Goal: Task Accomplishment & Management: Use online tool/utility

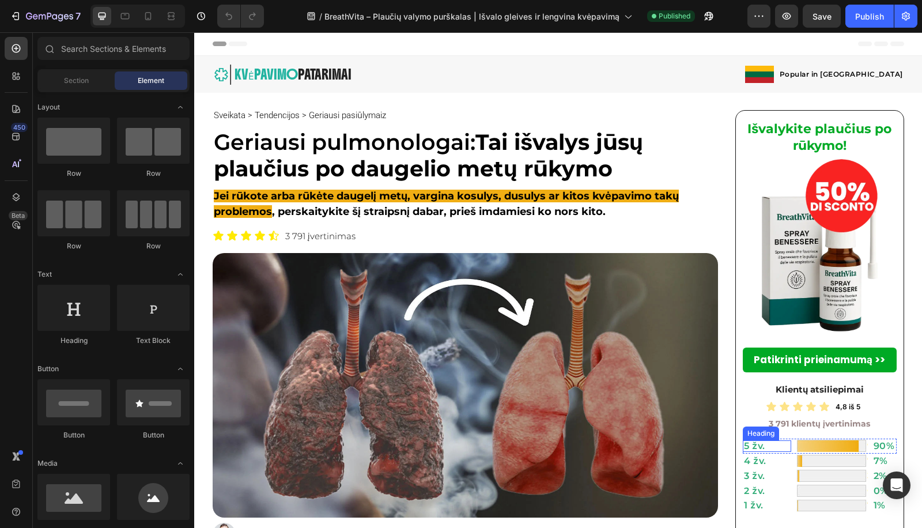
click at [760, 452] on div "5 žv. Heading" at bounding box center [767, 445] width 48 height 15
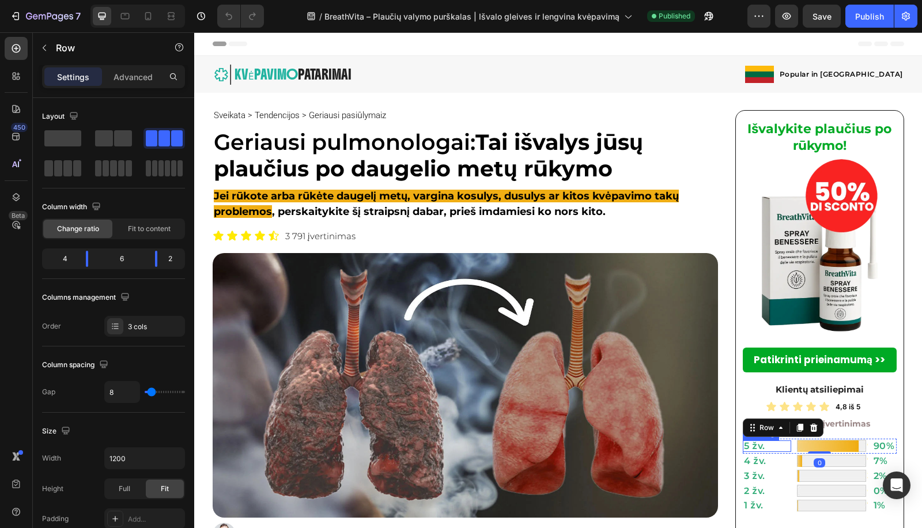
click at [752, 444] on h2 "5 žv." at bounding box center [767, 446] width 48 height 12
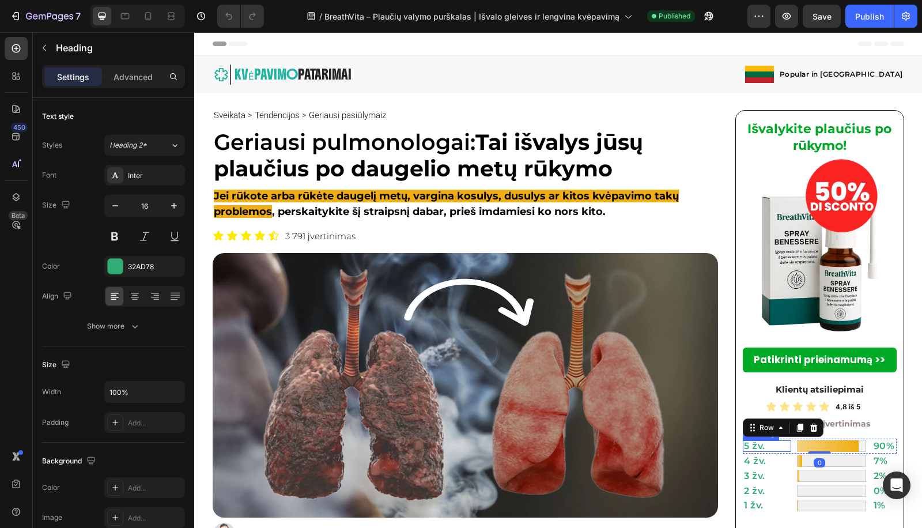
click at [752, 444] on h2 "5 žv." at bounding box center [767, 446] width 48 height 12
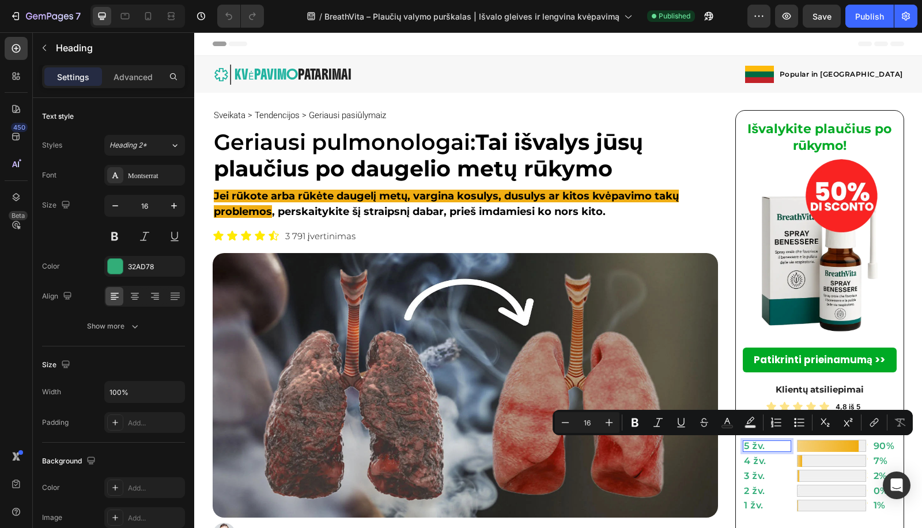
click at [763, 446] on p "5 žv." at bounding box center [767, 445] width 46 height 9
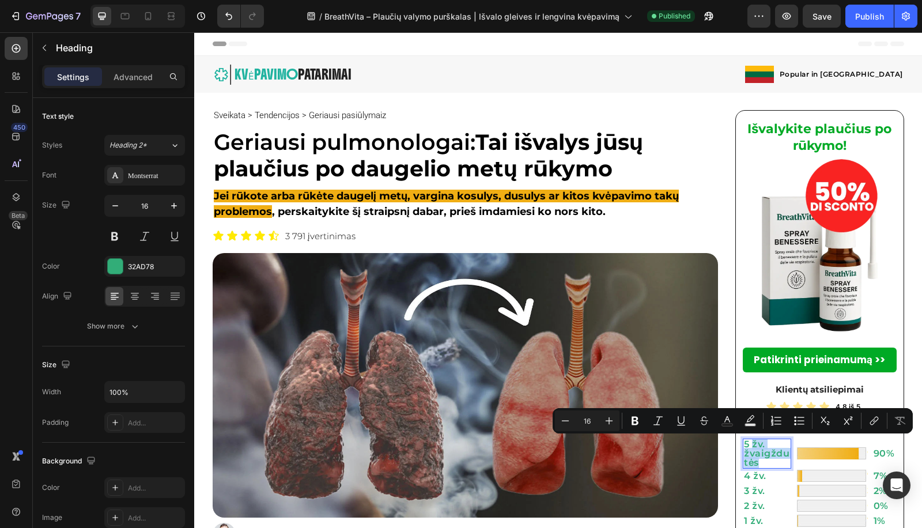
drag, startPoint x: 758, startPoint y: 463, endPoint x: 747, endPoint y: 442, distance: 23.5
click at [747, 442] on p "5 žv. žvaigždutės" at bounding box center [767, 454] width 46 height 28
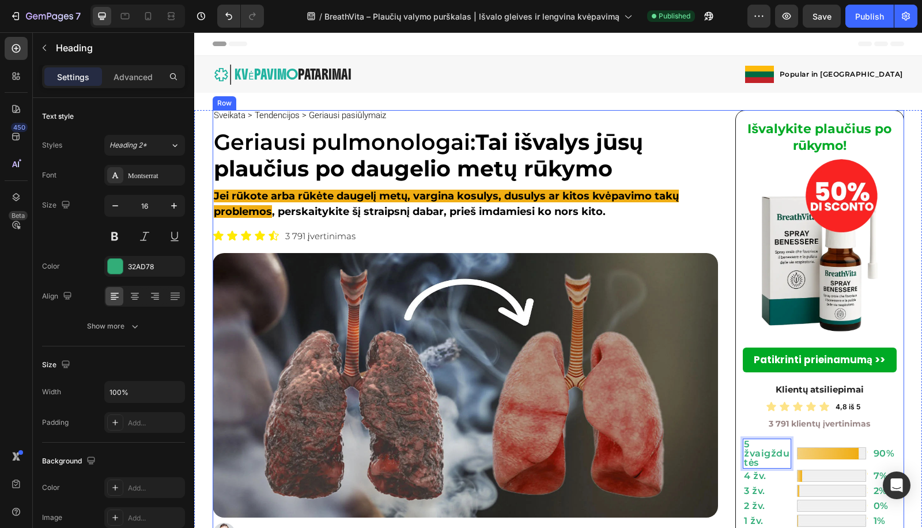
scroll to position [298, 0]
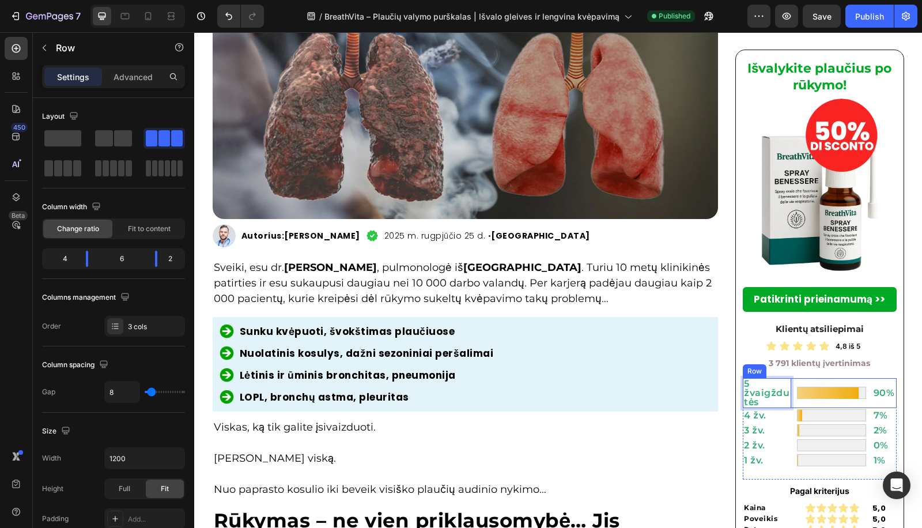
click at [808, 404] on div "Image" at bounding box center [832, 393] width 72 height 30
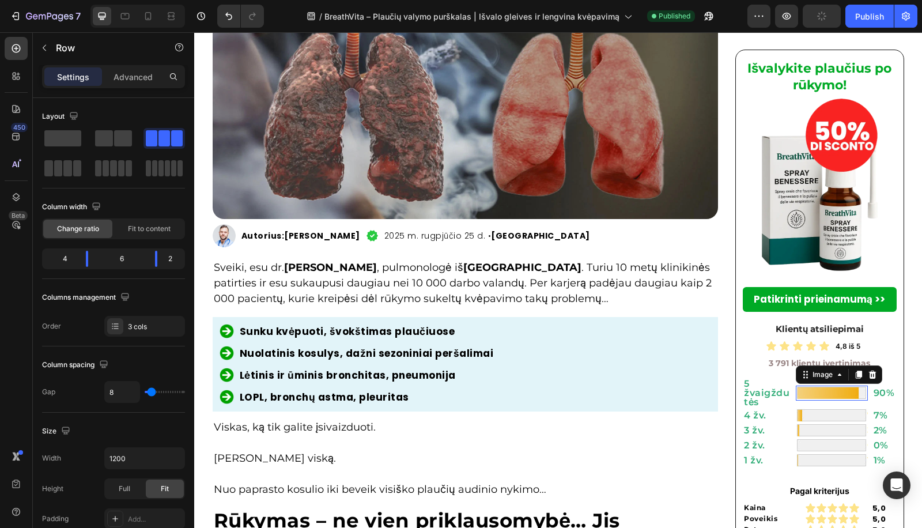
click at [808, 389] on img at bounding box center [832, 392] width 72 height 15
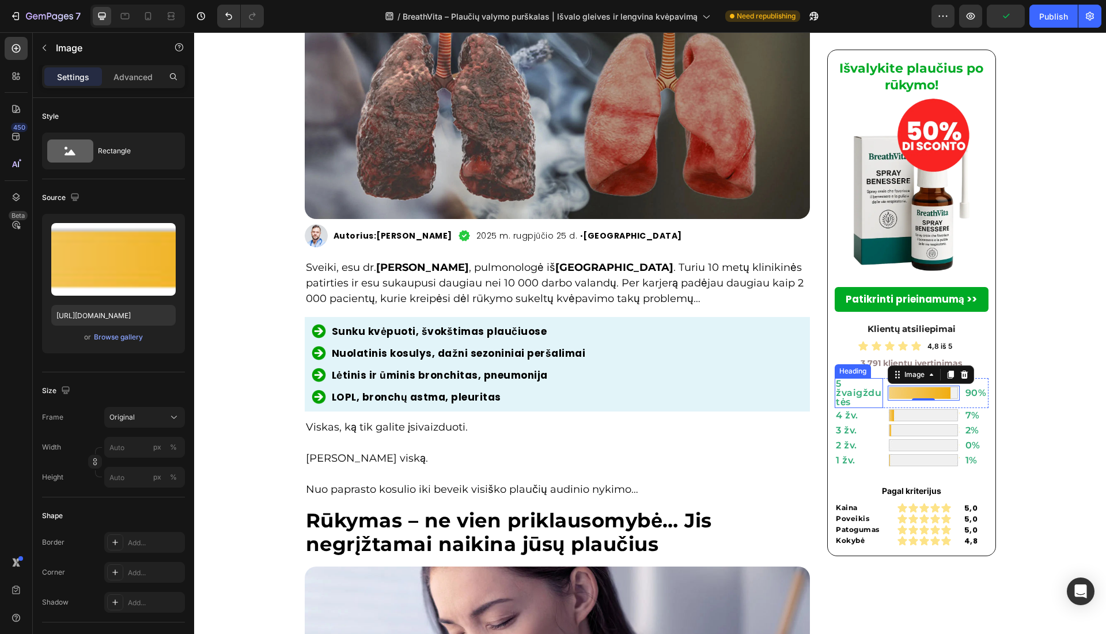
click at [848, 397] on p "5 žvaigždutės" at bounding box center [859, 393] width 46 height 28
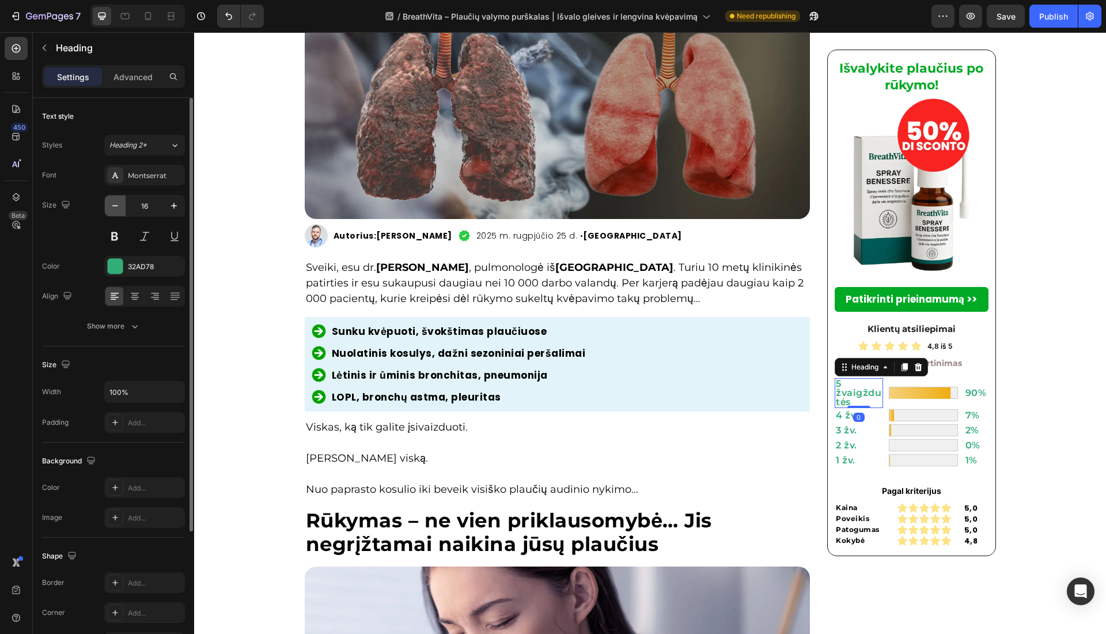
click at [109, 212] on button "button" at bounding box center [115, 205] width 21 height 21
click at [112, 207] on icon "button" at bounding box center [115, 206] width 12 height 12
type input "14"
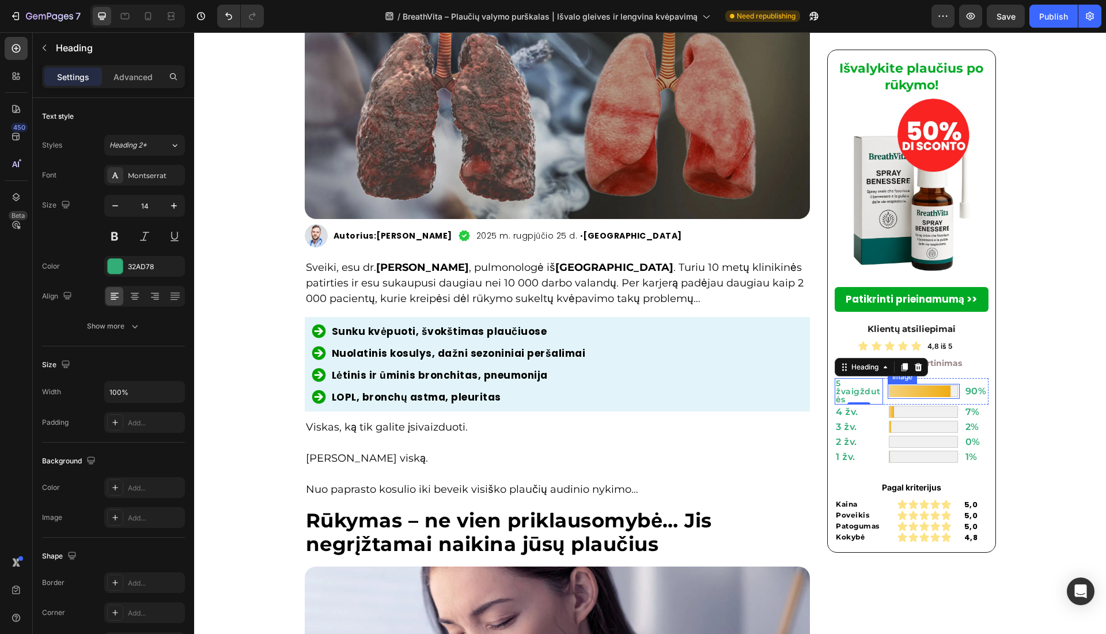
click at [921, 389] on img at bounding box center [924, 391] width 72 height 15
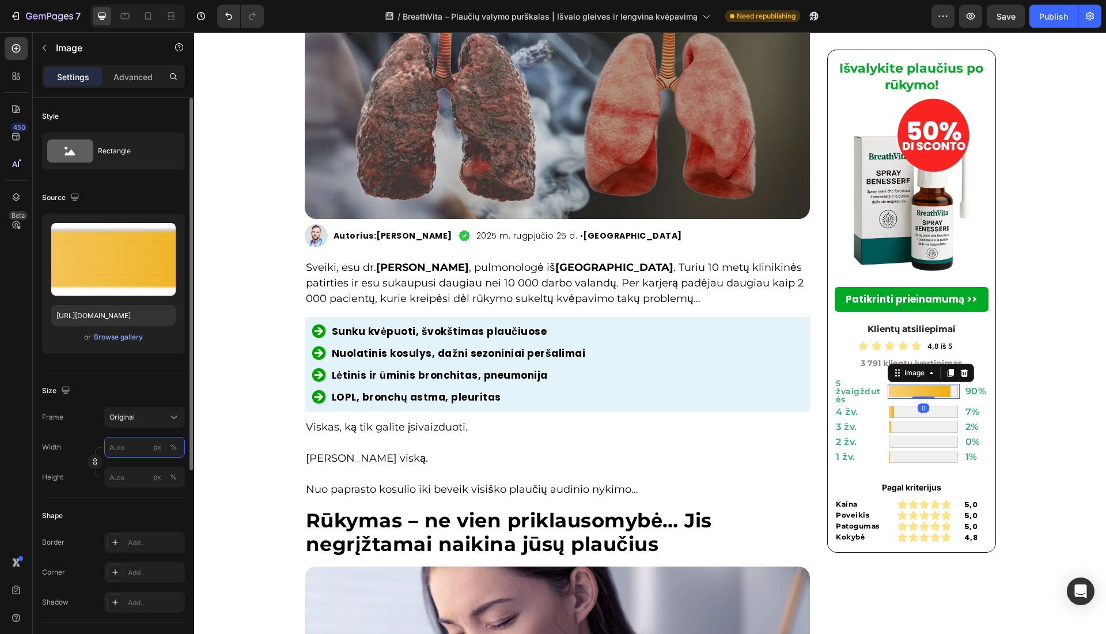
drag, startPoint x: 120, startPoint y: 442, endPoint x: 143, endPoint y: 436, distance: 23.9
click at [120, 442] on input "px %" at bounding box center [144, 447] width 81 height 21
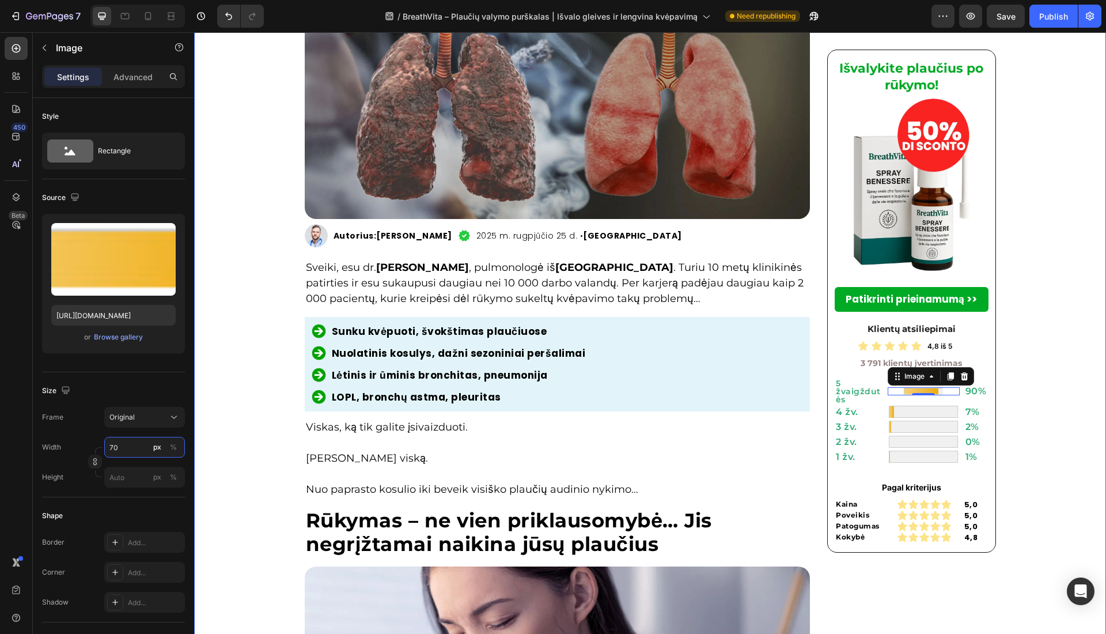
type input "7"
type input "80"
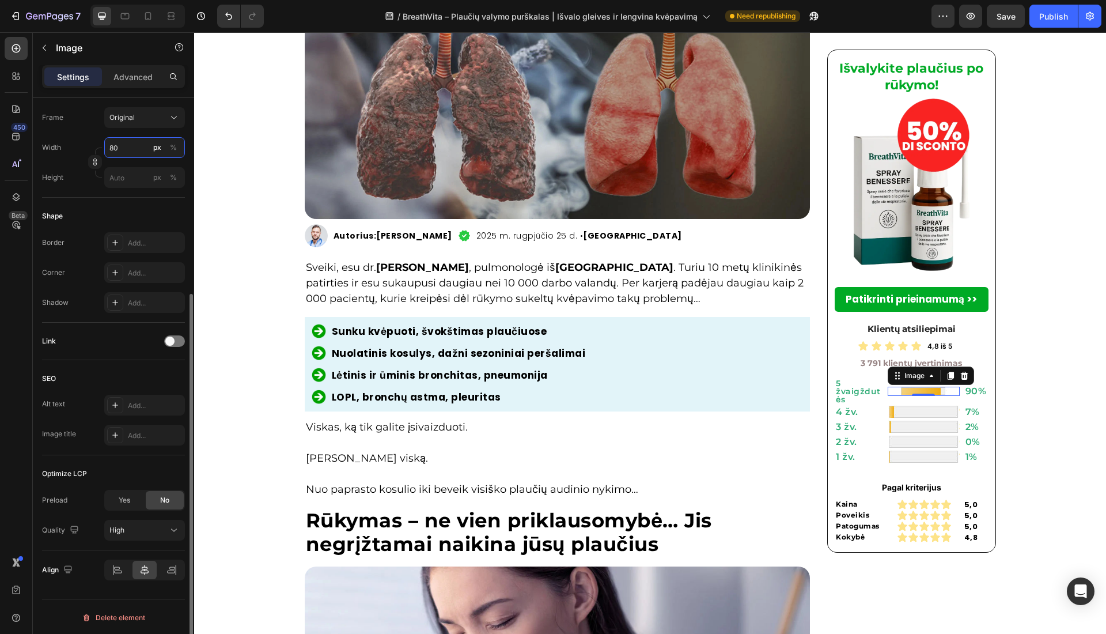
scroll to position [0, 0]
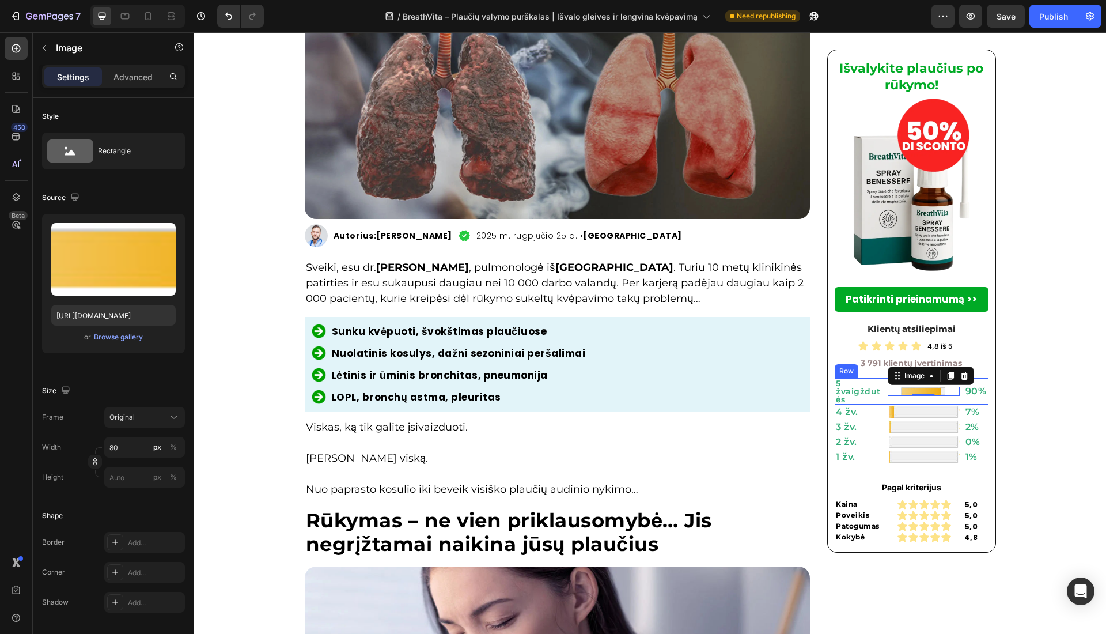
click at [876, 393] on h2 "5 žvaigždutės" at bounding box center [859, 391] width 48 height 27
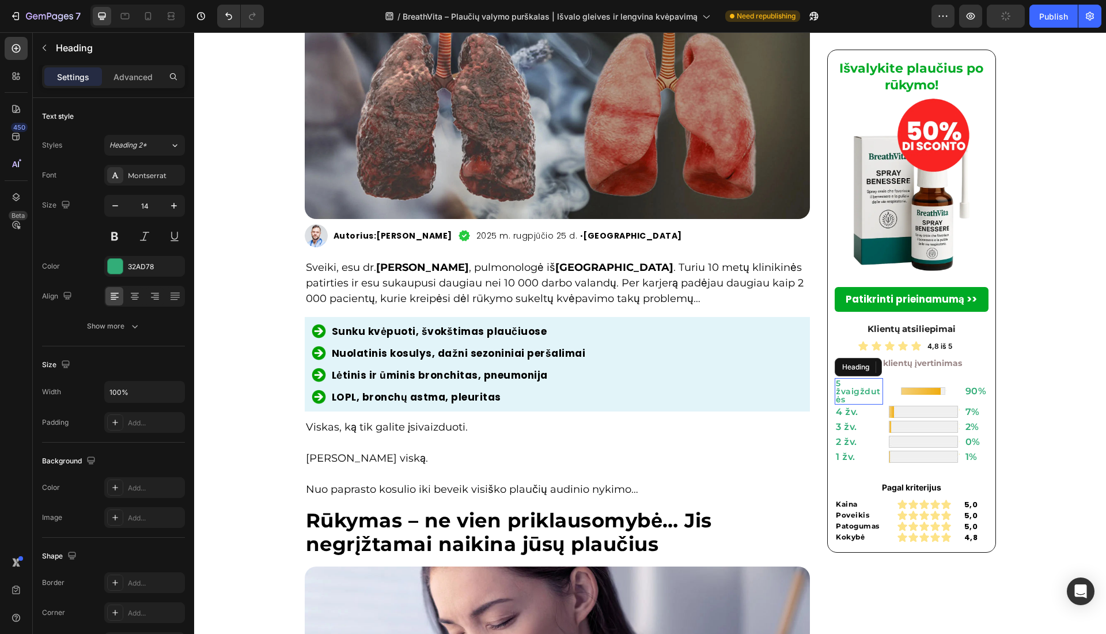
click at [877, 394] on div "5 žvaigždutės Heading Image 0 90% Heading Row" at bounding box center [912, 391] width 154 height 27
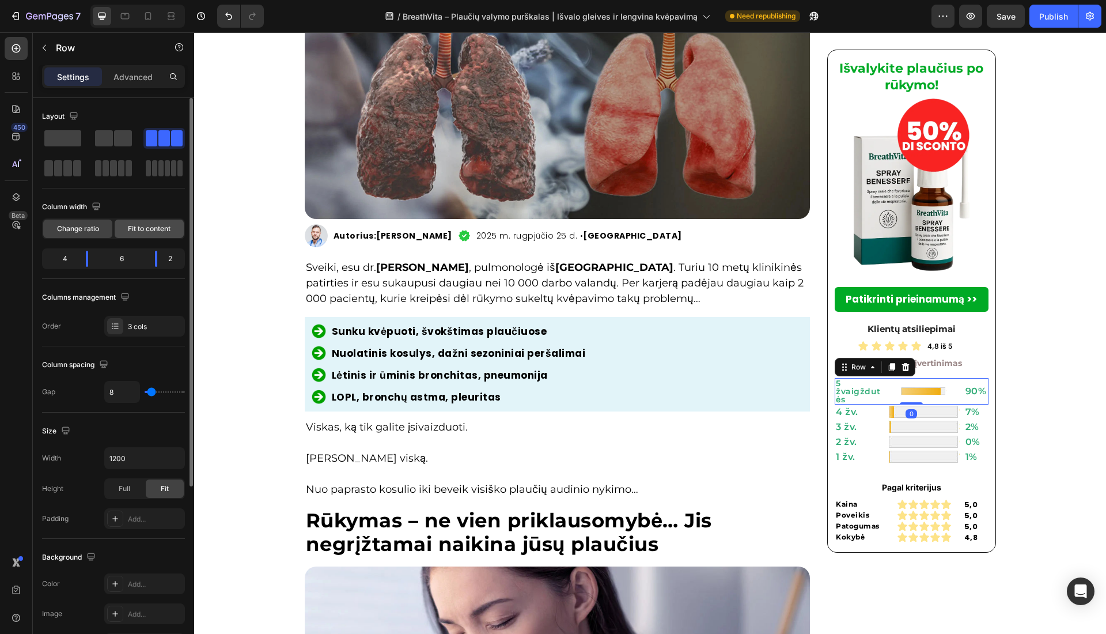
click at [139, 234] on div "Fit to content" at bounding box center [149, 228] width 69 height 18
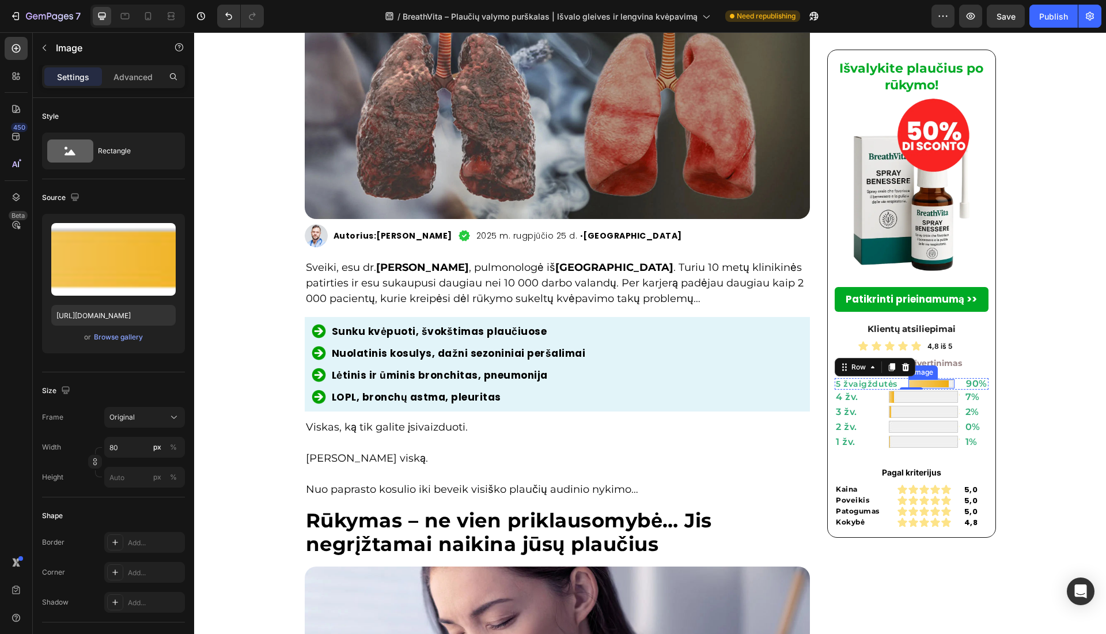
click at [909, 380] on img at bounding box center [932, 384] width 46 height 10
click at [867, 386] on p "5 žvaigždutės" at bounding box center [867, 384] width 62 height 8
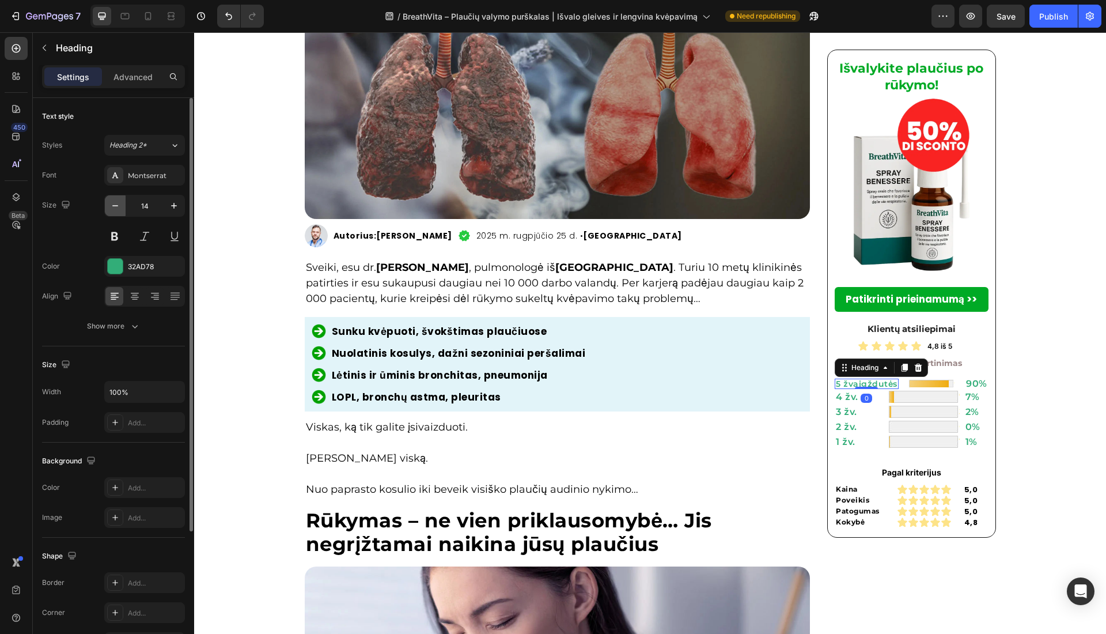
click at [116, 204] on icon "button" at bounding box center [115, 206] width 12 height 12
click at [170, 205] on icon "button" at bounding box center [174, 206] width 12 height 12
type input "13"
drag, startPoint x: 145, startPoint y: 206, endPoint x: 275, endPoint y: 285, distance: 152.3
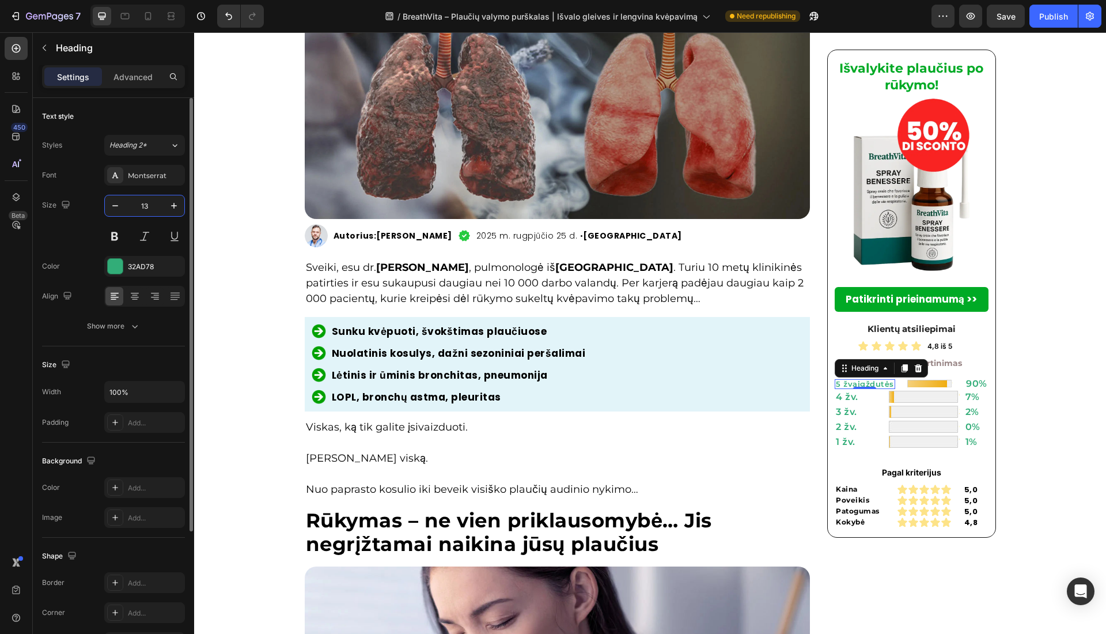
click at [145, 206] on input "13" at bounding box center [145, 205] width 38 height 21
click at [895, 383] on div "5 žvaigždutės Heading 0 Image 90% Heading Row" at bounding box center [912, 384] width 154 height 12
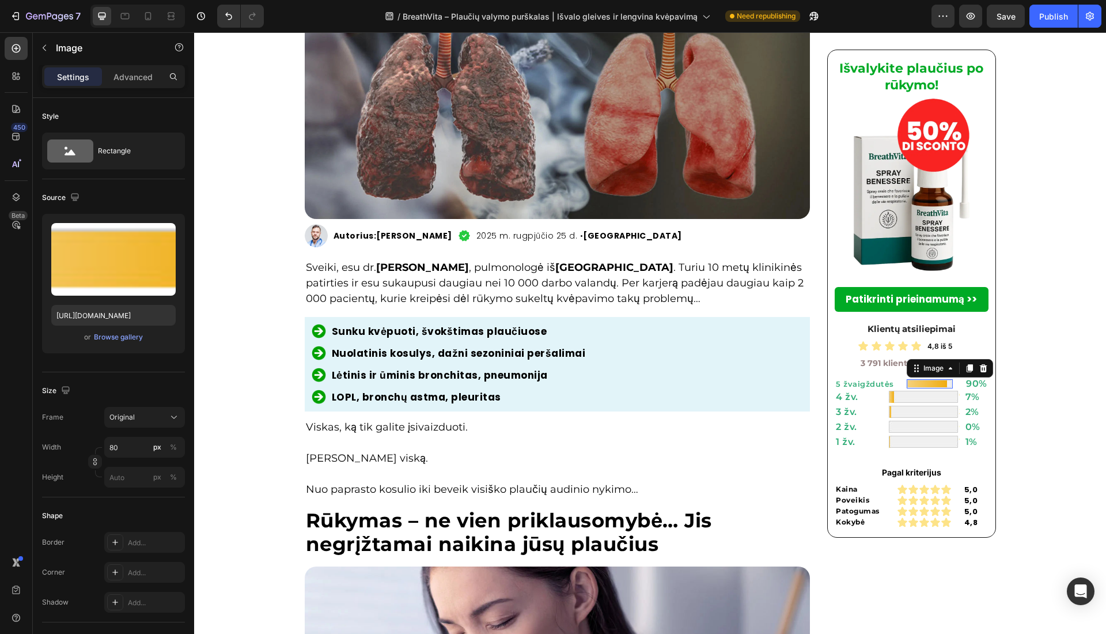
click at [921, 384] on img at bounding box center [930, 384] width 46 height 10
type input "1"
type input "110"
click at [909, 400] on img at bounding box center [924, 398] width 72 height 15
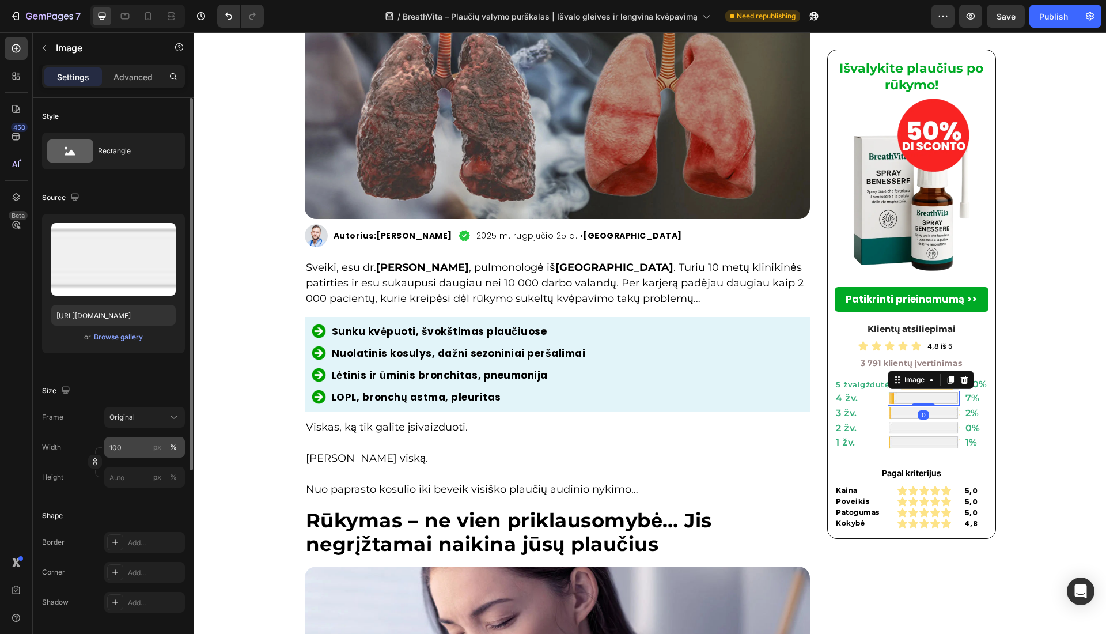
click at [157, 442] on div "px" at bounding box center [157, 447] width 8 height 10
click at [135, 449] on input "100" at bounding box center [144, 447] width 81 height 21
paste input "1"
type input "110"
click at [890, 408] on img at bounding box center [924, 411] width 72 height 15
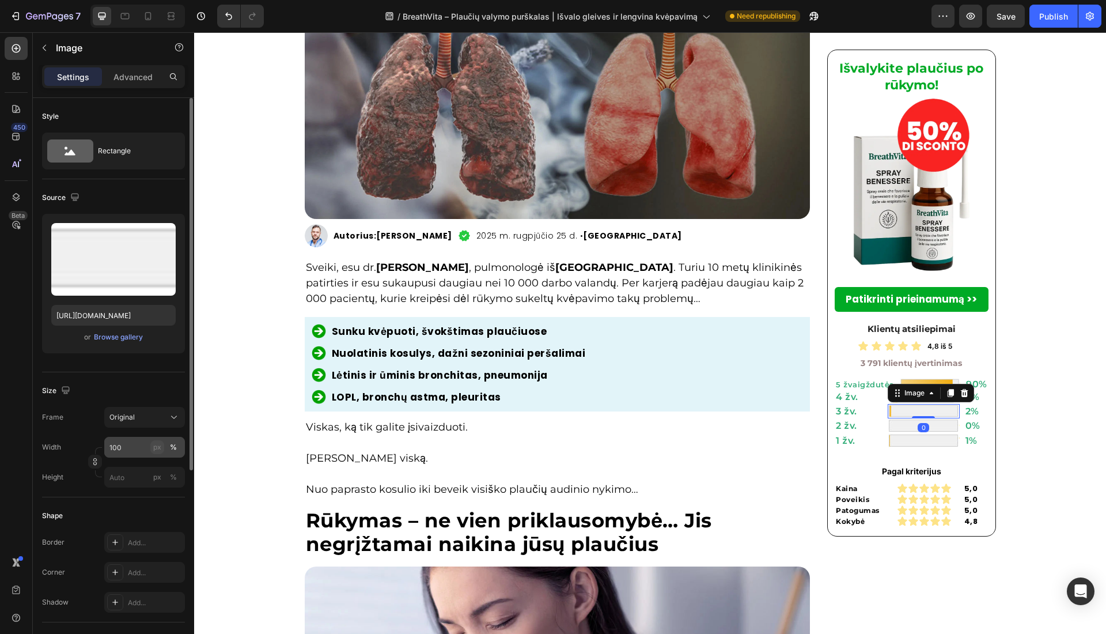
click at [166, 470] on button "px" at bounding box center [173, 477] width 14 height 14
click at [131, 448] on input "100" at bounding box center [144, 447] width 81 height 21
paste input "1"
type input "110"
click at [903, 425] on img at bounding box center [924, 424] width 72 height 15
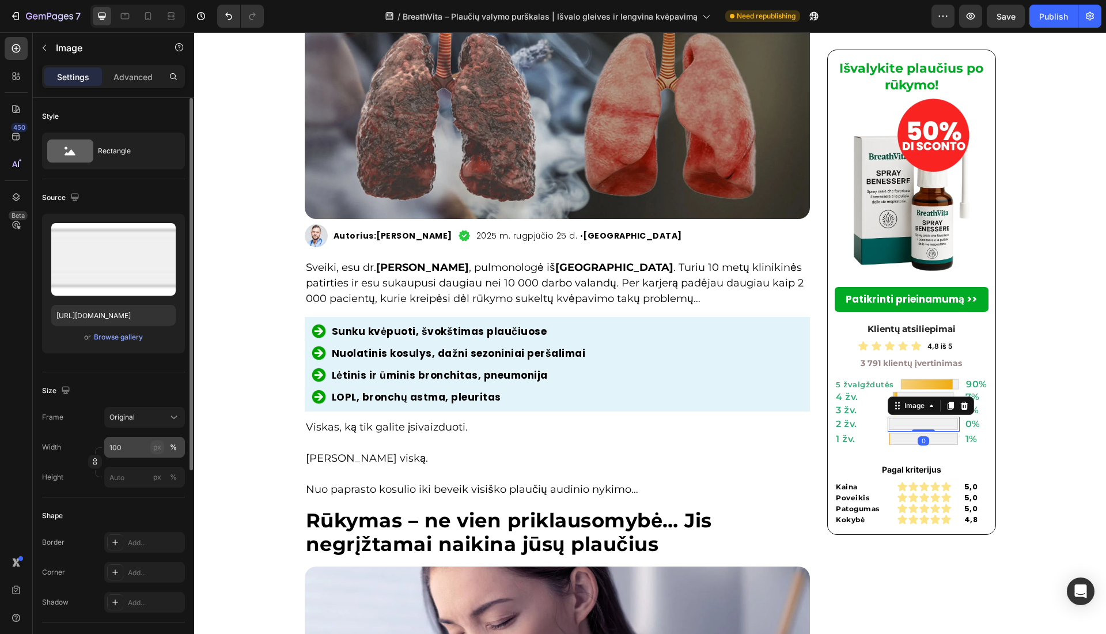
drag, startPoint x: 160, startPoint y: 445, endPoint x: 151, endPoint y: 449, distance: 10.1
click at [160, 445] on div "px" at bounding box center [157, 447] width 8 height 10
click at [147, 449] on input "100" at bounding box center [144, 447] width 81 height 21
paste input "1"
type input "110"
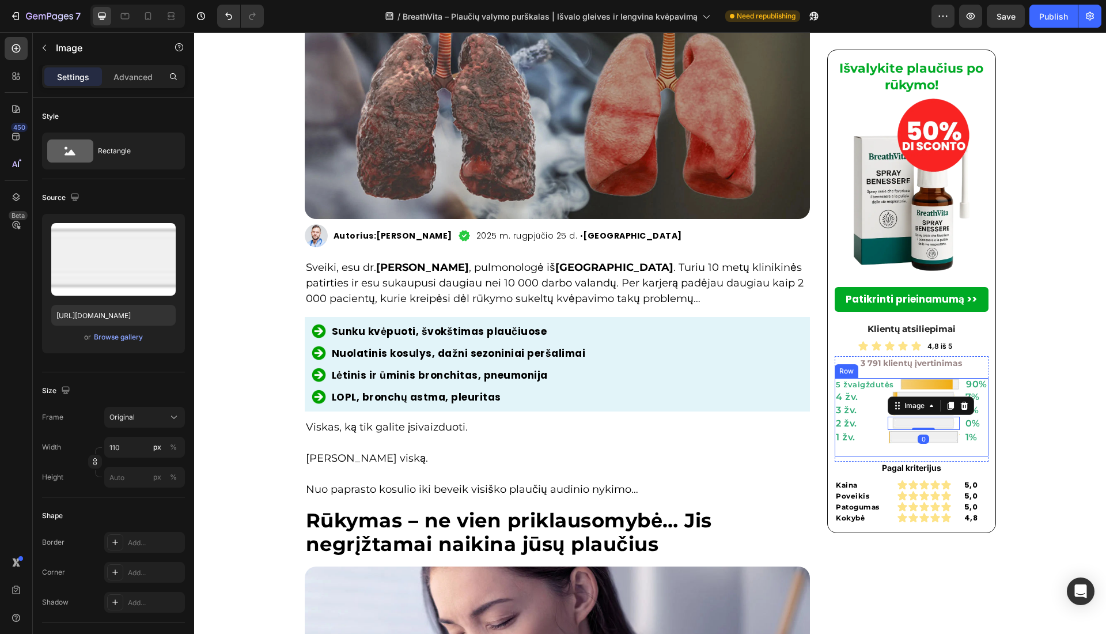
click at [893, 440] on img at bounding box center [924, 437] width 72 height 15
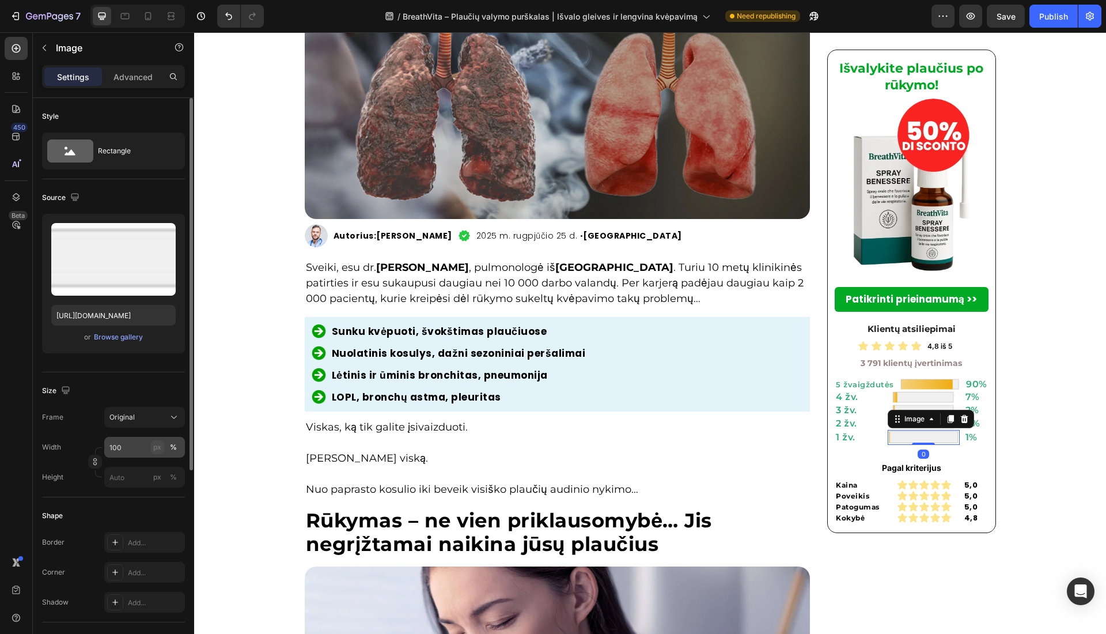
click at [154, 449] on div "px" at bounding box center [157, 447] width 8 height 10
click at [129, 452] on input "100" at bounding box center [144, 447] width 81 height 21
paste input "1"
type input "110"
click at [872, 401] on h2 "4 žv." at bounding box center [859, 397] width 48 height 12
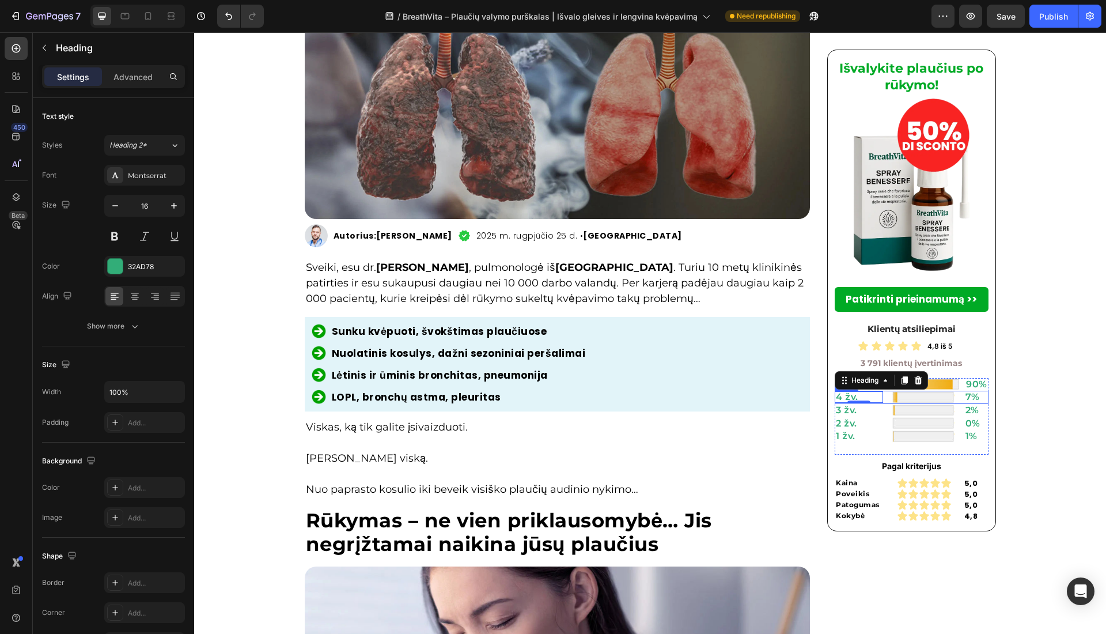
click at [888, 401] on div at bounding box center [924, 397] width 72 height 13
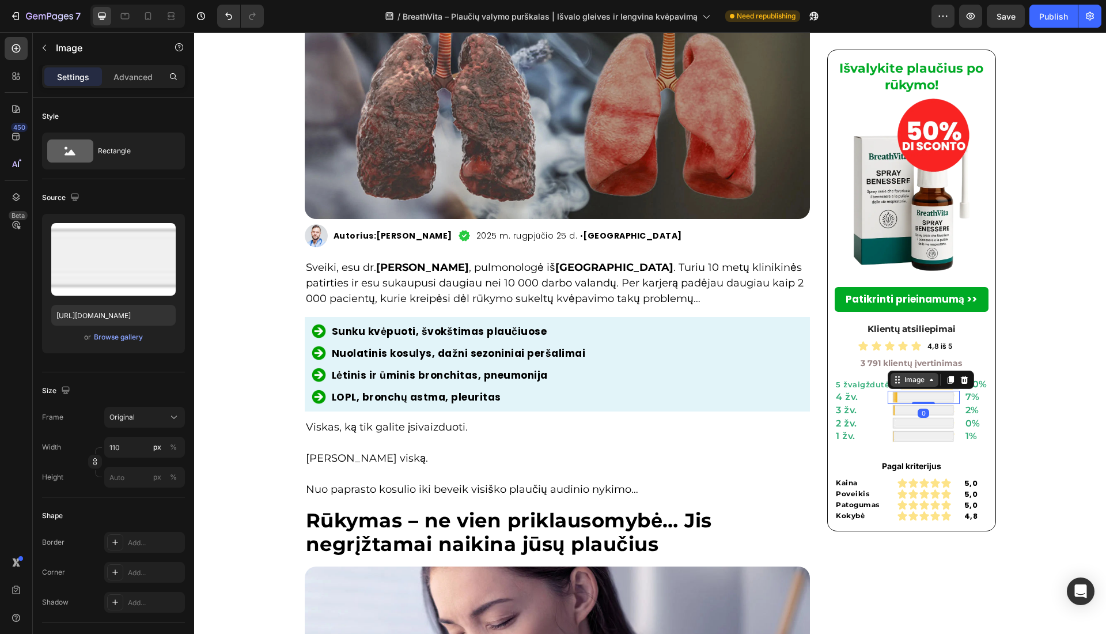
click at [902, 380] on div "Image" at bounding box center [914, 379] width 25 height 10
click at [911, 359] on div "Row 3 cols" at bounding box center [913, 359] width 40 height 7
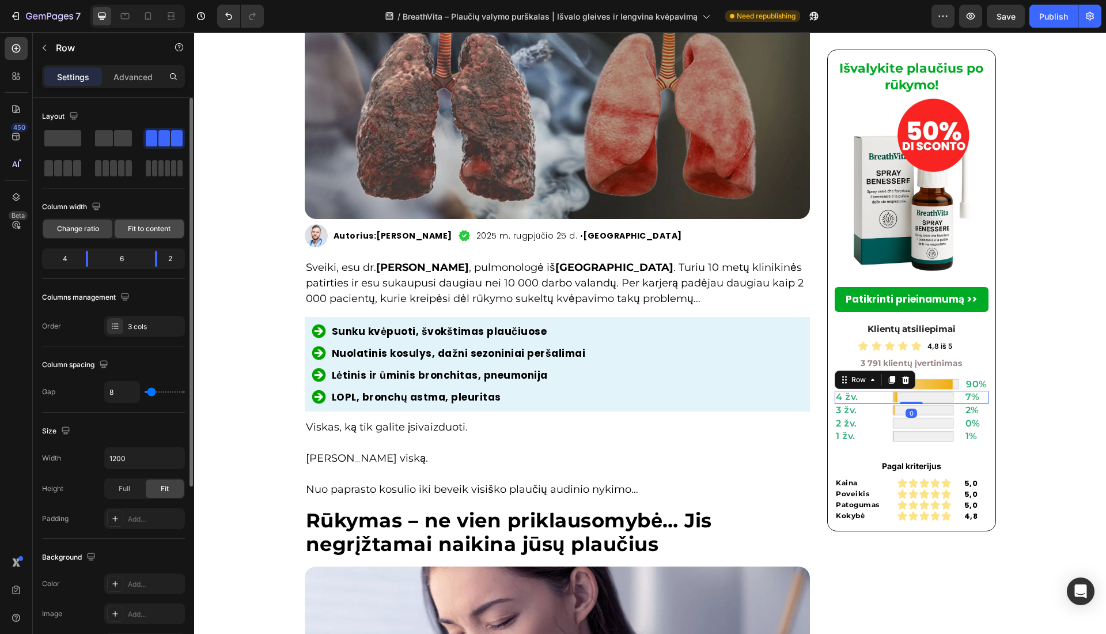
drag, startPoint x: 147, startPoint y: 225, endPoint x: 693, endPoint y: 346, distance: 559.0
click at [147, 225] on span "Fit to content" at bounding box center [149, 229] width 43 height 10
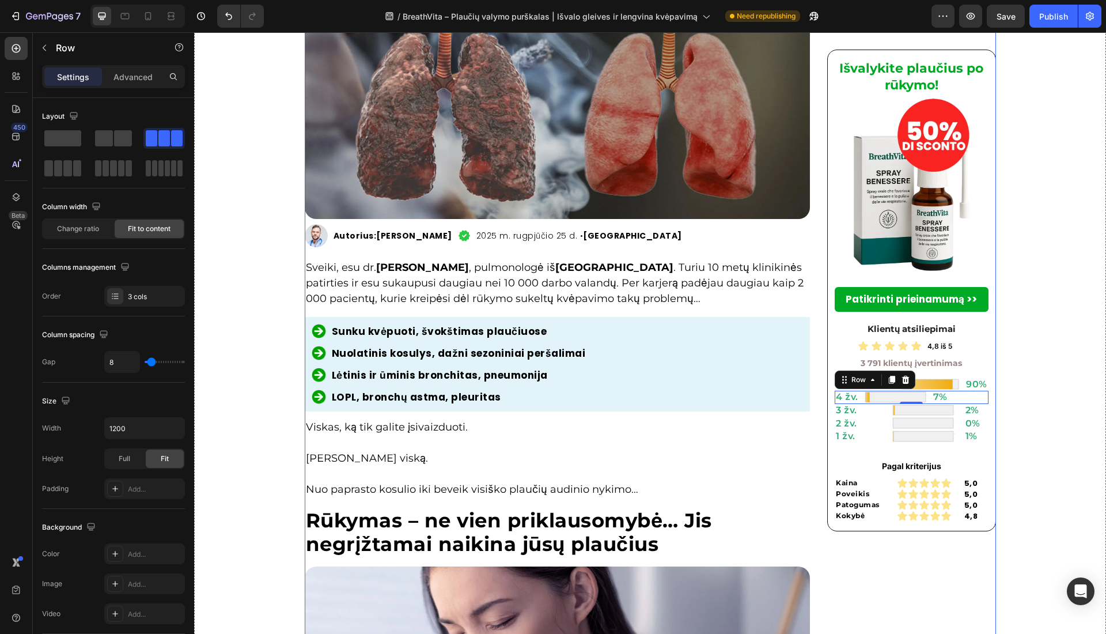
click at [788, 351] on div "Image Nuolatinis kosulys, dažni sezoniniai peršalimai Heading Row" at bounding box center [558, 353] width 492 height 15
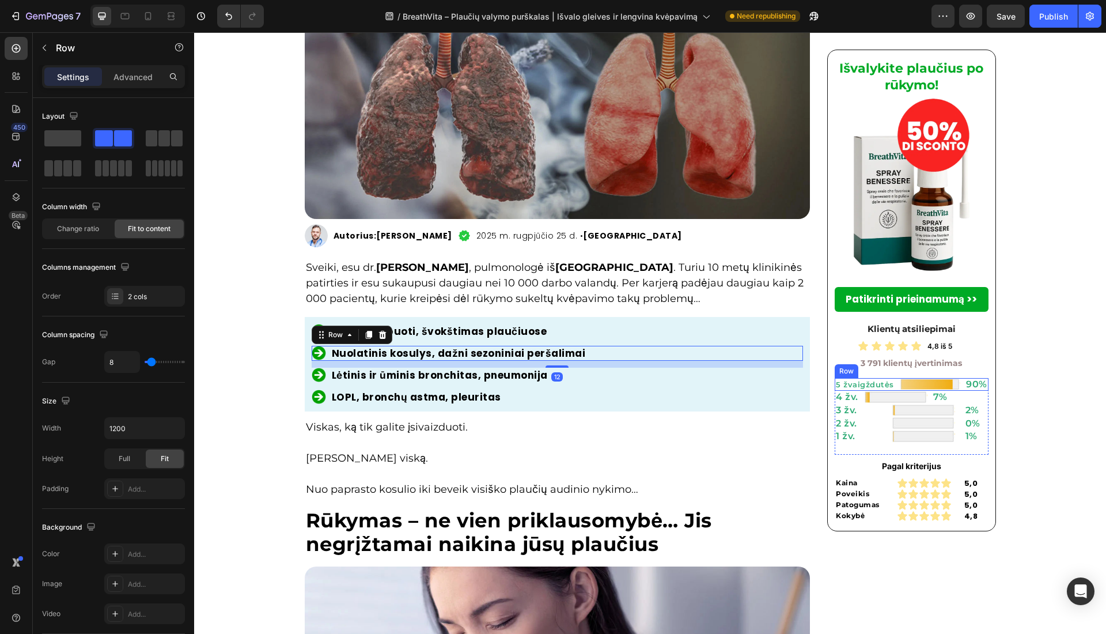
click at [870, 381] on p "5 žvaigždutės" at bounding box center [865, 384] width 58 height 7
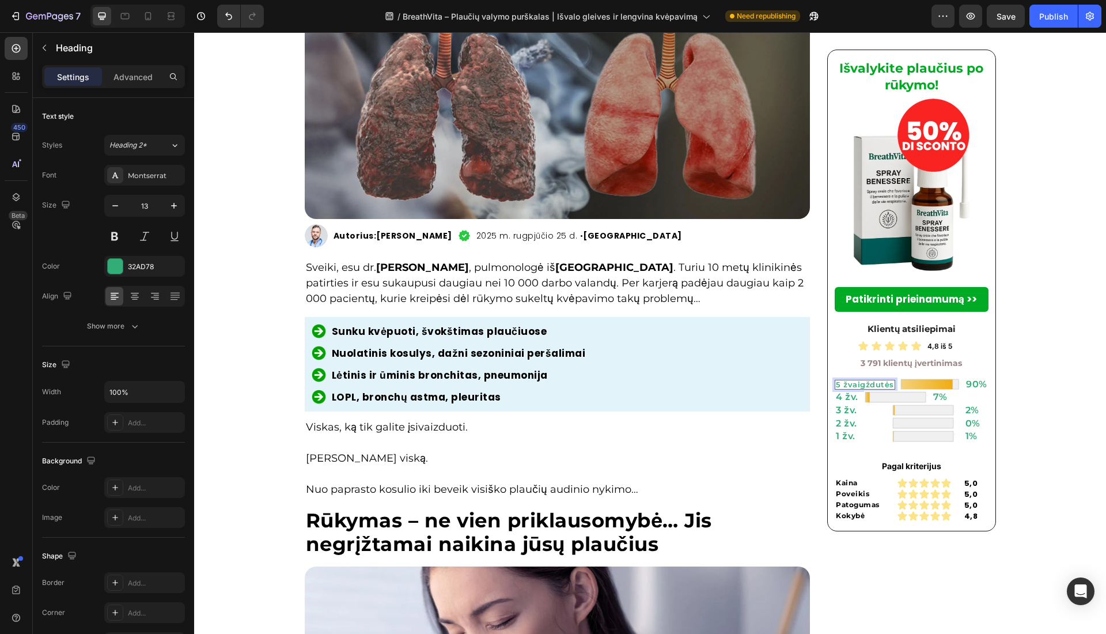
click at [849, 384] on p "5 žvaigždutės" at bounding box center [865, 384] width 58 height 7
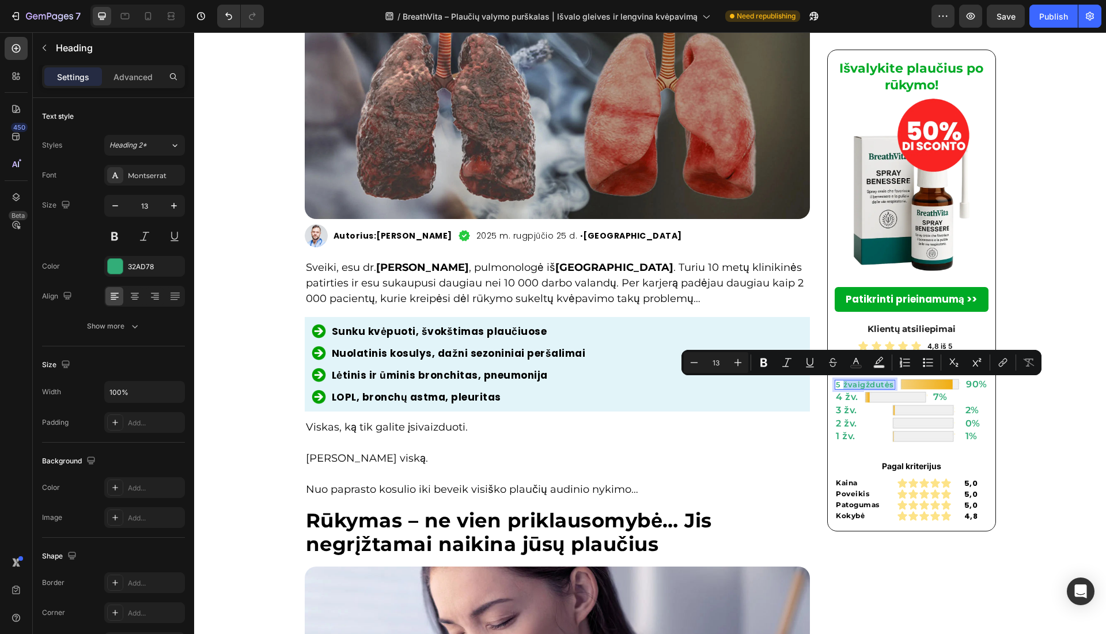
copy p "žvaigždutės"
click at [846, 395] on h2 "4 žv." at bounding box center [847, 397] width 25 height 12
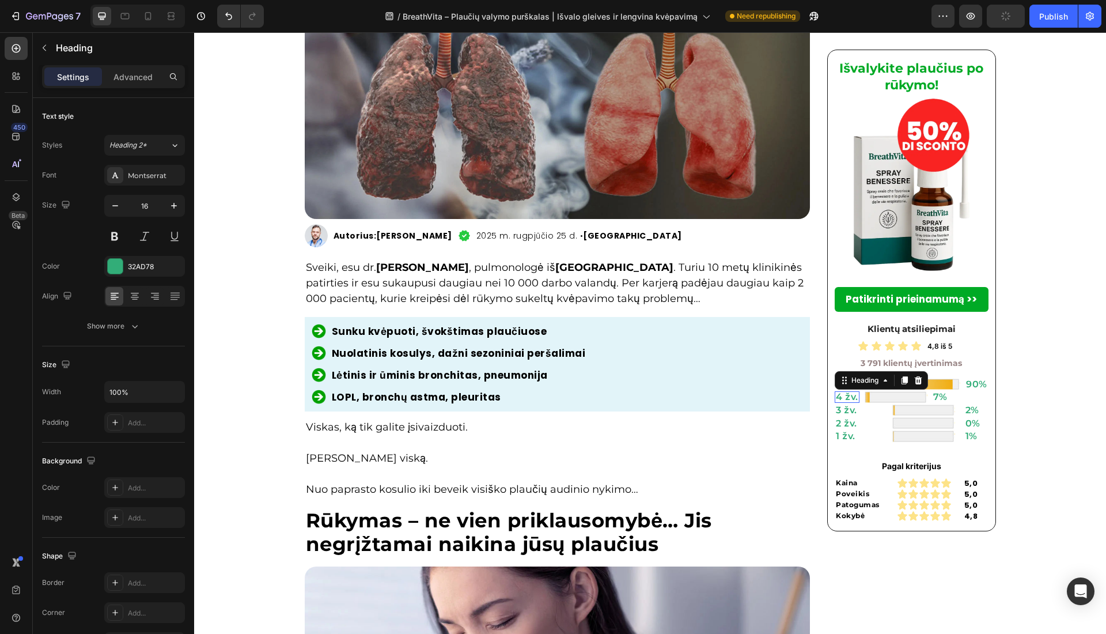
click at [846, 395] on h2 "4 žv." at bounding box center [847, 397] width 25 height 12
click at [846, 395] on p "4 žv." at bounding box center [847, 396] width 22 height 9
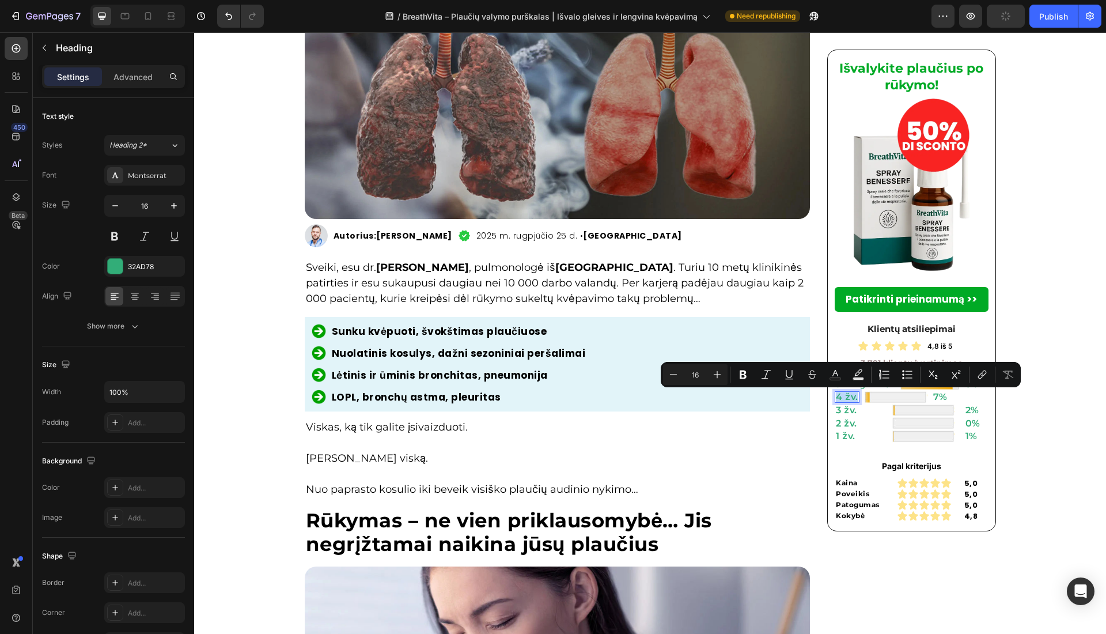
click at [846, 398] on p "4 žv." at bounding box center [847, 396] width 22 height 9
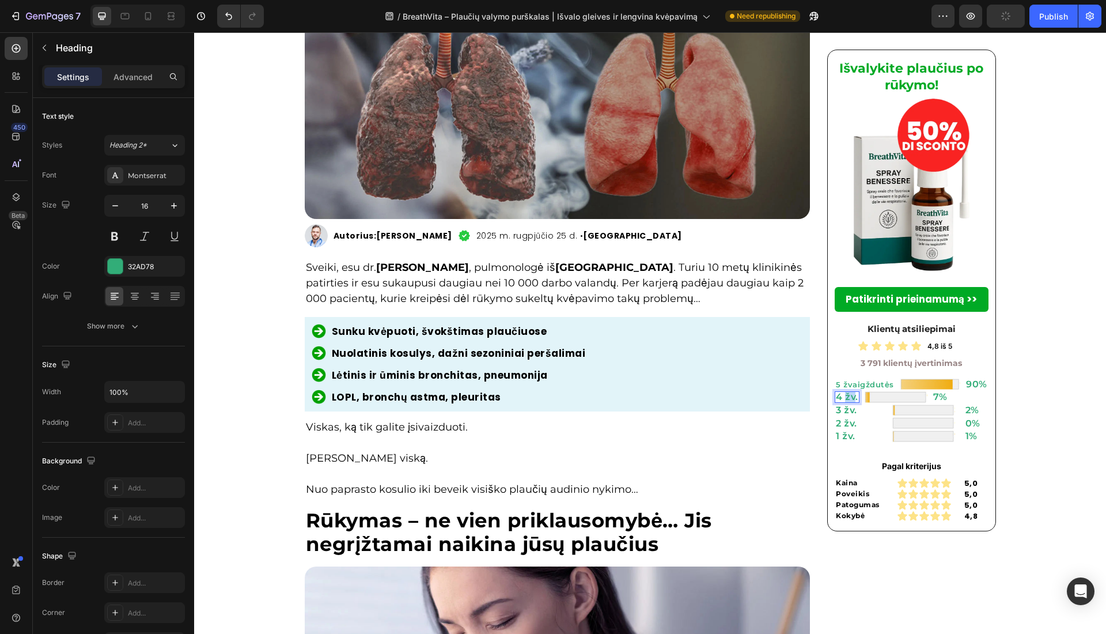
click at [846, 398] on p "4 žv." at bounding box center [847, 396] width 22 height 9
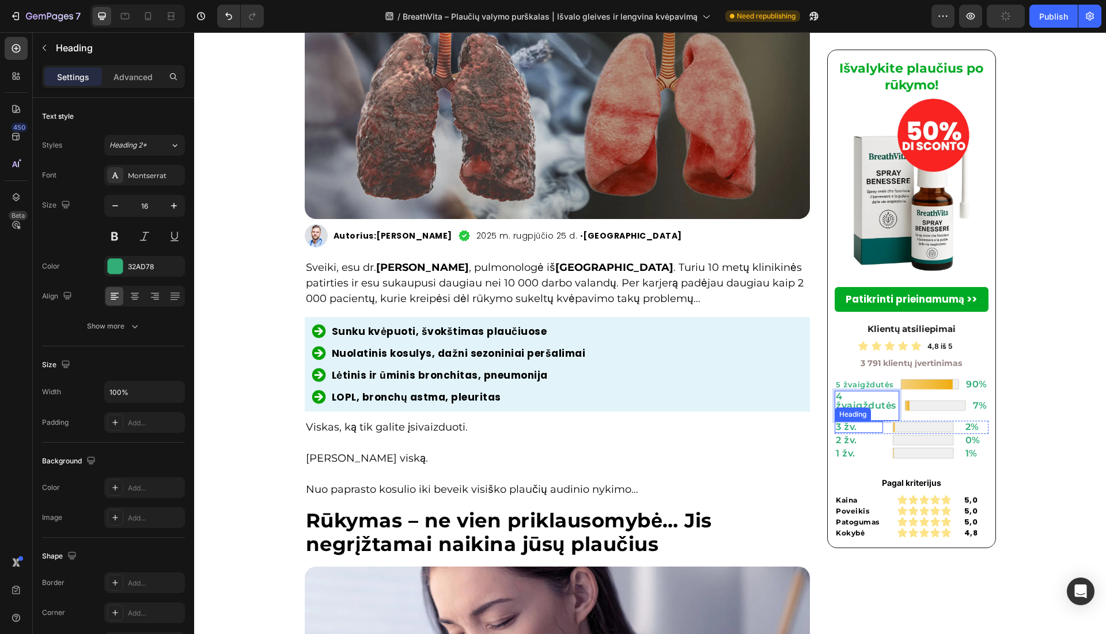
click at [842, 421] on h2 "3 žv." at bounding box center [859, 427] width 48 height 12
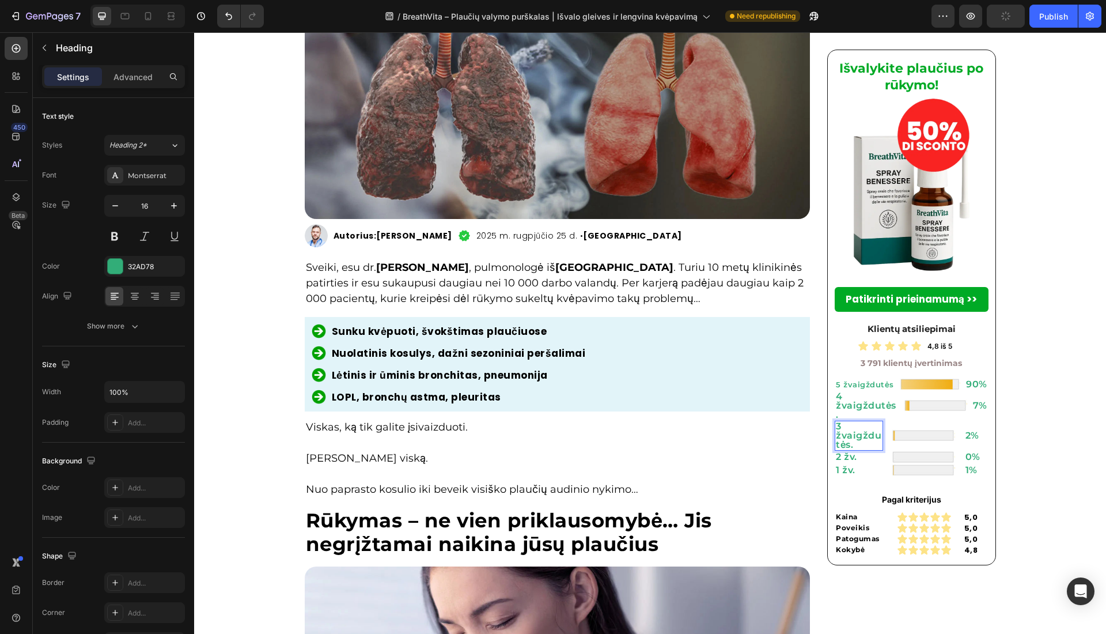
click at [851, 437] on p "3 žvaigždutės." at bounding box center [859, 436] width 46 height 28
click at [842, 452] on div "Row" at bounding box center [846, 457] width 19 height 10
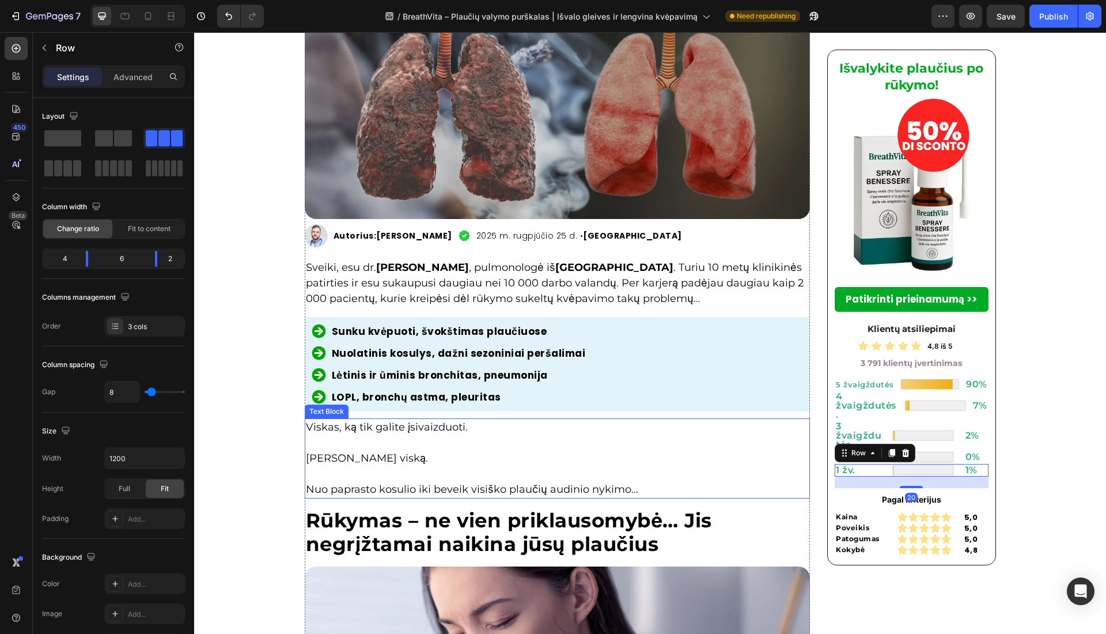
click at [778, 442] on p "Esu mačiusi viską." at bounding box center [558, 450] width 504 height 31
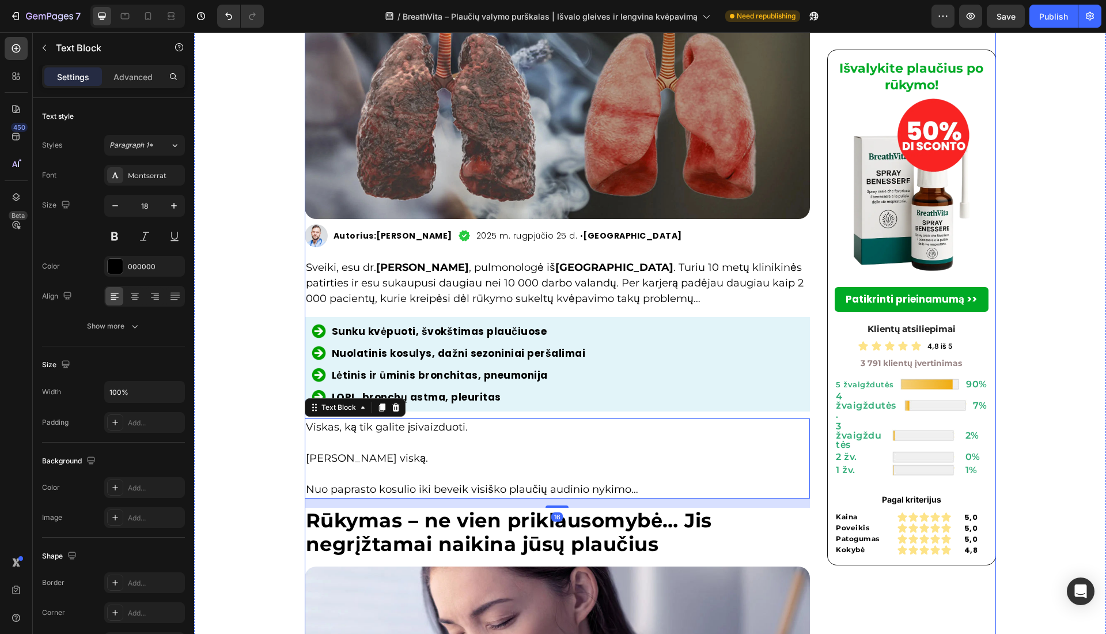
drag, startPoint x: 811, startPoint y: 421, endPoint x: 850, endPoint y: 426, distance: 39.5
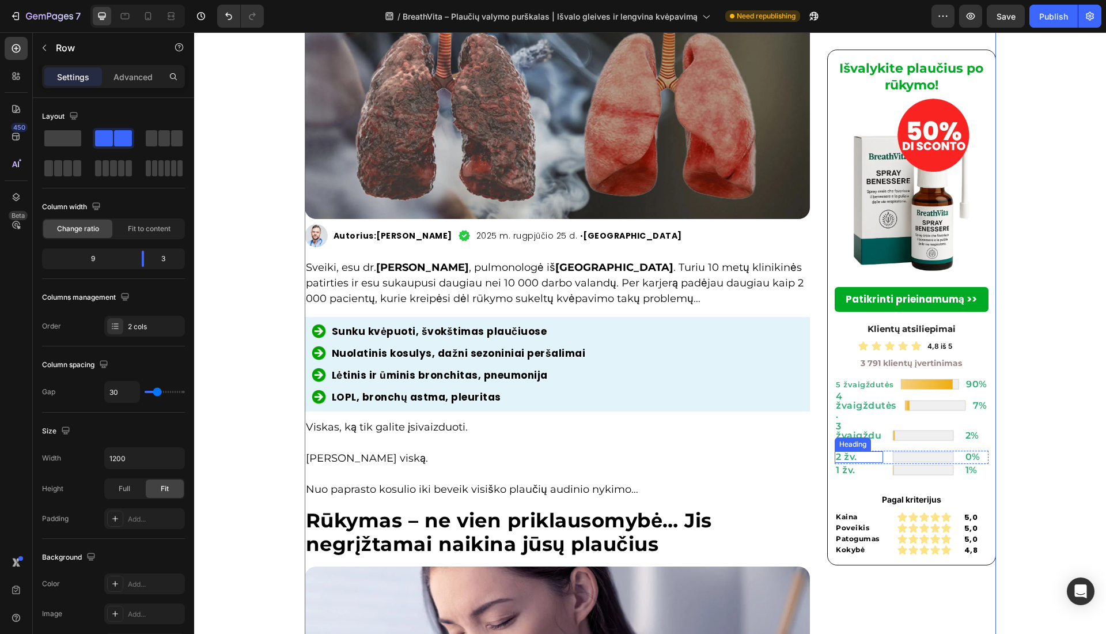
click at [847, 451] on h2 "2 žv." at bounding box center [859, 457] width 48 height 12
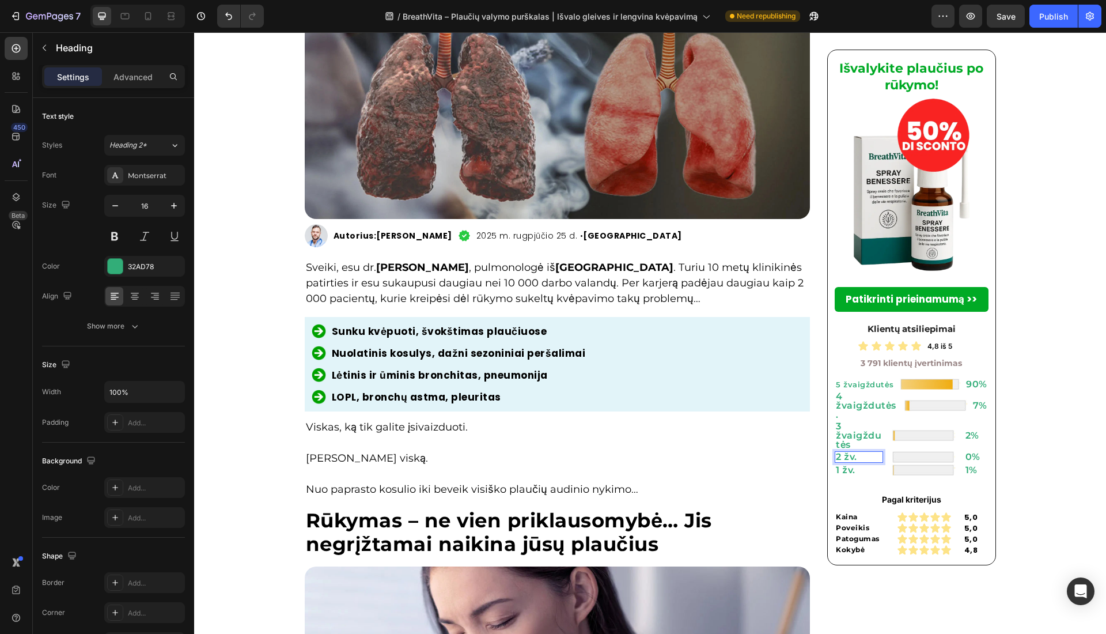
click at [847, 451] on h2 "2 žv." at bounding box center [859, 457] width 48 height 12
drag, startPoint x: 839, startPoint y: 451, endPoint x: 860, endPoint y: 453, distance: 21.4
click at [860, 453] on p "2 žv." at bounding box center [859, 456] width 46 height 9
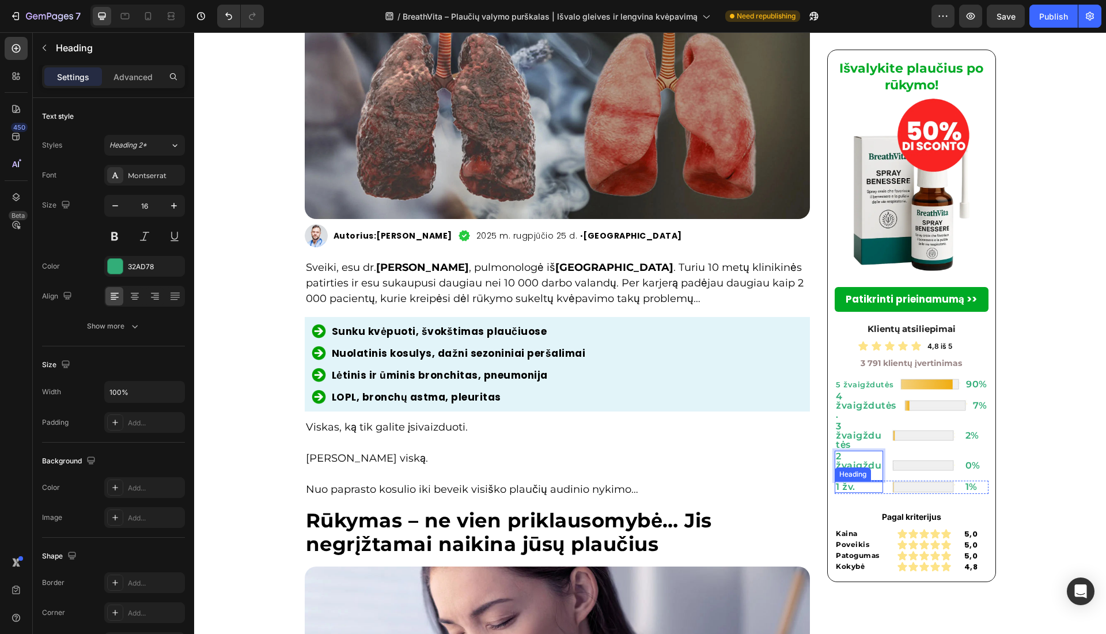
click at [846, 481] on h2 "1 žv." at bounding box center [859, 487] width 48 height 12
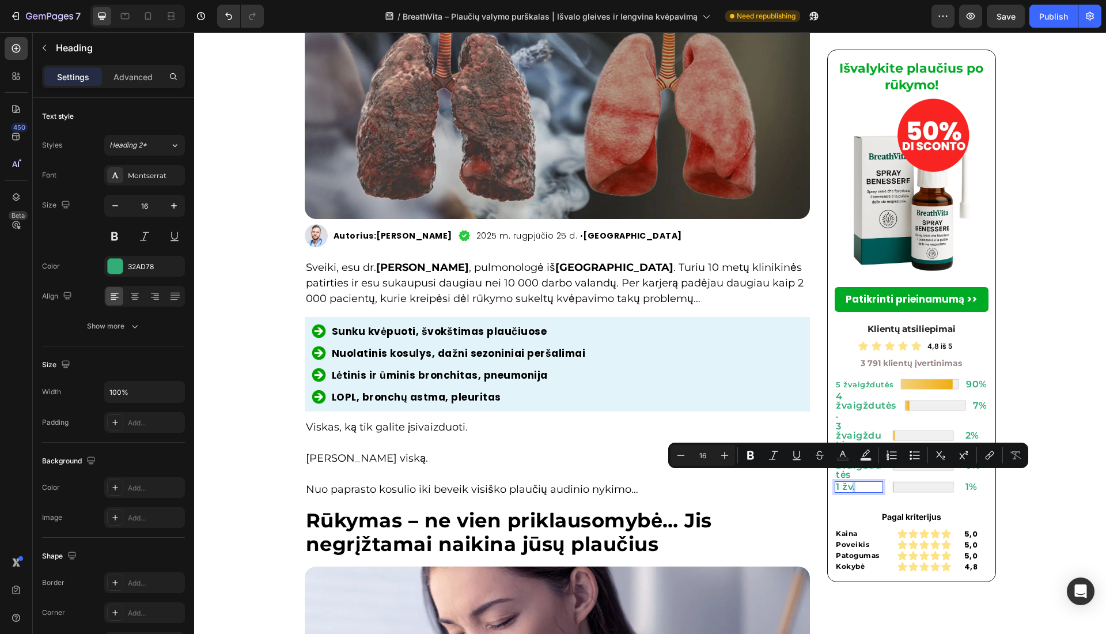
click at [850, 482] on p "1 žv." at bounding box center [859, 486] width 46 height 9
drag, startPoint x: 843, startPoint y: 476, endPoint x: 838, endPoint y: 477, distance: 5.9
click at [838, 482] on p "1 žv." at bounding box center [859, 486] width 46 height 9
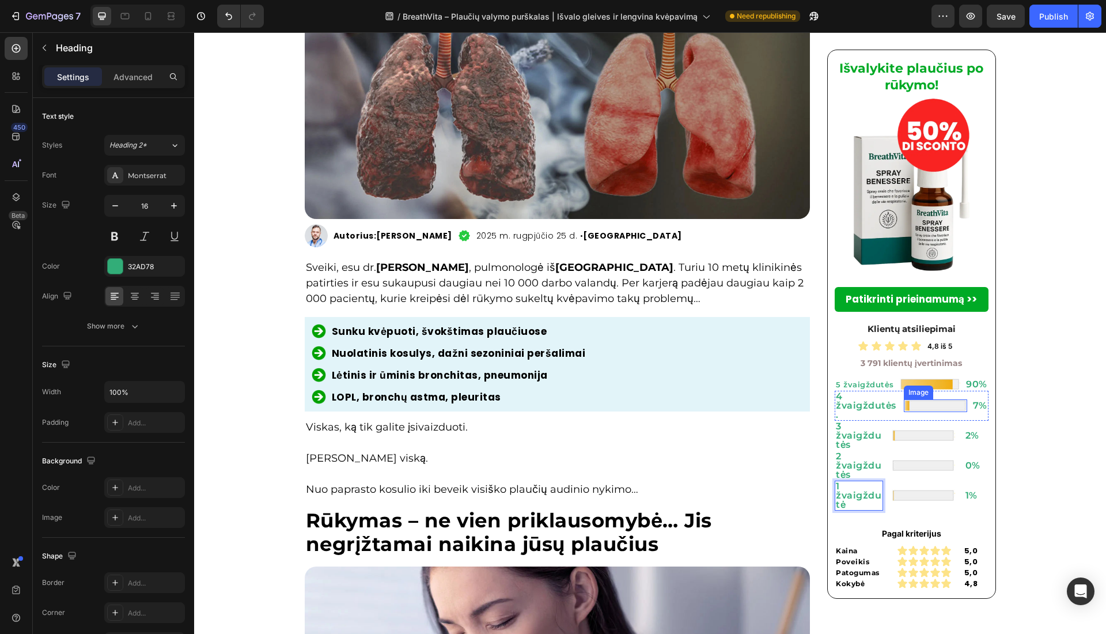
click at [919, 400] on img at bounding box center [935, 405] width 63 height 13
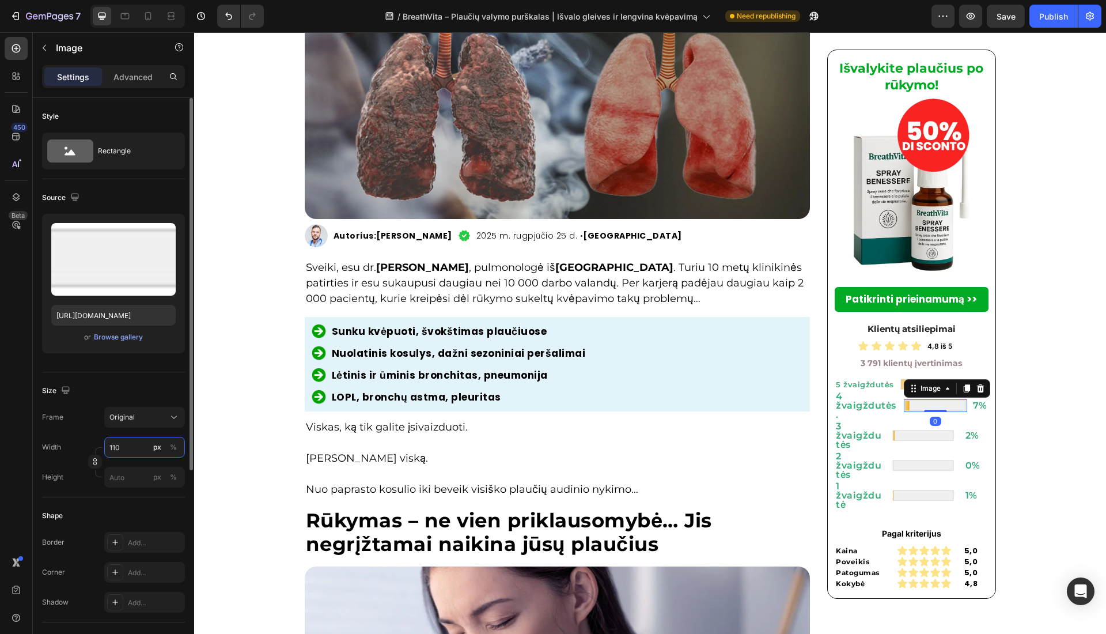
click at [130, 444] on input "110" at bounding box center [144, 447] width 81 height 21
click at [901, 429] on img at bounding box center [923, 435] width 63 height 13
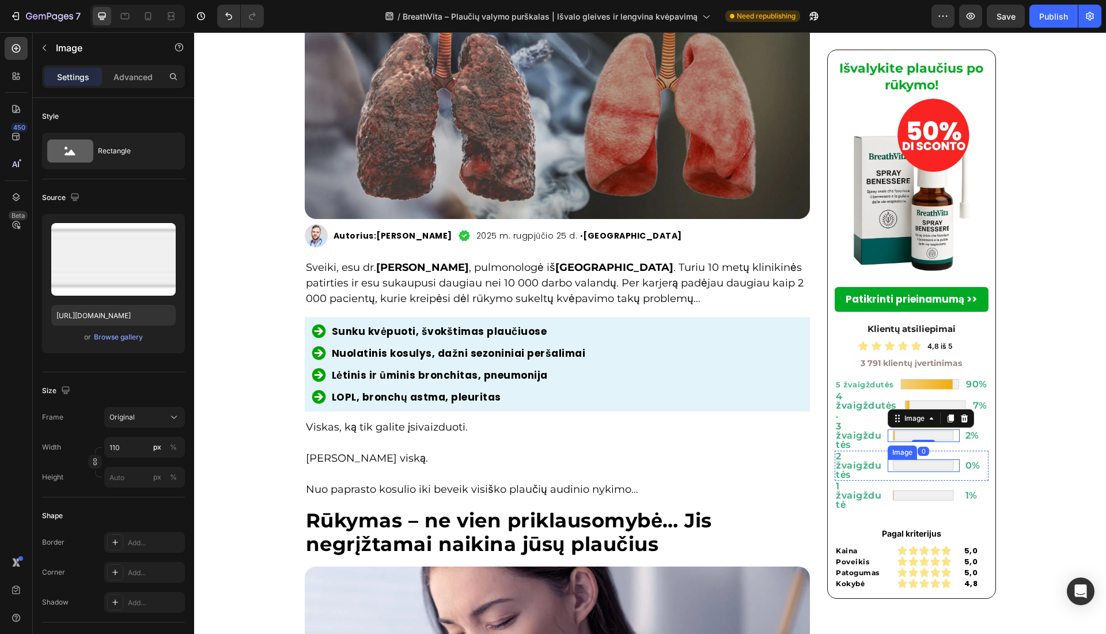
click at [913, 459] on img at bounding box center [923, 465] width 63 height 13
click at [910, 491] on div "Image" at bounding box center [924, 495] width 72 height 13
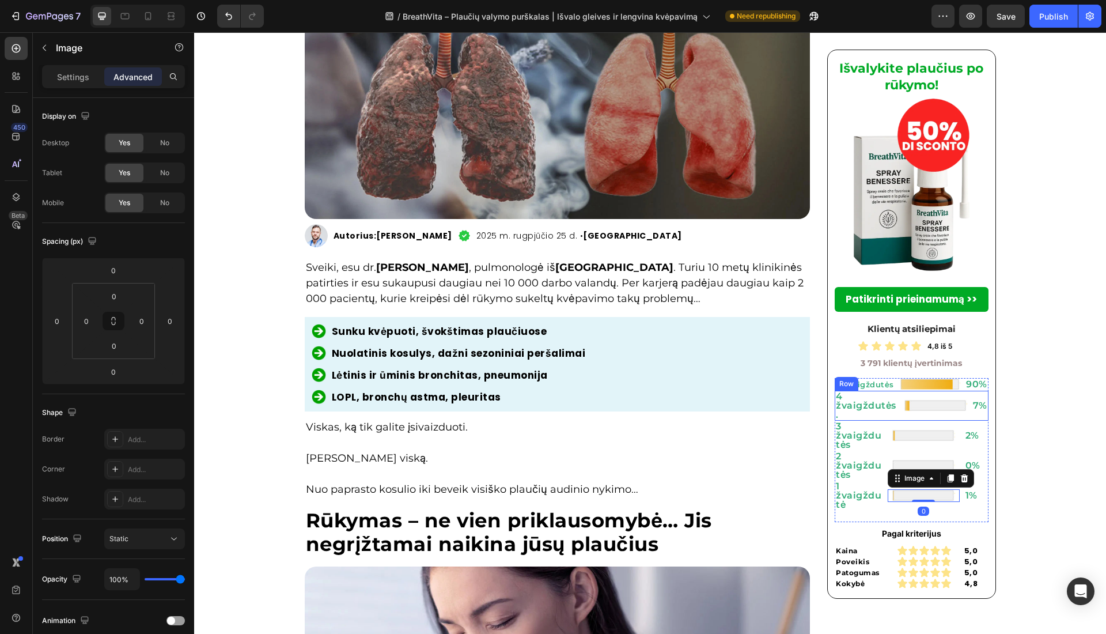
click at [896, 398] on div "4 žvaigždutės. Heading Image 7% Heading Row" at bounding box center [912, 406] width 154 height 30
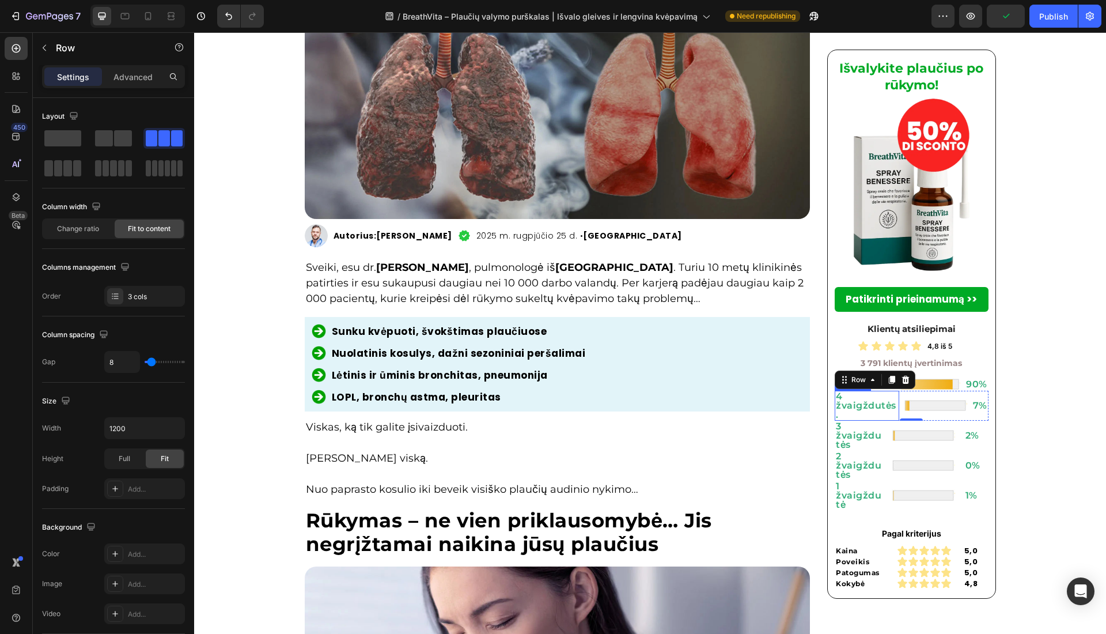
click at [836, 407] on p "4 žvaigždutės." at bounding box center [867, 406] width 62 height 28
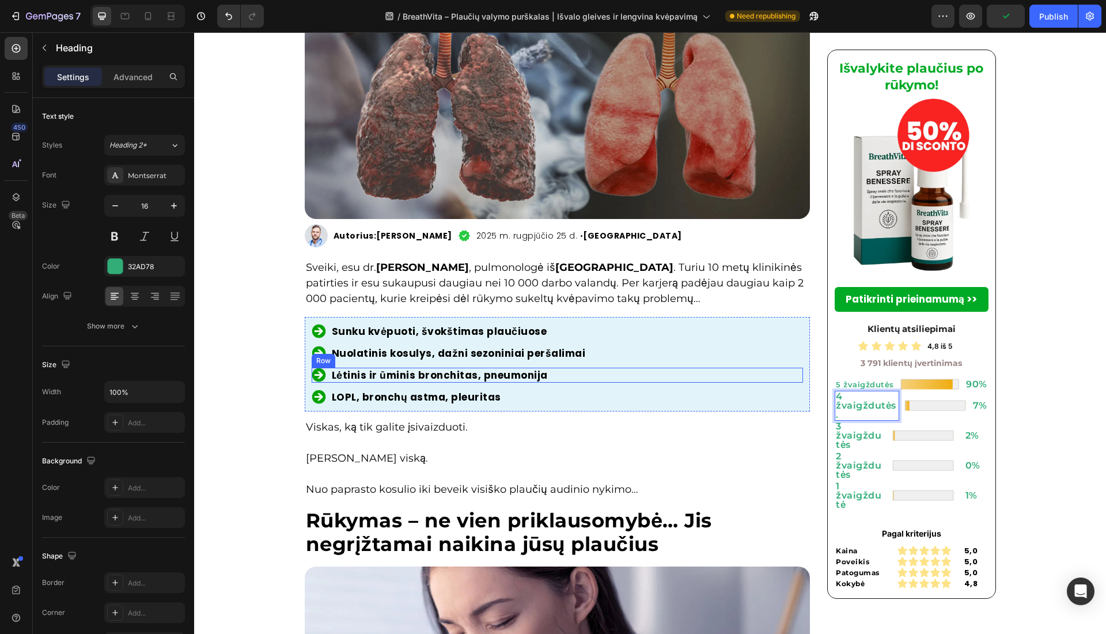
click at [778, 379] on div "Image Lėtinis ir ūminis bronchitas, pneumonija Heading Row" at bounding box center [558, 375] width 492 height 15
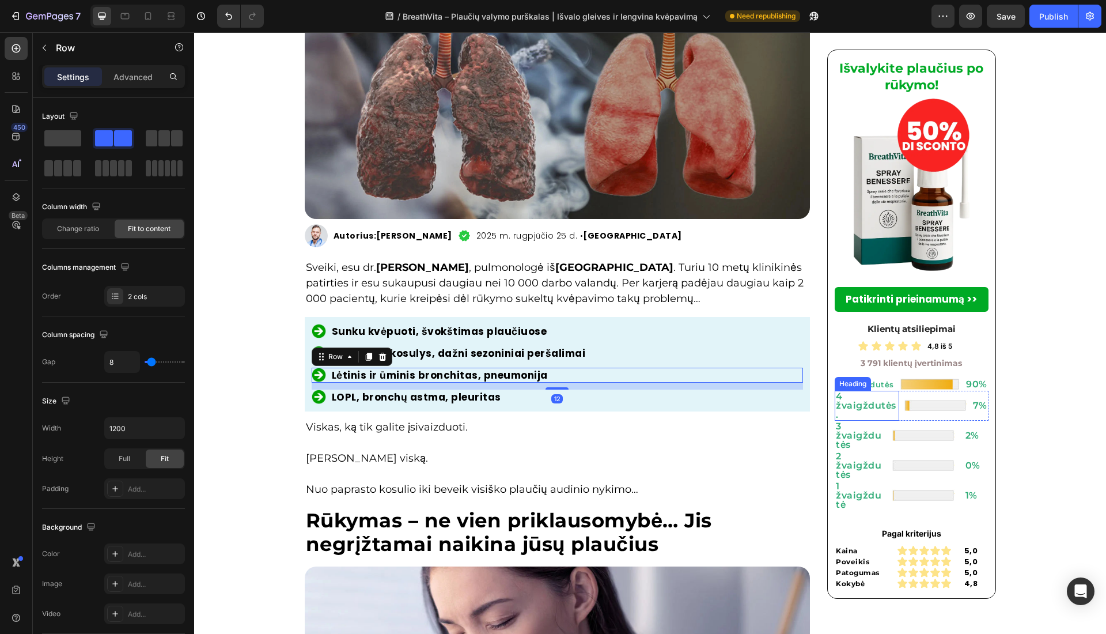
click at [868, 409] on p "4 žvaigždutės." at bounding box center [867, 406] width 62 height 28
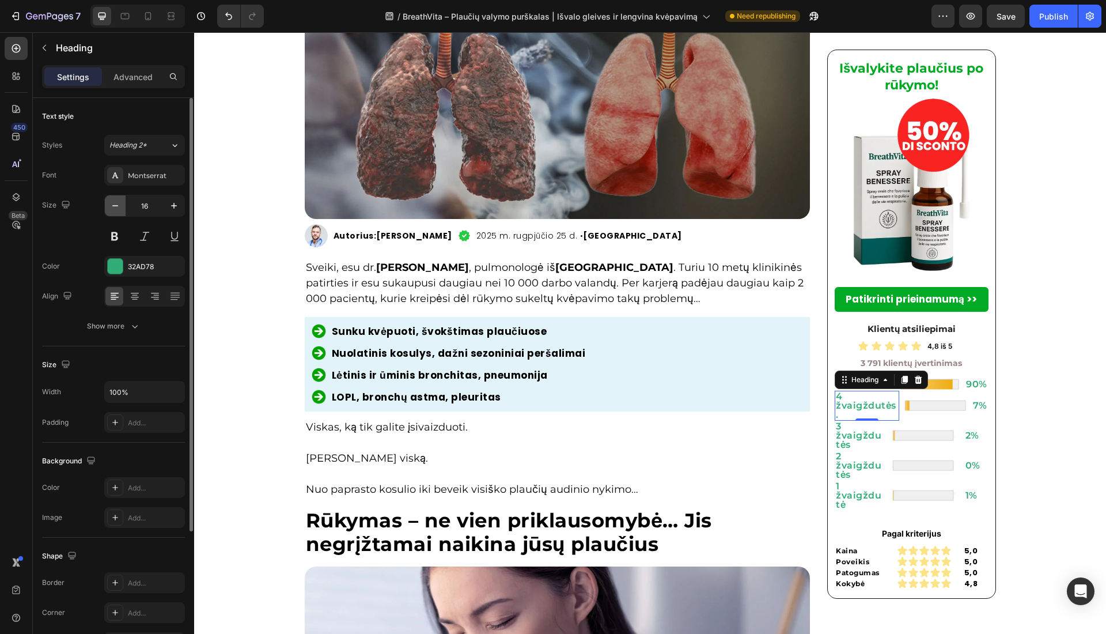
click at [112, 214] on button "button" at bounding box center [115, 205] width 21 height 21
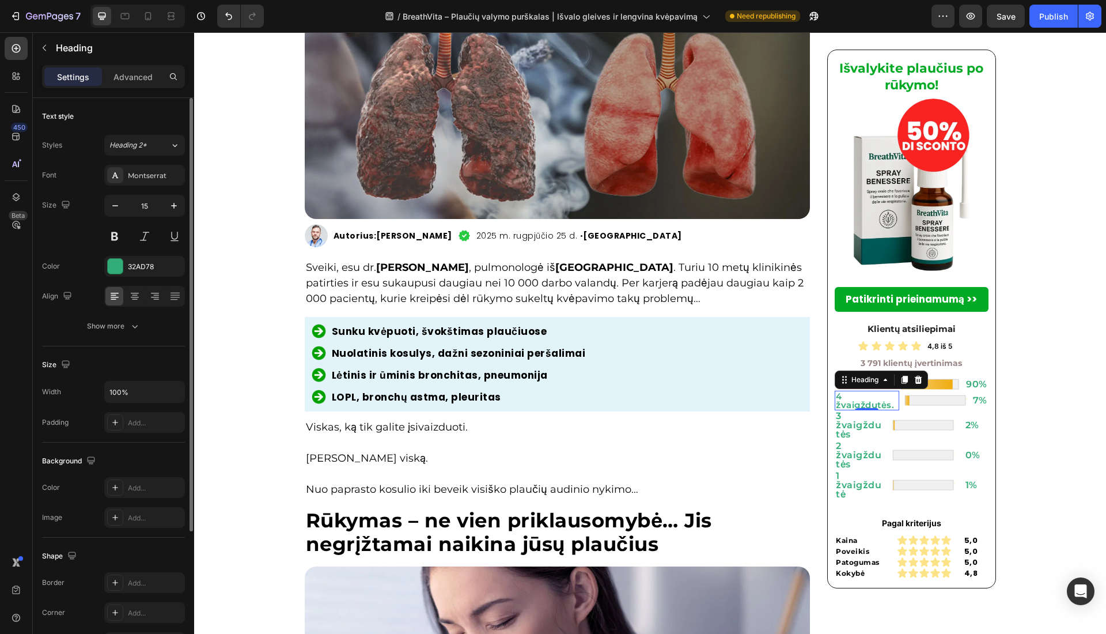
type input "14"
click at [392, 270] on strong "Rasa Kazlauskienė" at bounding box center [422, 267] width 93 height 13
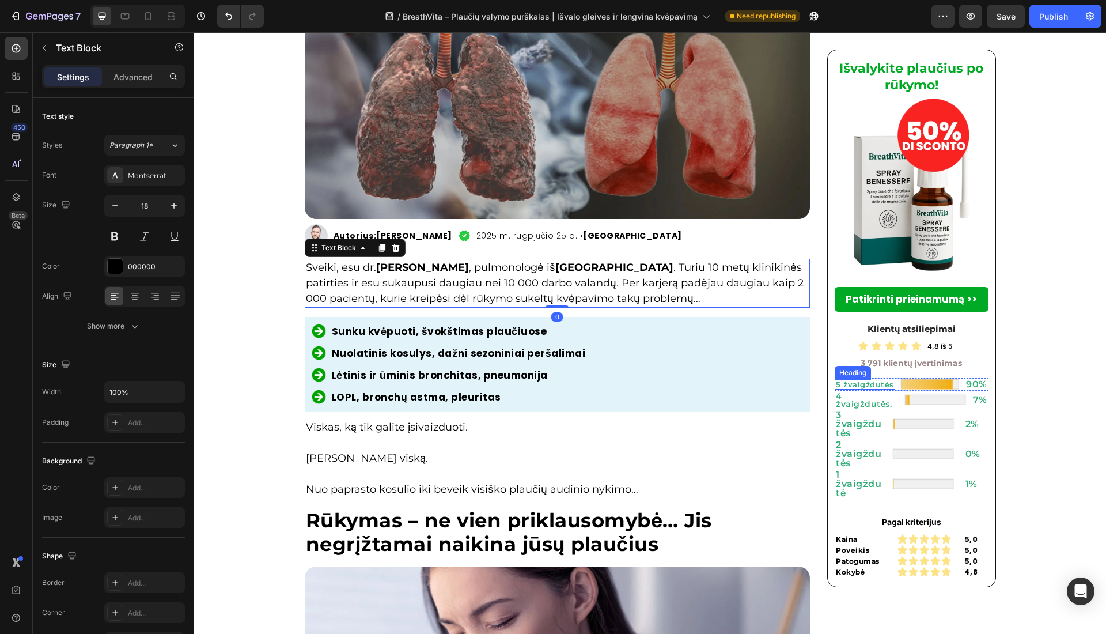
click at [866, 383] on p "5 žvaigždutės" at bounding box center [865, 384] width 58 height 7
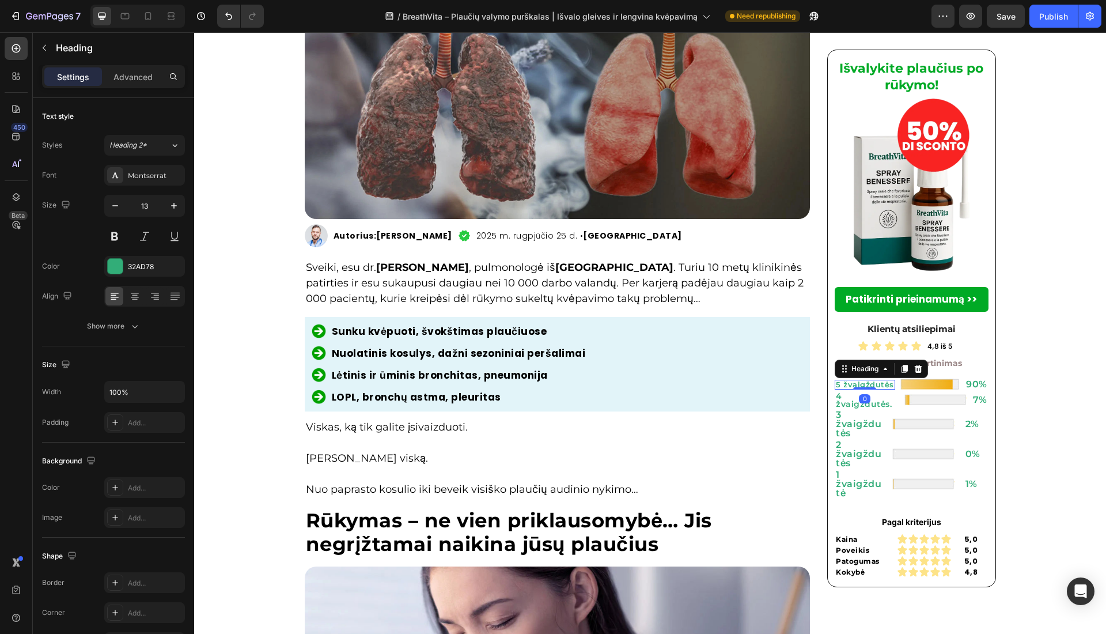
click at [859, 401] on div "0" at bounding box center [865, 398] width 12 height 9
click at [857, 406] on p "4 žvaigždutės." at bounding box center [867, 400] width 62 height 16
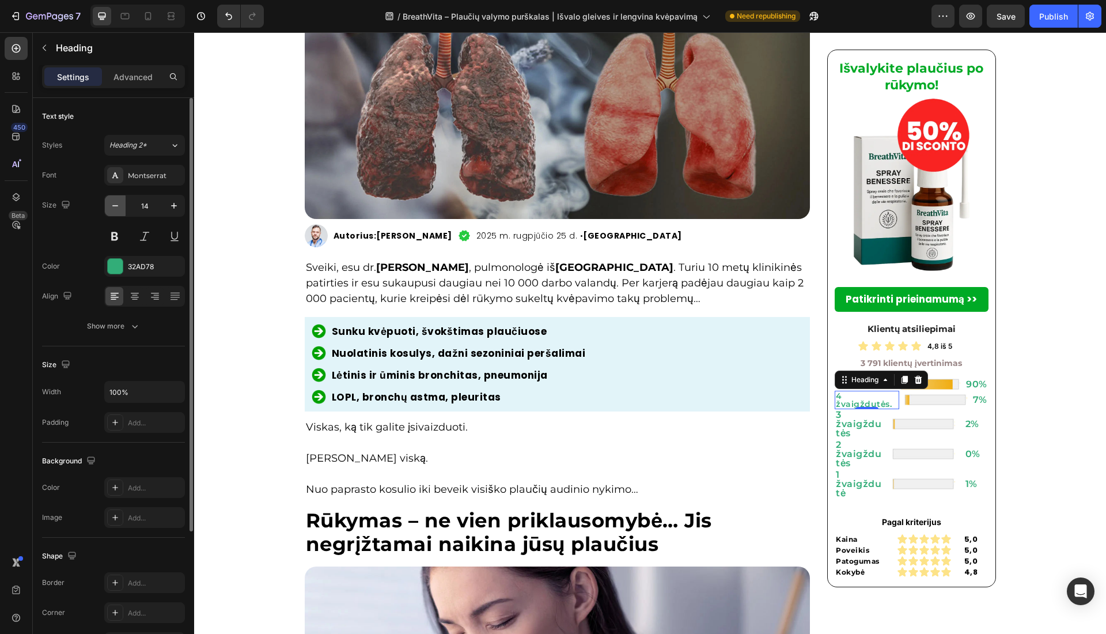
drag, startPoint x: 113, startPoint y: 207, endPoint x: 726, endPoint y: 316, distance: 622.6
click at [114, 207] on icon "button" at bounding box center [115, 206] width 12 height 12
type input "13"
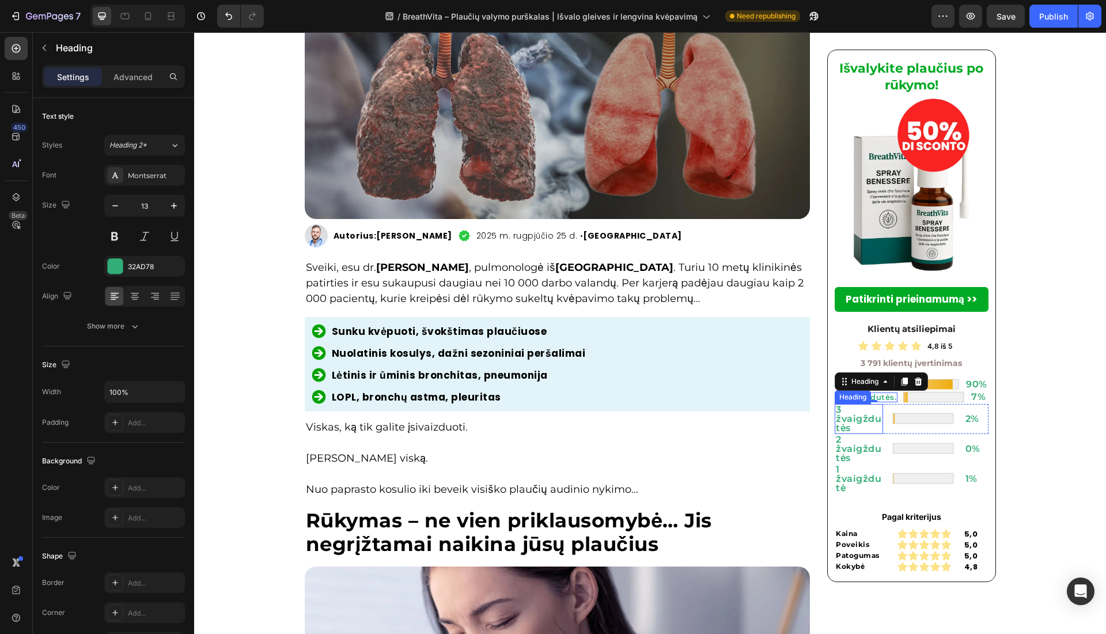
click at [846, 423] on p "3 žvaigždutės" at bounding box center [859, 419] width 46 height 28
type input "13"
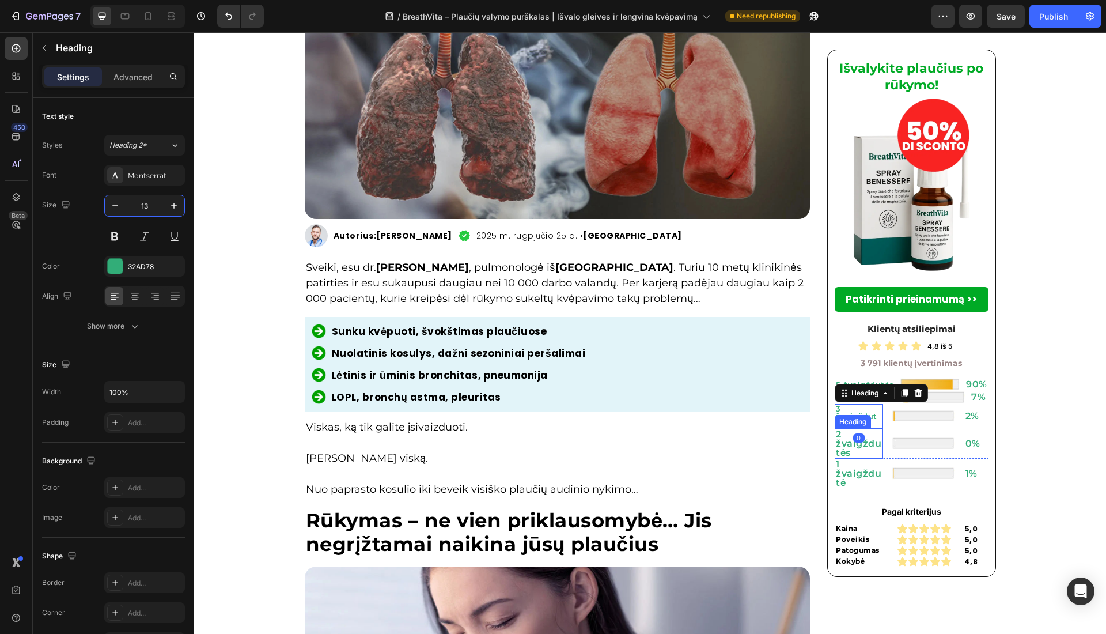
click at [837, 449] on p "2 žvaigždutės" at bounding box center [859, 444] width 46 height 28
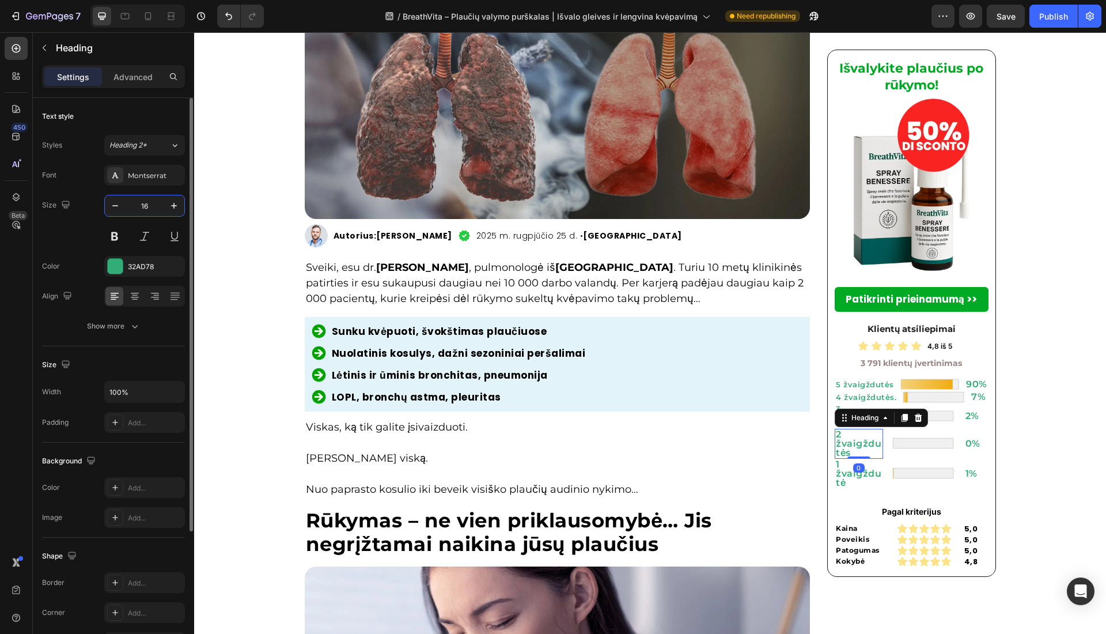
drag, startPoint x: 156, startPoint y: 199, endPoint x: 459, endPoint y: 295, distance: 318.3
click at [156, 199] on input "16" at bounding box center [145, 205] width 38 height 21
type input "13"
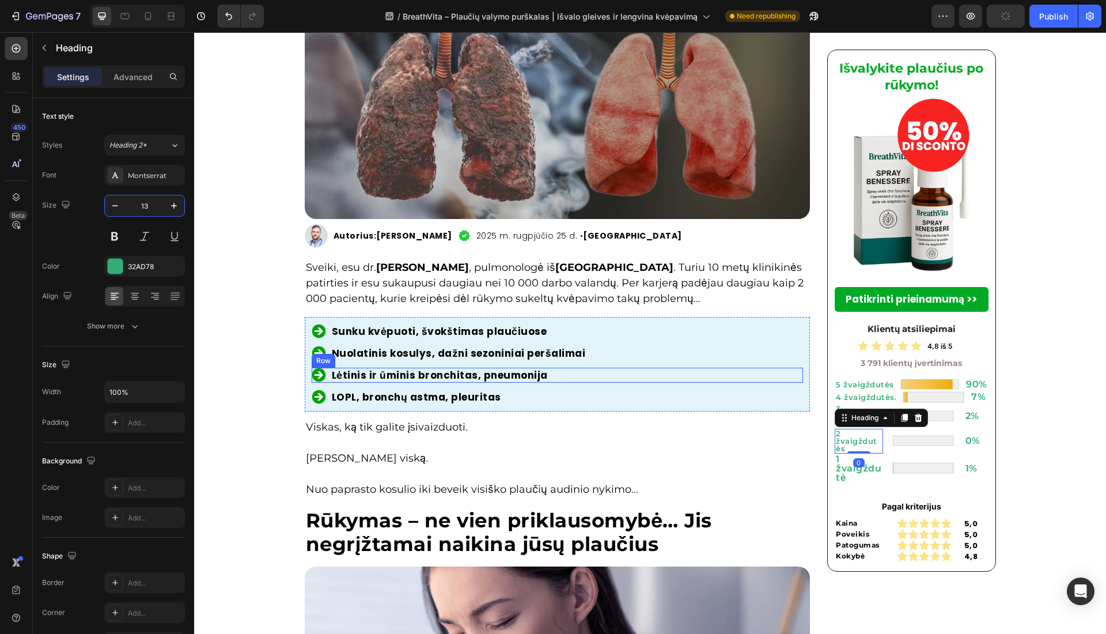
click at [695, 384] on div "Image Sunku kvėpuoti, švokštimas plaučiuose Heading Row Image Nuolatinis kosuly…" at bounding box center [558, 364] width 492 height 81
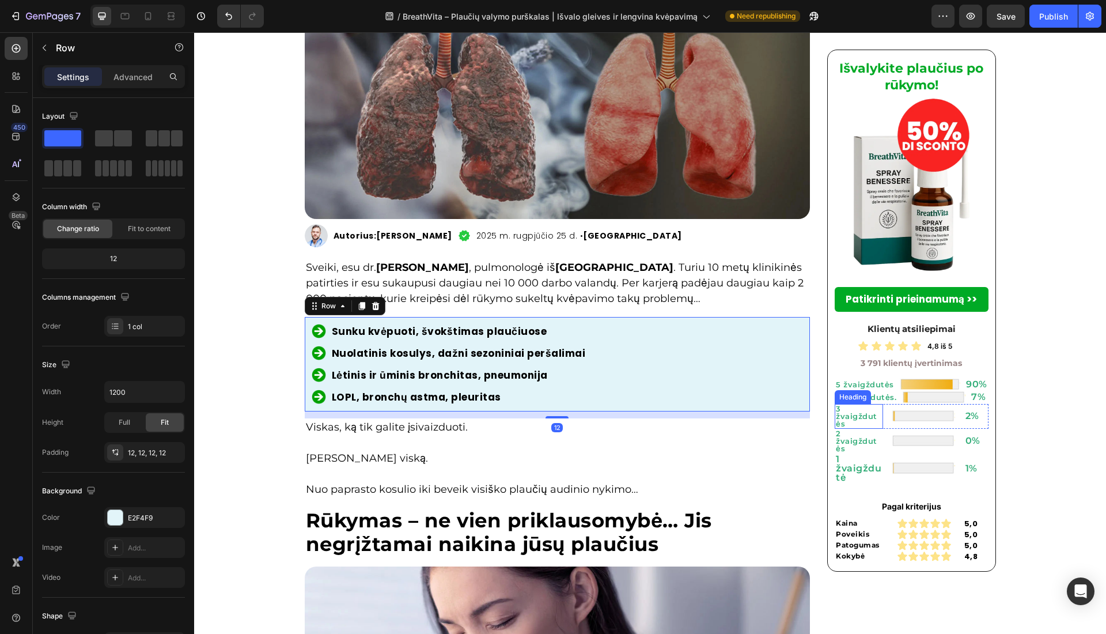
click at [847, 419] on p "3 žvaigždutės" at bounding box center [859, 416] width 46 height 22
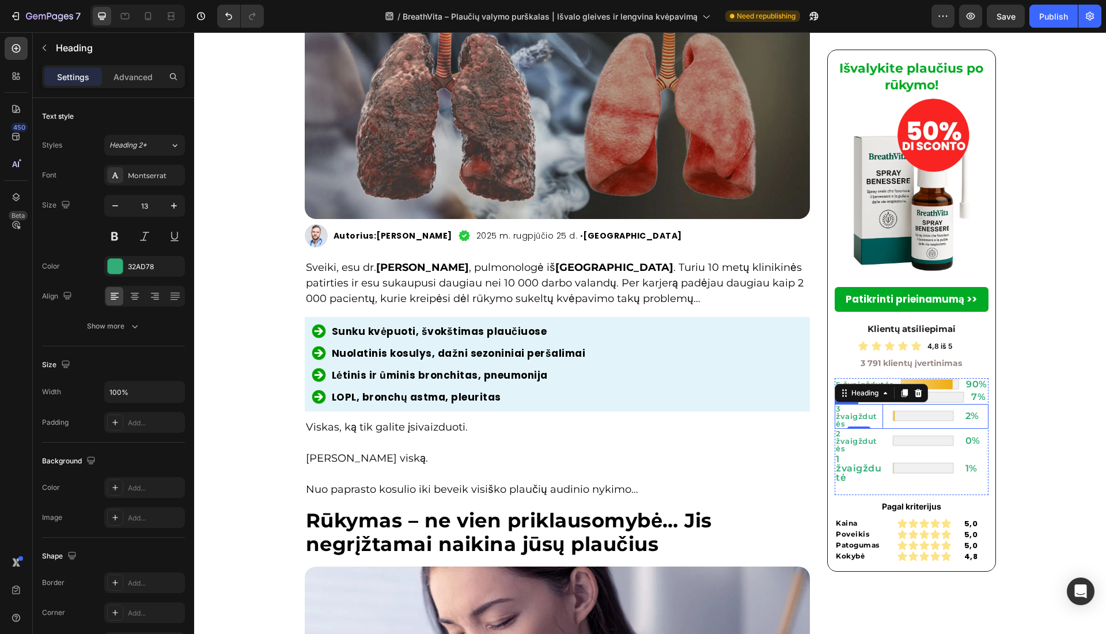
click at [897, 427] on div "Image" at bounding box center [924, 416] width 72 height 25
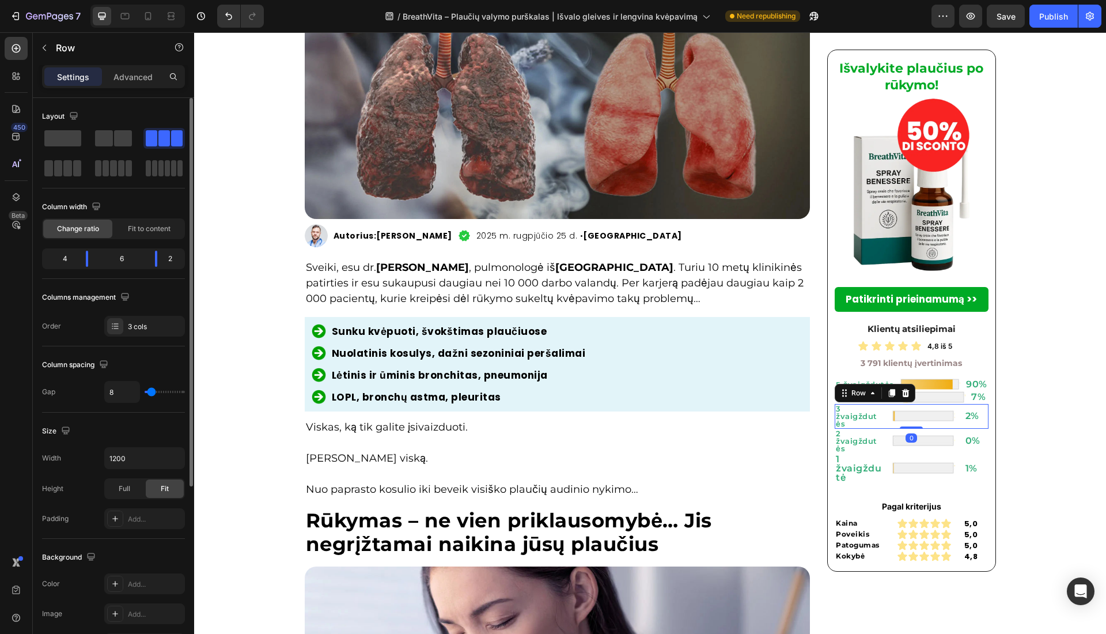
click at [150, 237] on div "Change ratio Fit to content" at bounding box center [113, 228] width 143 height 21
click at [150, 234] on div "Fit to content" at bounding box center [149, 228] width 69 height 18
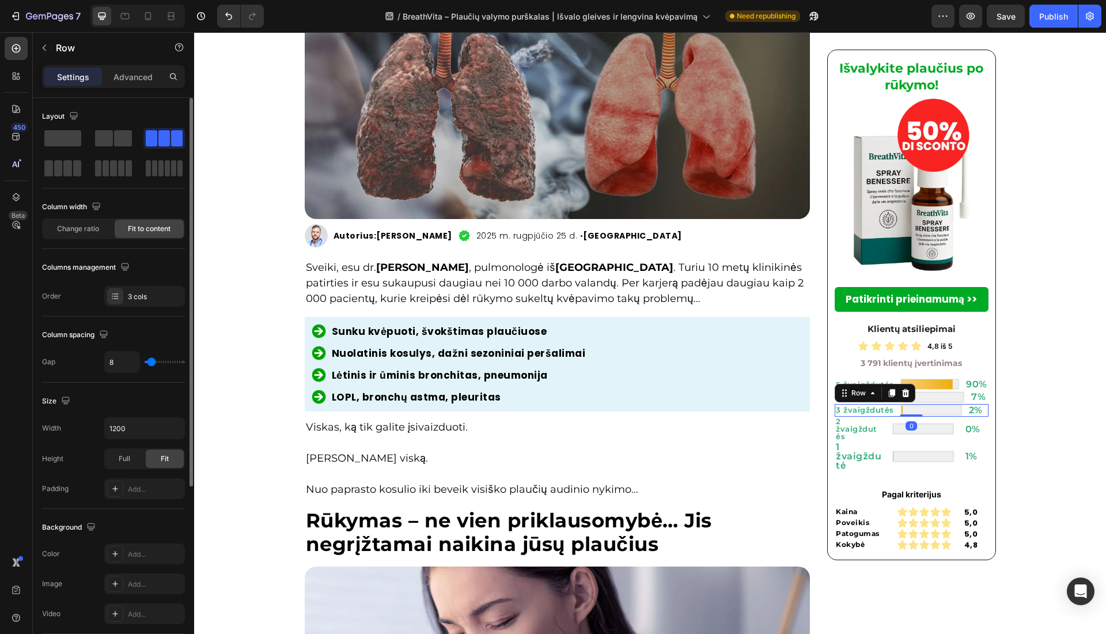
click at [146, 230] on span "Fit to content" at bounding box center [149, 229] width 43 height 10
click at [82, 222] on div "Change ratio" at bounding box center [77, 228] width 69 height 18
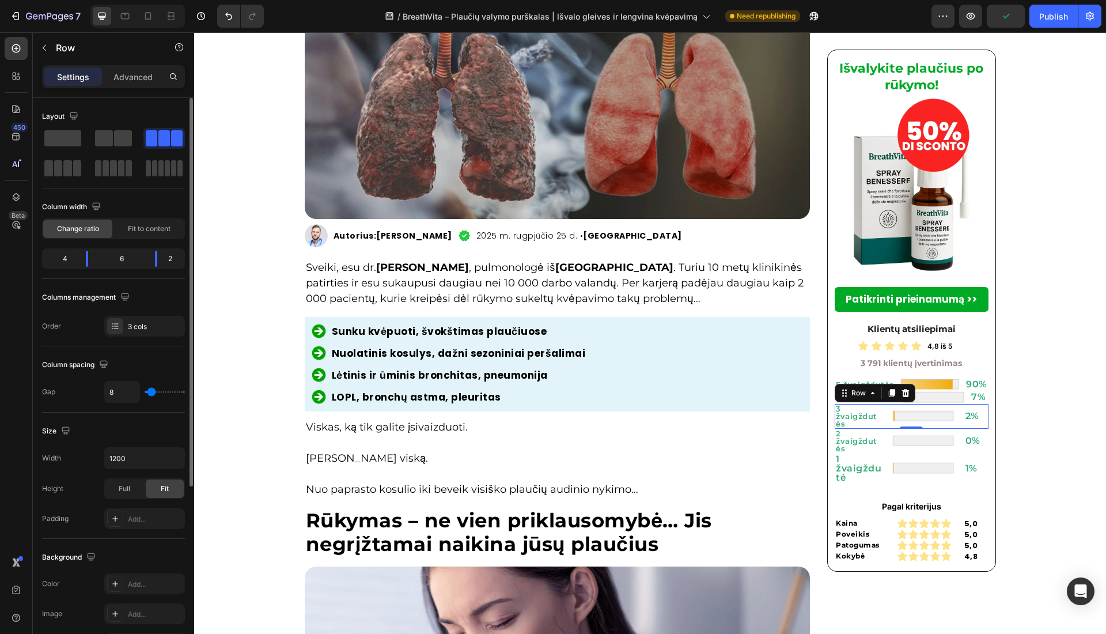
click at [122, 359] on div "Column spacing" at bounding box center [113, 364] width 143 height 18
click at [107, 392] on input "8" at bounding box center [122, 391] width 35 height 21
type input "1"
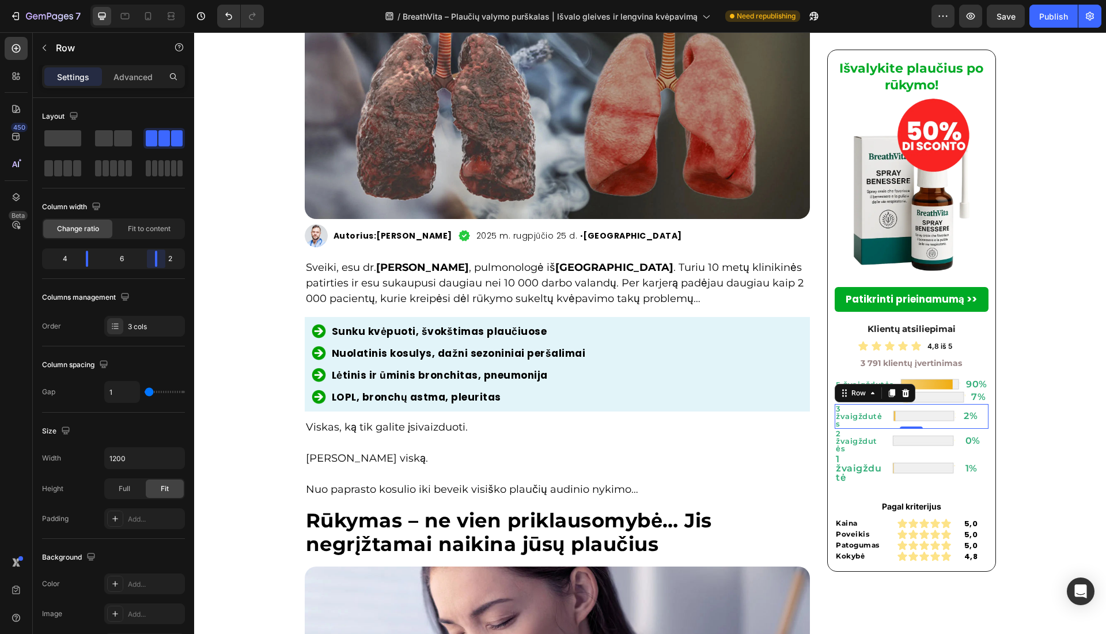
drag, startPoint x: 164, startPoint y: 258, endPoint x: 767, endPoint y: 371, distance: 614.2
click at [164, 0] on body "7 Version history / BreathVita – Plaučių valymo purškalas | Išvalo gleives ir l…" at bounding box center [553, 0] width 1106 height 0
click at [921, 418] on h2 "2%" at bounding box center [975, 416] width 25 height 12
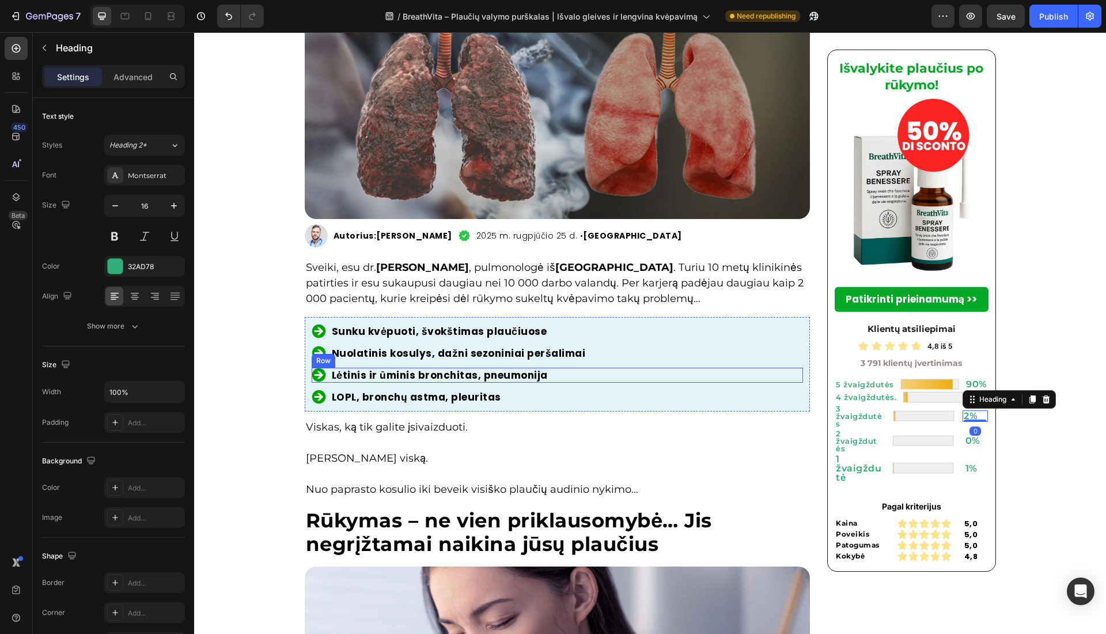
click at [794, 343] on div "Image Sunku kvėpuoti, švokštimas plaučiuose Heading Row Image Nuolatinis kosuly…" at bounding box center [558, 364] width 492 height 81
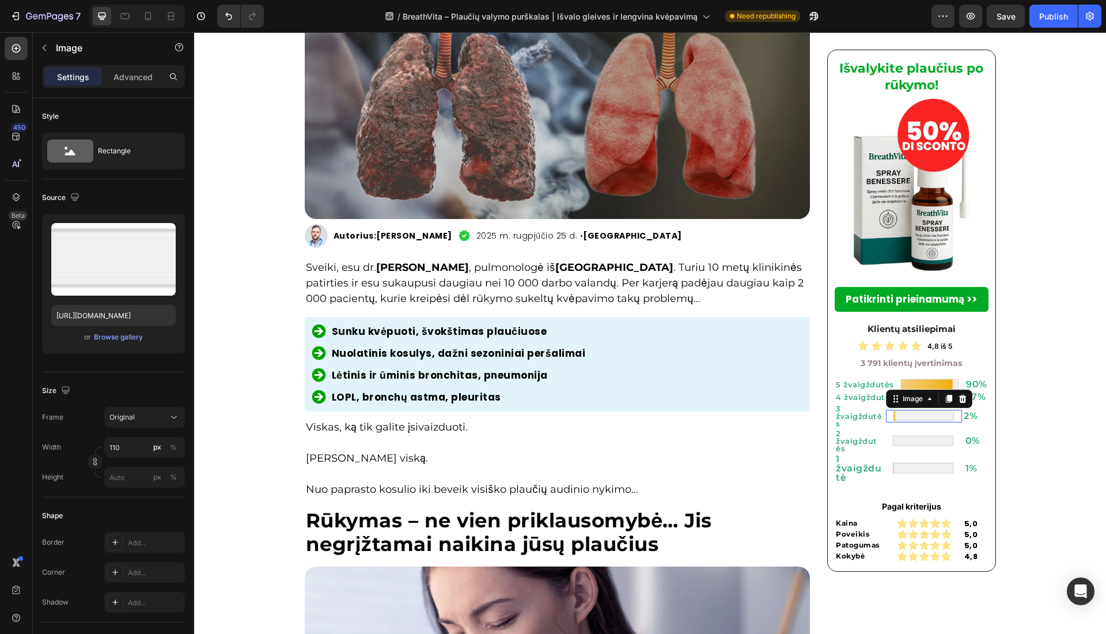
click at [921, 418] on div at bounding box center [924, 416] width 76 height 13
click at [827, 362] on div "Išvalykite plaučius po rūkymo! Heading Image Patikrinti prieinamumą >> Button K…" at bounding box center [911, 311] width 169 height 522
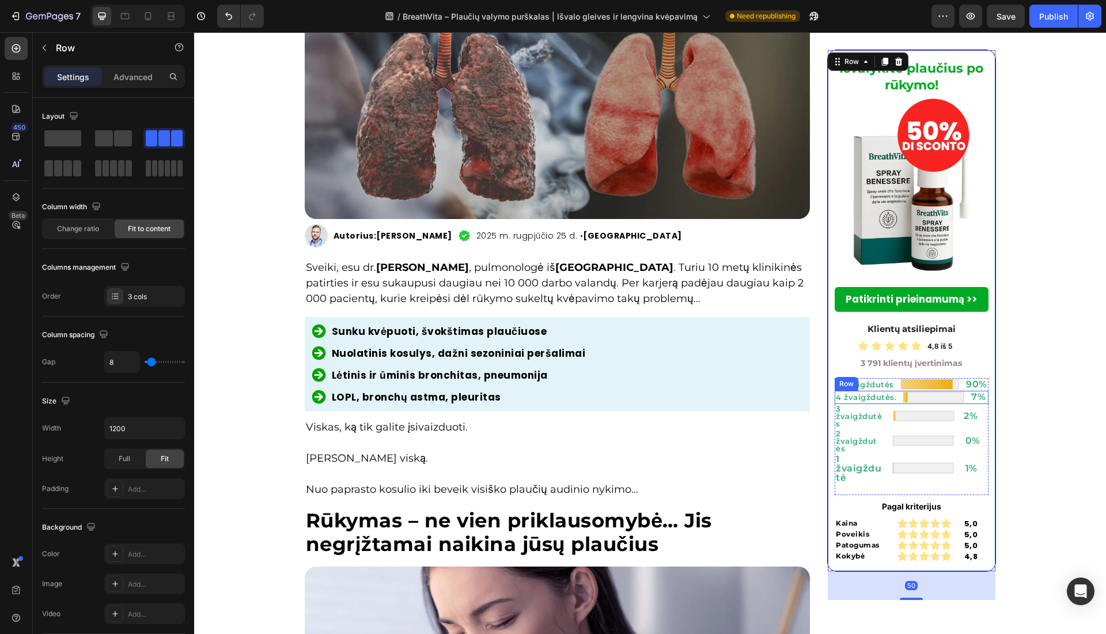
click at [894, 396] on div "4 žvaigždutės. Heading Image 7% Heading Row" at bounding box center [912, 397] width 154 height 13
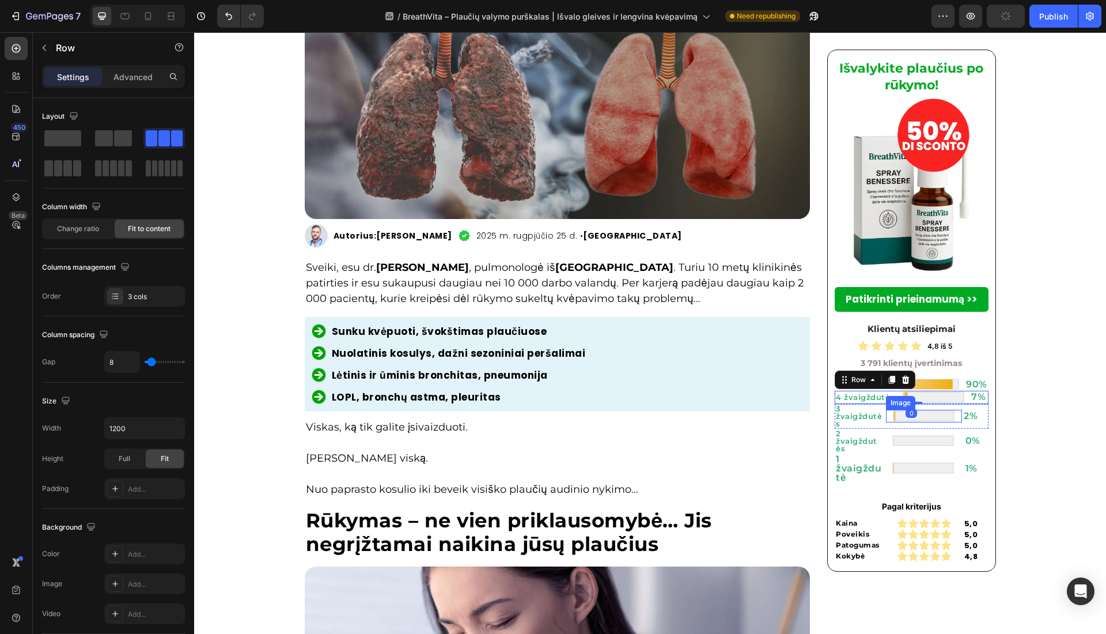
click at [886, 416] on div at bounding box center [924, 416] width 76 height 13
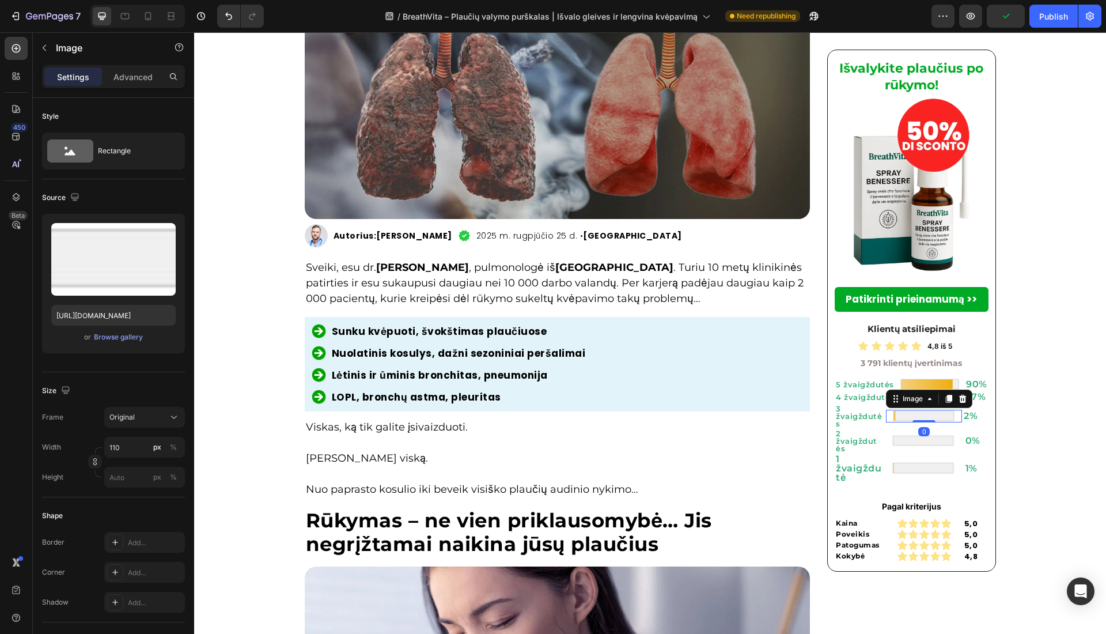
click at [886, 422] on div at bounding box center [924, 416] width 76 height 13
click at [886, 424] on div "Image 0" at bounding box center [924, 416] width 76 height 25
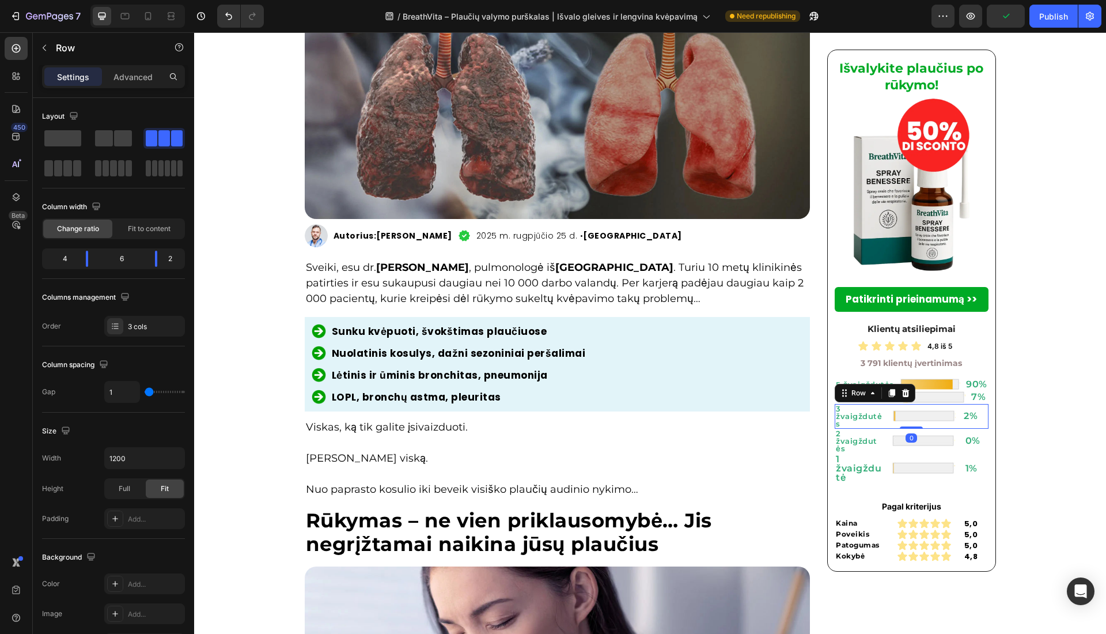
click at [887, 427] on div "Image" at bounding box center [924, 416] width 76 height 25
click at [892, 421] on img at bounding box center [923, 416] width 63 height 13
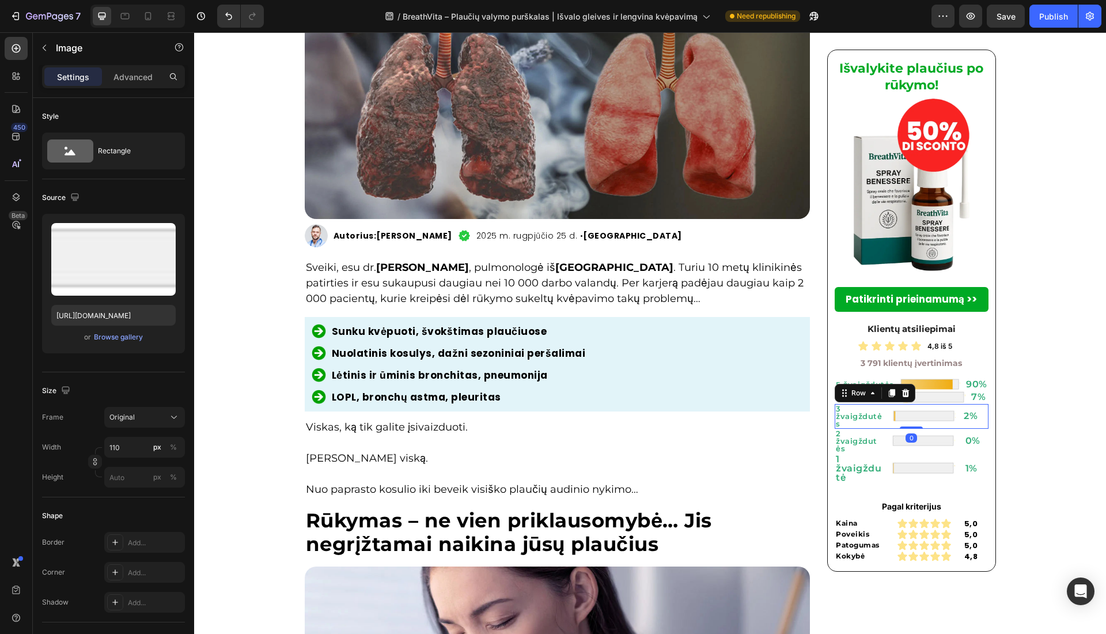
click at [886, 426] on div "Image" at bounding box center [924, 416] width 76 height 25
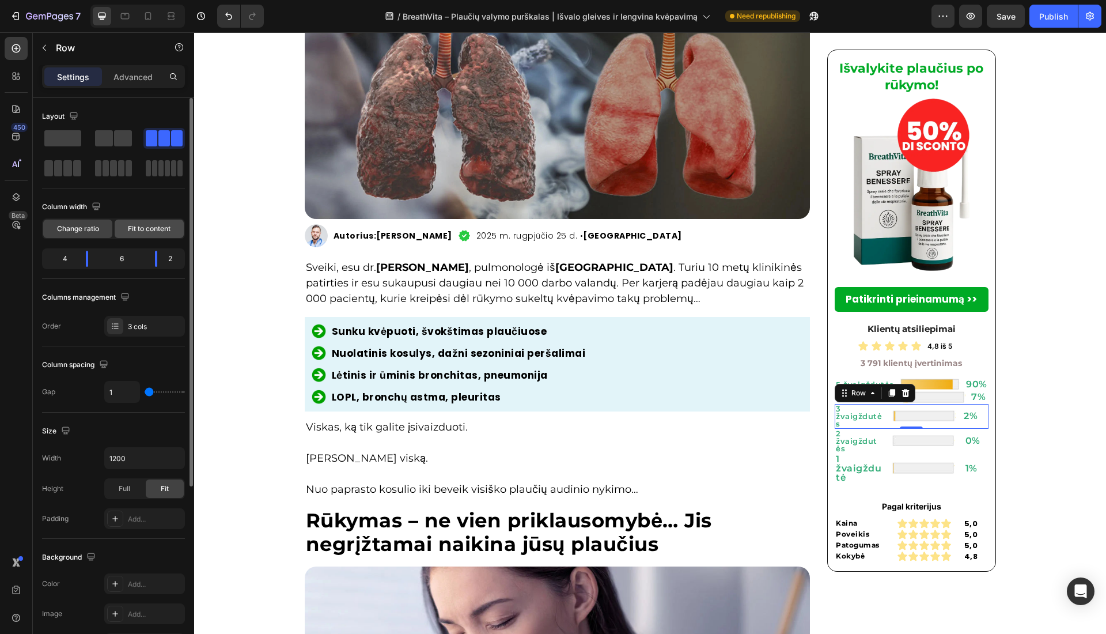
drag, startPoint x: 156, startPoint y: 224, endPoint x: 804, endPoint y: 289, distance: 652.0
click at [156, 224] on span "Fit to content" at bounding box center [149, 229] width 43 height 10
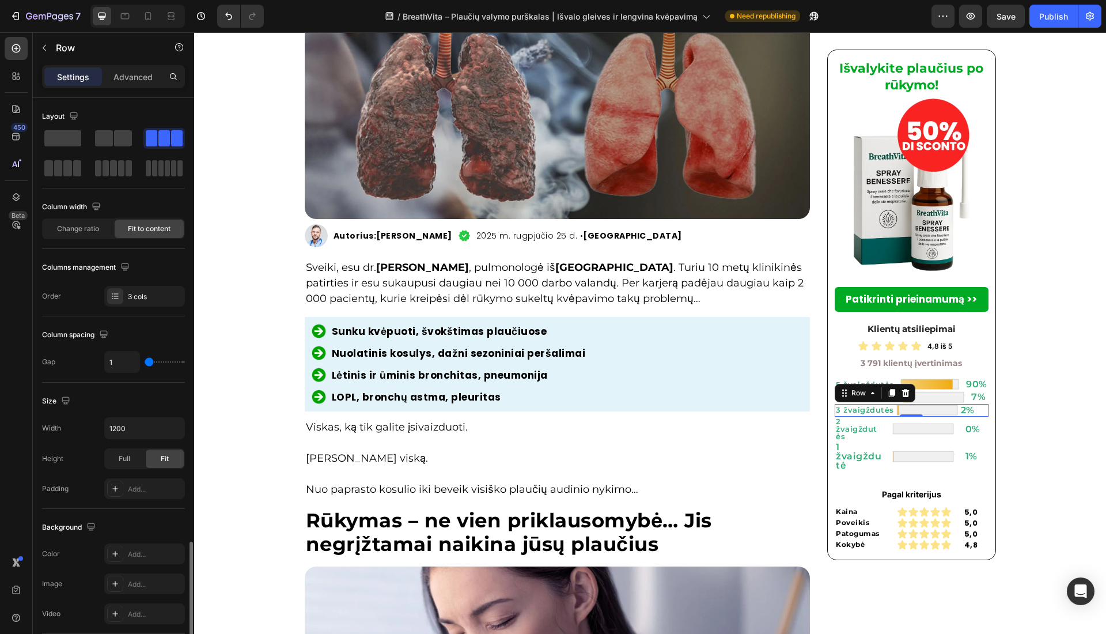
scroll to position [263, 0]
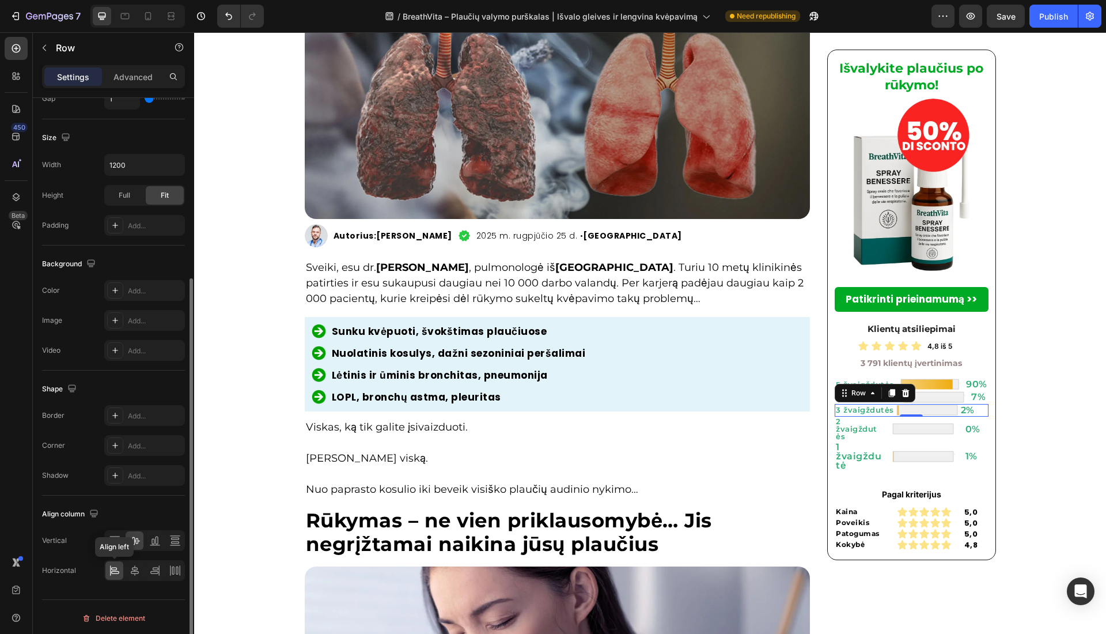
click at [116, 527] on icon at bounding box center [115, 572] width 8 height 3
click at [138, 527] on icon at bounding box center [135, 570] width 8 height 10
drag, startPoint x: 168, startPoint y: 569, endPoint x: 361, endPoint y: 432, distance: 235.9
click at [168, 527] on div at bounding box center [175, 570] width 18 height 18
click at [850, 295] on strong "Patikrinti prieinamumą >>" at bounding box center [911, 299] width 131 height 14
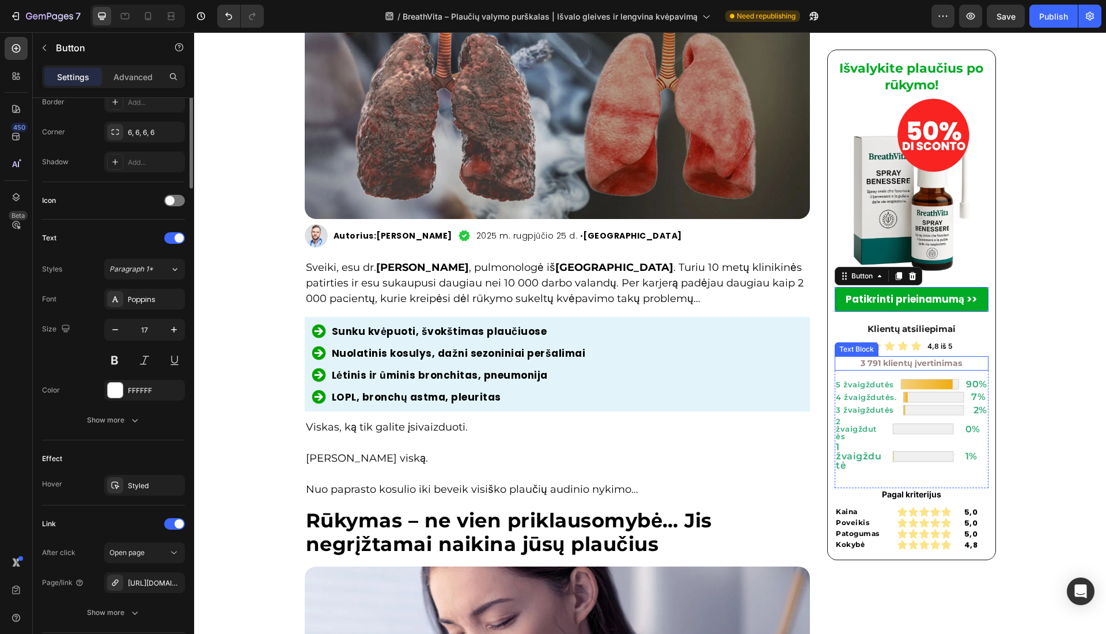
scroll to position [0, 0]
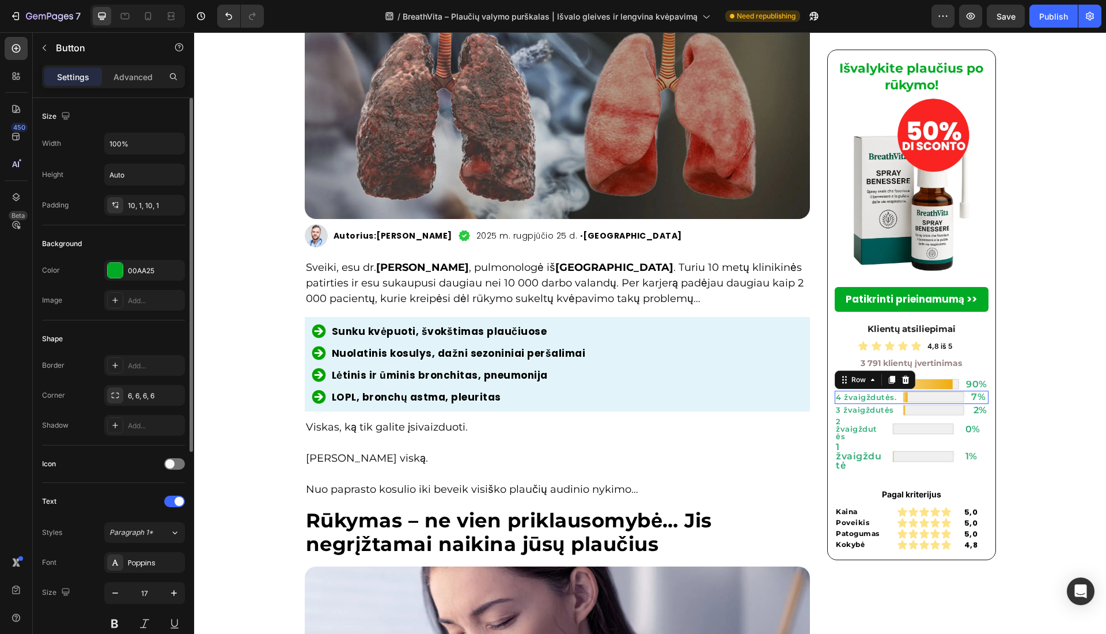
click at [894, 400] on div "4 žvaigždutės. Heading Image 7% Heading Row 0" at bounding box center [912, 397] width 154 height 13
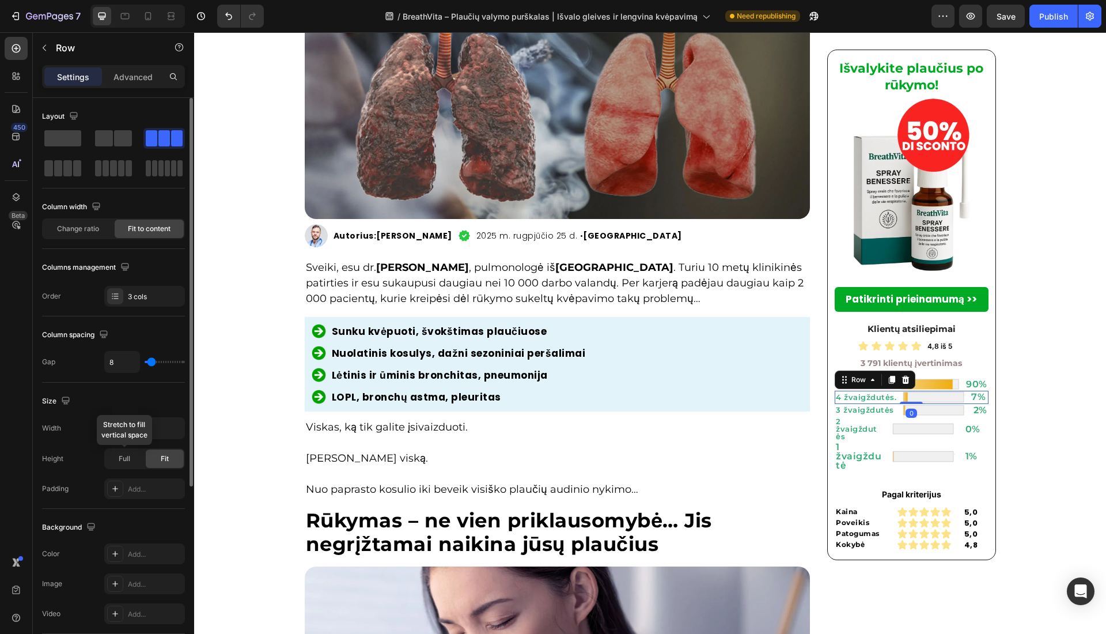
scroll to position [263, 0]
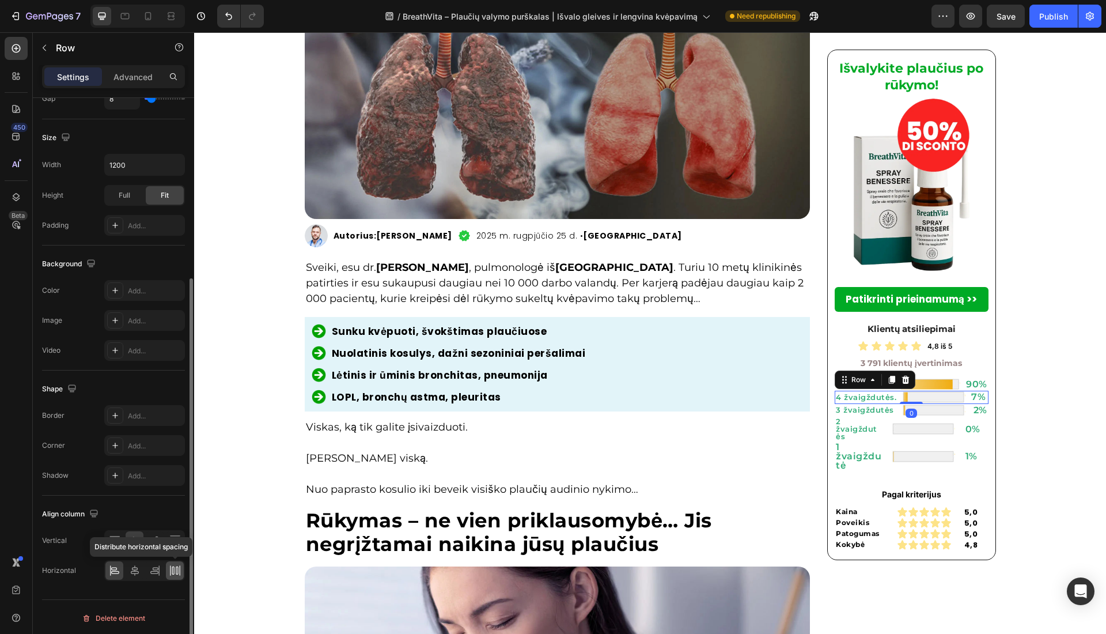
drag, startPoint x: 171, startPoint y: 570, endPoint x: 122, endPoint y: 470, distance: 111.6
click at [172, 527] on icon at bounding box center [175, 571] width 12 height 12
drag, startPoint x: 483, startPoint y: 412, endPoint x: 615, endPoint y: 339, distance: 151.1
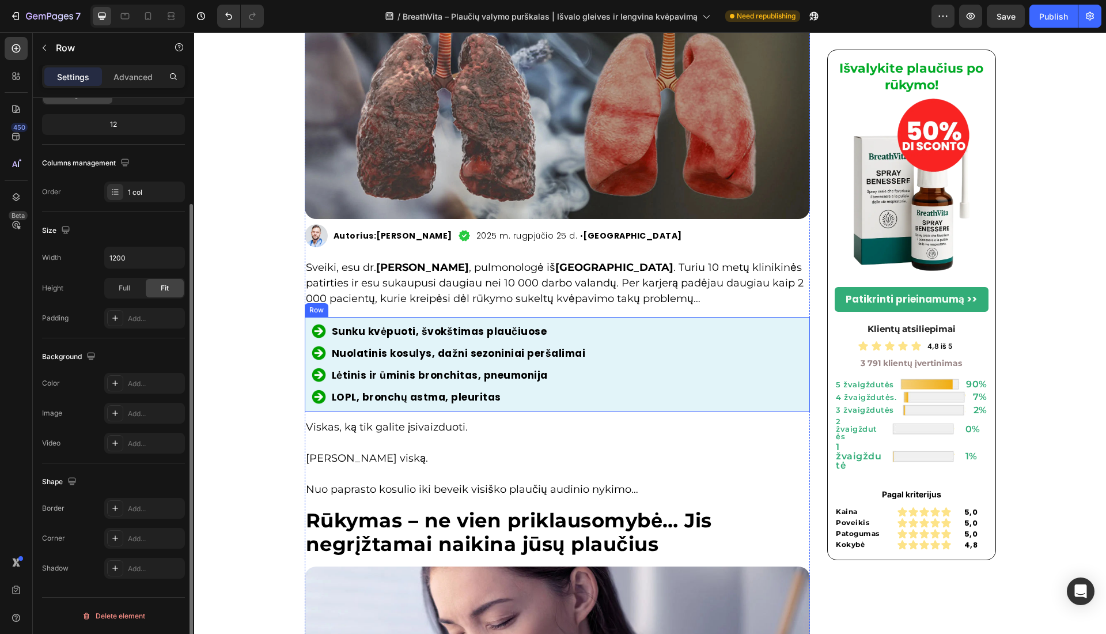
scroll to position [133, 0]
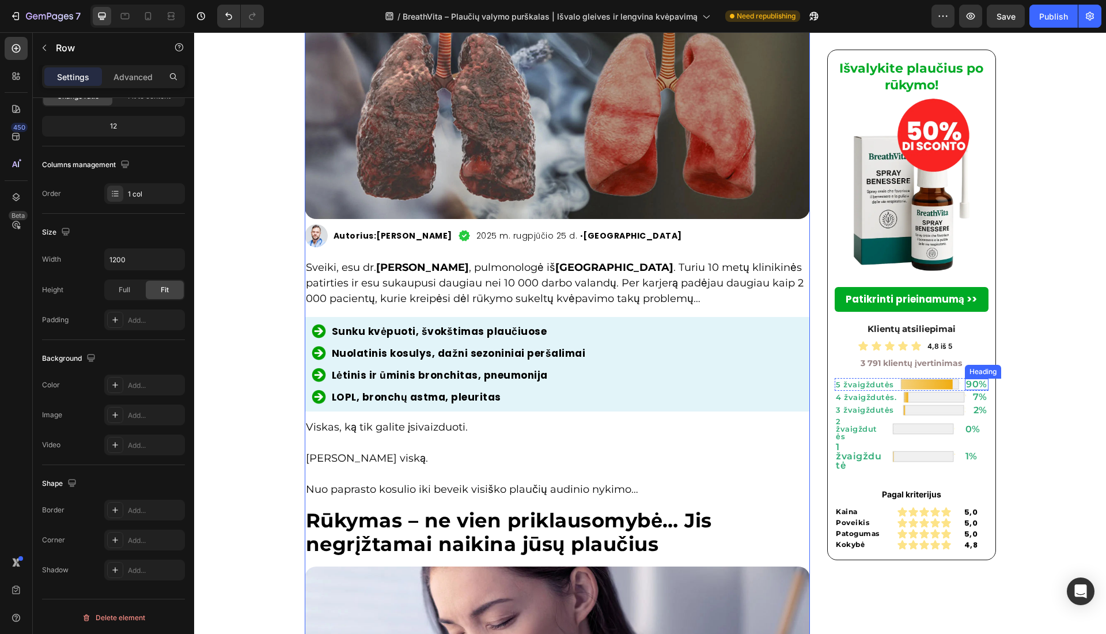
click at [921, 386] on h2 "90%" at bounding box center [977, 385] width 24 height 12
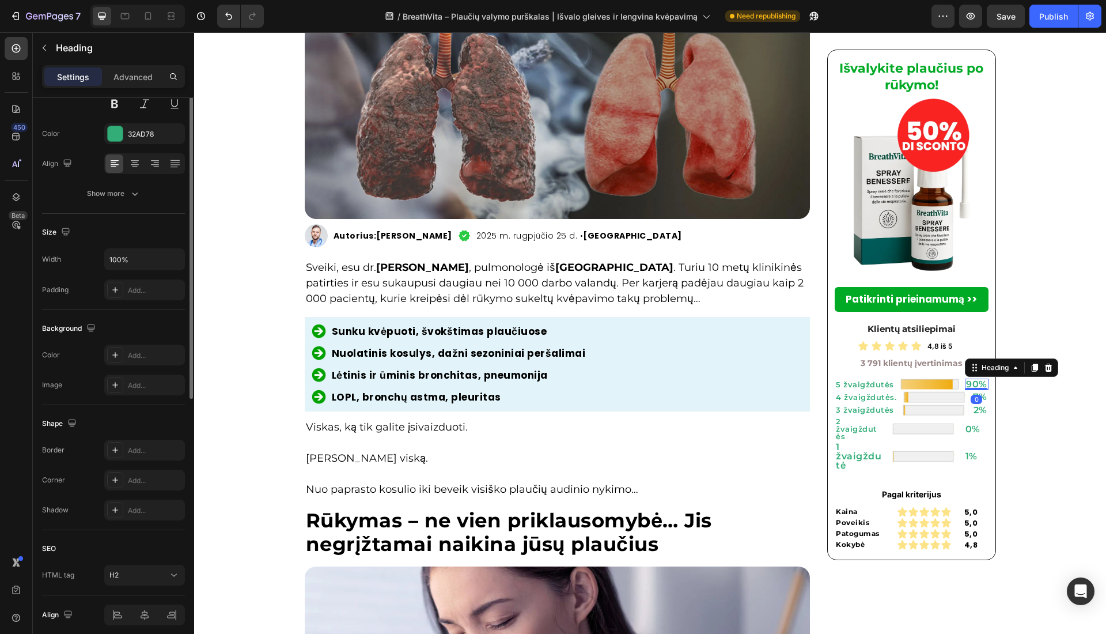
scroll to position [0, 0]
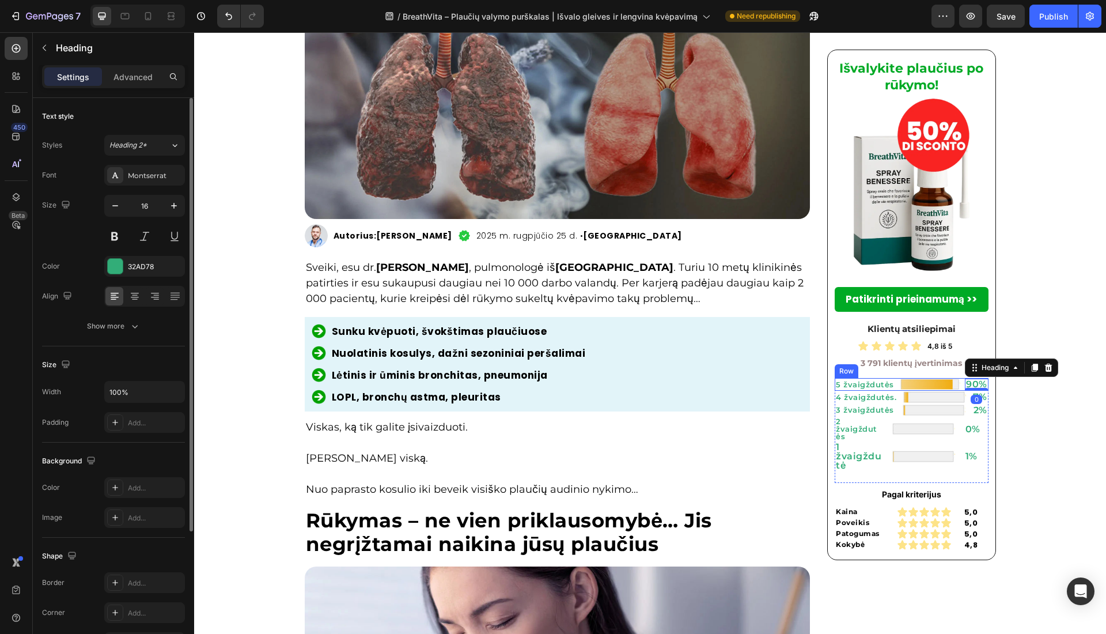
click at [921, 387] on div "5 žvaigždutės Heading Image 90% Heading 0 Row" at bounding box center [912, 384] width 154 height 13
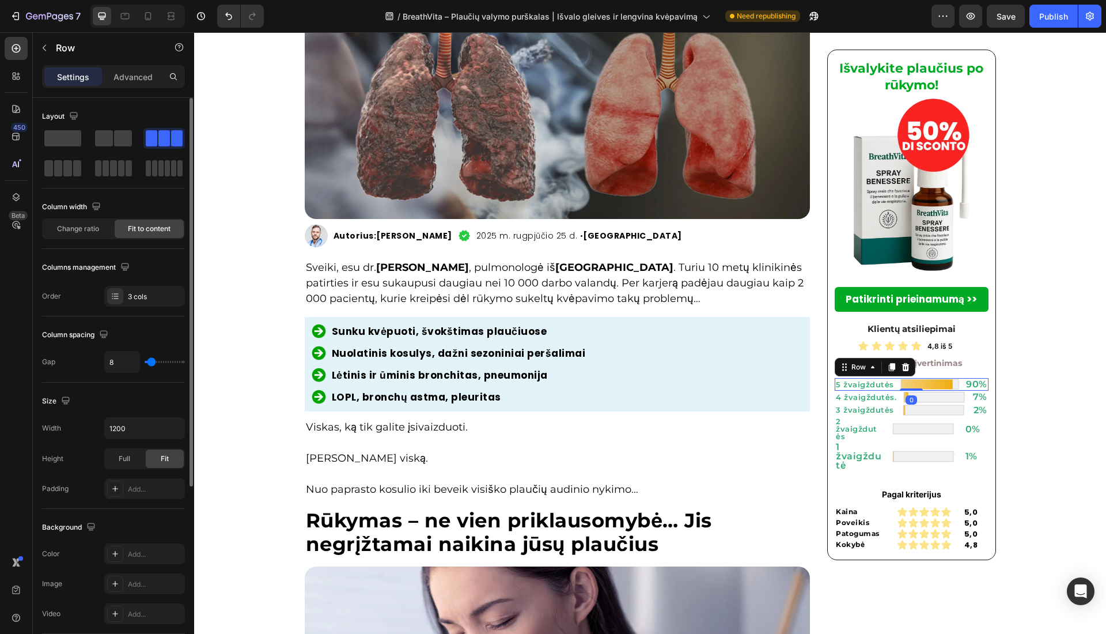
scroll to position [263, 0]
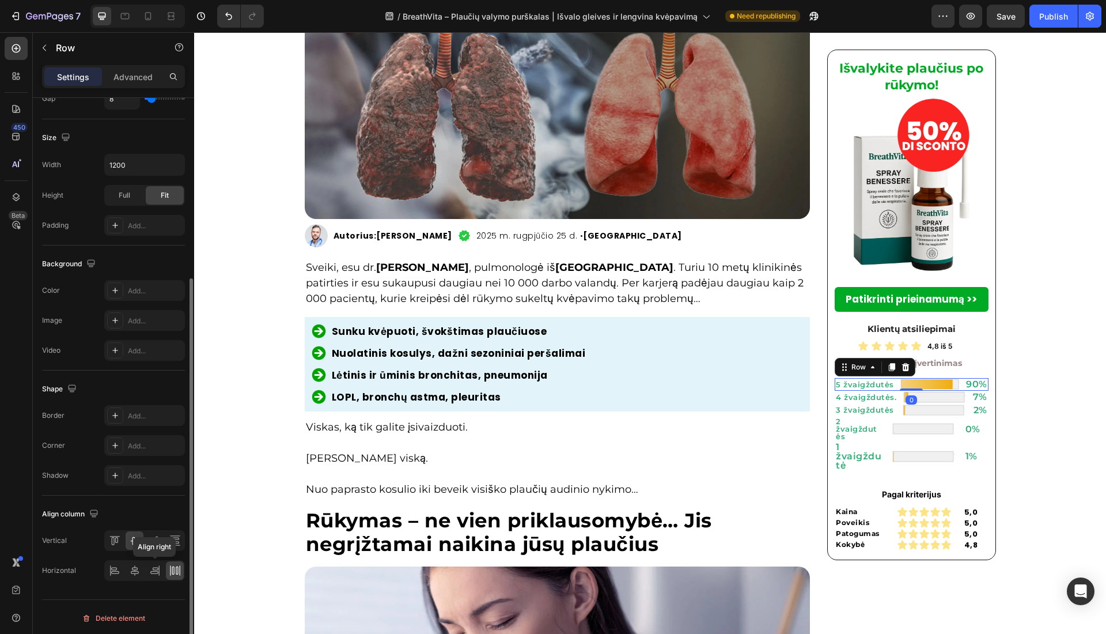
click at [164, 527] on div "Align right" at bounding box center [144, 570] width 81 height 21
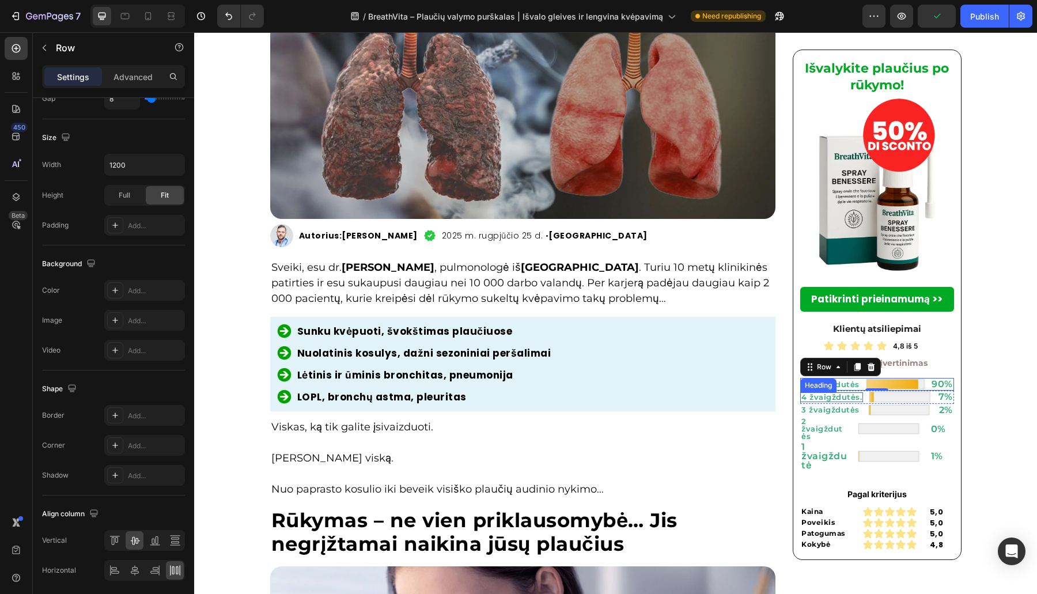
click at [855, 397] on h2 "4 žvaigždutės." at bounding box center [831, 397] width 63 height 10
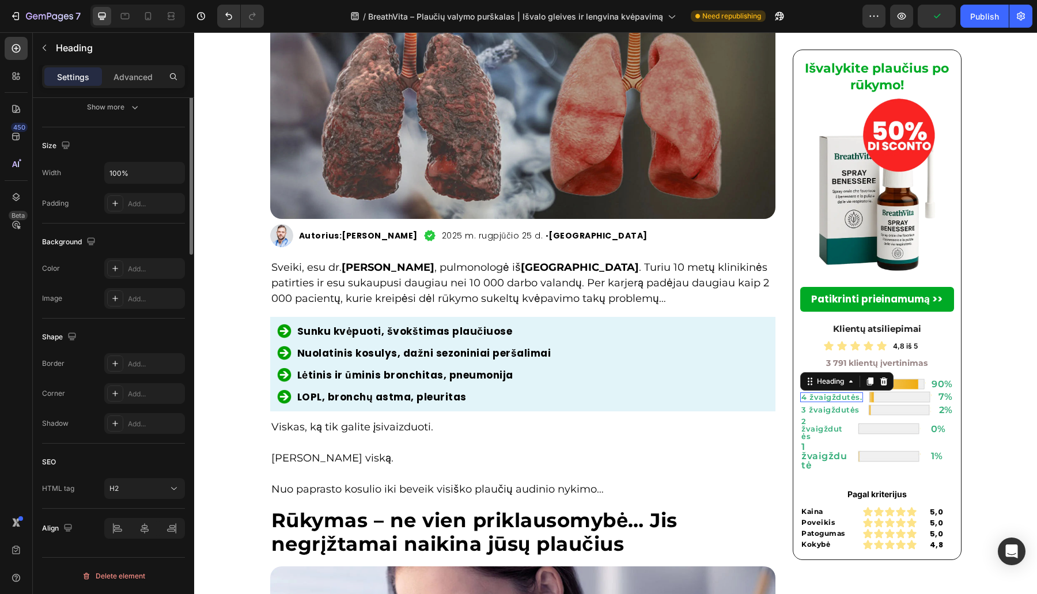
scroll to position [0, 0]
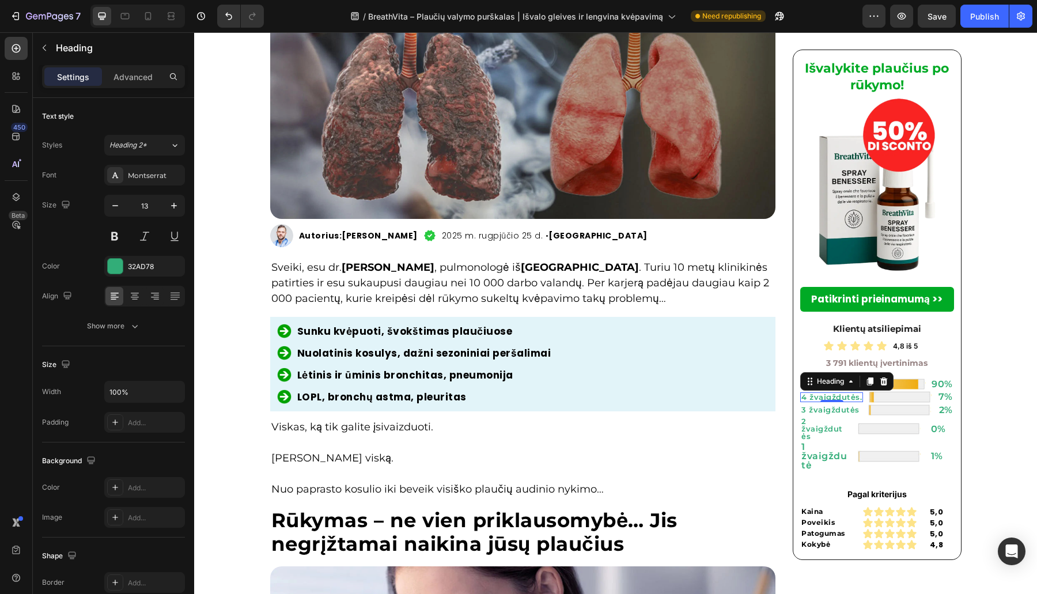
drag, startPoint x: 851, startPoint y: 396, endPoint x: 856, endPoint y: 401, distance: 6.5
click at [851, 398] on p "4 žvaigždutės." at bounding box center [831, 396] width 60 height 7
click at [687, 391] on div "Image LOPL, bronchų astma, pleuritas Heading Row" at bounding box center [523, 396] width 492 height 15
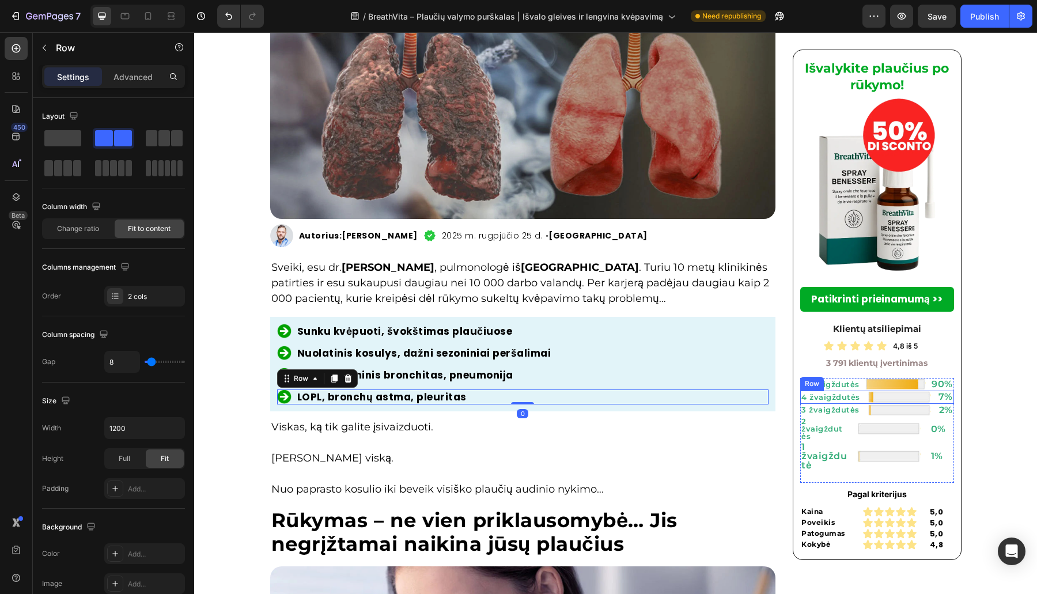
click at [858, 399] on div "4 žvaigždutės Heading Image 7% Heading Row" at bounding box center [877, 397] width 154 height 13
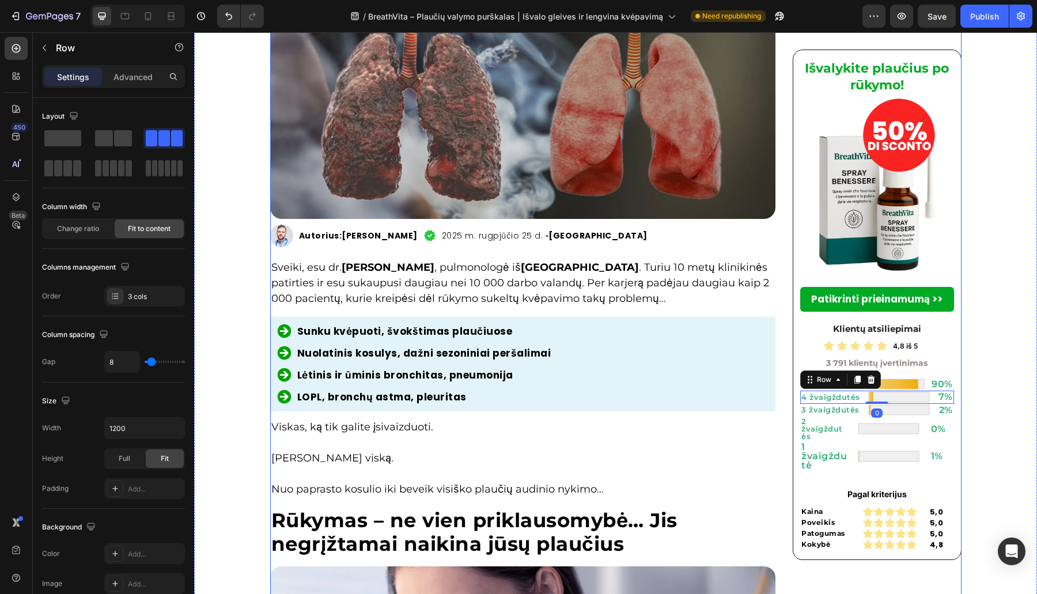
click at [764, 282] on p "Sveiki, esu dr. Rasa Kazlauskienė , pulmonologė iš Kauno . Turiu 10 metų klinik…" at bounding box center [523, 283] width 504 height 47
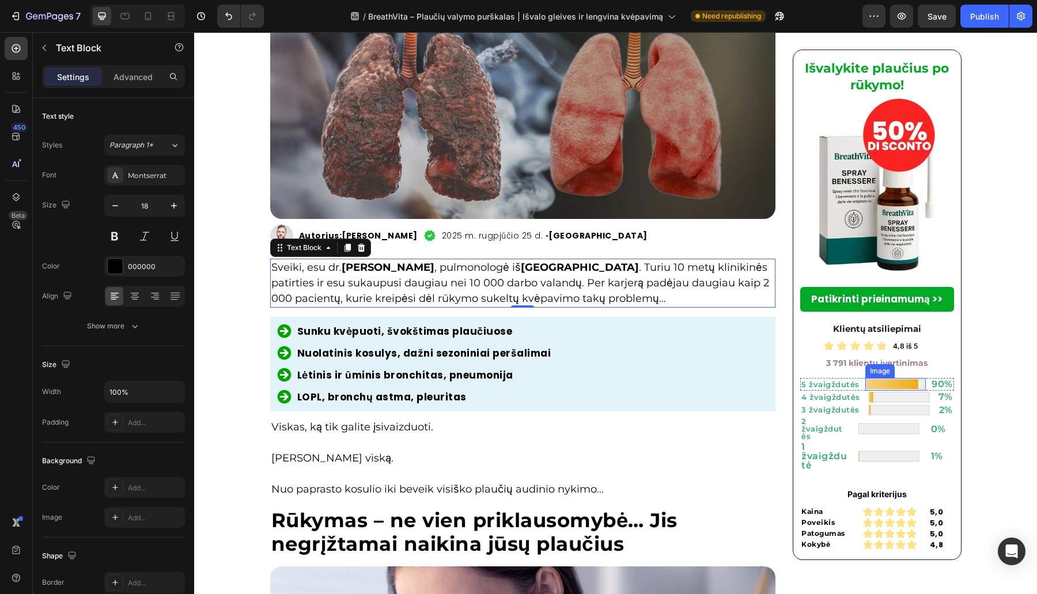
click at [910, 384] on img at bounding box center [895, 384] width 61 height 13
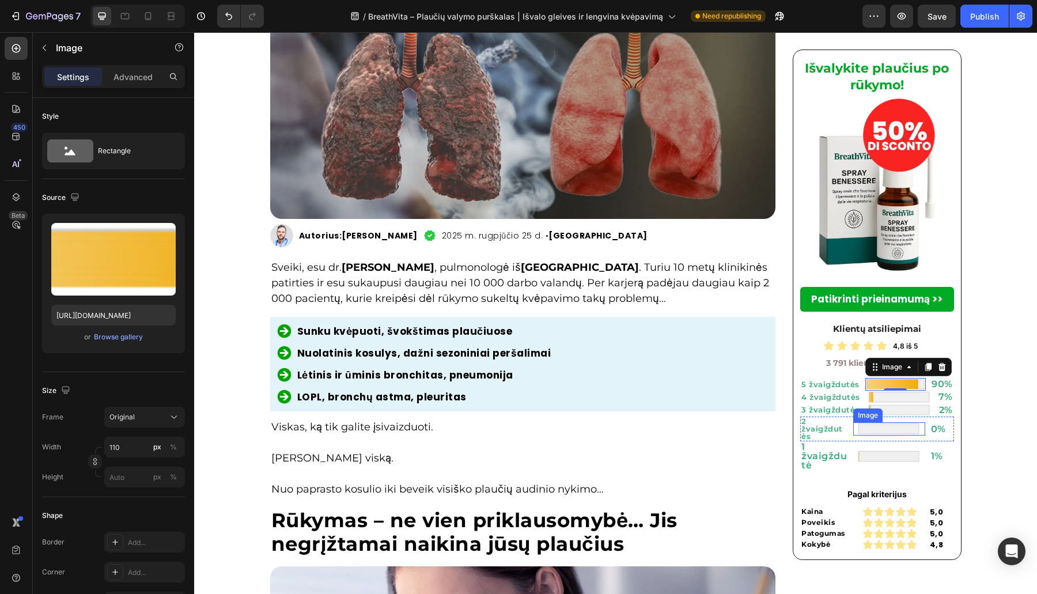
click at [918, 429] on div at bounding box center [889, 428] width 72 height 13
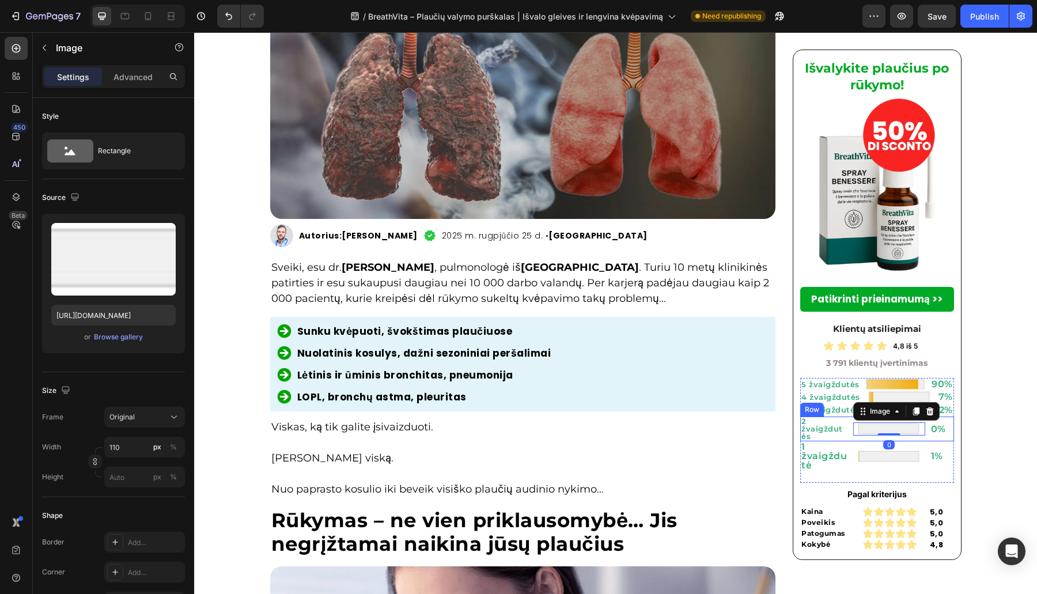
click at [921, 441] on div "0% Heading" at bounding box center [942, 429] width 24 height 25
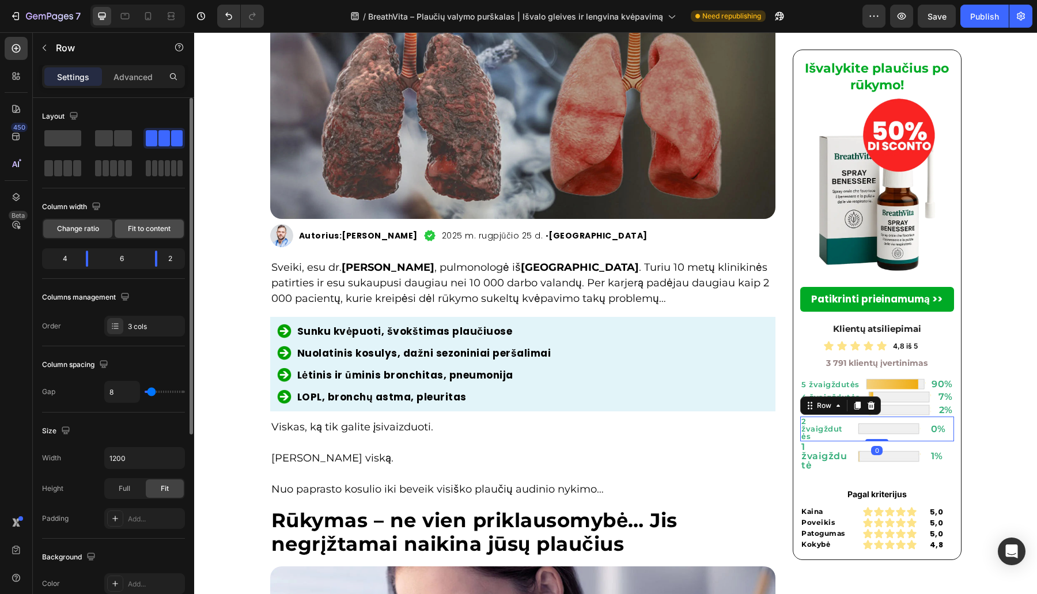
drag, startPoint x: 155, startPoint y: 232, endPoint x: 724, endPoint y: 409, distance: 595.5
click at [155, 232] on span "Fit to content" at bounding box center [149, 229] width 43 height 10
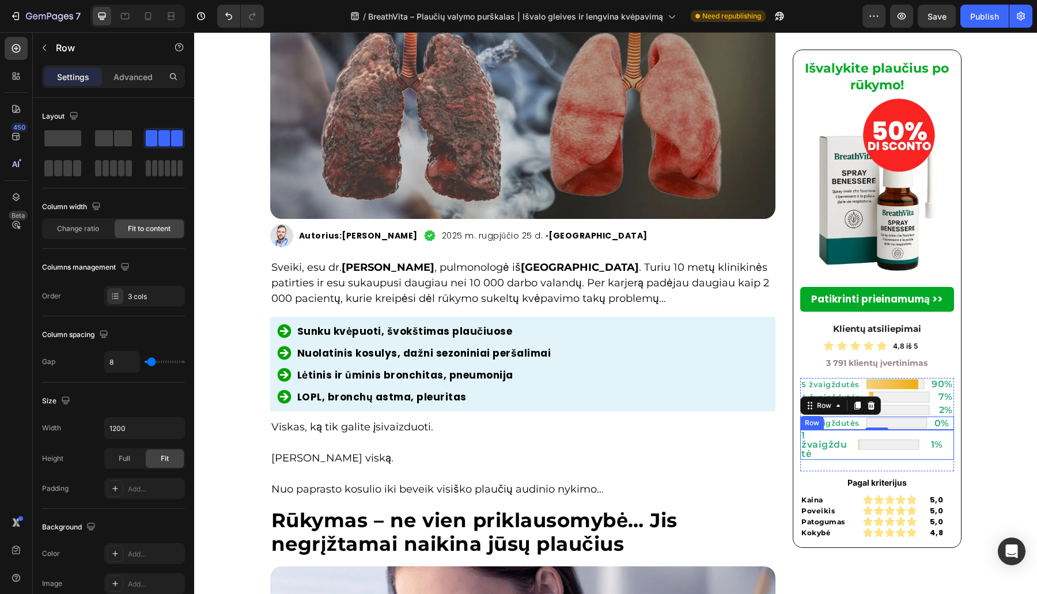
click at [917, 457] on div "Image" at bounding box center [889, 445] width 72 height 30
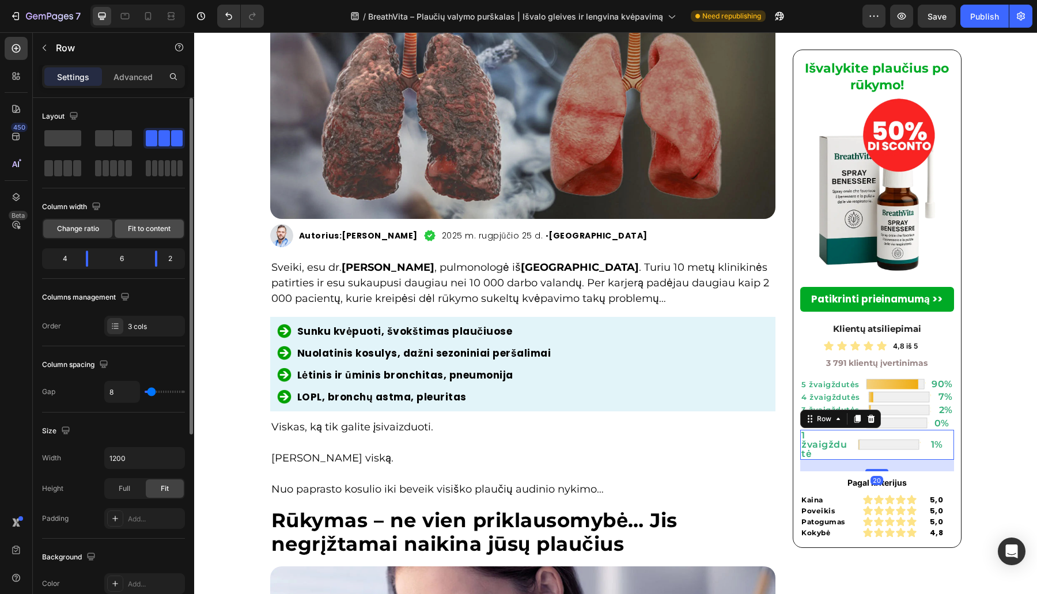
drag, startPoint x: 139, startPoint y: 227, endPoint x: 650, endPoint y: 404, distance: 540.9
click at [139, 227] on span "Fit to content" at bounding box center [149, 229] width 43 height 10
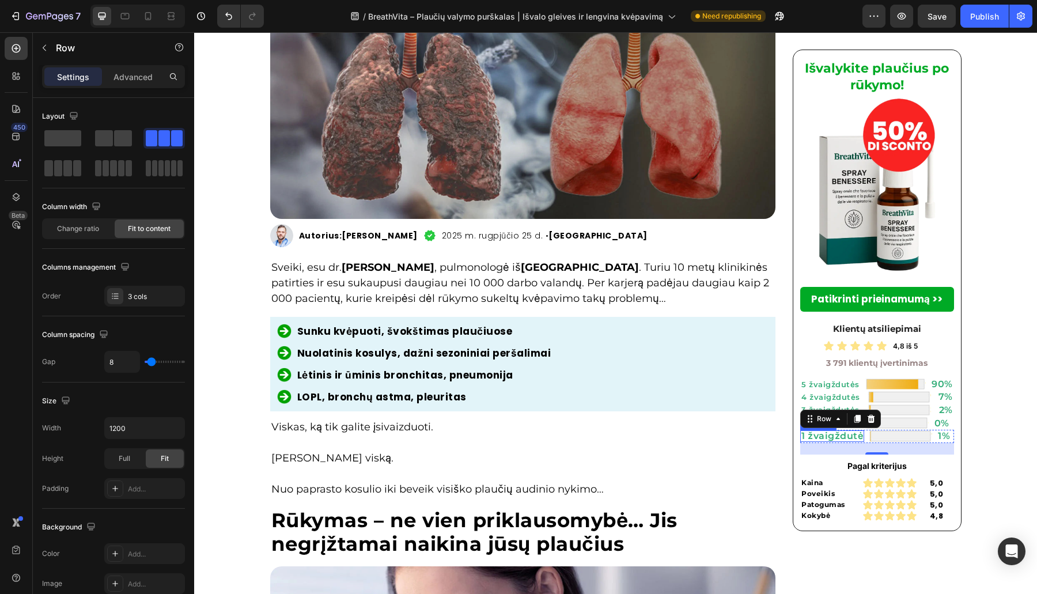
click at [823, 434] on p "1 žvaigždutė" at bounding box center [832, 436] width 62 height 9
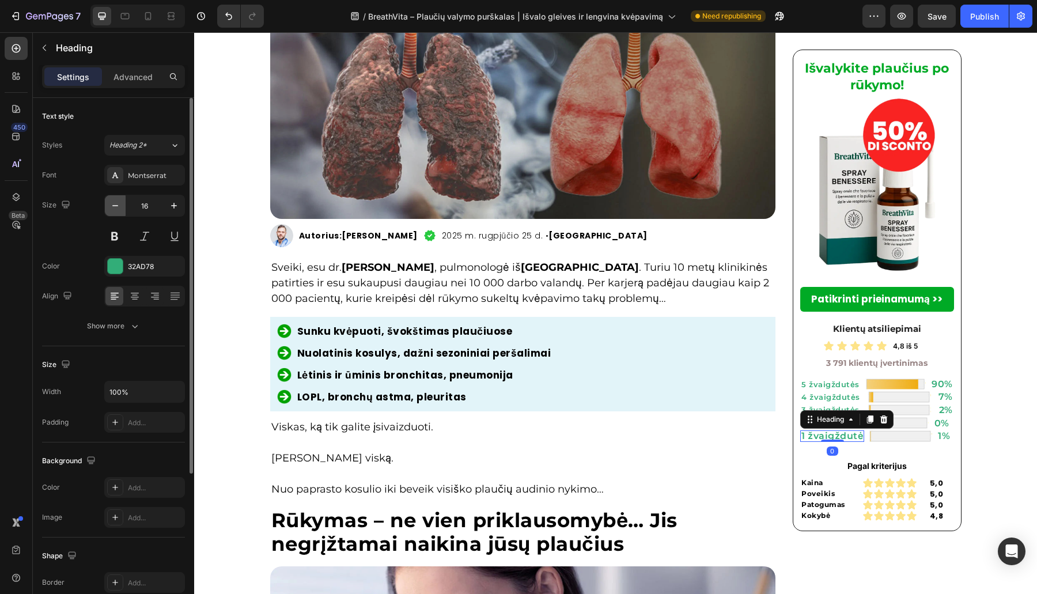
click at [116, 210] on icon "button" at bounding box center [115, 206] width 12 height 12
click at [117, 210] on icon "button" at bounding box center [115, 206] width 12 height 12
click at [173, 202] on icon "button" at bounding box center [174, 206] width 12 height 12
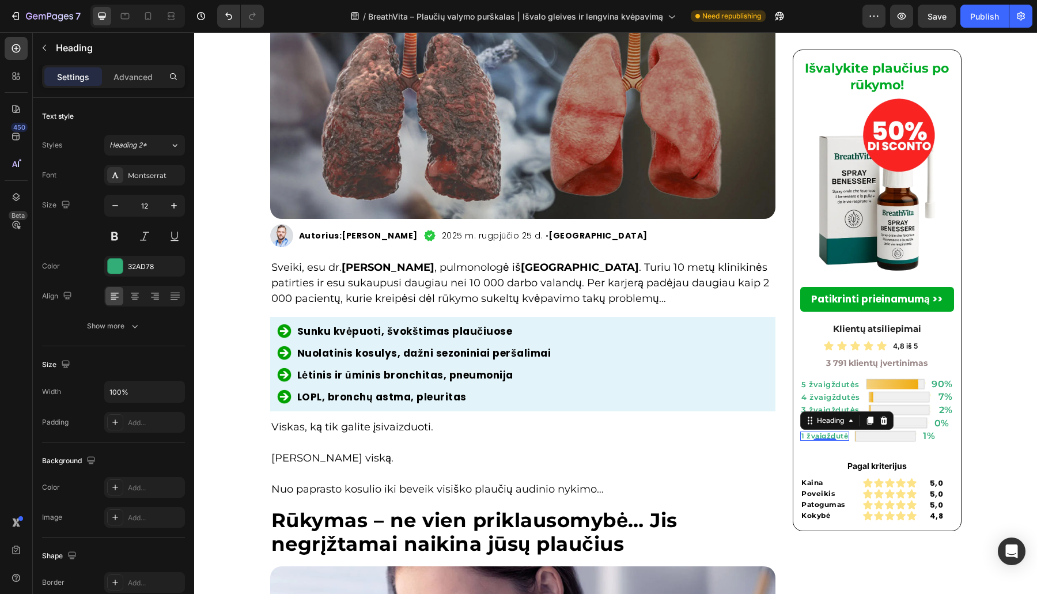
type input "13"
click at [921, 440] on div "1 žvaigždutė Heading 0 Image 1% Heading Row" at bounding box center [877, 436] width 154 height 13
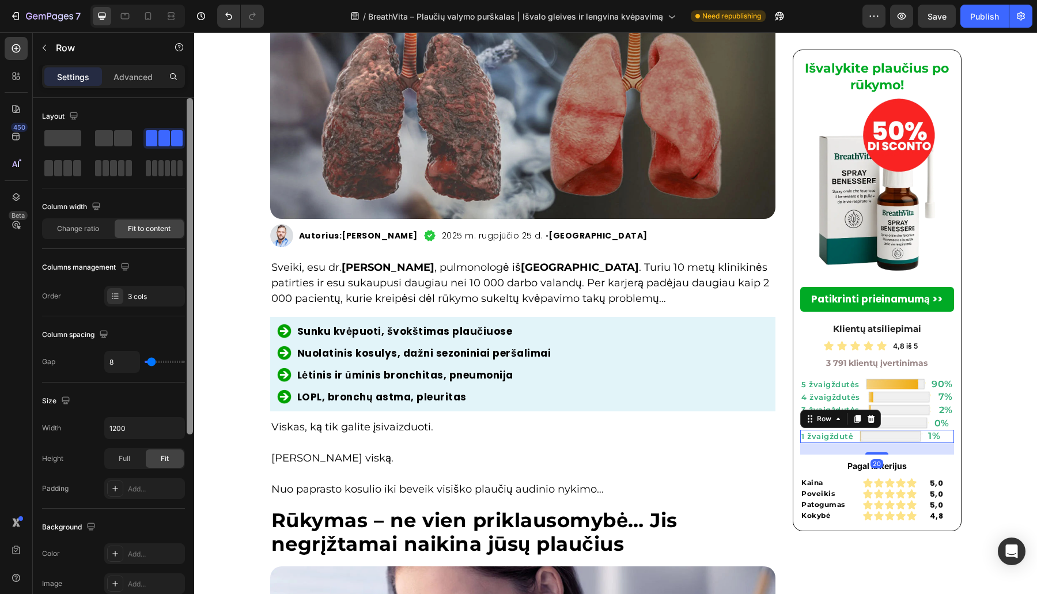
scroll to position [302, 0]
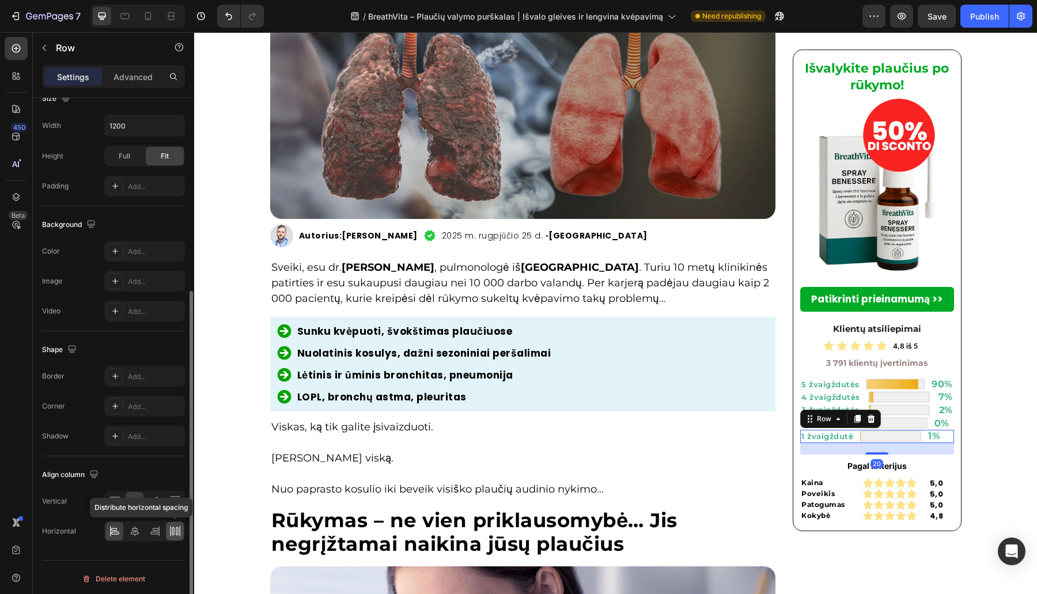
click at [169, 525] on icon at bounding box center [175, 531] width 12 height 12
click at [553, 345] on div "Image Sunku kvėpuoti, švokštimas plaučiuose Heading Row Image Nuolatinis kosuly…" at bounding box center [523, 364] width 492 height 81
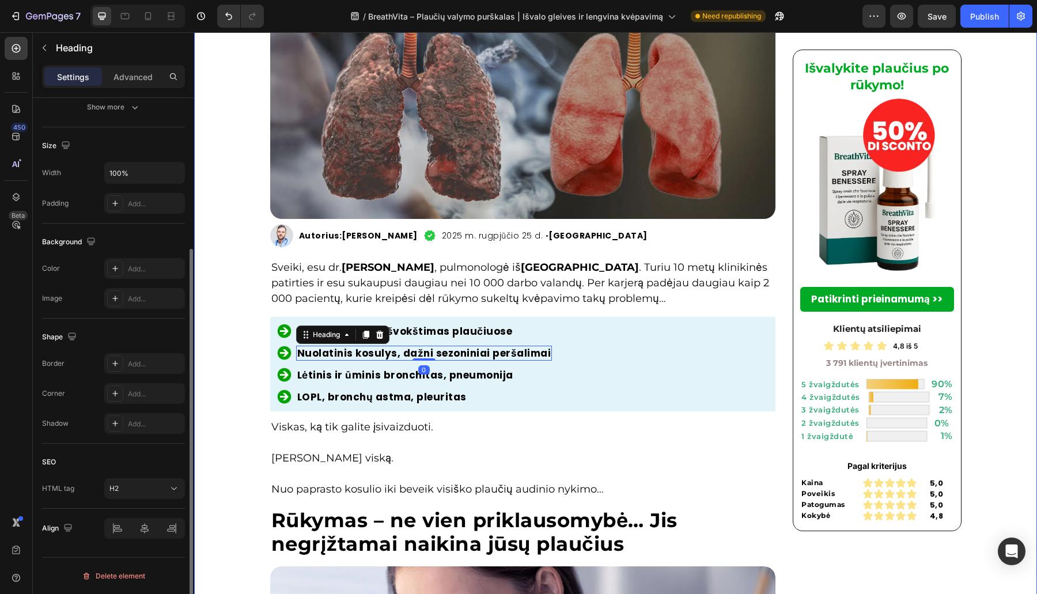
scroll to position [0, 0]
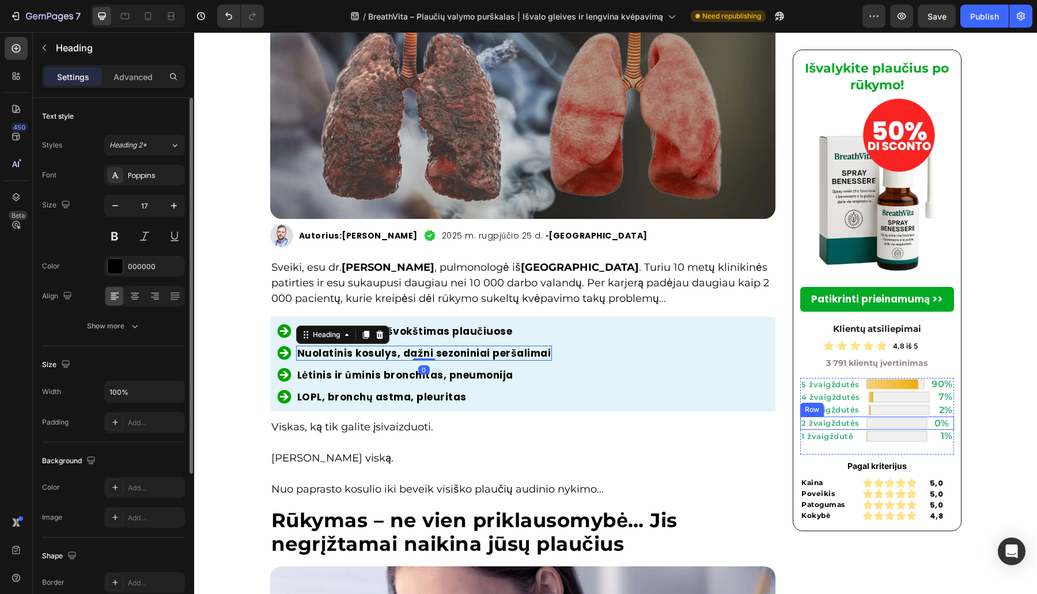
click at [921, 424] on div "2 žvaigždutės Heading Image 0% Heading Row" at bounding box center [877, 423] width 154 height 13
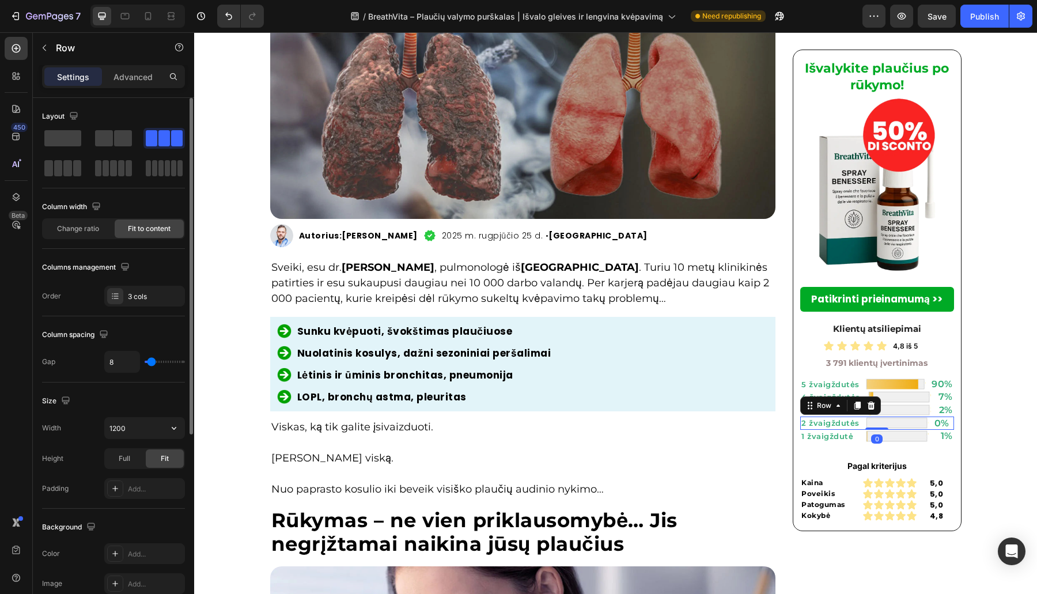
scroll to position [302, 0]
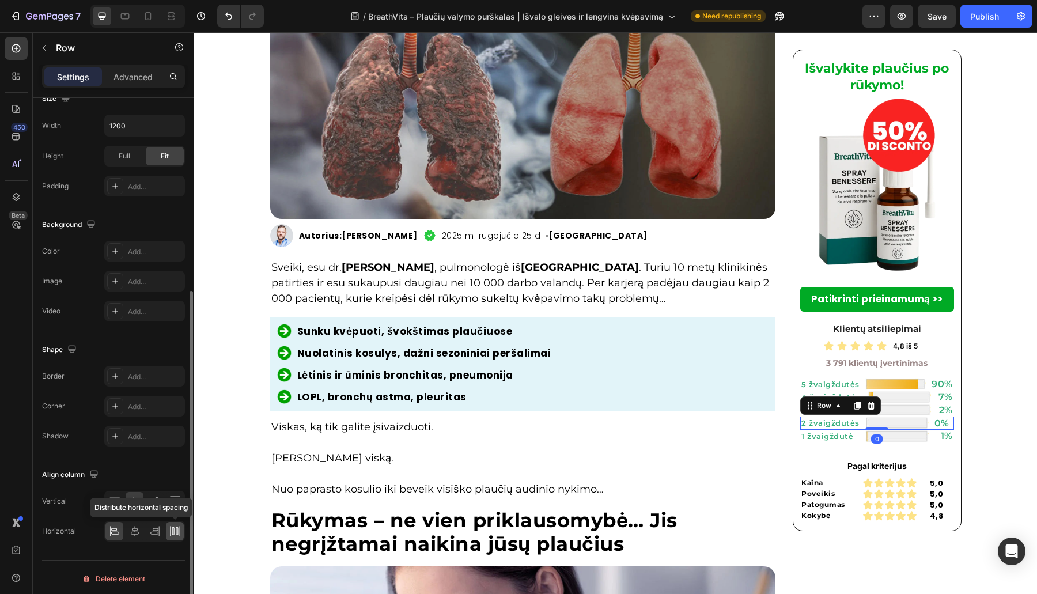
drag, startPoint x: 175, startPoint y: 527, endPoint x: 77, endPoint y: 446, distance: 126.4
click at [174, 527] on icon at bounding box center [175, 531] width 12 height 12
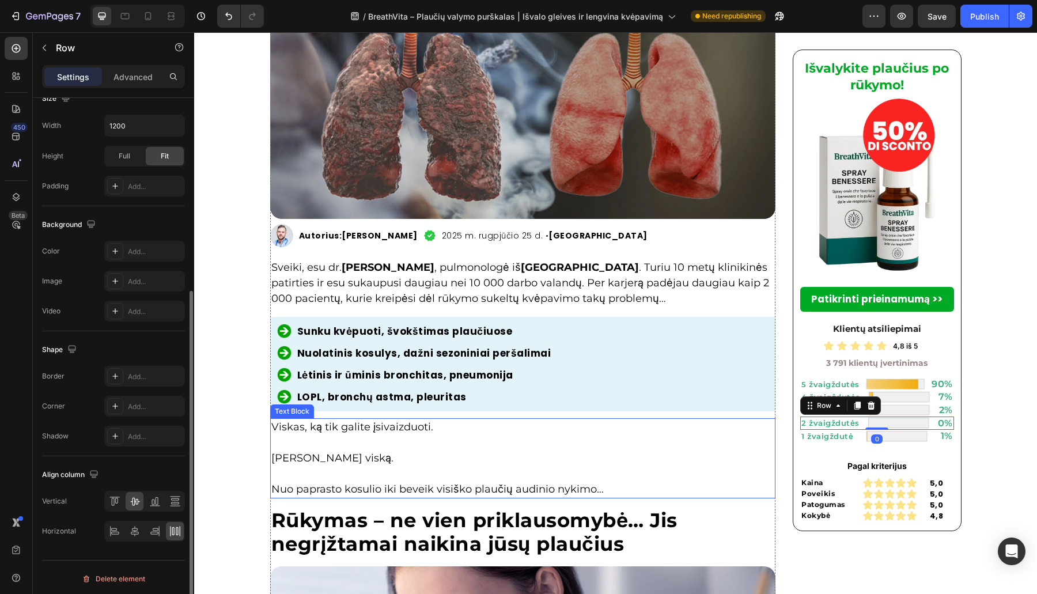
click at [279, 415] on div "Text Block" at bounding box center [292, 411] width 44 height 14
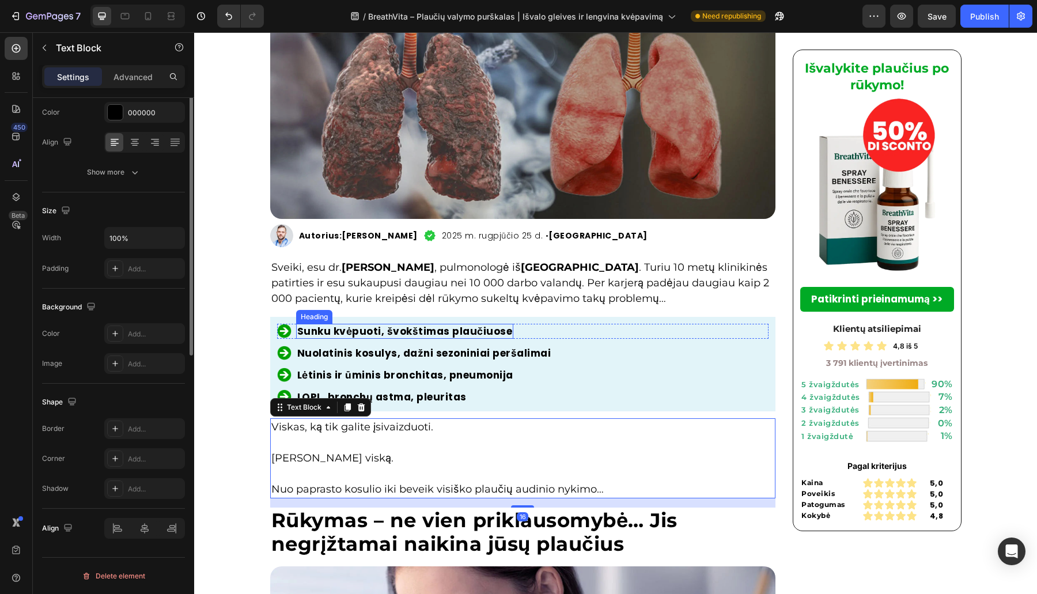
scroll to position [0, 0]
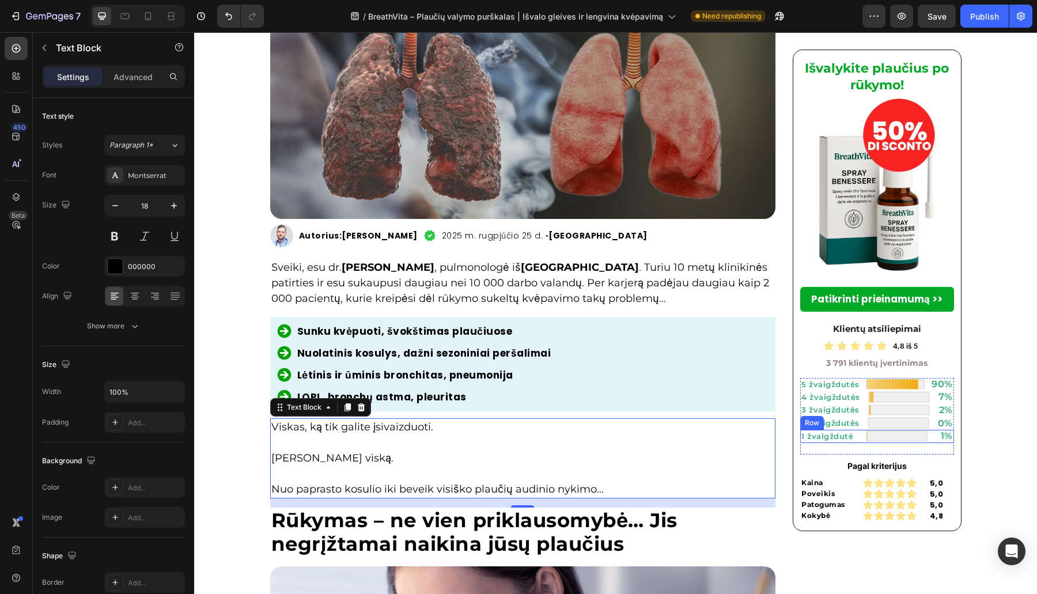
click at [921, 438] on div "1 žvaigždutė Heading Image 1% Heading Row" at bounding box center [877, 436] width 154 height 13
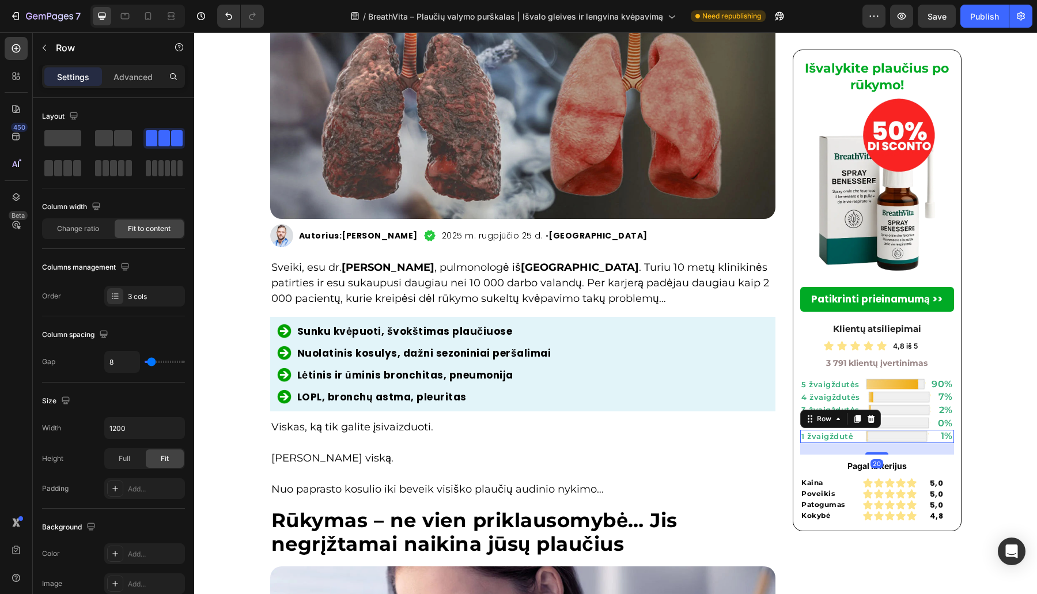
click at [921, 438] on div "1 žvaigždutė Heading Image 1% Heading Row 20" at bounding box center [877, 436] width 154 height 13
click at [156, 82] on div "Advanced" at bounding box center [133, 76] width 58 height 18
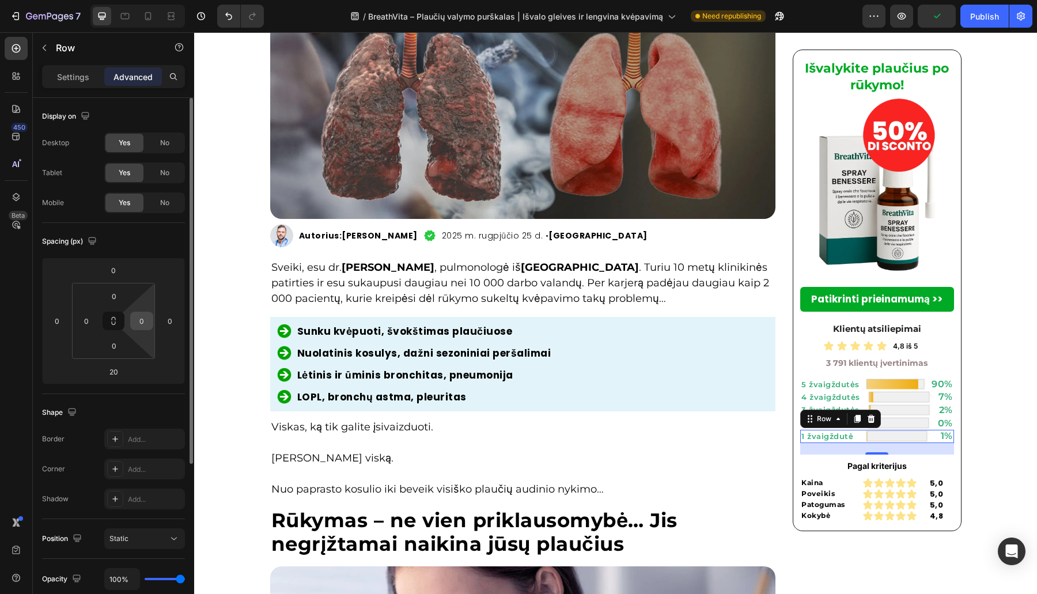
click at [147, 323] on input "0" at bounding box center [141, 320] width 17 height 17
type input "-"
click at [164, 325] on input "0" at bounding box center [169, 320] width 17 height 17
type input "0"
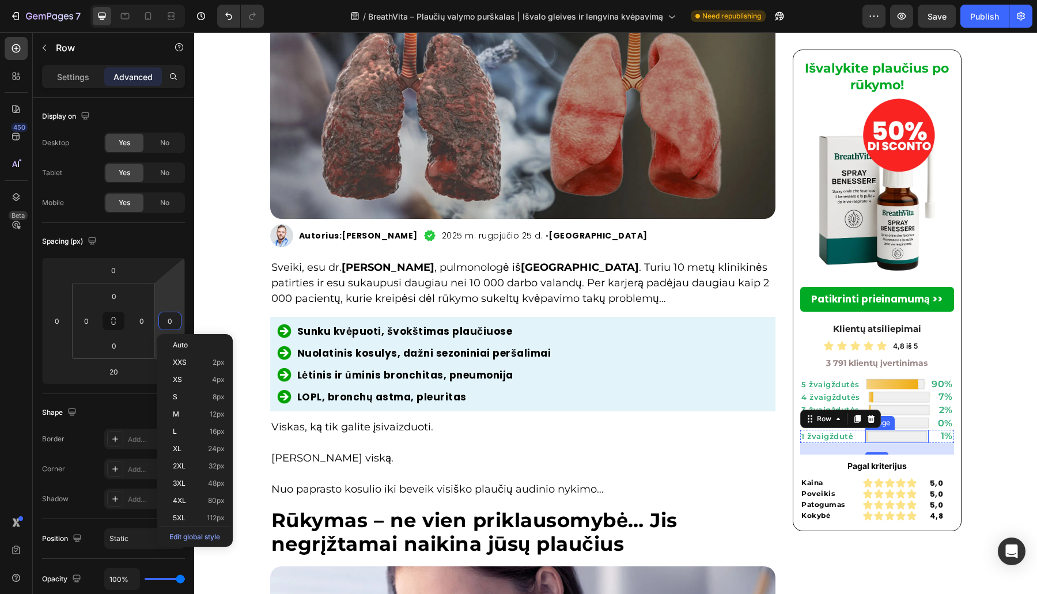
click at [891, 441] on img at bounding box center [896, 436] width 63 height 13
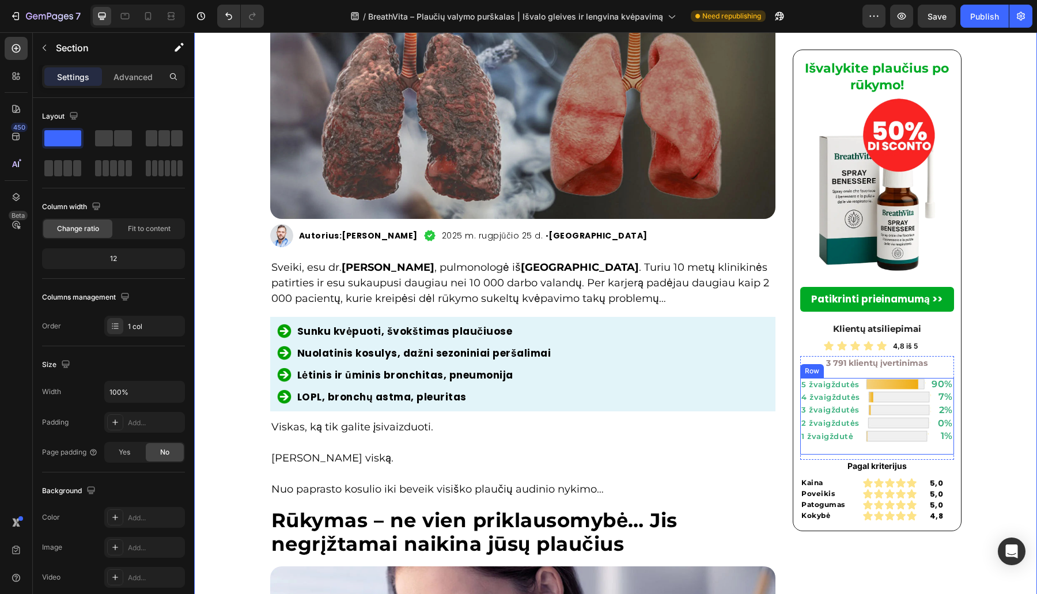
click at [897, 442] on img at bounding box center [896, 436] width 63 height 13
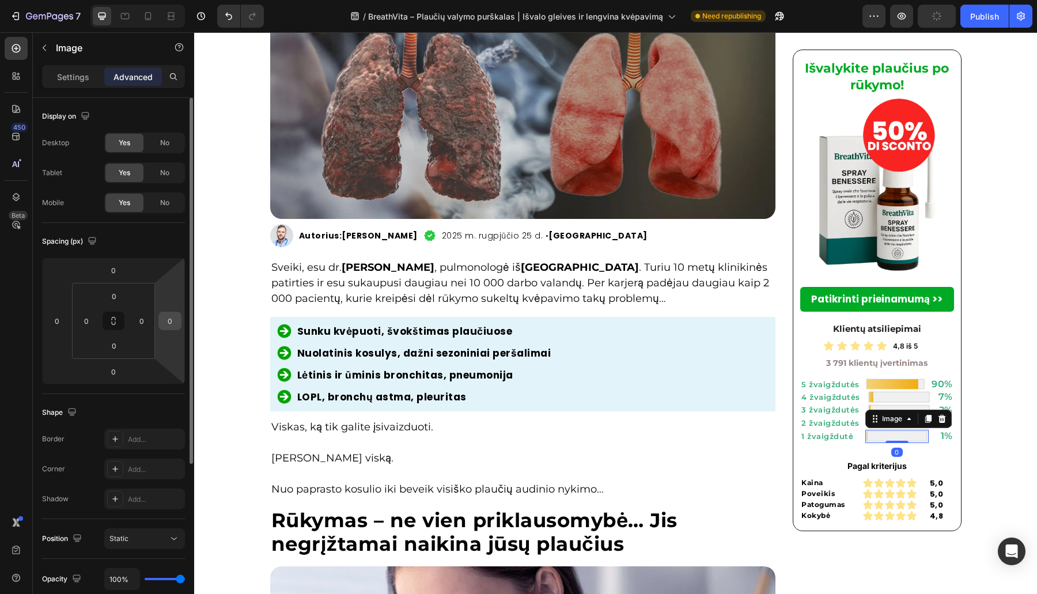
click at [175, 313] on input "0" at bounding box center [169, 320] width 17 height 17
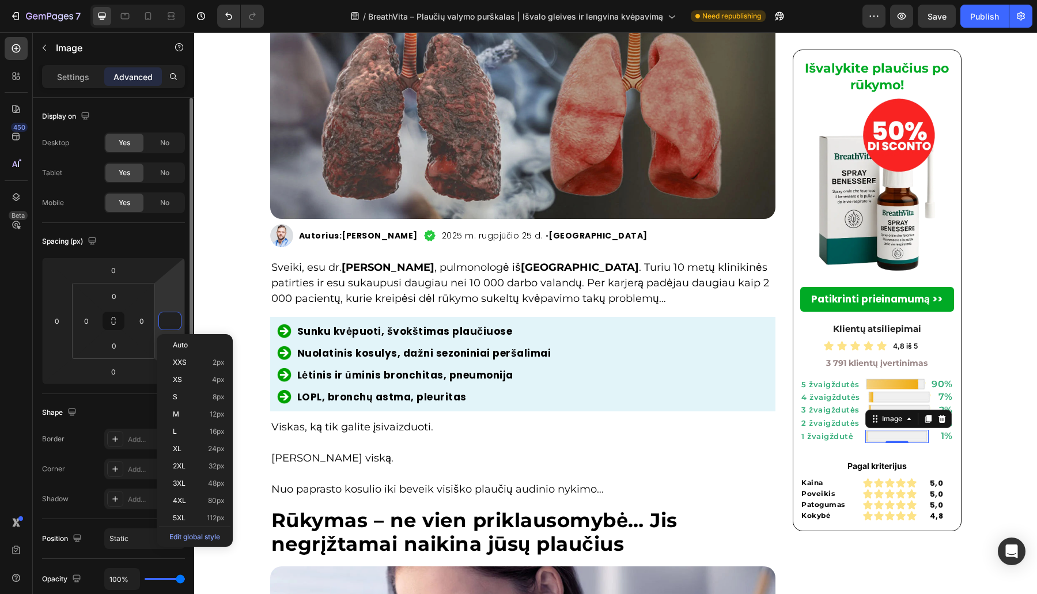
type input "2"
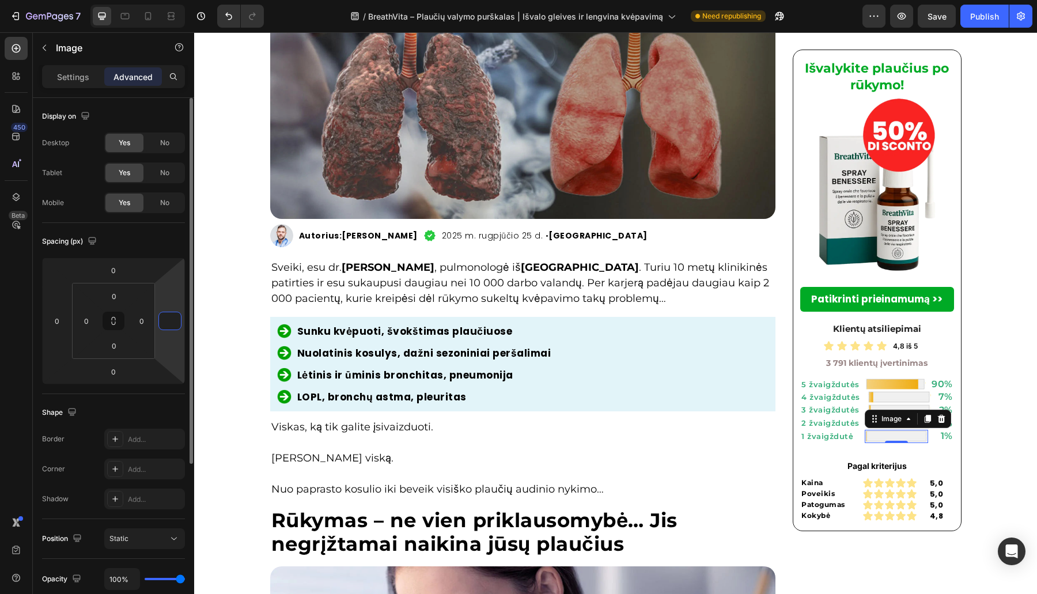
type input "-2"
type input "-3"
type input "-6"
type input "-2"
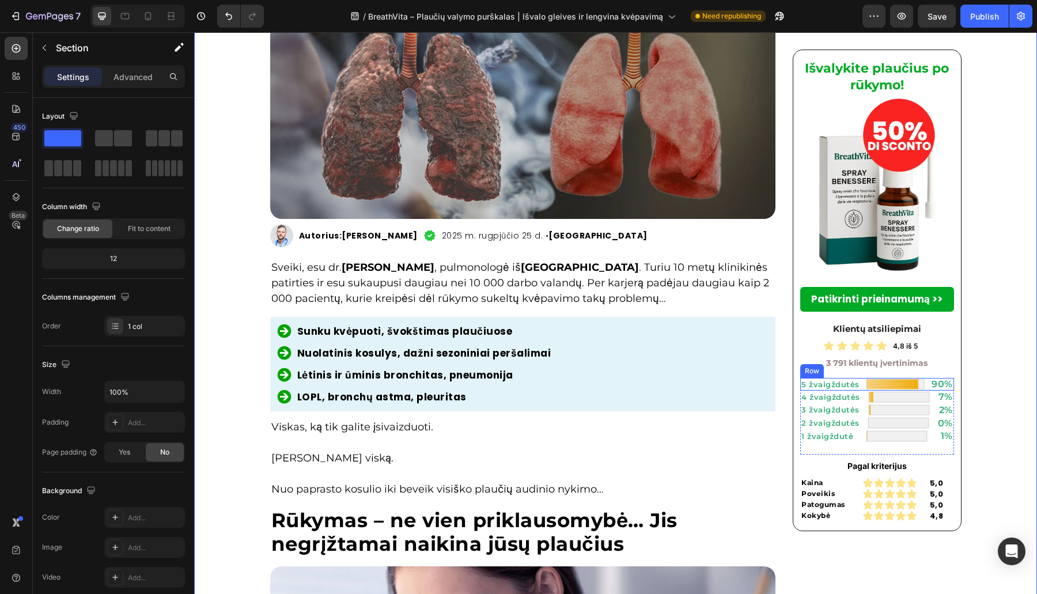
click at [921, 384] on div "5 žvaigždutės Heading Image 90% Heading Row" at bounding box center [877, 384] width 154 height 13
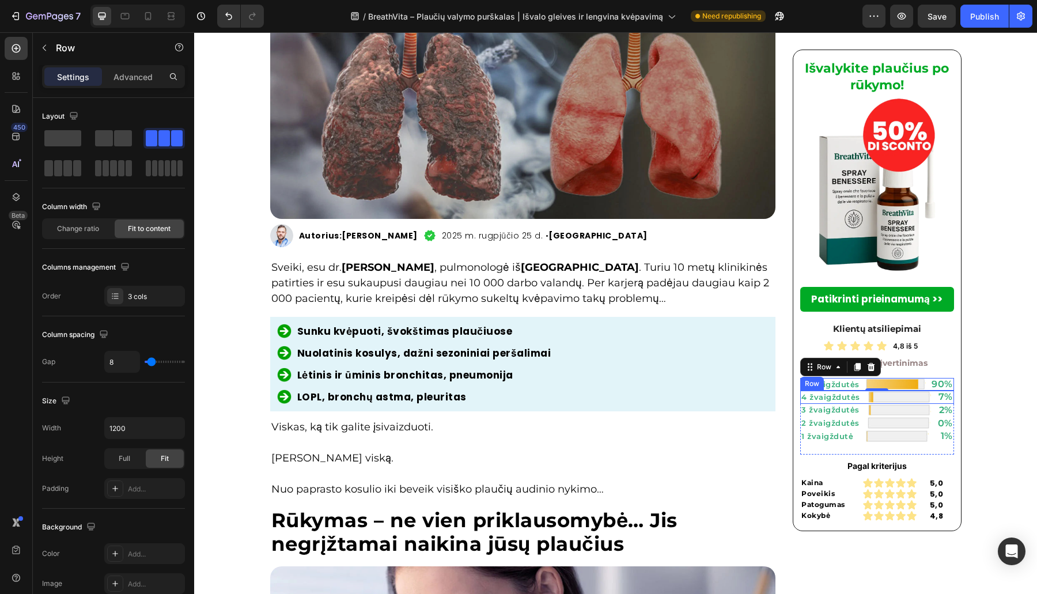
click at [921, 400] on div "4 žvaigždutės Heading Image 7% Heading Row" at bounding box center [877, 397] width 154 height 13
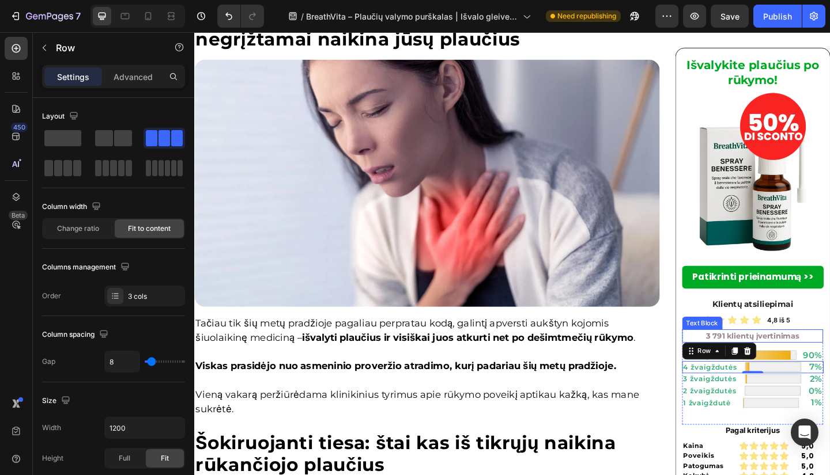
scroll to position [837, 0]
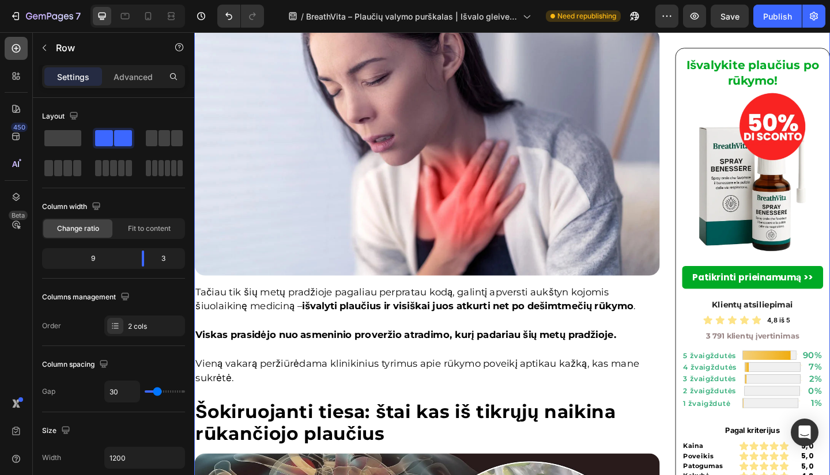
click at [14, 46] on icon at bounding box center [16, 48] width 9 height 9
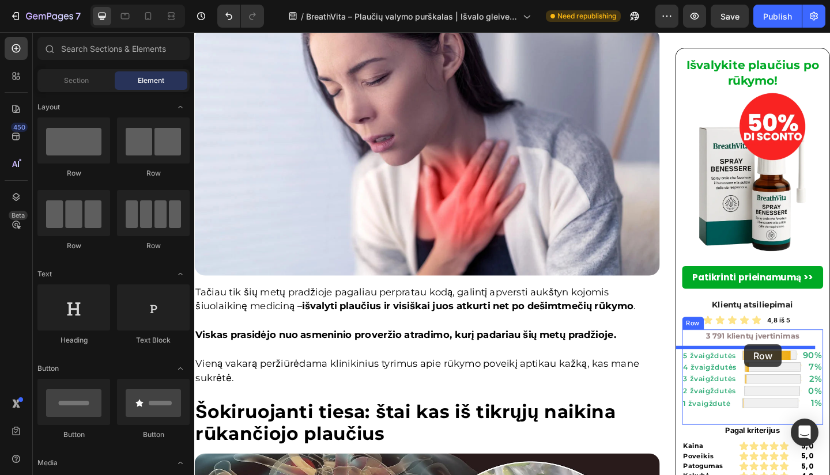
drag, startPoint x: 349, startPoint y: 189, endPoint x: 792, endPoint y: 372, distance: 479.9
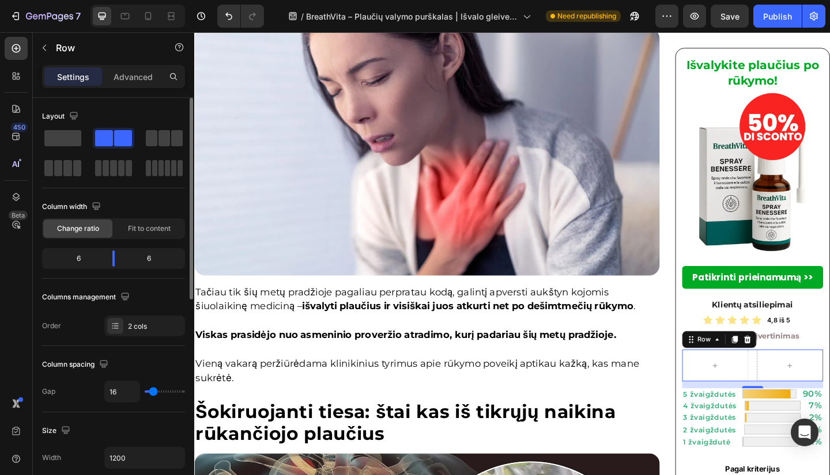
type input "0"
click at [147, 393] on input "range" at bounding box center [165, 392] width 40 height 2
drag, startPoint x: 144, startPoint y: 230, endPoint x: 547, endPoint y: 372, distance: 426.9
click at [144, 230] on span "Fit to content" at bounding box center [149, 229] width 43 height 10
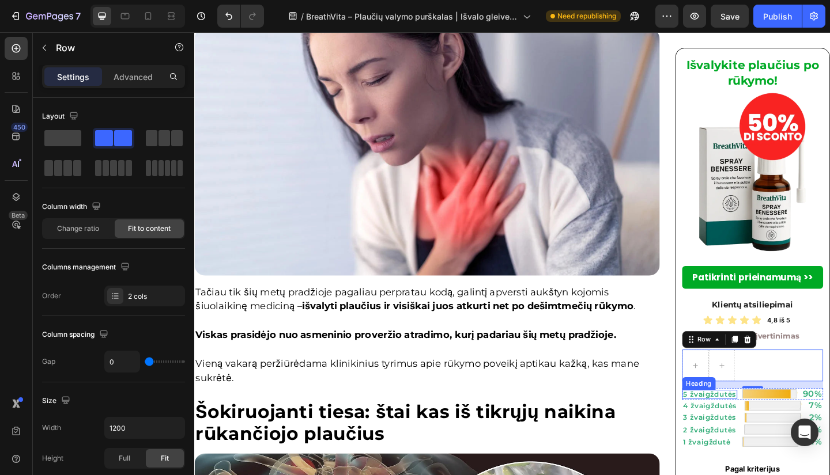
click at [763, 427] on p "5 žvaigždutės" at bounding box center [755, 426] width 58 height 7
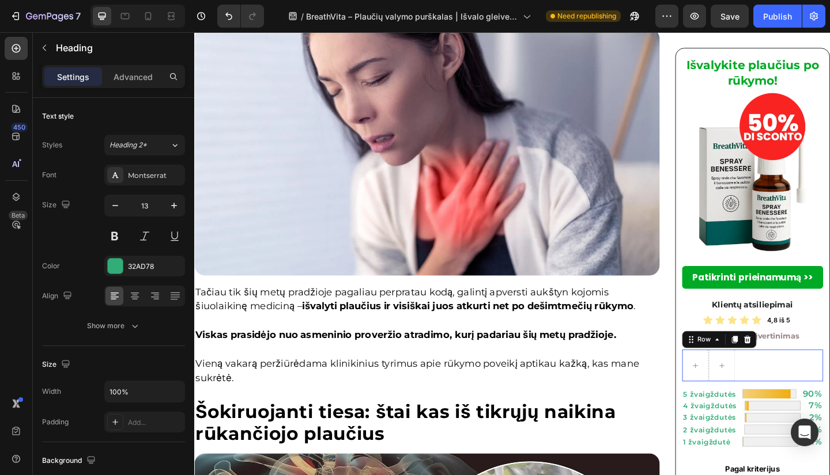
click at [788, 385] on div "Row 0" at bounding box center [802, 395] width 154 height 35
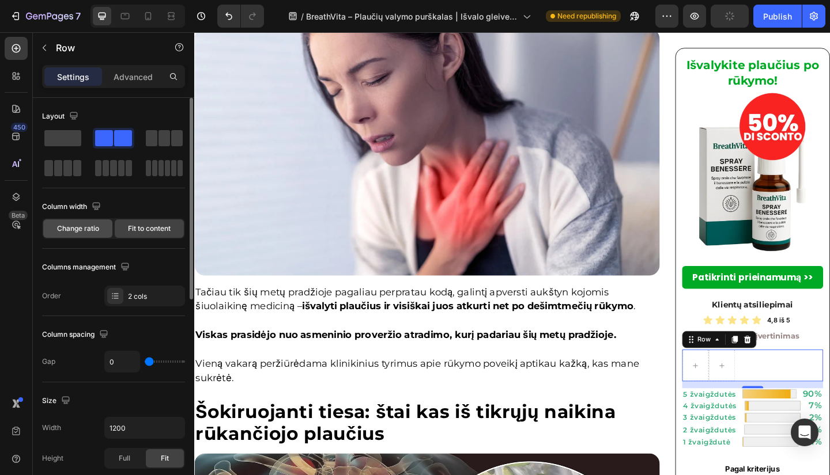
click at [81, 234] on div "Change ratio" at bounding box center [77, 228] width 69 height 18
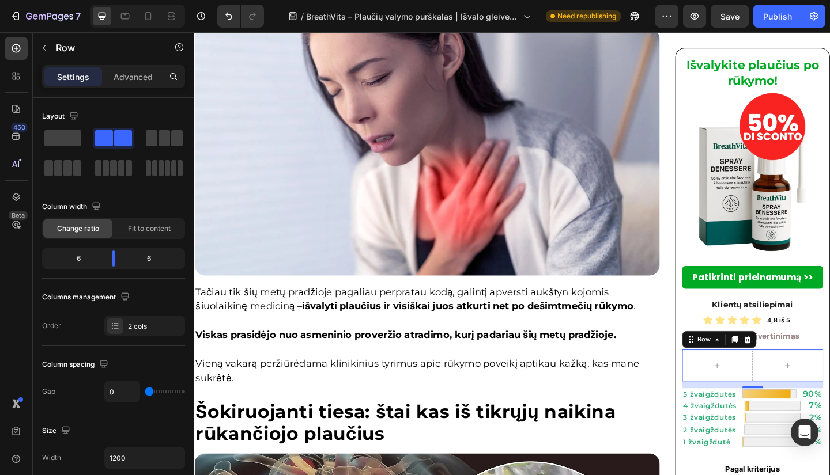
click at [16, 51] on icon at bounding box center [16, 49] width 12 height 12
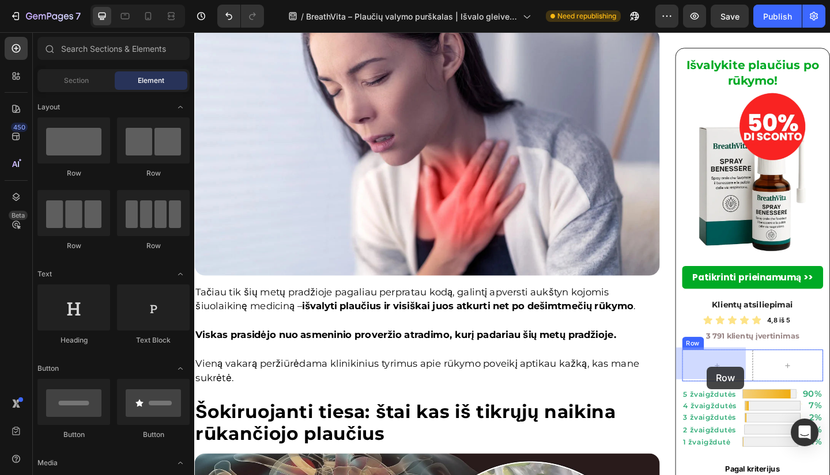
drag, startPoint x: 341, startPoint y: 179, endPoint x: 751, endPoint y: 396, distance: 464.1
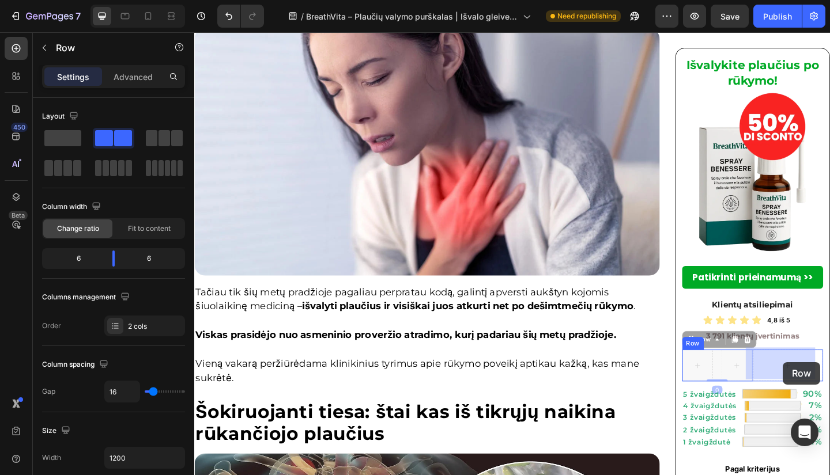
drag, startPoint x: 734, startPoint y: 366, endPoint x: 817, endPoint y: 386, distance: 85.9
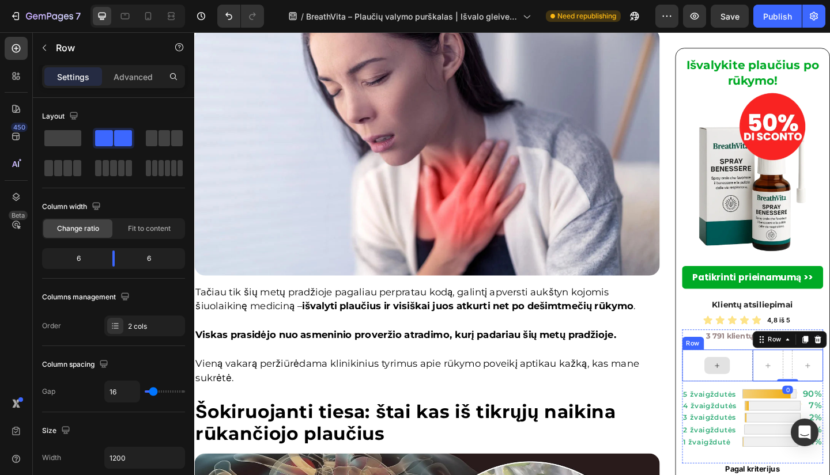
click at [780, 399] on div at bounding box center [763, 395] width 77 height 35
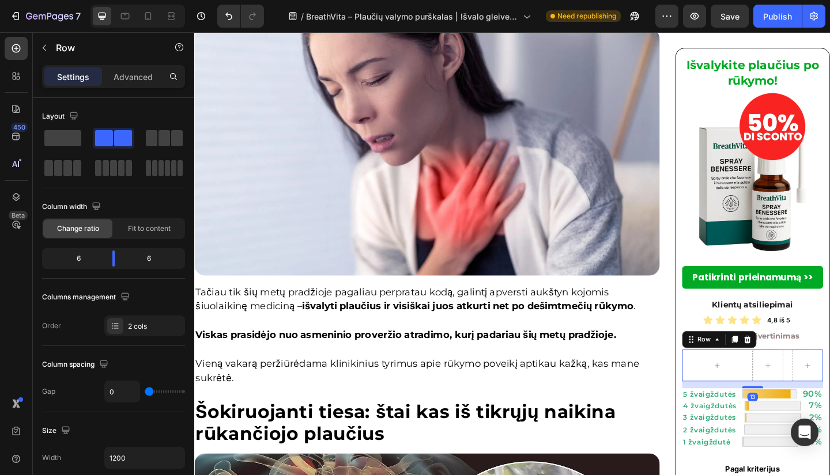
click at [752, 423] on p "5 žvaigždutės" at bounding box center [755, 426] width 58 height 7
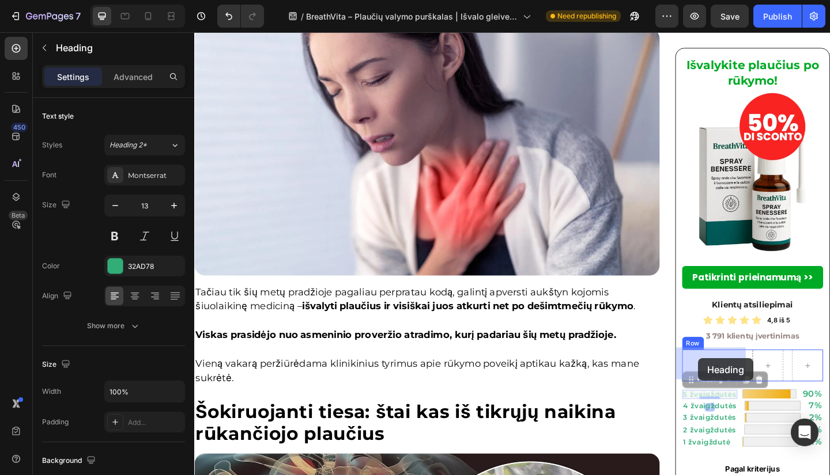
drag, startPoint x: 731, startPoint y: 404, endPoint x: 742, endPoint y: 387, distance: 20.0
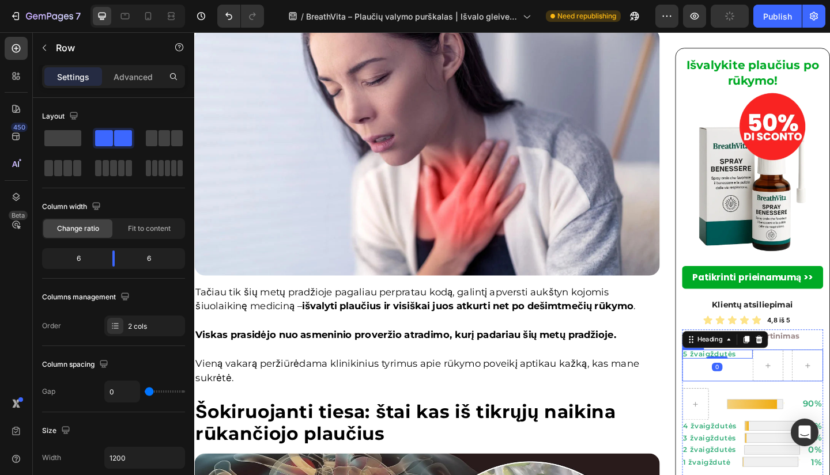
click at [789, 401] on div "5 žvaigždutės Heading 0" at bounding box center [763, 395] width 77 height 35
drag, startPoint x: 108, startPoint y: 265, endPoint x: 101, endPoint y: 264, distance: 6.4
click at [101, 0] on body "7 Version history / BreathVita – Plaučių valymo purškalas | Išvalo gleives ir l…" at bounding box center [415, 0] width 830 height 0
click at [773, 402] on div "5 žvaigždutės Heading" at bounding box center [757, 395] width 64 height 35
click at [829, 393] on div "Row" at bounding box center [833, 395] width 89 height 35
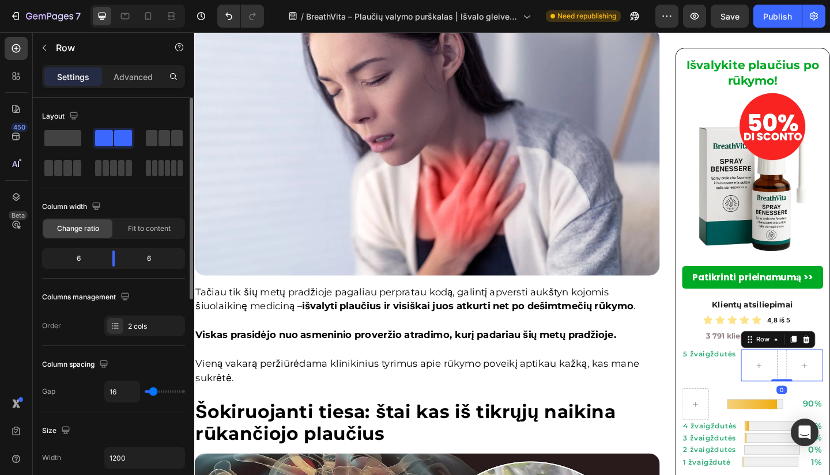
type input "0"
drag, startPoint x: 153, startPoint y: 390, endPoint x: 102, endPoint y: 381, distance: 52.0
type input "0"
click at [145, 391] on input "range" at bounding box center [165, 392] width 40 height 2
click at [776, 433] on img at bounding box center [804, 437] width 63 height 13
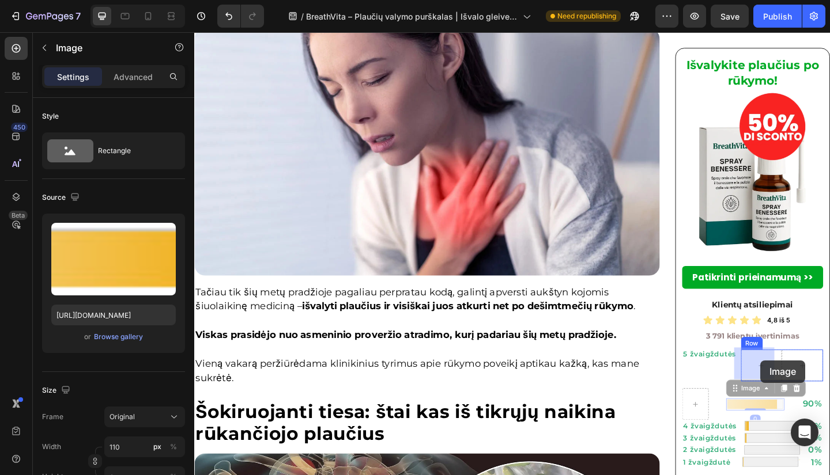
drag, startPoint x: 799, startPoint y: 405, endPoint x: 809, endPoint y: 389, distance: 18.7
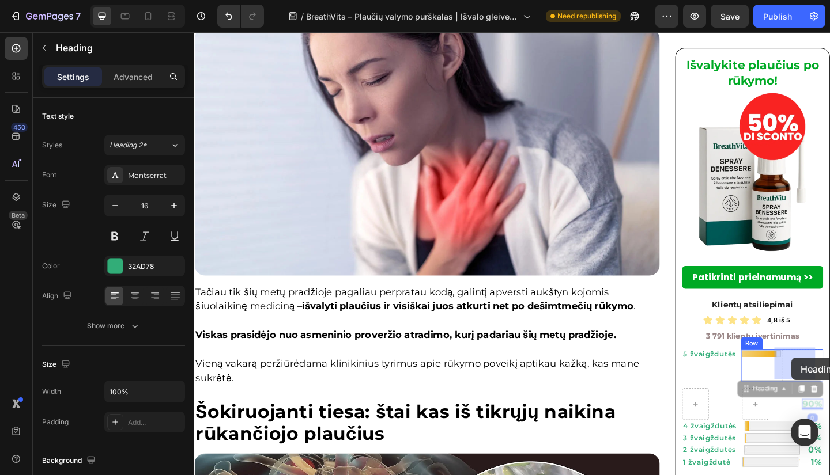
drag, startPoint x: 810, startPoint y: 414, endPoint x: 843, endPoint y: 387, distance: 43.4
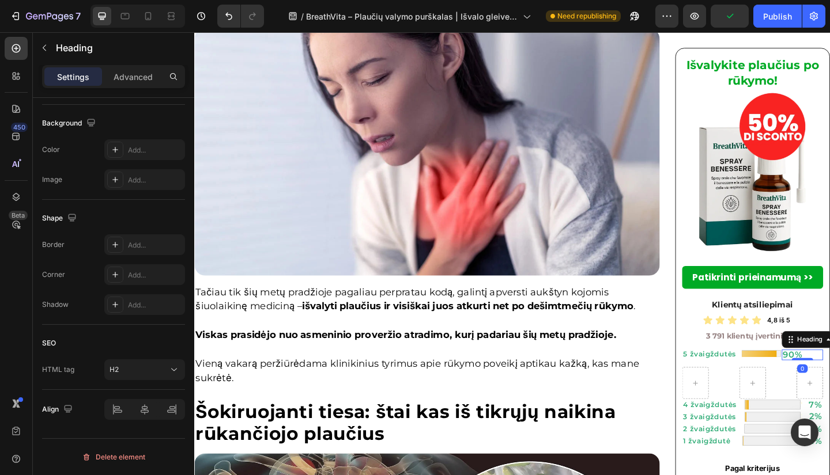
scroll to position [69, 0]
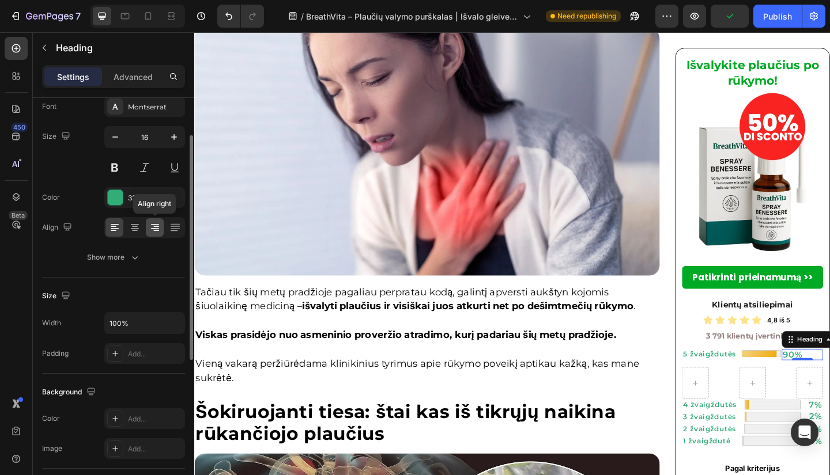
drag, startPoint x: 153, startPoint y: 229, endPoint x: 4, endPoint y: 211, distance: 149.7
click at [153, 229] on icon at bounding box center [155, 228] width 12 height 12
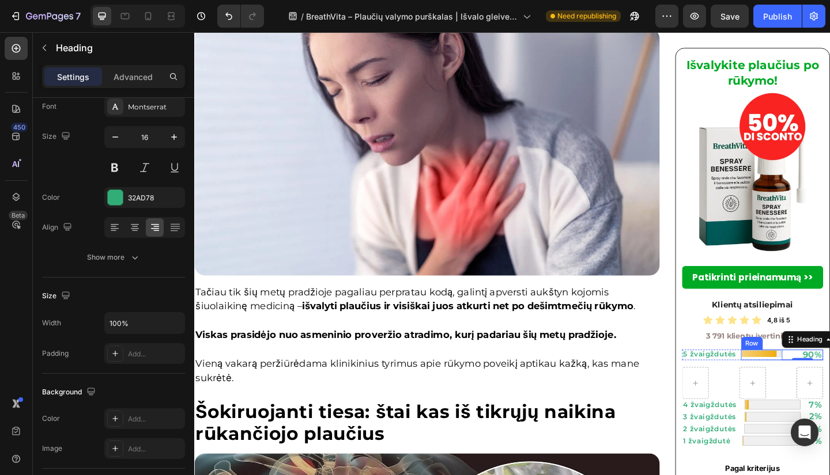
click at [804, 385] on div "Image" at bounding box center [811, 384] width 45 height 12
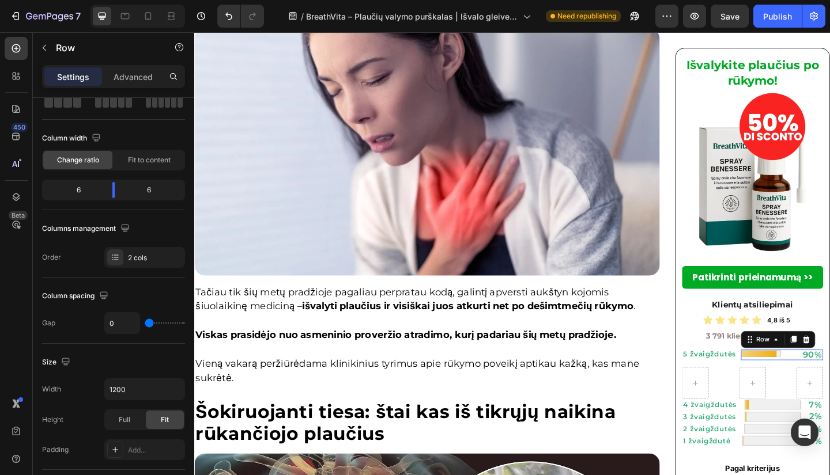
scroll to position [0, 0]
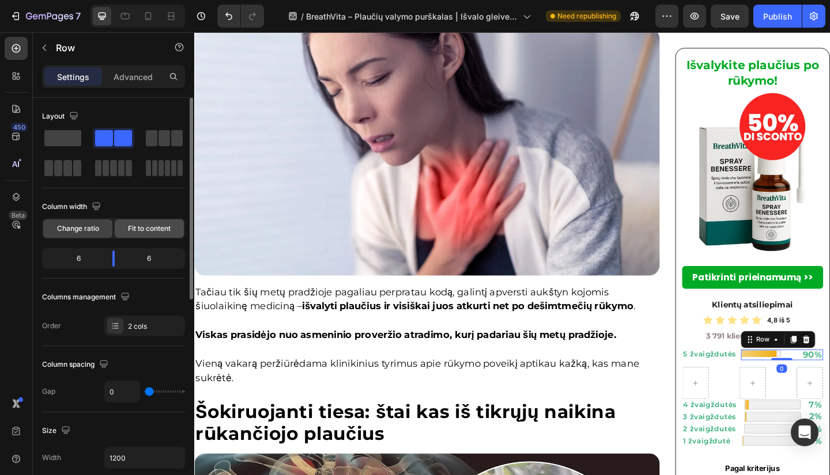
click at [132, 221] on div "Fit to content" at bounding box center [149, 228] width 69 height 18
click at [128, 226] on span "Fit to content" at bounding box center [149, 229] width 43 height 10
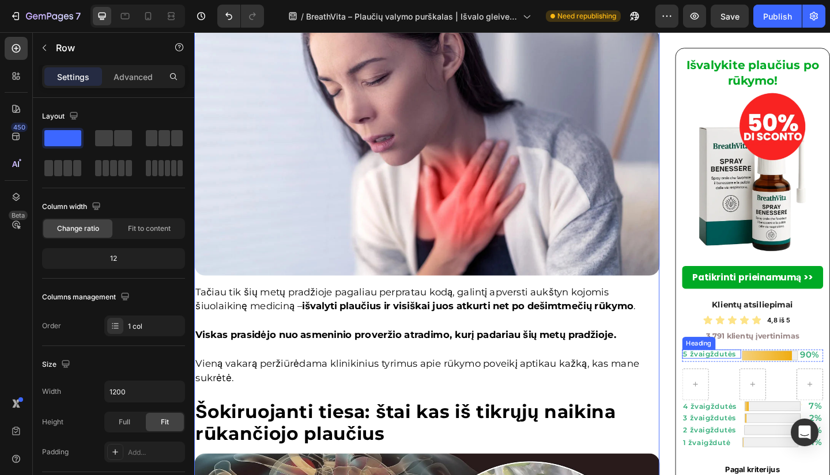
click at [777, 382] on h2 "5 žvaigždutės" at bounding box center [757, 383] width 64 height 10
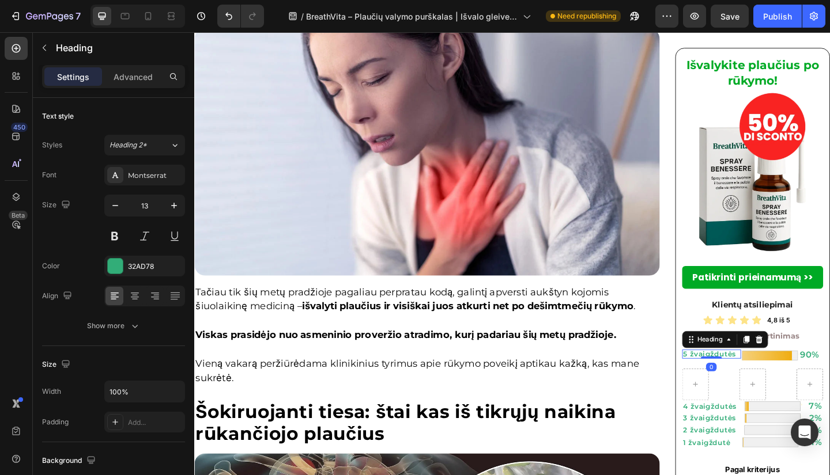
click at [779, 383] on h2 "5 žvaigždutės" at bounding box center [757, 383] width 64 height 10
click at [773, 388] on div "5 žvaigždutės Heading 0" at bounding box center [757, 384] width 64 height 13
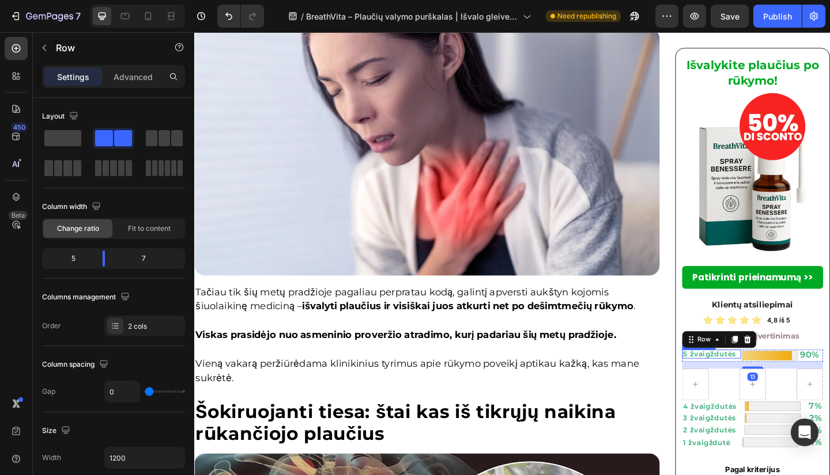
click at [773, 384] on p "5 žvaigždutės" at bounding box center [757, 382] width 62 height 7
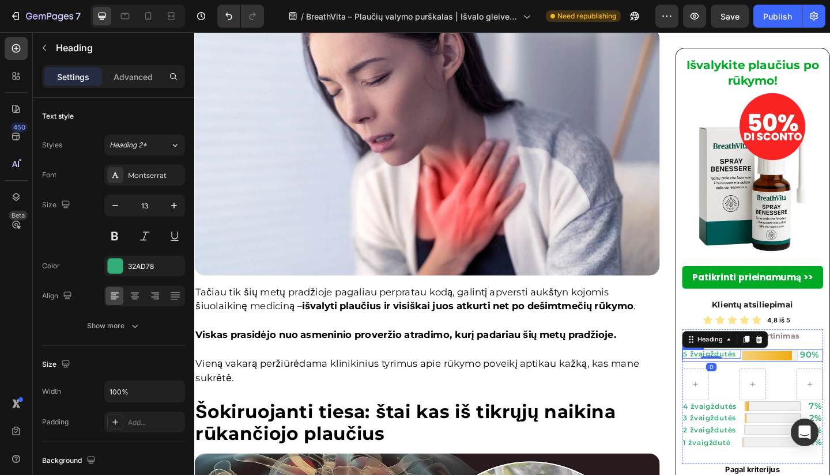
click at [775, 387] on div "5 žvaigždutės Heading 0" at bounding box center [757, 384] width 64 height 13
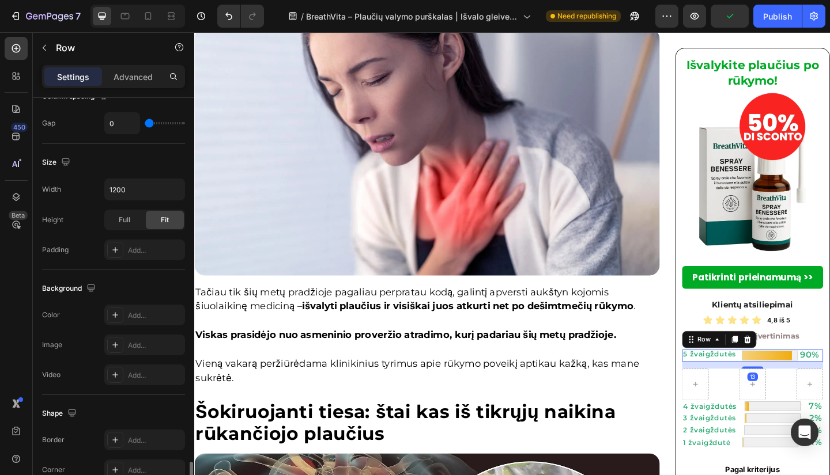
scroll to position [424, 0]
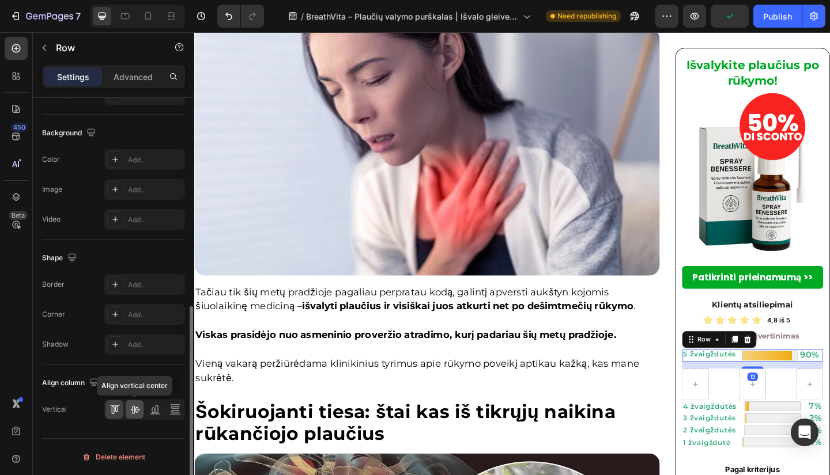
drag, startPoint x: 135, startPoint y: 414, endPoint x: 112, endPoint y: 99, distance: 315.4
click at [135, 414] on icon at bounding box center [135, 410] width 12 height 12
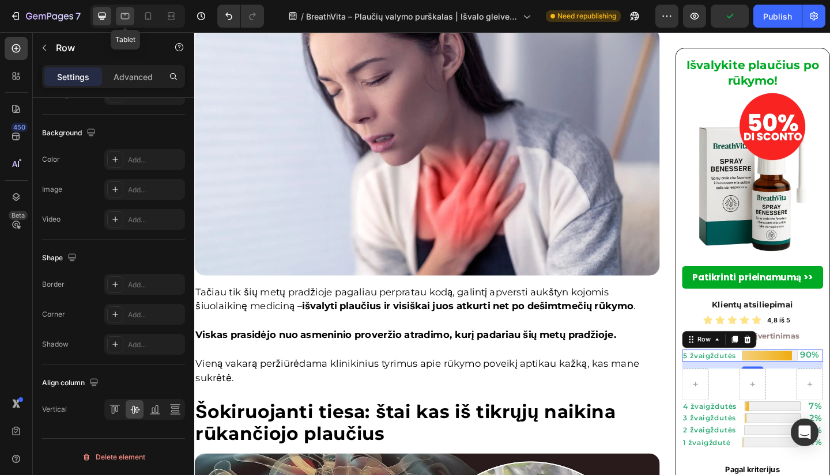
click at [124, 21] on icon at bounding box center [125, 16] width 12 height 12
type input "100%"
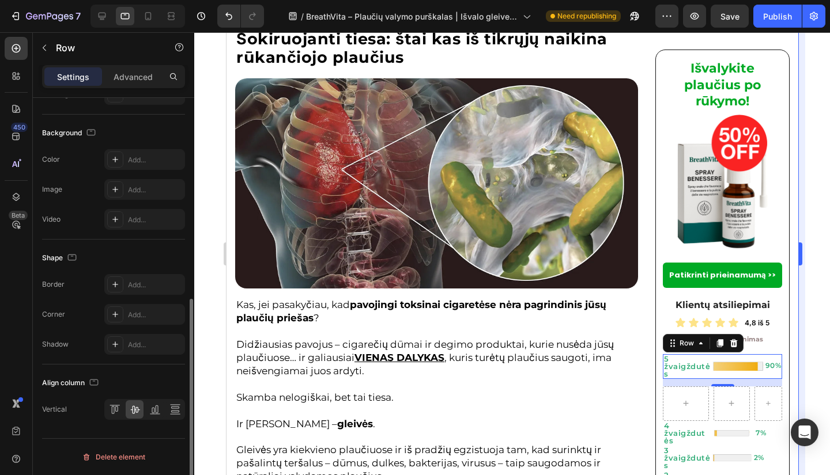
scroll to position [1156, 0]
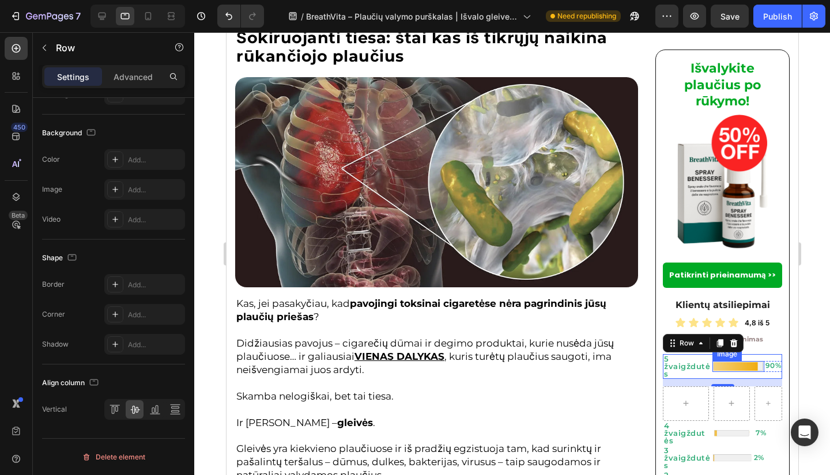
click at [737, 367] on img at bounding box center [736, 366] width 51 height 10
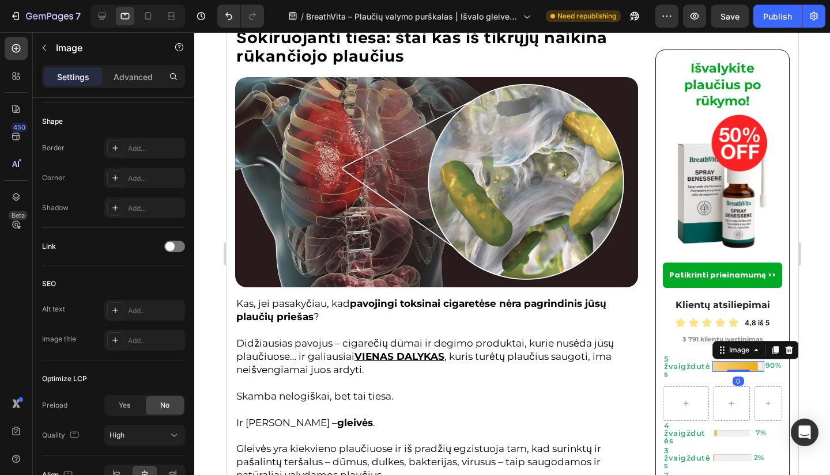
scroll to position [0, 0]
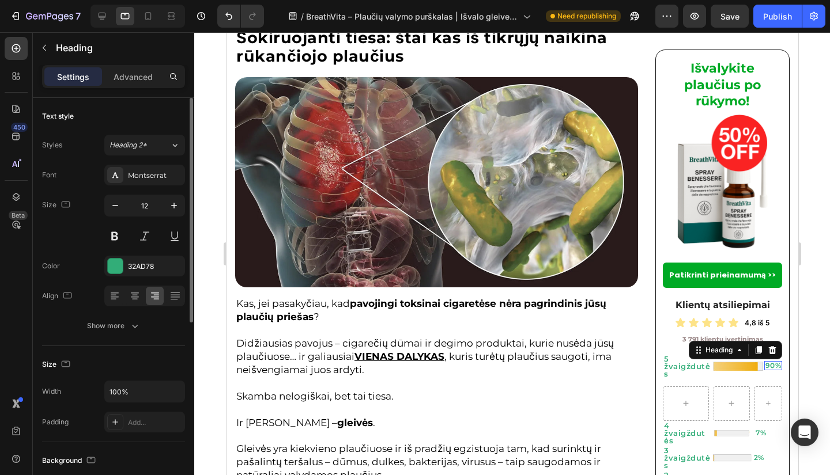
click at [770, 364] on h2 "90%" at bounding box center [772, 365] width 18 height 9
click at [669, 370] on p "5 žvaigždutės" at bounding box center [686, 366] width 47 height 22
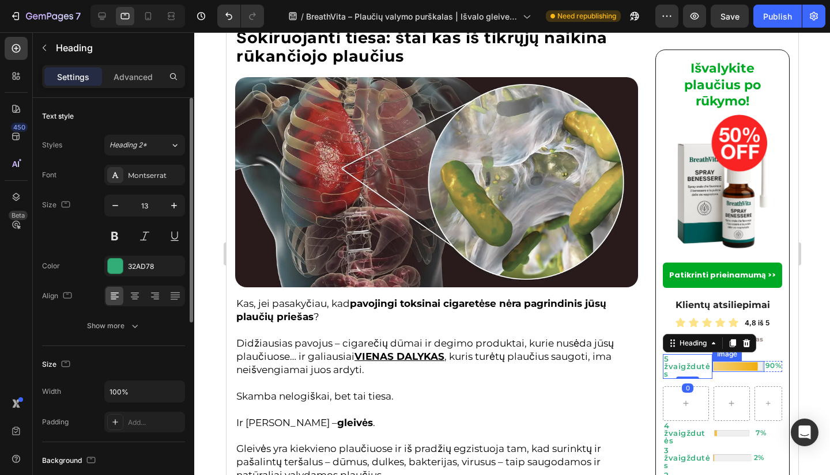
click at [727, 368] on img at bounding box center [736, 366] width 51 height 10
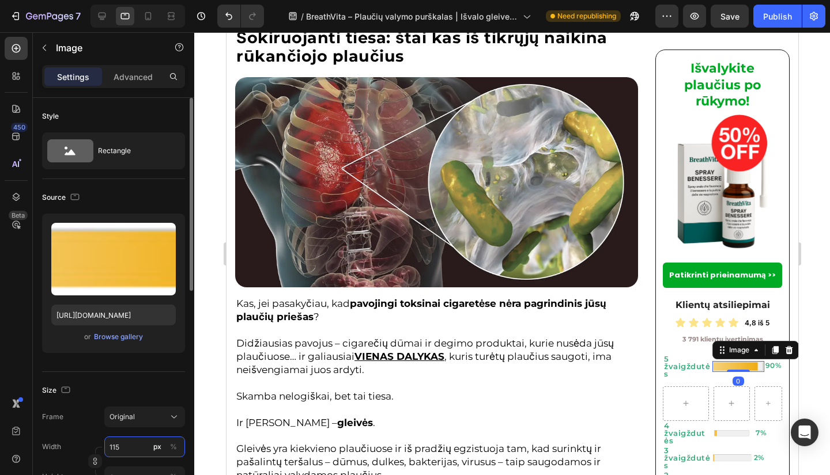
click at [123, 451] on input "115" at bounding box center [144, 447] width 81 height 21
type input "1"
type input "105"
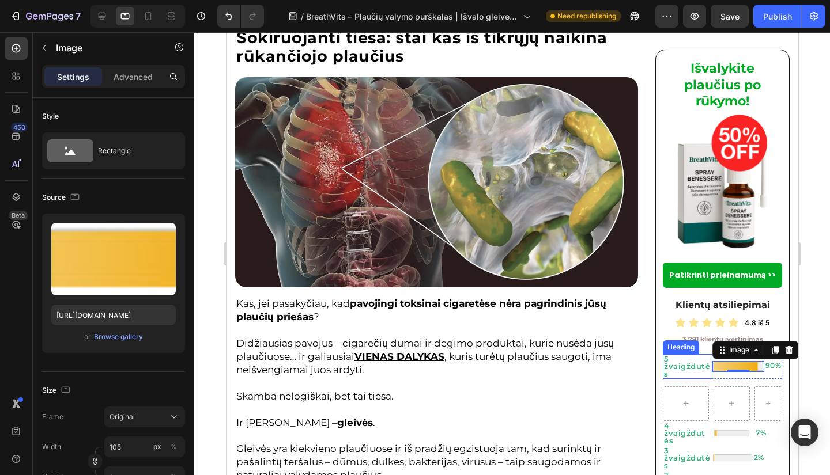
click at [689, 374] on p "5 žvaigždutės" at bounding box center [686, 366] width 47 height 22
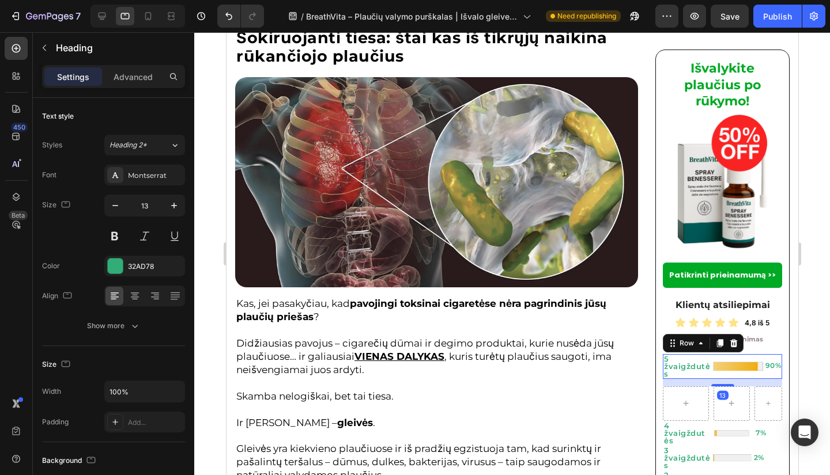
click at [711, 372] on div "Image 90% Heading Row" at bounding box center [746, 366] width 70 height 25
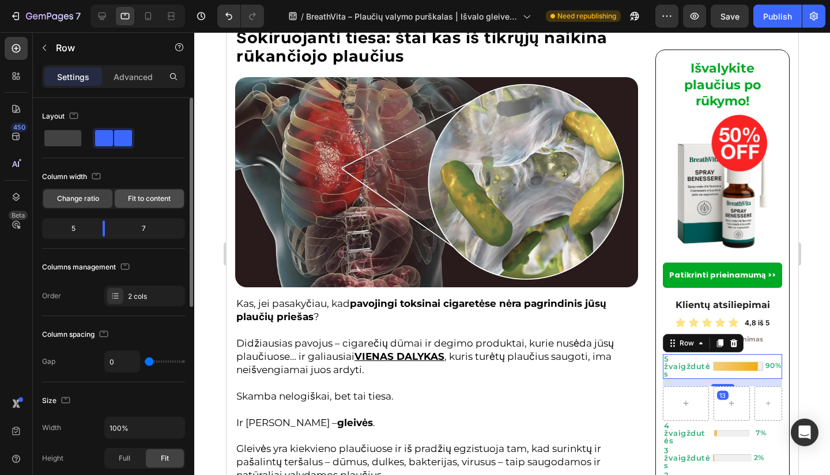
click at [149, 195] on span "Fit to content" at bounding box center [149, 199] width 43 height 10
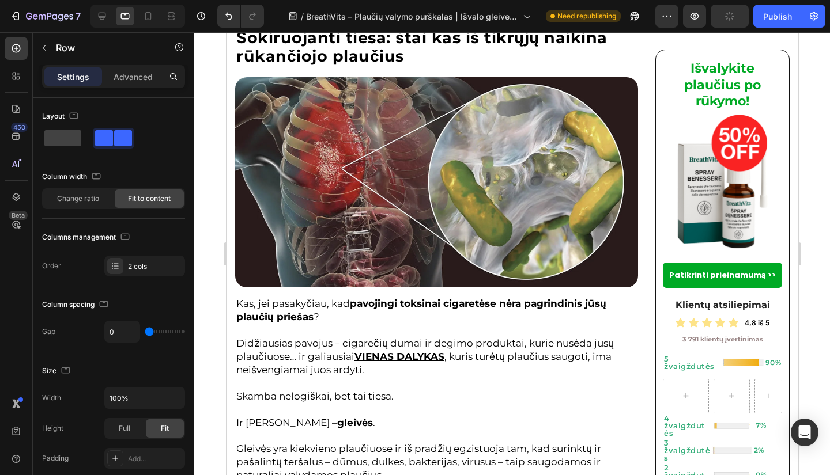
scroll to position [1543, 0]
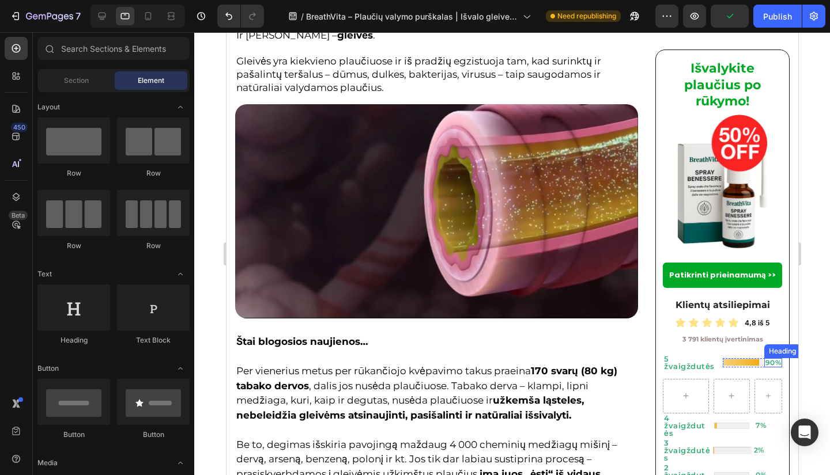
click at [765, 358] on h2 "90%" at bounding box center [772, 362] width 18 height 9
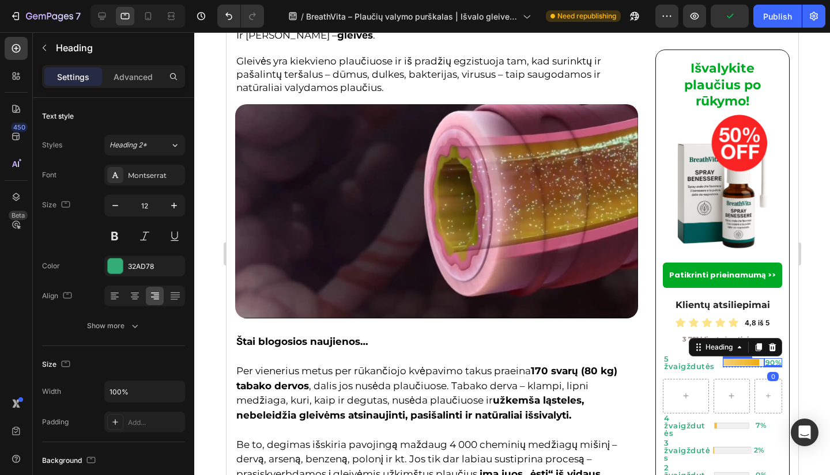
click at [709, 358] on p "5 žvaigždutės" at bounding box center [692, 362] width 58 height 15
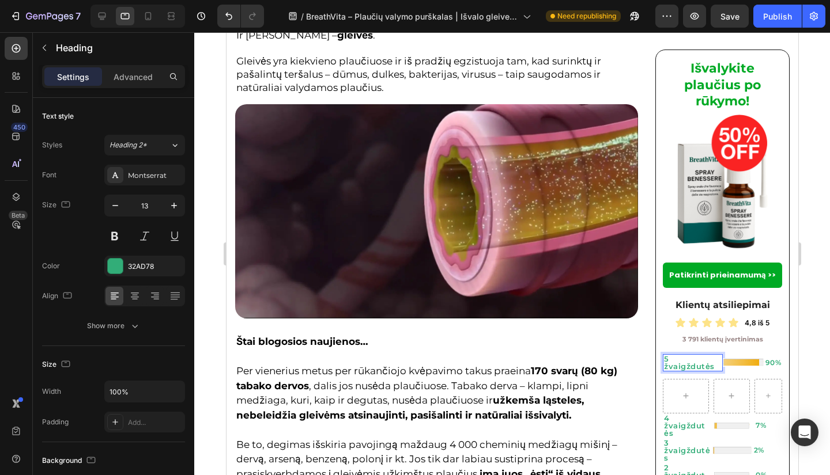
click at [713, 358] on h2 "5 žvaigždutės" at bounding box center [692, 362] width 60 height 17
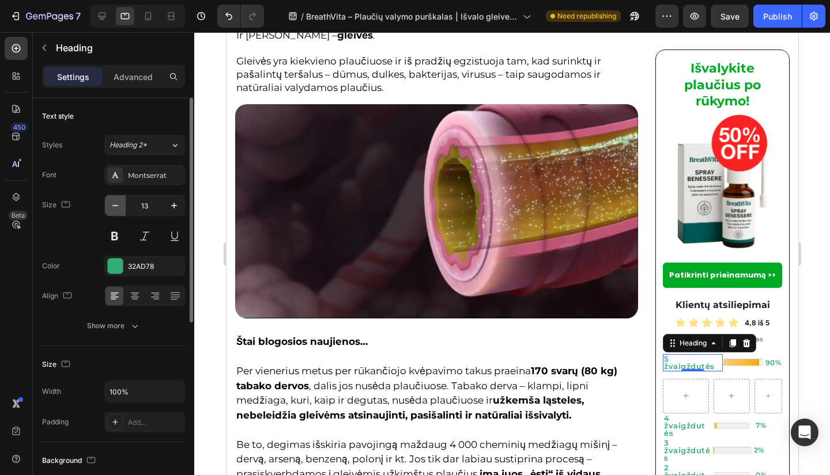
click at [114, 203] on icon "button" at bounding box center [115, 206] width 12 height 12
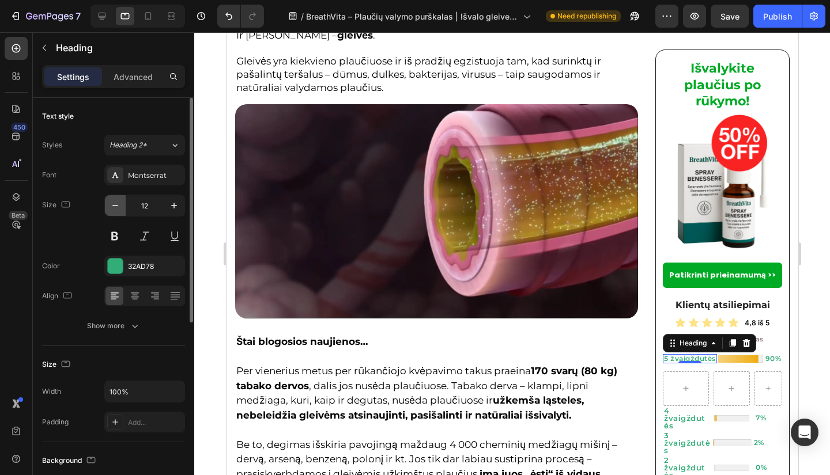
click at [114, 203] on icon "button" at bounding box center [115, 206] width 12 height 12
type input "11"
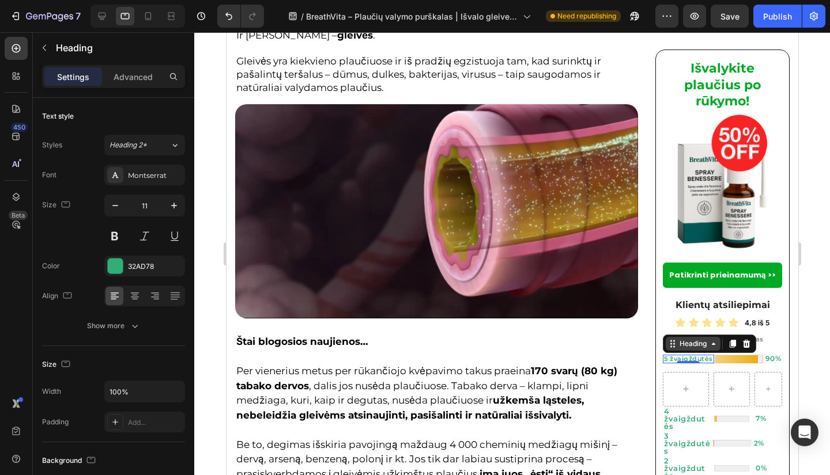
click at [687, 341] on div "Heading" at bounding box center [692, 344] width 32 height 10
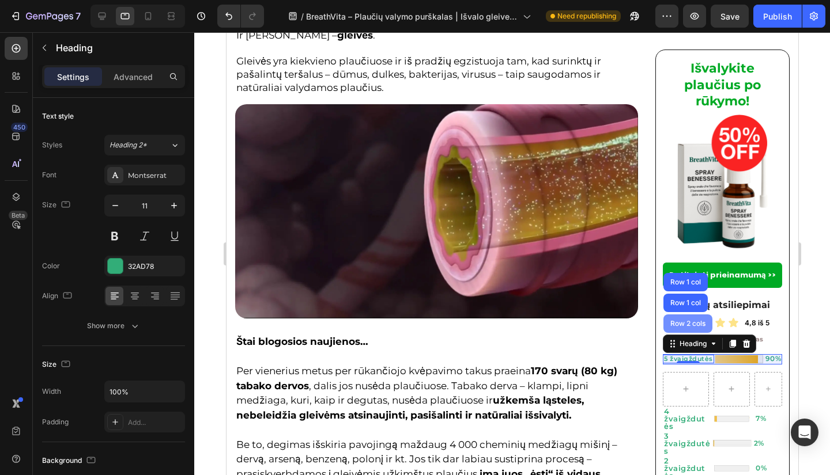
click at [687, 327] on div "Row 2 cols" at bounding box center [687, 324] width 49 height 18
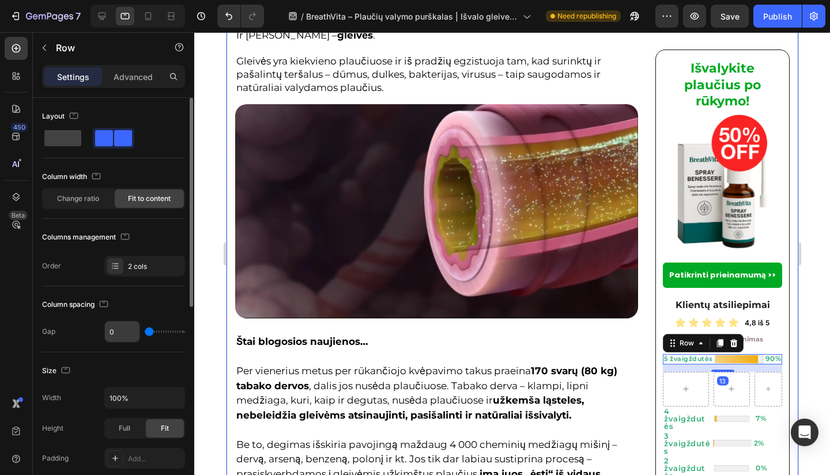
click at [128, 330] on input "0" at bounding box center [122, 331] width 35 height 21
type input "6"
type input "0"
type input "5"
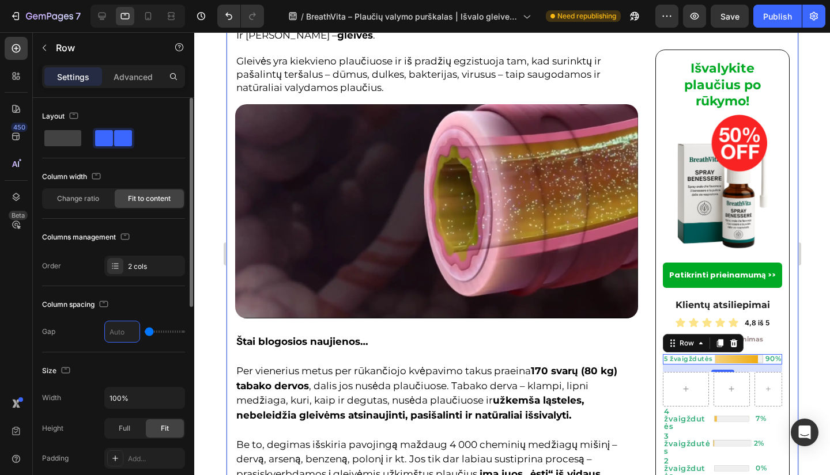
type input "5"
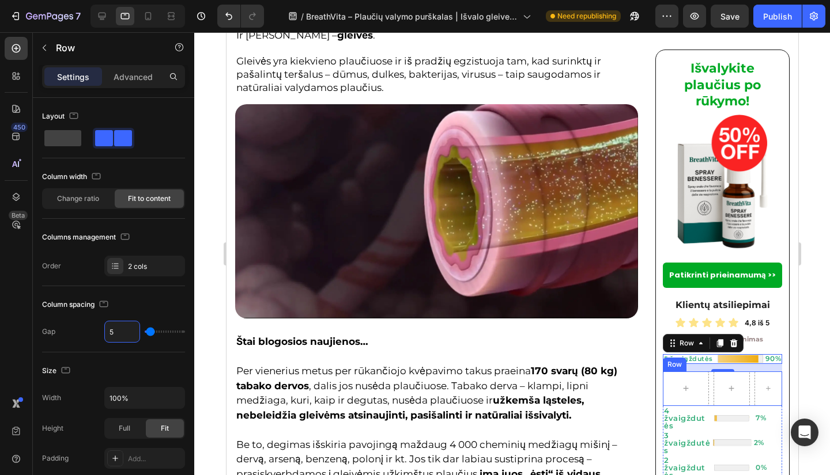
click at [690, 356] on p "5 žvaigždutės" at bounding box center [687, 359] width 49 height 6
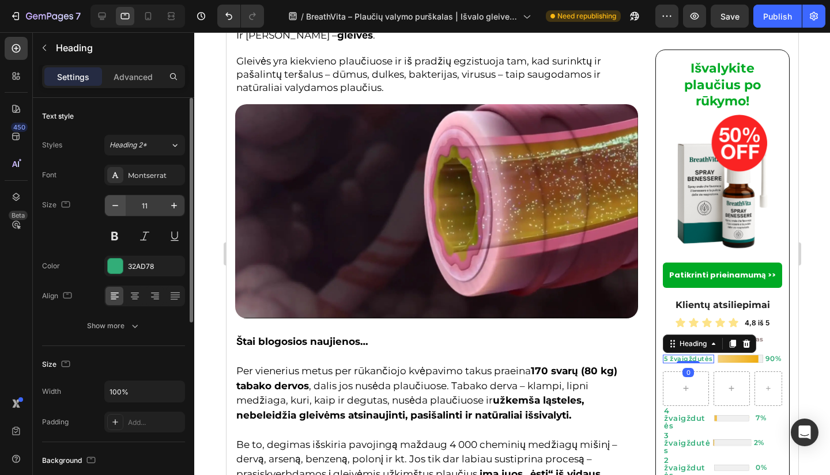
click at [119, 209] on icon "button" at bounding box center [115, 206] width 12 height 12
click at [142, 208] on input "10" at bounding box center [145, 205] width 38 height 21
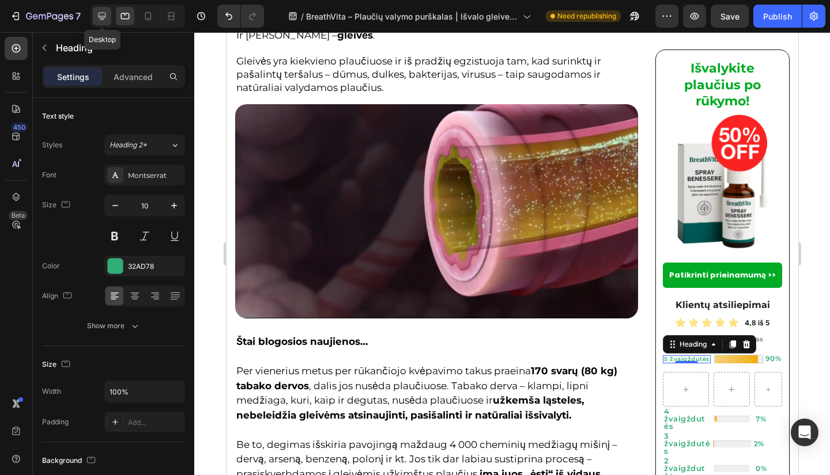
click at [104, 16] on icon at bounding box center [102, 16] width 12 height 12
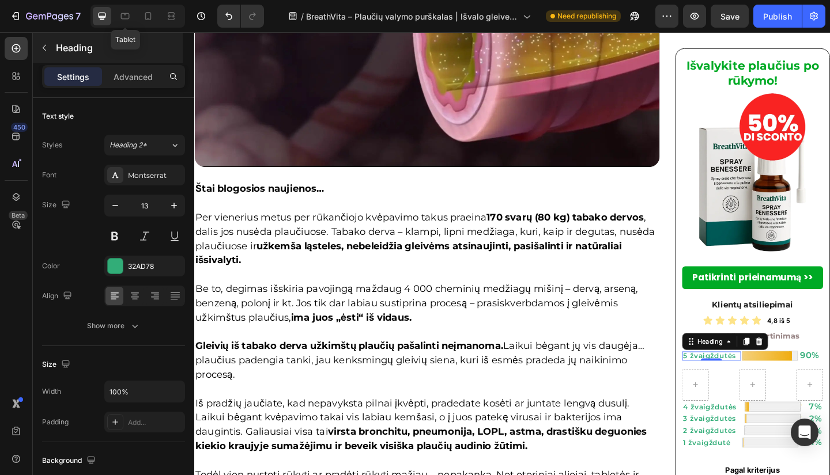
drag, startPoint x: 120, startPoint y: 21, endPoint x: 116, endPoint y: 58, distance: 37.7
click at [121, 21] on icon at bounding box center [125, 16] width 12 height 12
type input "10"
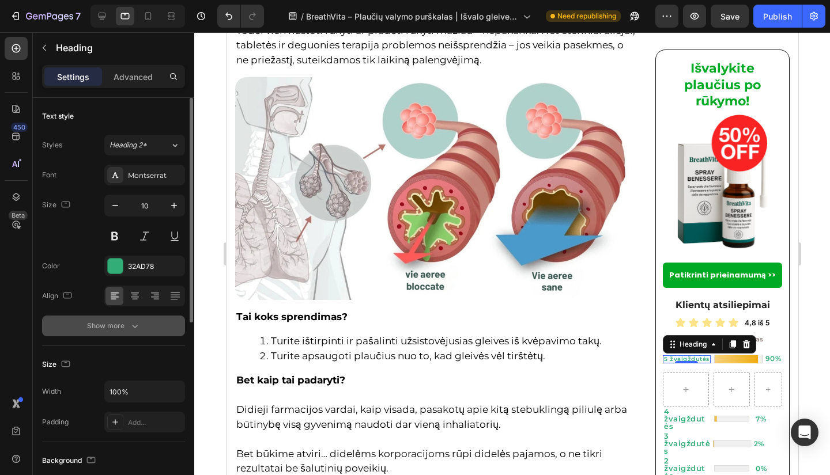
click at [127, 334] on button "Show more" at bounding box center [113, 326] width 143 height 21
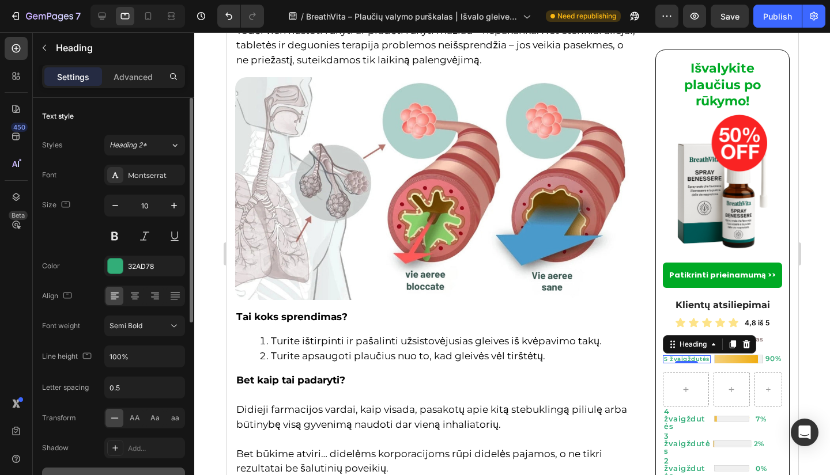
scroll to position [2167, 0]
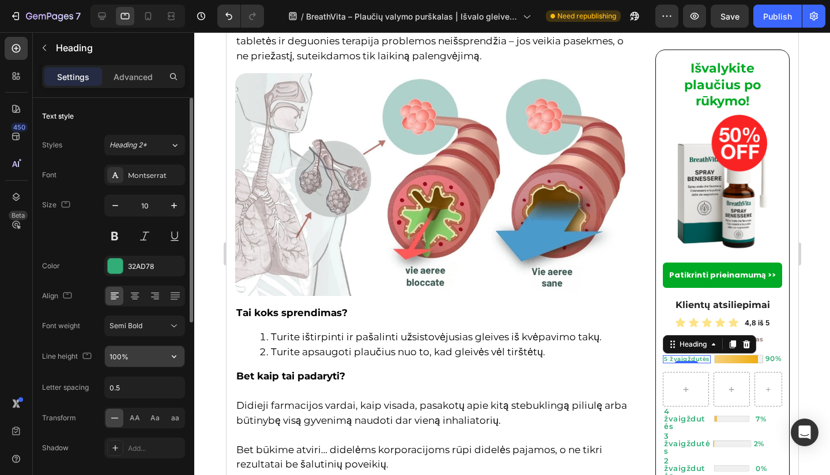
click at [115, 350] on input "100%" at bounding box center [145, 356] width 80 height 21
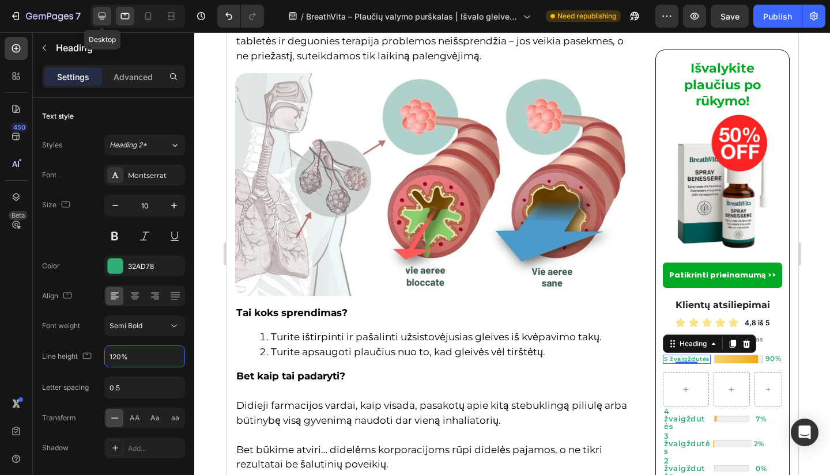
type input "120%"
click at [103, 21] on icon at bounding box center [102, 16] width 12 height 12
type input "13"
type input "100%"
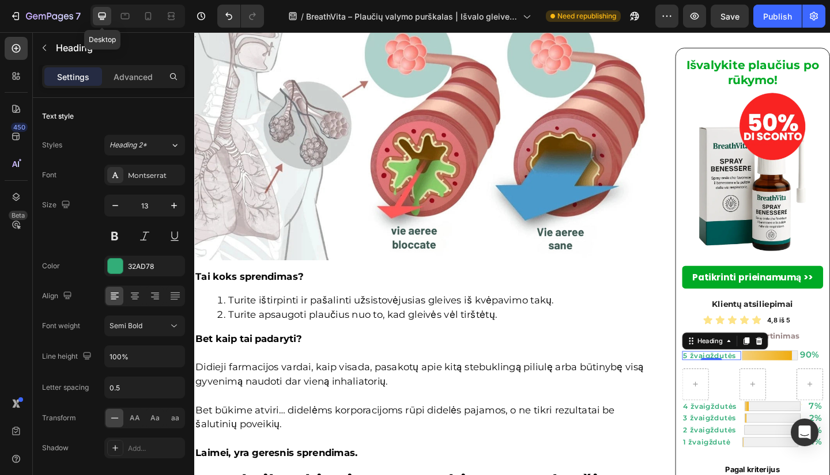
scroll to position [2459, 0]
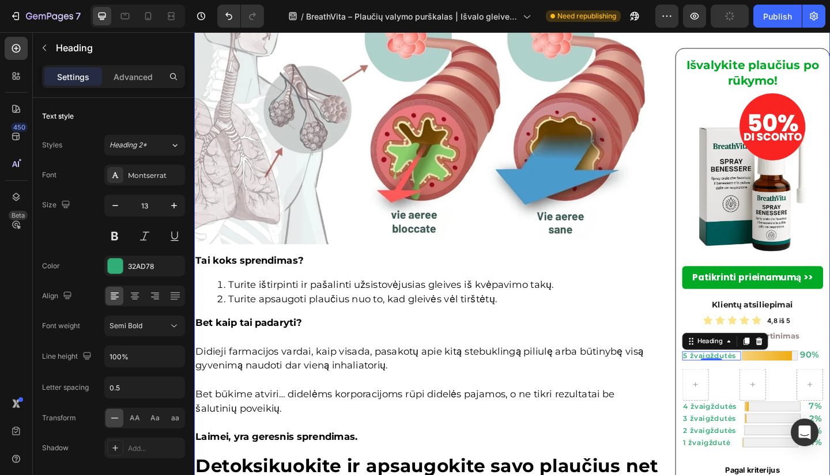
drag, startPoint x: 706, startPoint y: 382, endPoint x: 673, endPoint y: 341, distance: 52.1
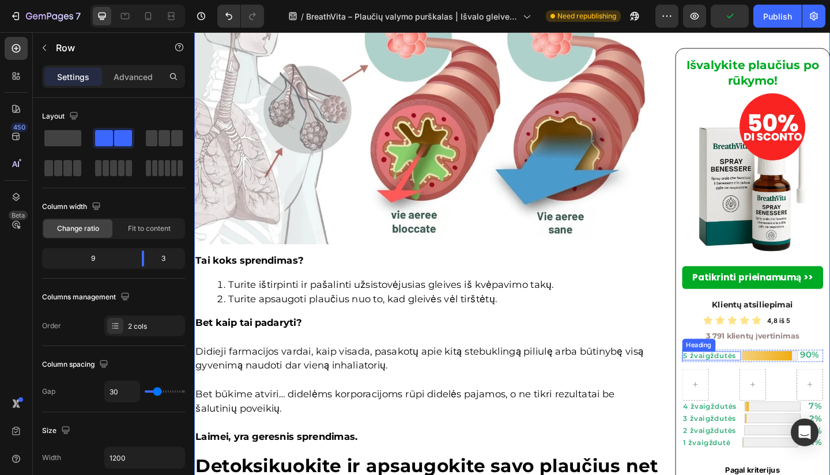
click at [763, 384] on p "5 žvaigždutės" at bounding box center [757, 384] width 62 height 7
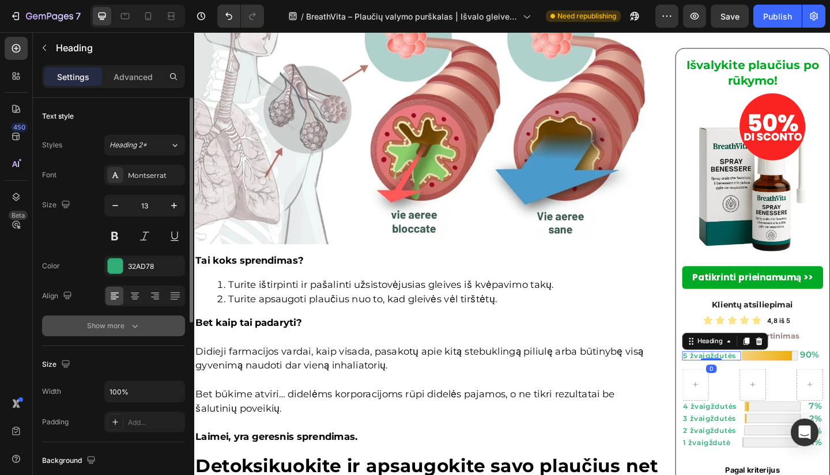
click at [98, 324] on div "Show more" at bounding box center [114, 326] width 54 height 12
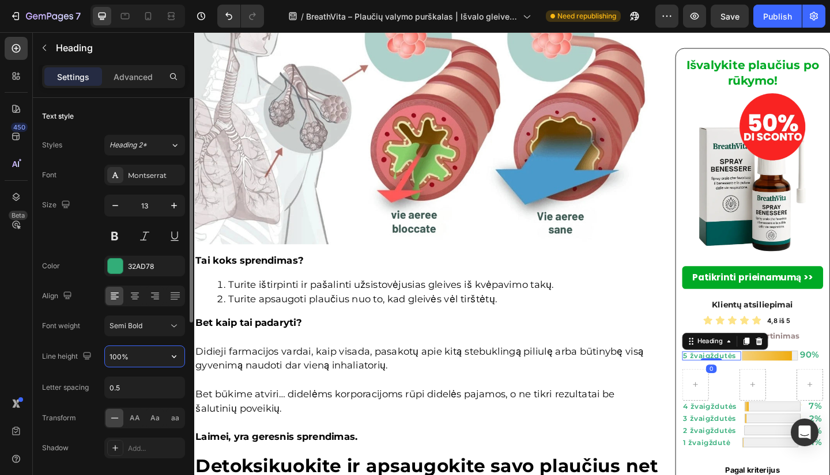
click at [116, 357] on input "100%" at bounding box center [145, 356] width 80 height 21
type input "125%"
click at [124, 22] on div at bounding box center [125, 16] width 18 height 18
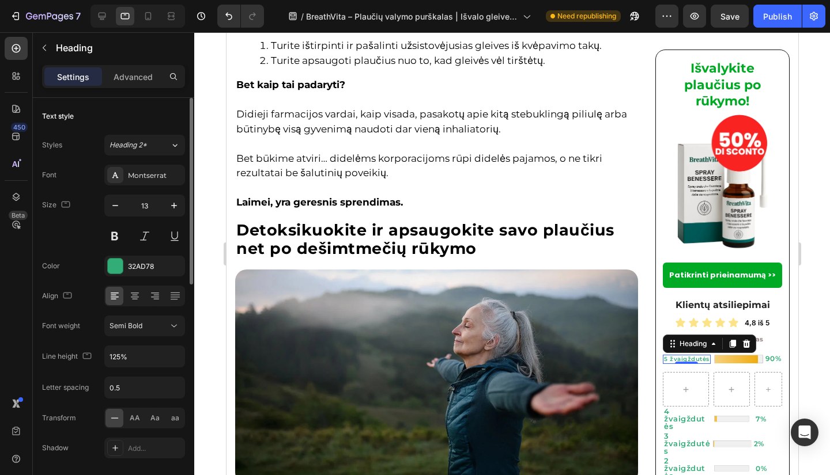
type input "10"
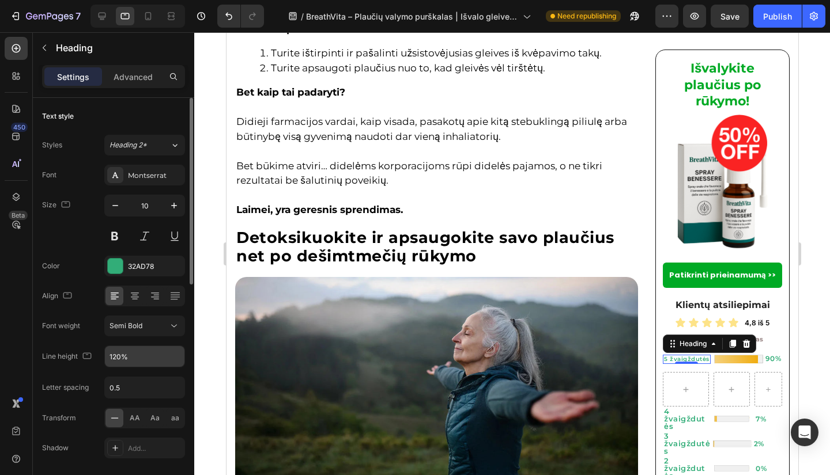
click at [127, 355] on input "120%" at bounding box center [145, 356] width 80 height 21
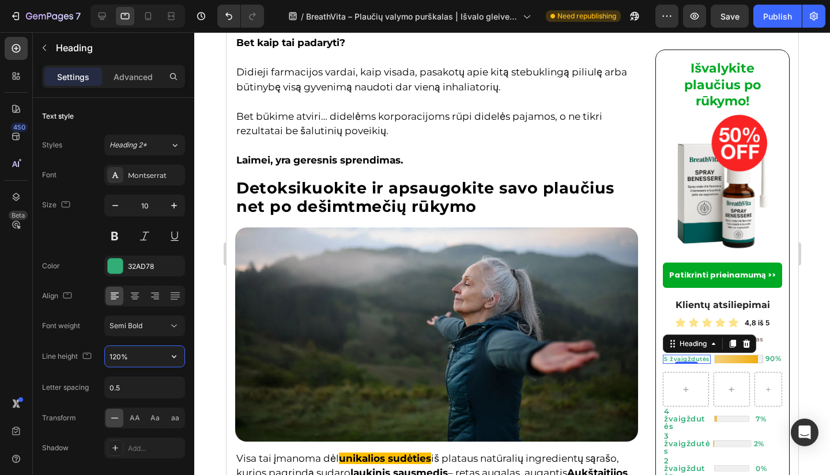
paste input "5"
type input "125%"
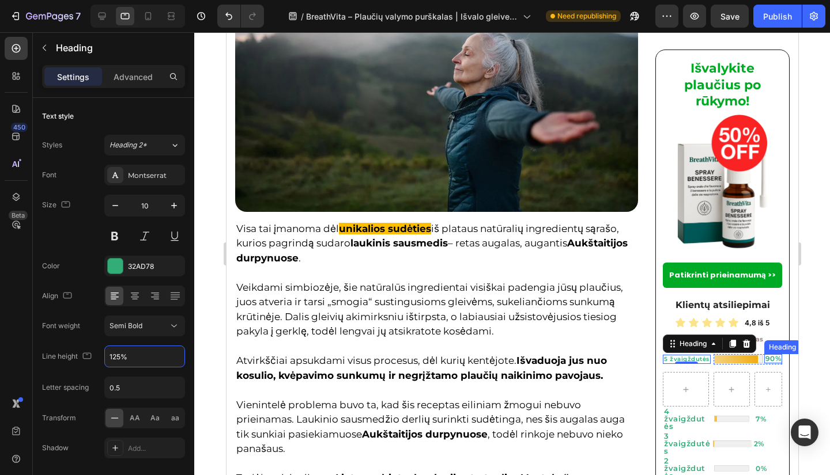
click at [763, 355] on h2 "90%" at bounding box center [772, 358] width 18 height 9
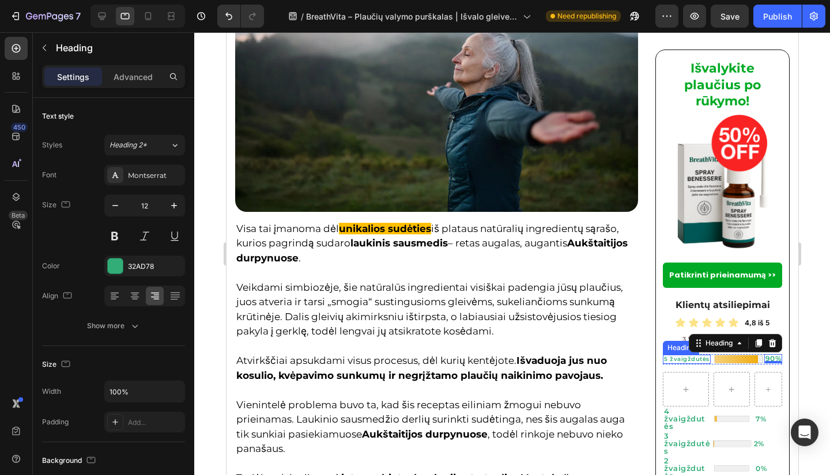
drag, startPoint x: 701, startPoint y: 357, endPoint x: 714, endPoint y: 357, distance: 12.7
click at [702, 357] on h2 "5 žvaigždutės" at bounding box center [686, 360] width 48 height 10
click at [721, 357] on img at bounding box center [738, 359] width 51 height 10
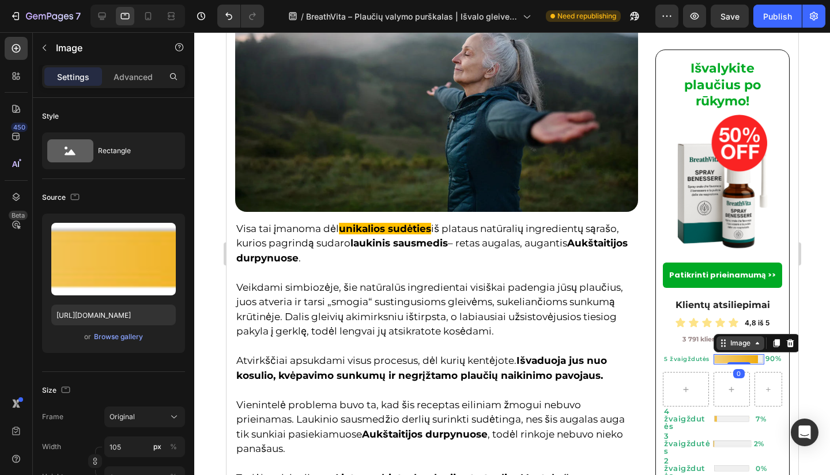
click at [727, 343] on div "Image" at bounding box center [739, 343] width 25 height 10
click at [730, 326] on div "Row 2 cols" at bounding box center [737, 323] width 49 height 18
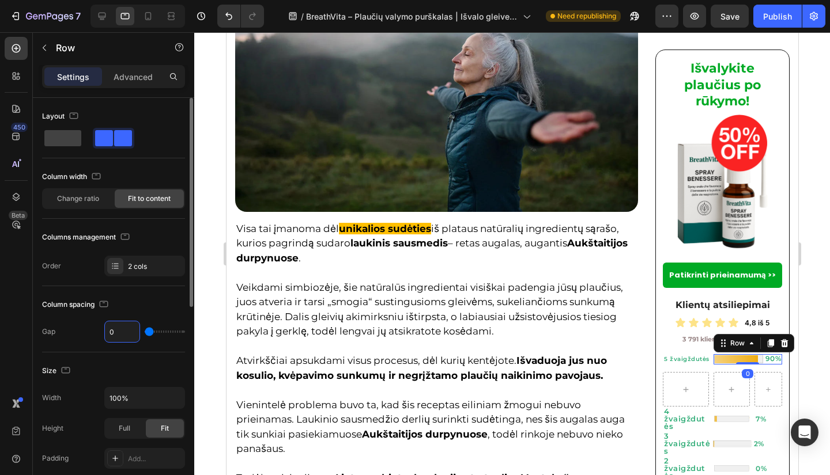
click at [122, 334] on input "0" at bounding box center [122, 331] width 35 height 21
type input "5"
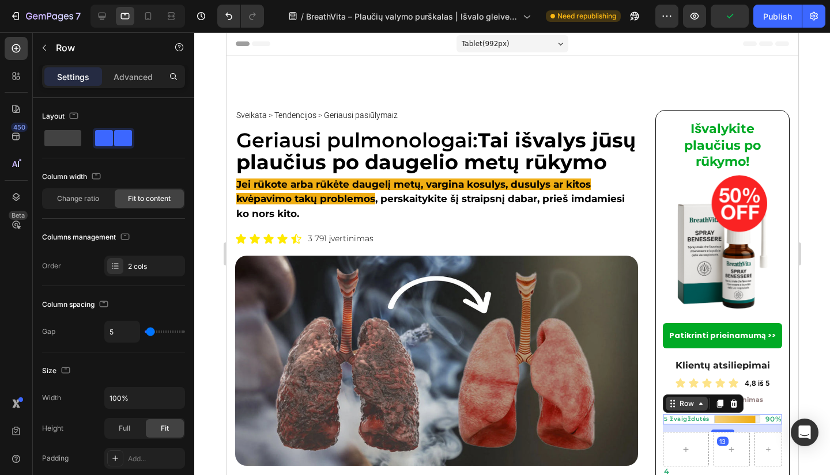
scroll to position [2731, 0]
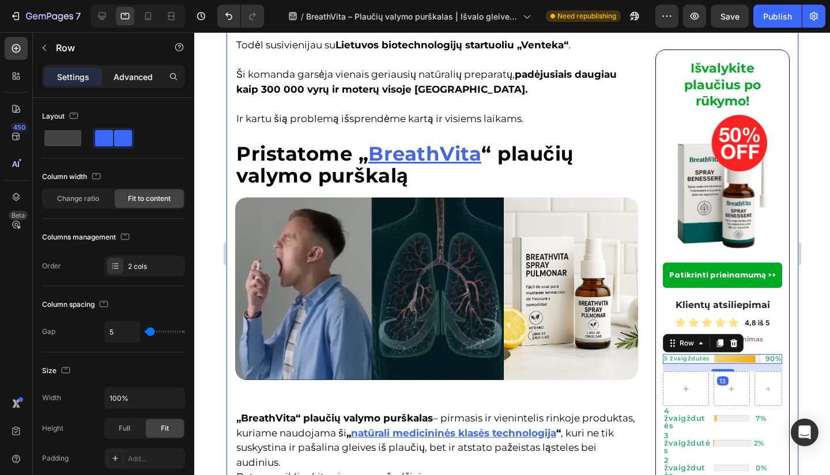
click at [145, 80] on p "Advanced" at bounding box center [132, 77] width 39 height 12
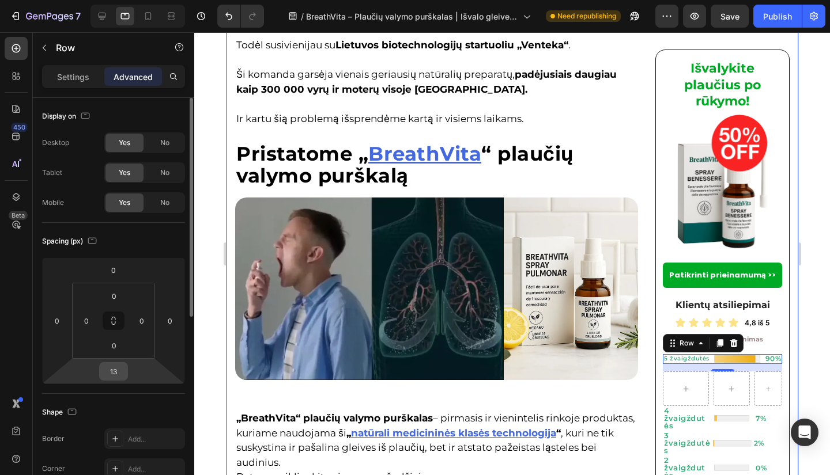
click at [123, 370] on input "13" at bounding box center [113, 371] width 23 height 17
type input "8"
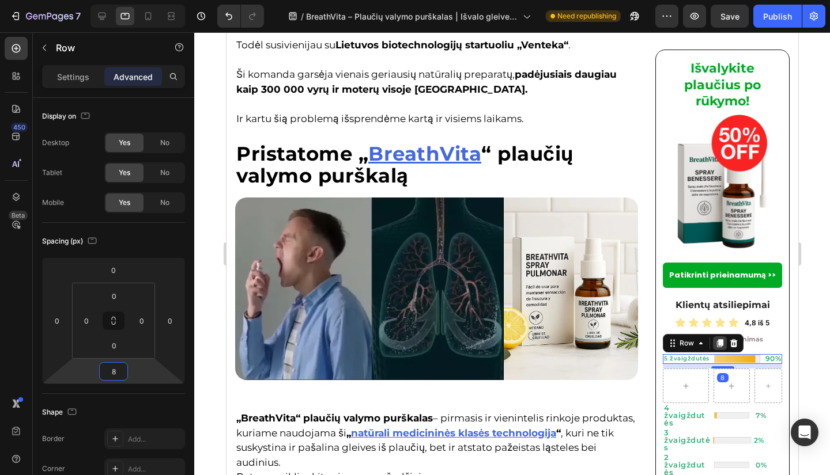
click at [716, 339] on icon at bounding box center [719, 343] width 6 height 8
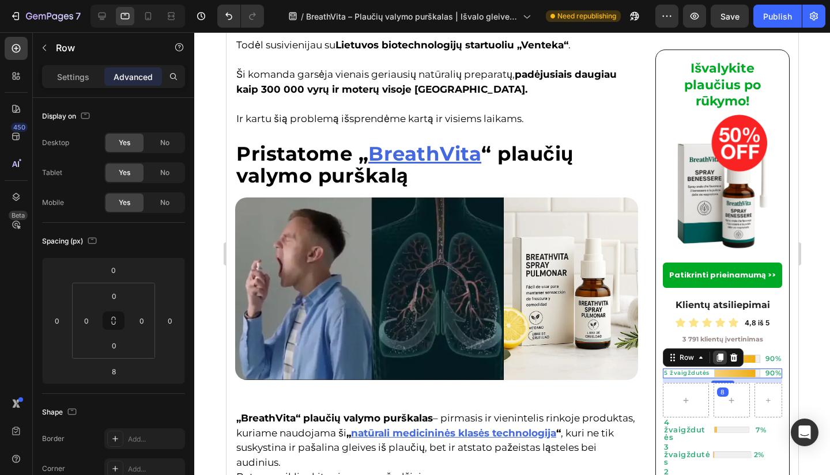
click at [717, 355] on div at bounding box center [719, 358] width 14 height 14
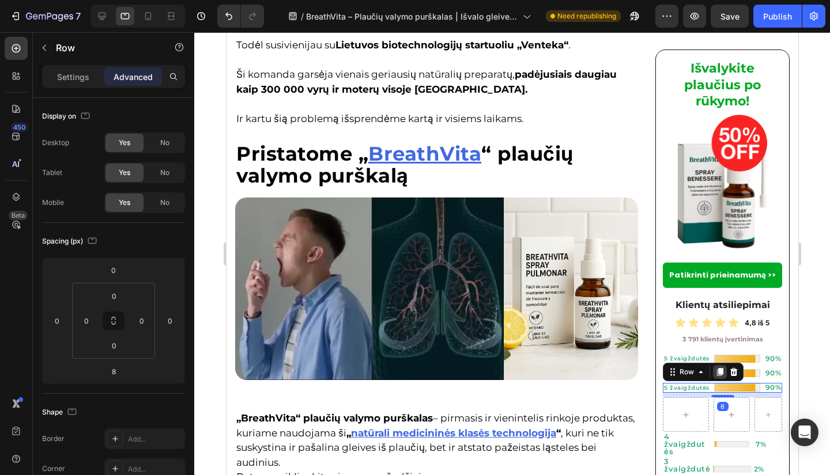
click at [715, 368] on icon at bounding box center [718, 372] width 9 height 9
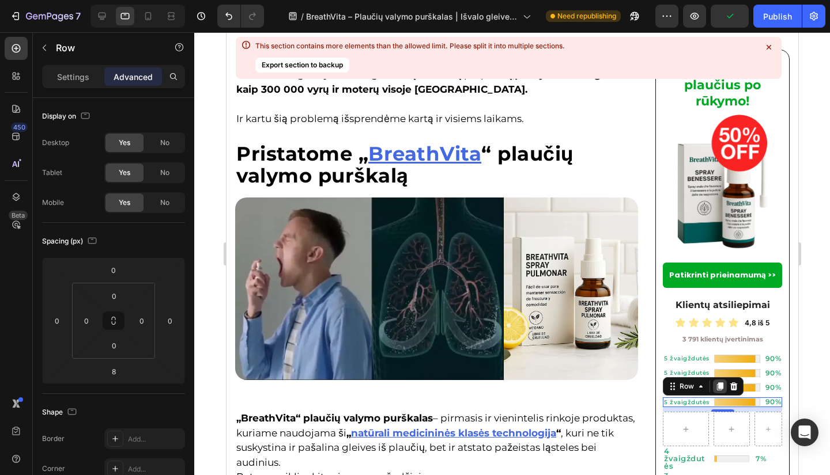
click at [716, 385] on icon at bounding box center [719, 387] width 6 height 8
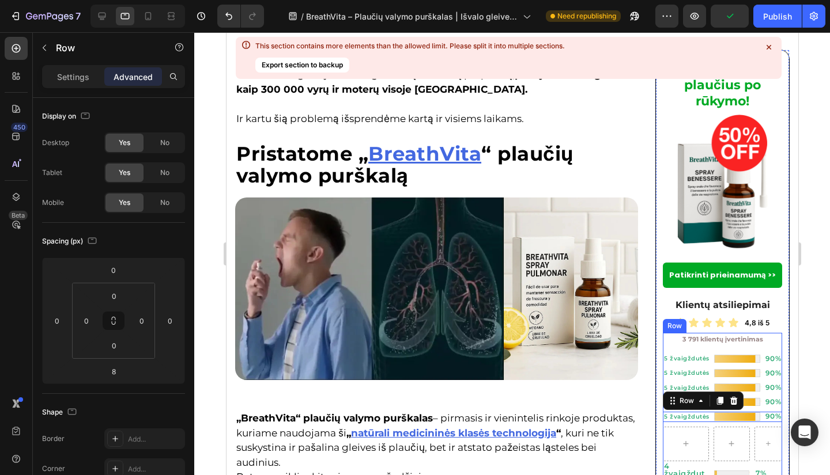
click at [691, 346] on div "3 791 klientų įvertinimas Text Block 5 žvaigždutės Heading Image 90% Heading Ro…" at bounding box center [721, 455] width 119 height 244
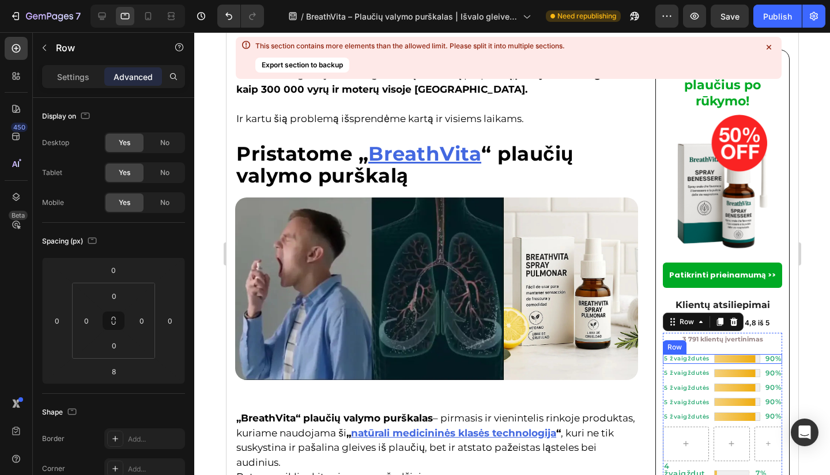
click at [704, 361] on div "5 žvaigždutės Heading Image 90% Heading Row Row" at bounding box center [721, 359] width 119 height 10
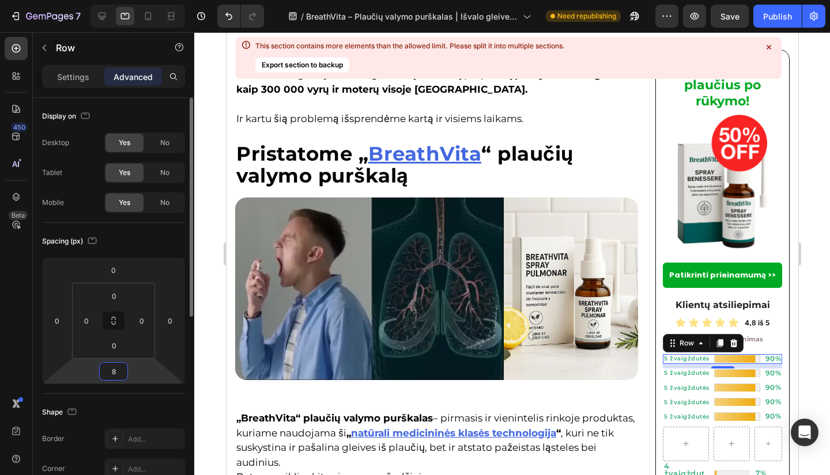
click at [116, 375] on input "8" at bounding box center [113, 371] width 23 height 17
type input "3"
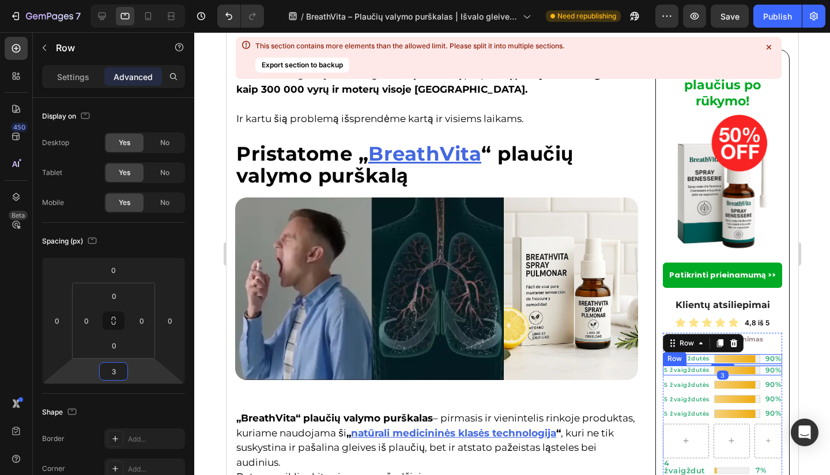
click at [702, 370] on div "5 žvaigždutės Heading Image 90% Heading Row Row" at bounding box center [721, 371] width 119 height 10
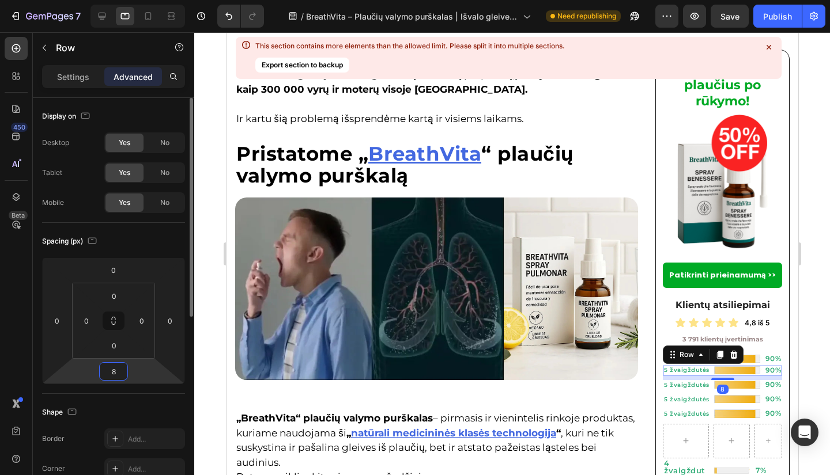
click at [115, 374] on input "8" at bounding box center [113, 371] width 23 height 17
type input "3"
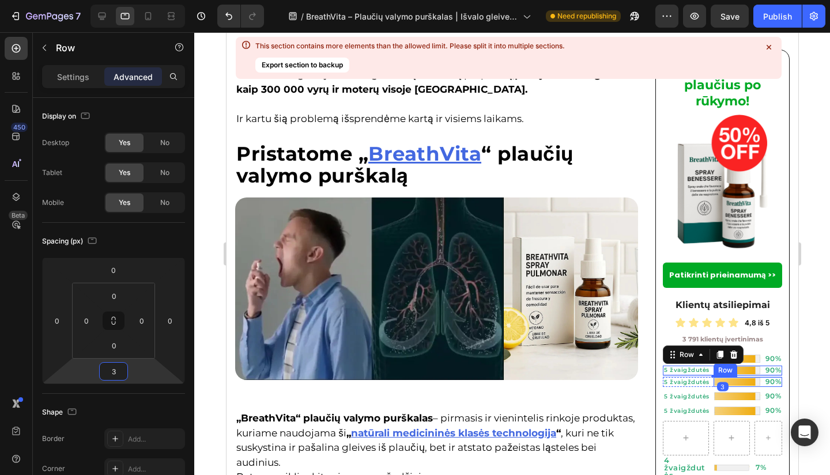
click at [753, 379] on div "Image 90% Heading Row" at bounding box center [747, 382] width 69 height 10
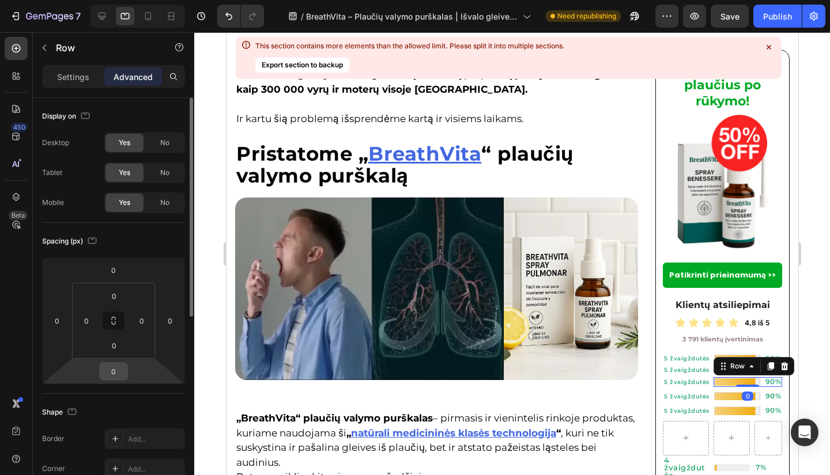
click at [120, 368] on input "0" at bounding box center [113, 371] width 23 height 17
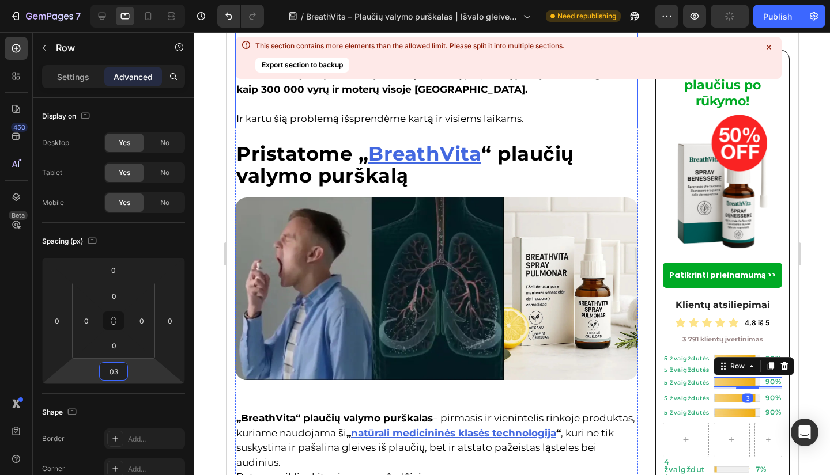
type input "3"
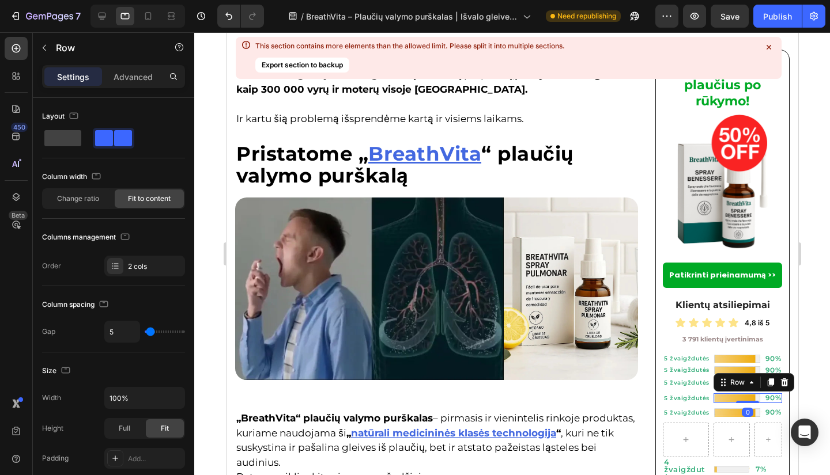
click at [752, 396] on div "Image 90% Heading Row 0" at bounding box center [747, 398] width 69 height 10
click at [718, 378] on icon at bounding box center [722, 382] width 9 height 9
click at [718, 362] on div "Row 2 cols" at bounding box center [738, 362] width 40 height 7
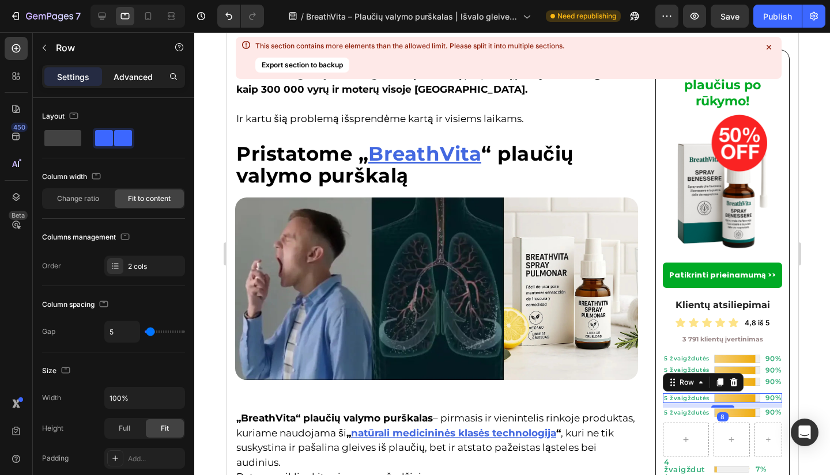
click at [131, 84] on div "Advanced" at bounding box center [133, 76] width 58 height 18
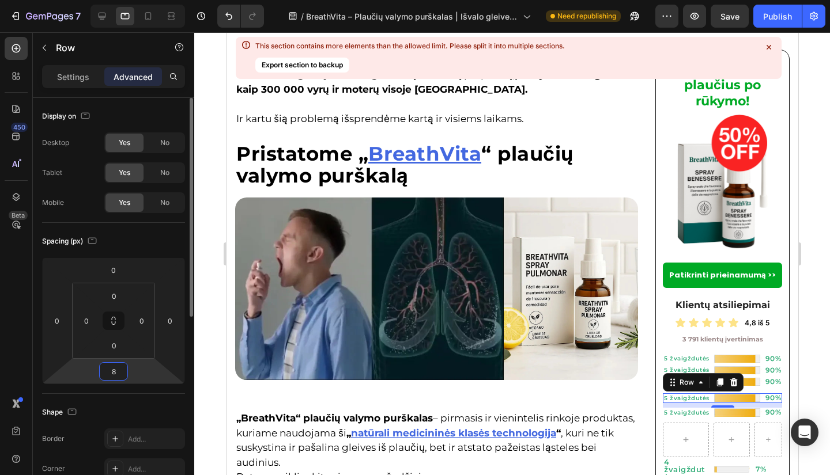
click at [121, 368] on input "8" at bounding box center [113, 371] width 23 height 17
type input "3"
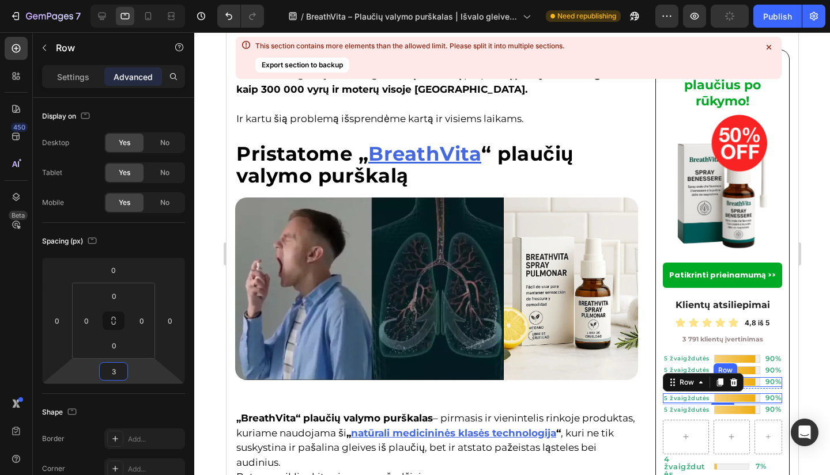
click at [752, 377] on div "Image 90% Heading Row" at bounding box center [747, 382] width 69 height 10
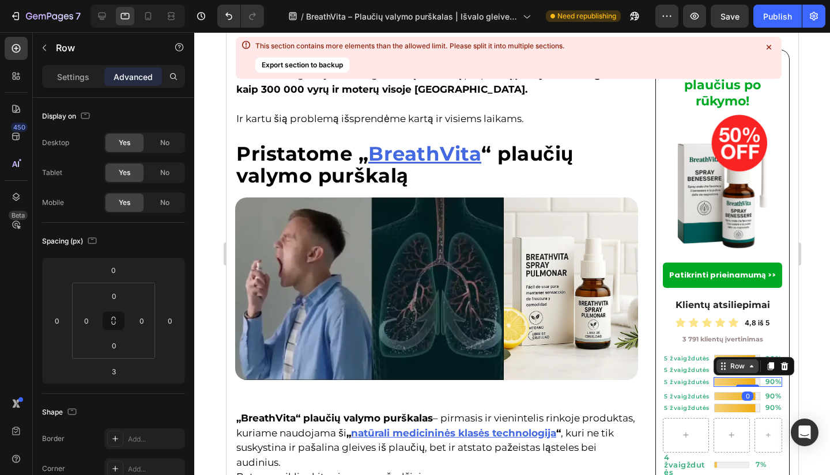
drag, startPoint x: 737, startPoint y: 384, endPoint x: 740, endPoint y: 366, distance: 17.6
click at [741, 377] on div "Image 90% Heading Row 0" at bounding box center [747, 382] width 69 height 10
type input "0"
click at [746, 366] on icon at bounding box center [750, 366] width 9 height 9
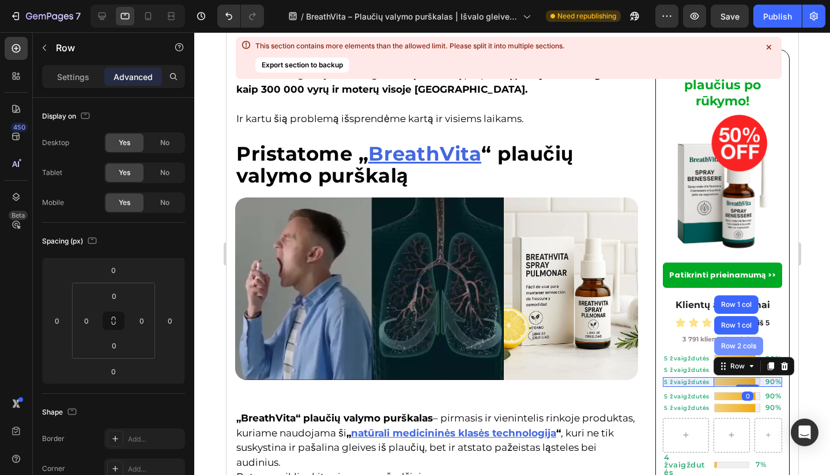
click at [733, 347] on div "Row 2 cols" at bounding box center [737, 346] width 49 height 18
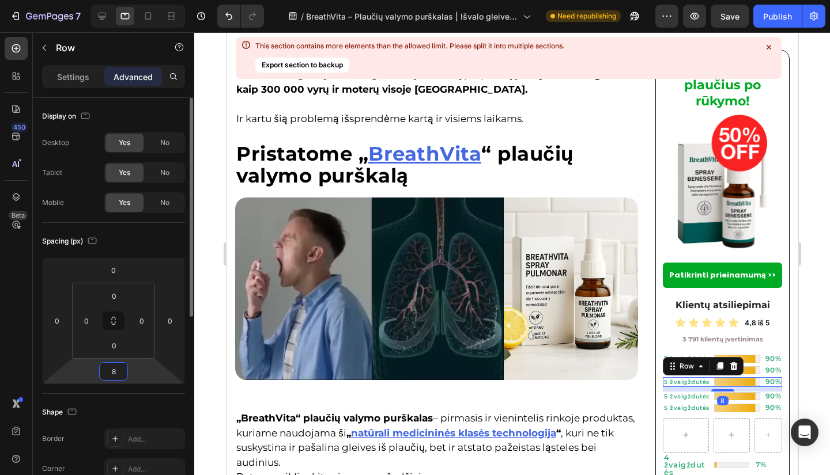
click at [116, 370] on input "8" at bounding box center [113, 371] width 23 height 17
type input "3"
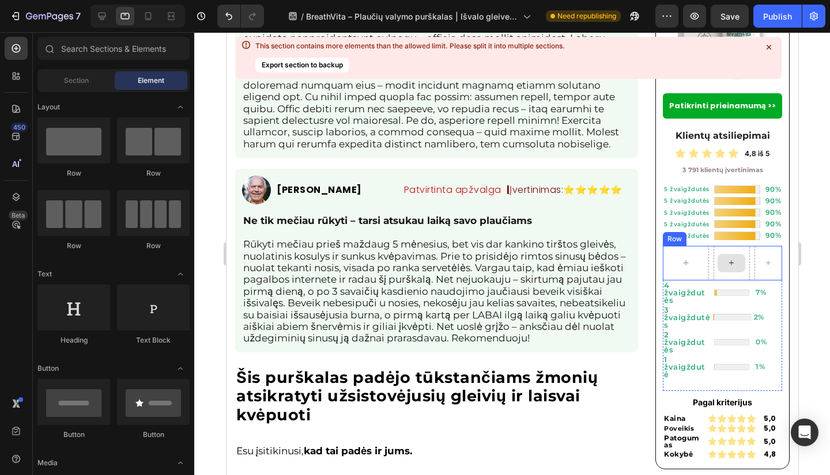
scroll to position [3656, 0]
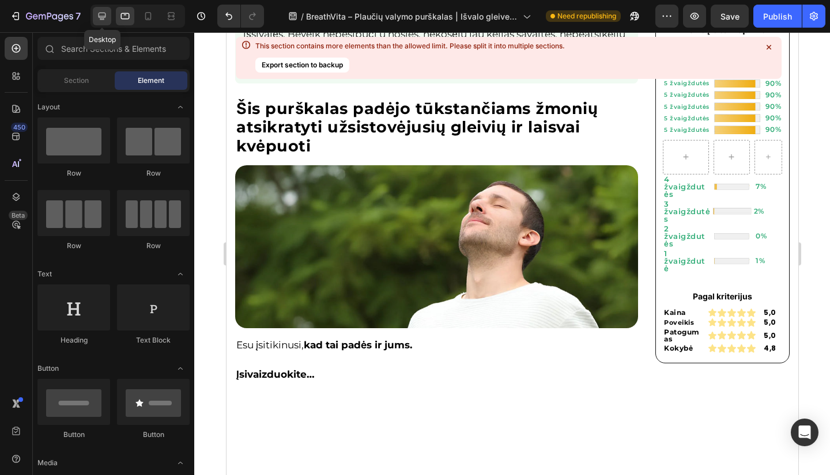
click at [99, 16] on icon at bounding box center [102, 16] width 7 height 7
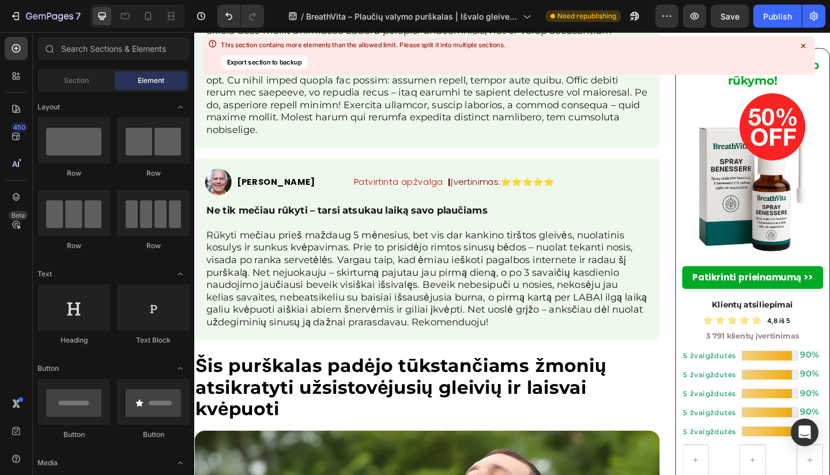
scroll to position [3725, 0]
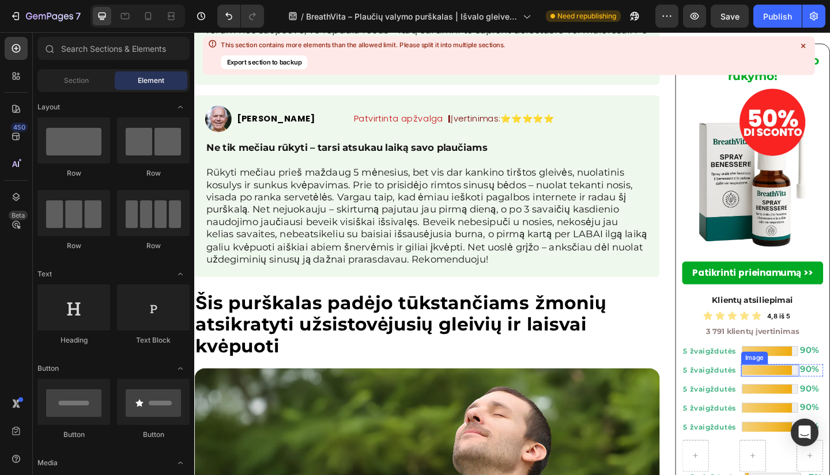
click at [779, 384] on p "5 žvaigždutės" at bounding box center [757, 379] width 62 height 9
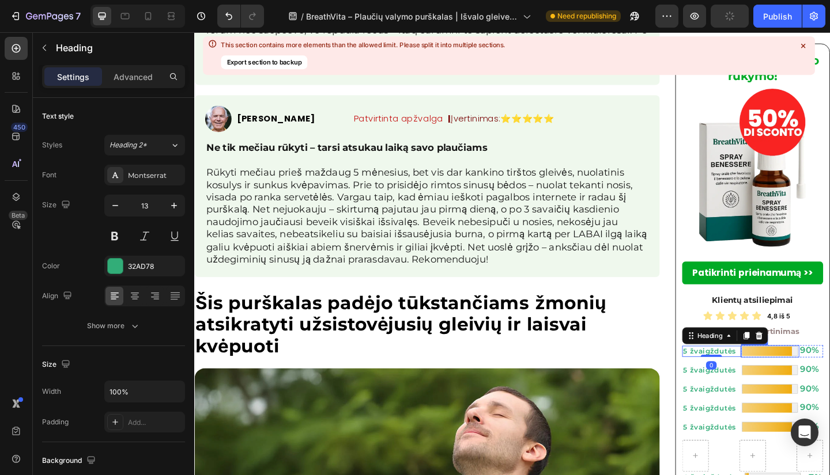
click at [789, 385] on img at bounding box center [820, 379] width 63 height 13
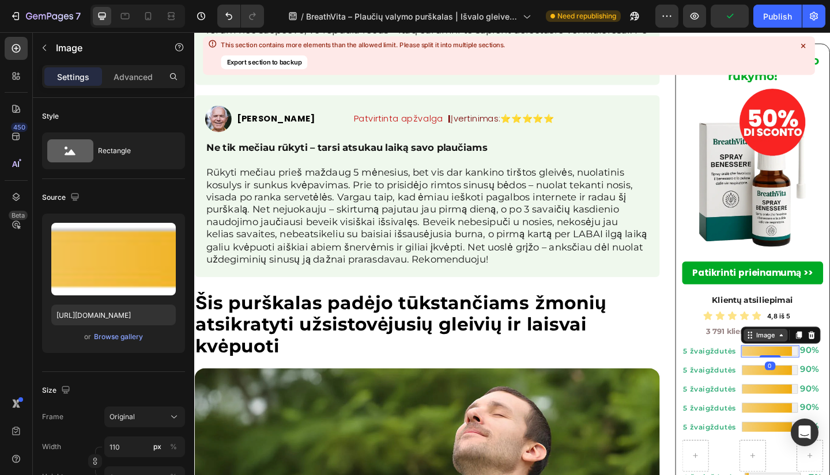
click at [803, 366] on div "Image" at bounding box center [815, 362] width 25 height 10
click at [797, 343] on div "Row 2 cols" at bounding box center [814, 342] width 40 height 7
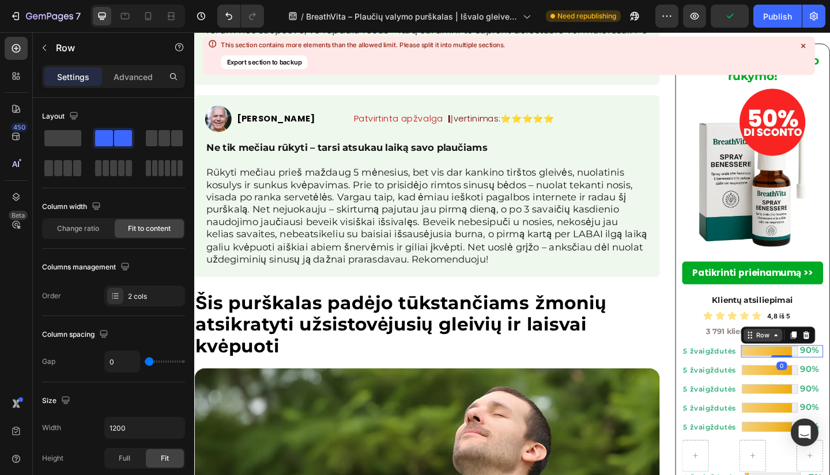
click at [803, 361] on div "Row" at bounding box center [812, 362] width 19 height 10
click at [805, 339] on div "Row 2 cols" at bounding box center [813, 342] width 49 height 18
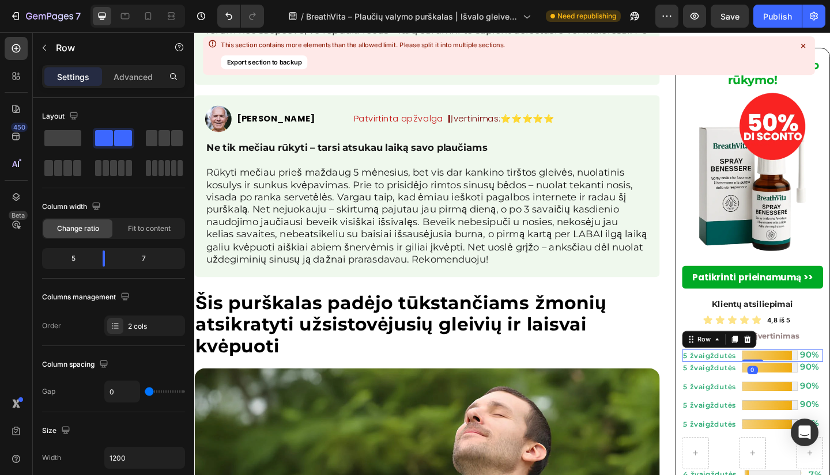
drag, startPoint x: 786, startPoint y: 393, endPoint x: 801, endPoint y: 379, distance: 21.2
click at [801, 379] on div "5 žvaigždutės Heading Image 90% Heading Row Row 0" at bounding box center [802, 384] width 154 height 13
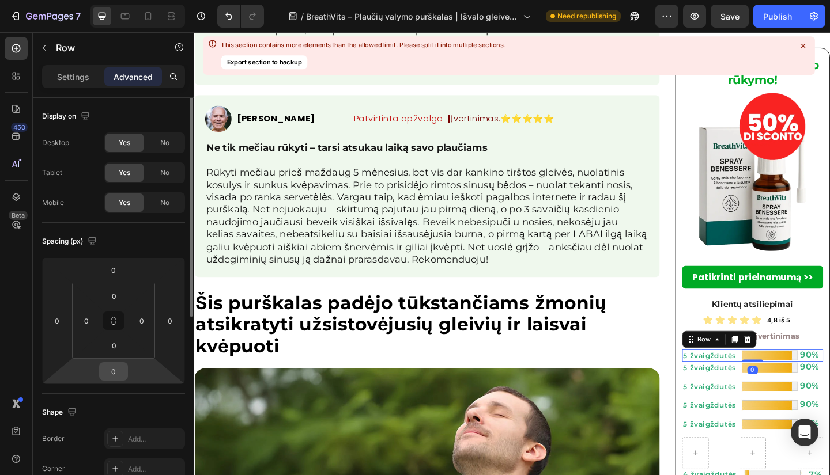
click at [118, 370] on input "0" at bounding box center [113, 371] width 23 height 17
type input "02"
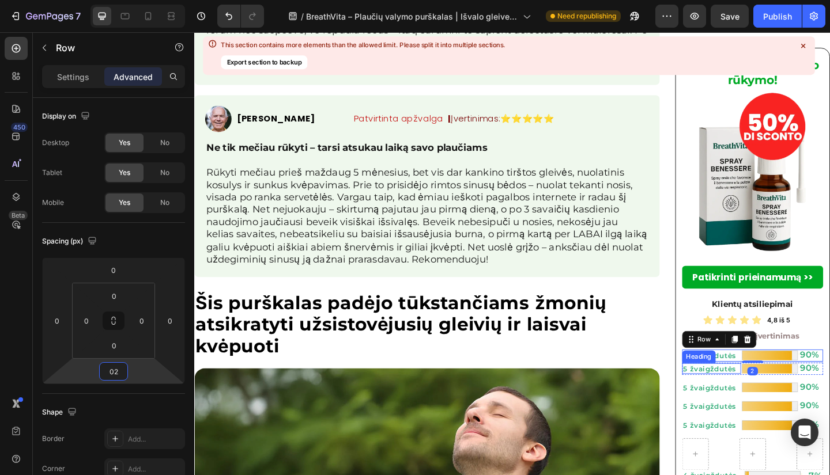
click at [779, 396] on h2 "5 žvaigždutės" at bounding box center [757, 399] width 64 height 12
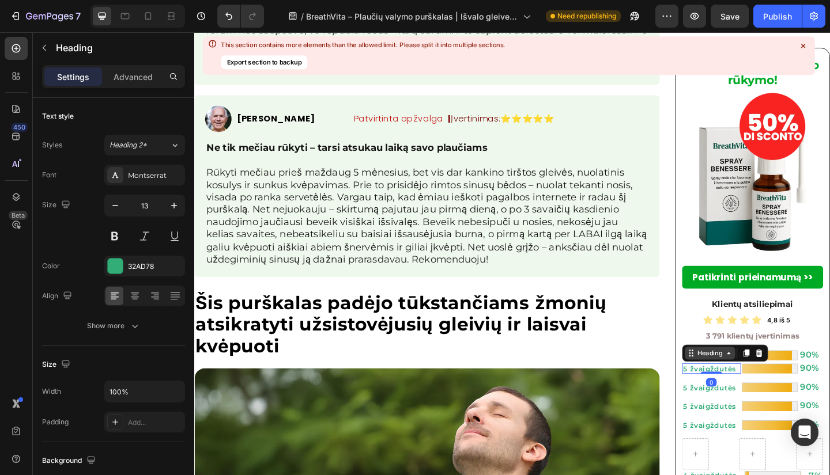
click at [762, 384] on div "Heading" at bounding box center [755, 382] width 32 height 10
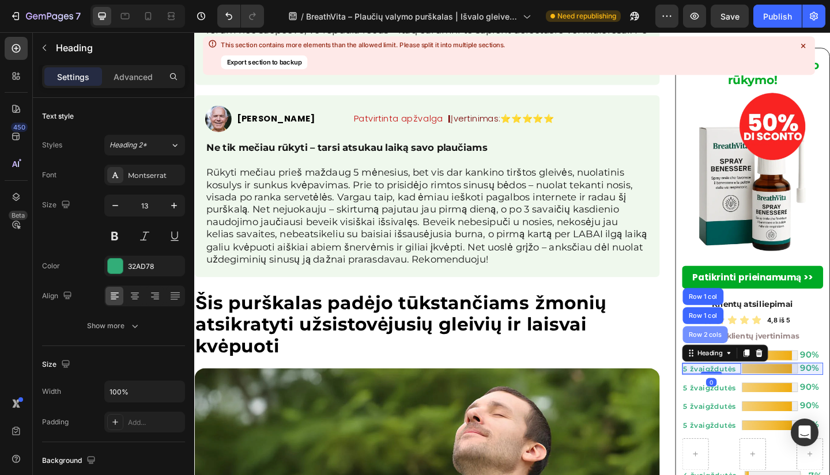
click at [763, 363] on div "Row 2 cols" at bounding box center [749, 362] width 49 height 18
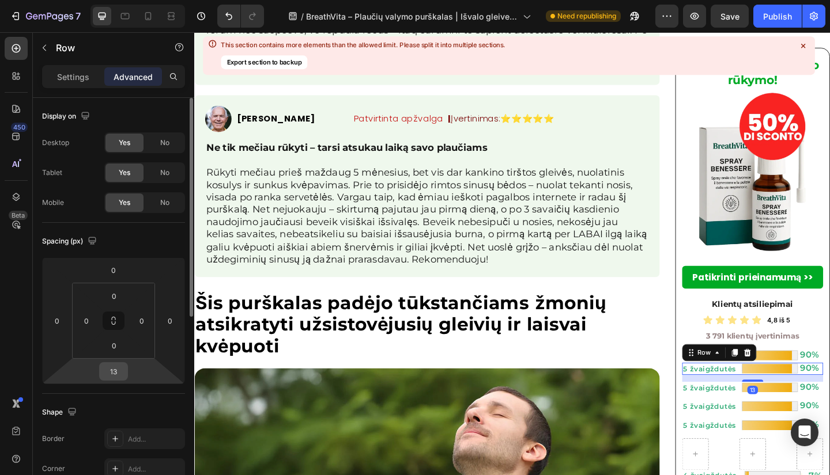
click at [119, 370] on input "13" at bounding box center [113, 371] width 23 height 17
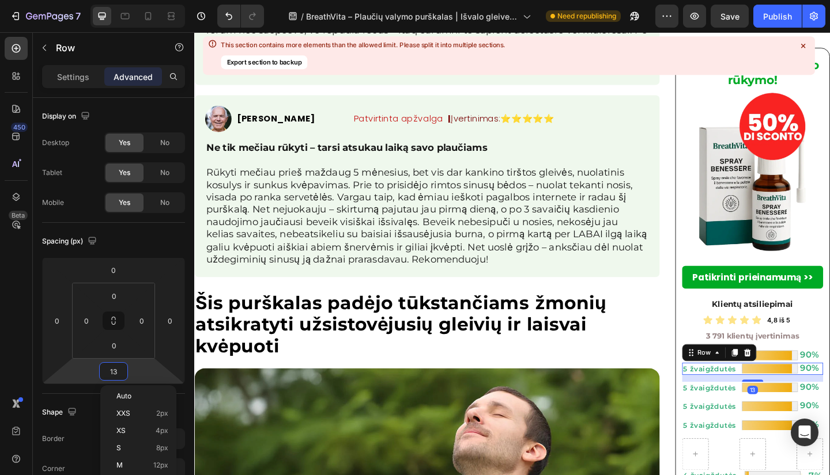
type input "2"
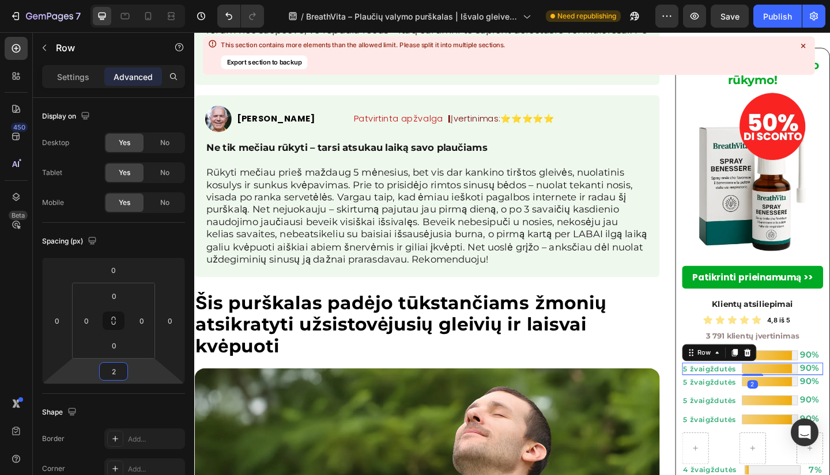
click at [764, 409] on h2 "5 žvaigždutės" at bounding box center [757, 413] width 64 height 12
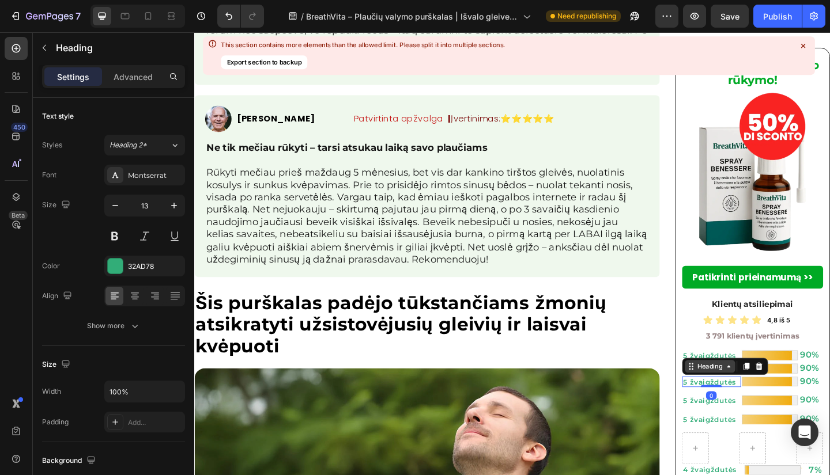
click at [745, 391] on div "Heading" at bounding box center [755, 396] width 32 height 10
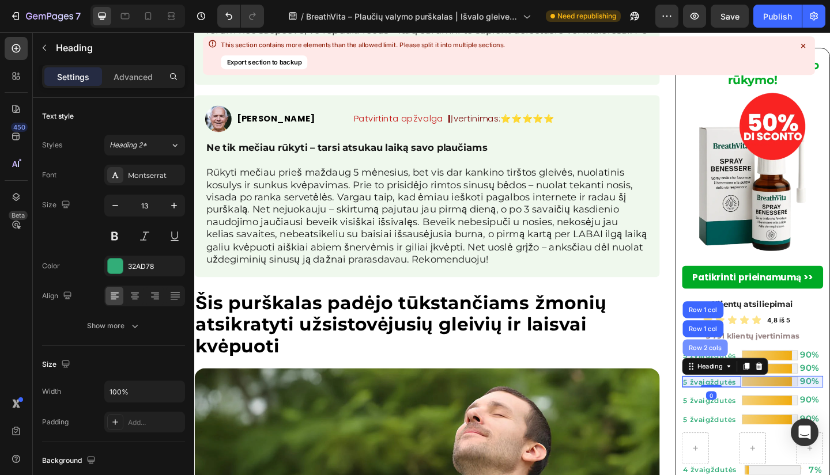
click at [747, 376] on div "Row 2 cols" at bounding box center [750, 376] width 40 height 7
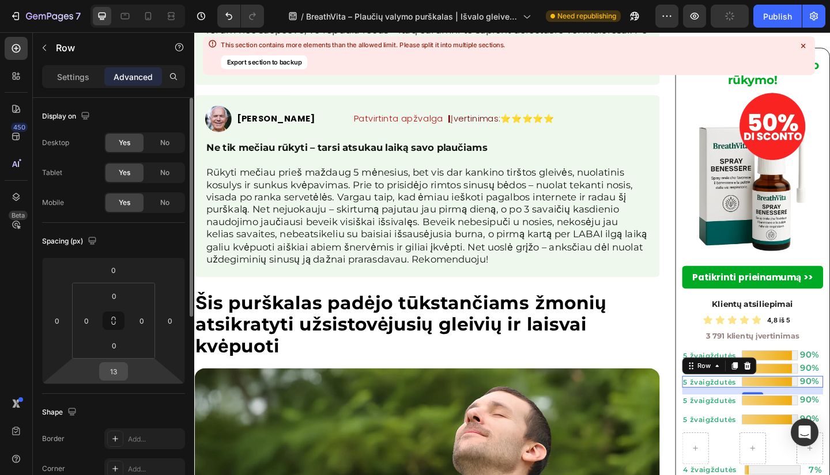
click at [119, 376] on input "13" at bounding box center [113, 371] width 23 height 17
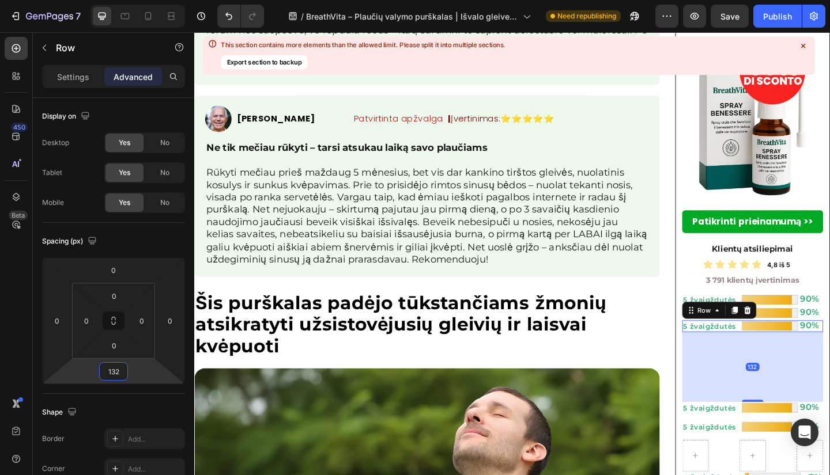
type input "2"
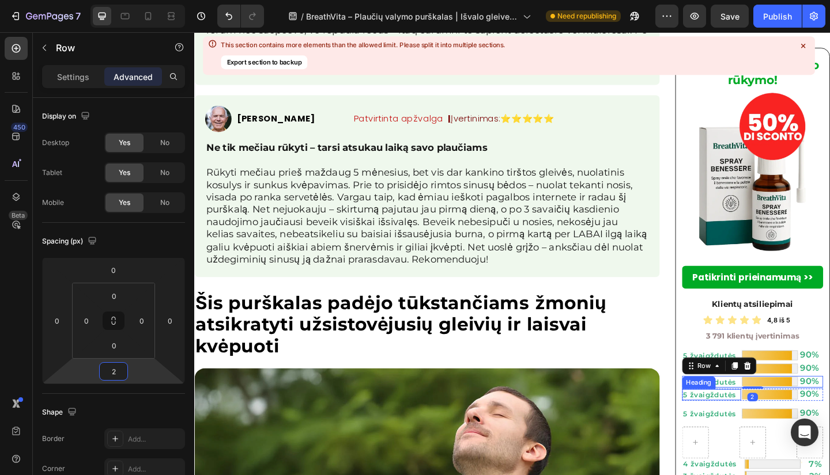
click at [772, 424] on h2 "5 žvaigždutės" at bounding box center [757, 427] width 64 height 12
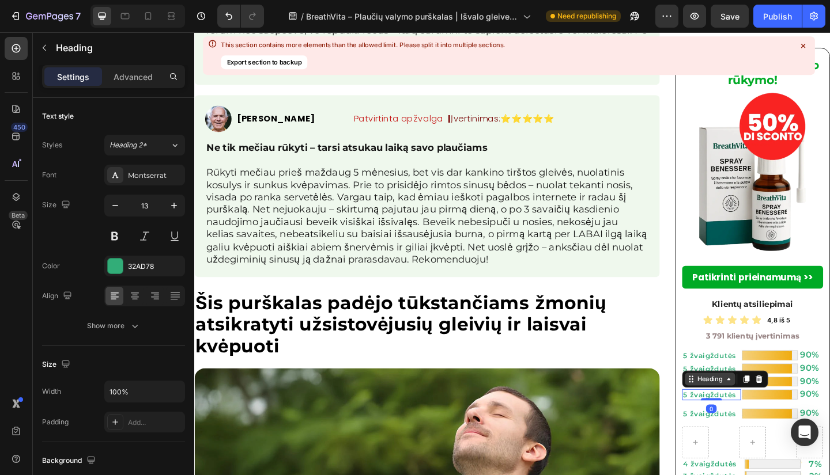
click at [764, 405] on div "Heading" at bounding box center [755, 410] width 32 height 10
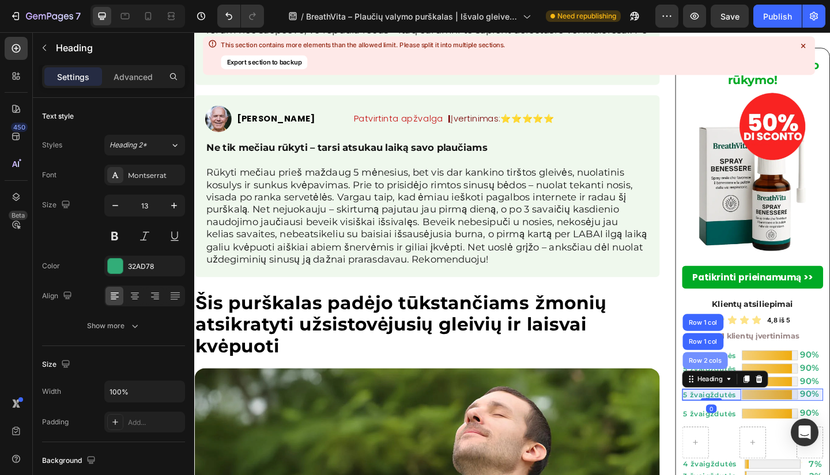
click at [752, 391] on div "Row 2 cols" at bounding box center [750, 390] width 40 height 7
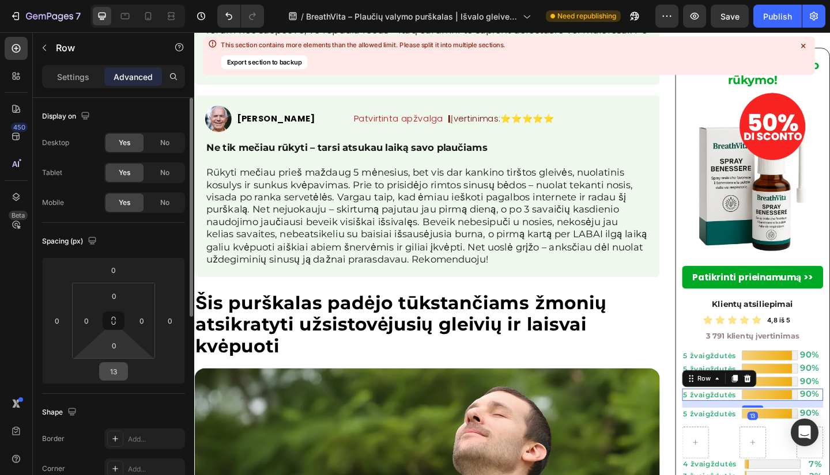
click at [113, 371] on input "13" at bounding box center [113, 371] width 23 height 17
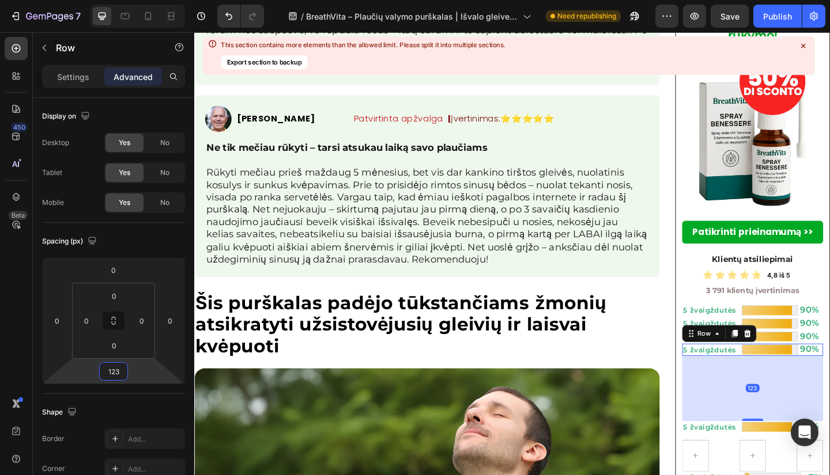
type input "2"
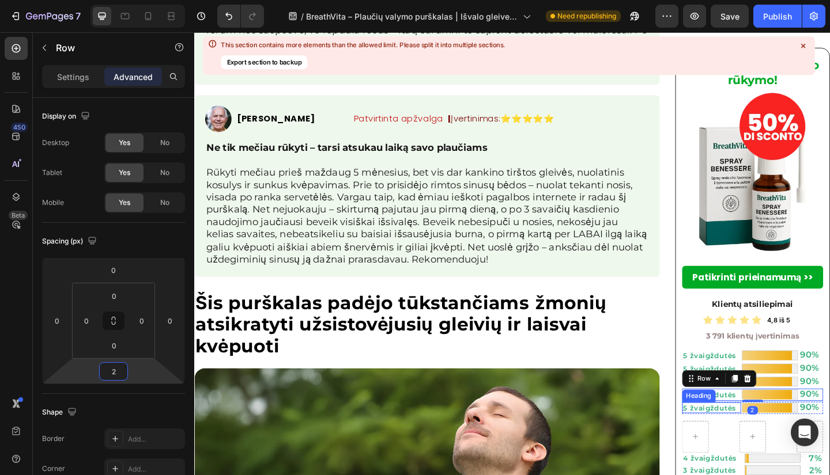
click at [770, 441] on h2 "5 žvaigždutės" at bounding box center [757, 442] width 64 height 12
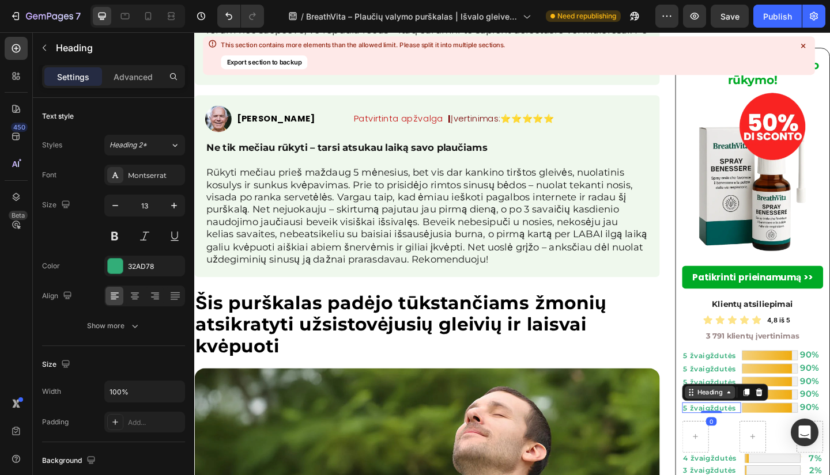
click at [753, 425] on div "Heading" at bounding box center [755, 424] width 32 height 10
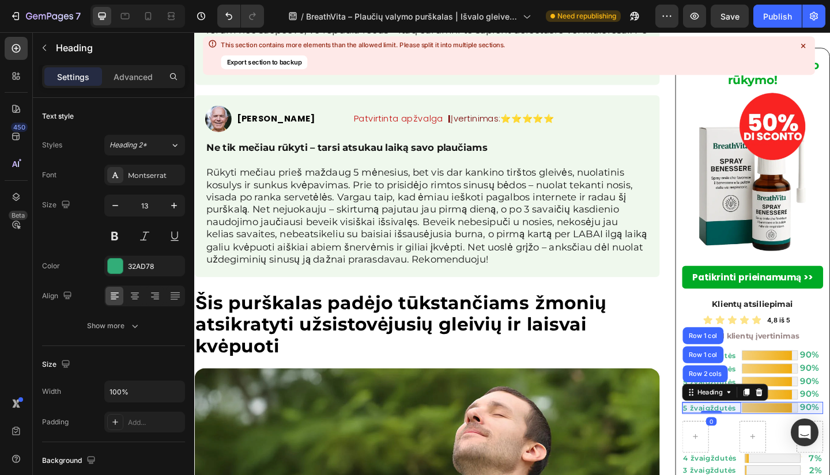
click at [744, 402] on div "Row 2 cols" at bounding box center [750, 404] width 40 height 7
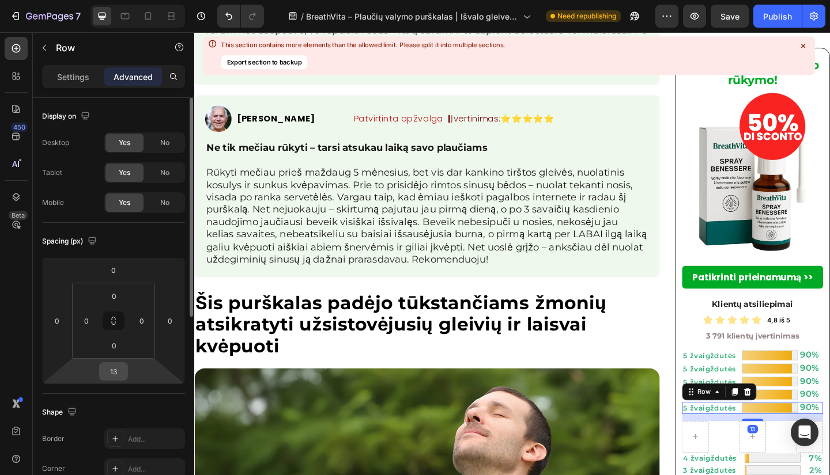
drag, startPoint x: 547, startPoint y: 367, endPoint x: 115, endPoint y: 369, distance: 432.1
click at [115, 369] on input "13" at bounding box center [113, 371] width 23 height 17
type input "12"
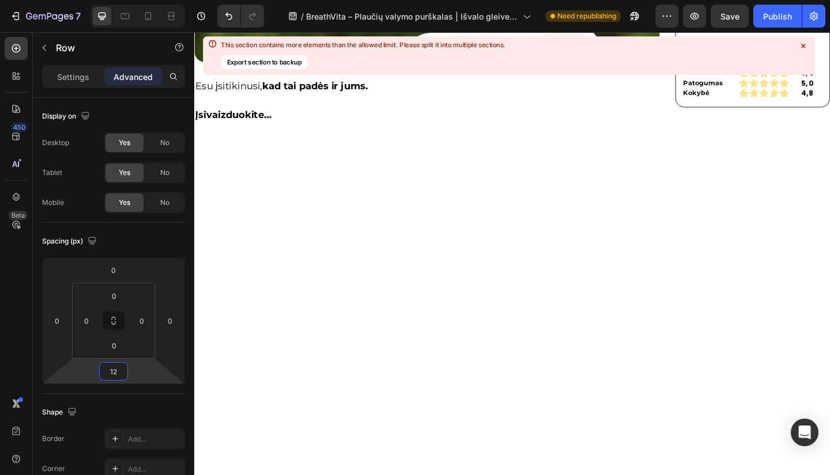
scroll to position [4531, 0]
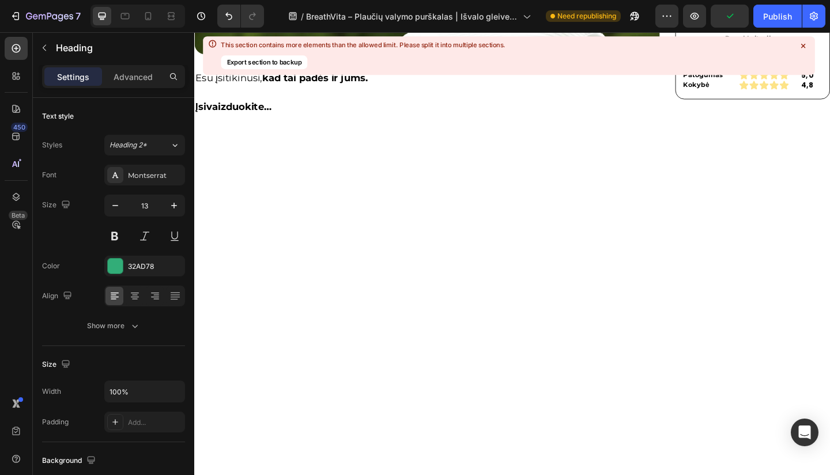
scroll to position [4262, 0]
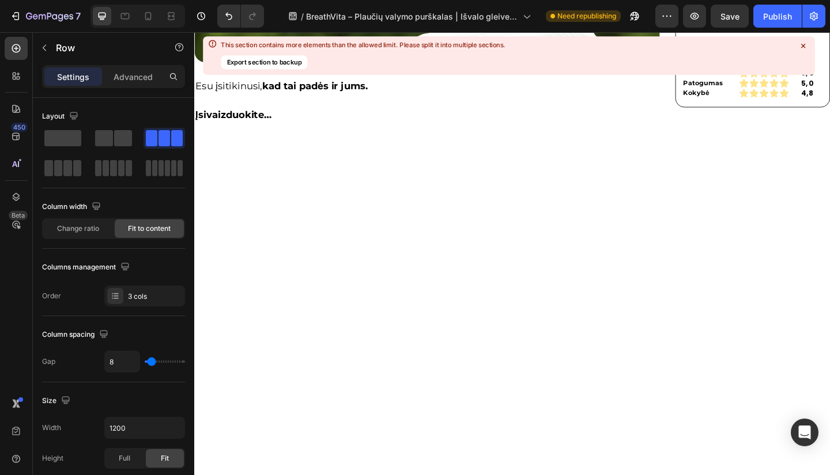
scroll to position [4531, 0]
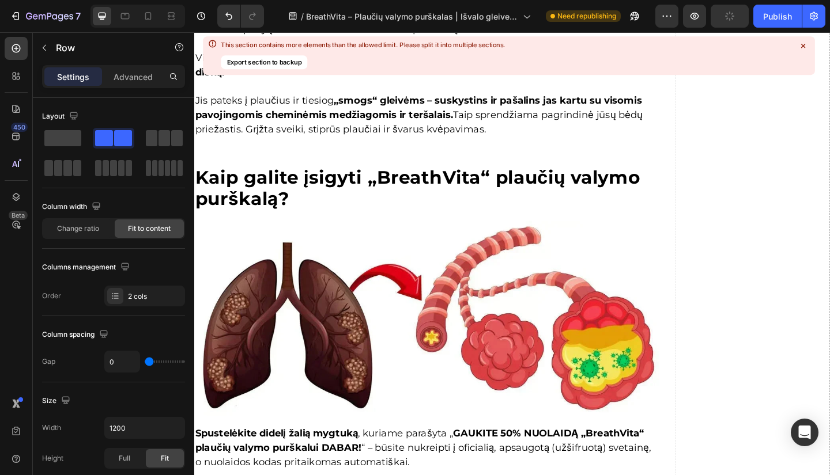
scroll to position [424, 0]
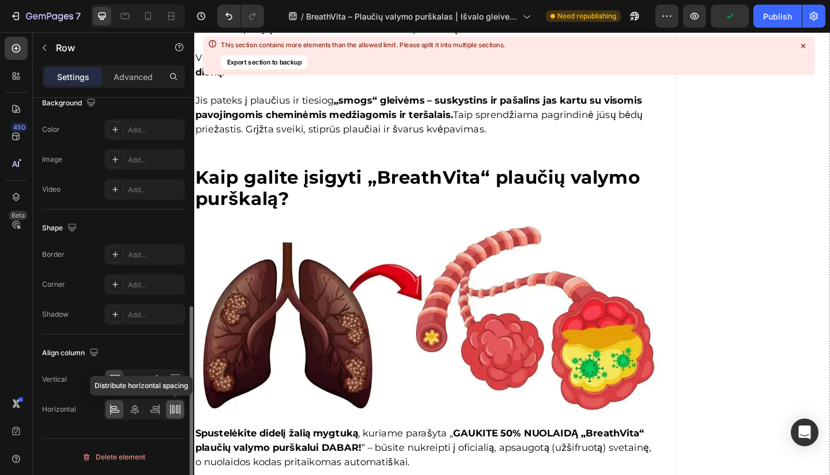
click at [174, 406] on icon at bounding box center [175, 410] width 12 height 12
drag, startPoint x: 652, startPoint y: 131, endPoint x: 705, endPoint y: 99, distance: 62.2
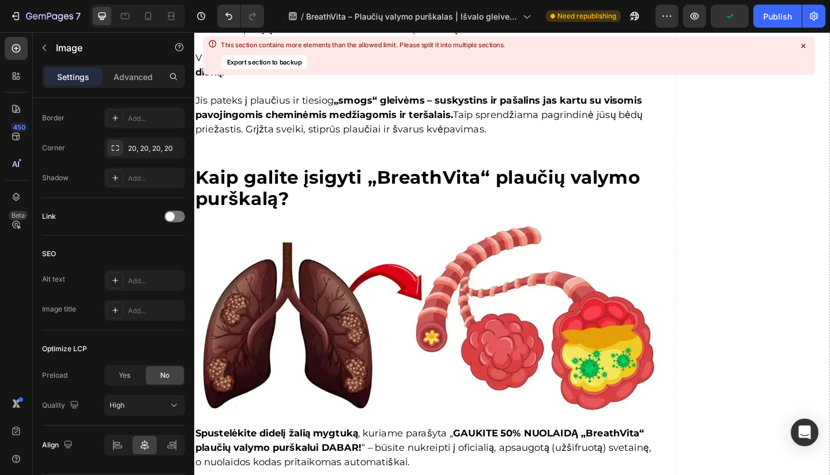
scroll to position [0, 0]
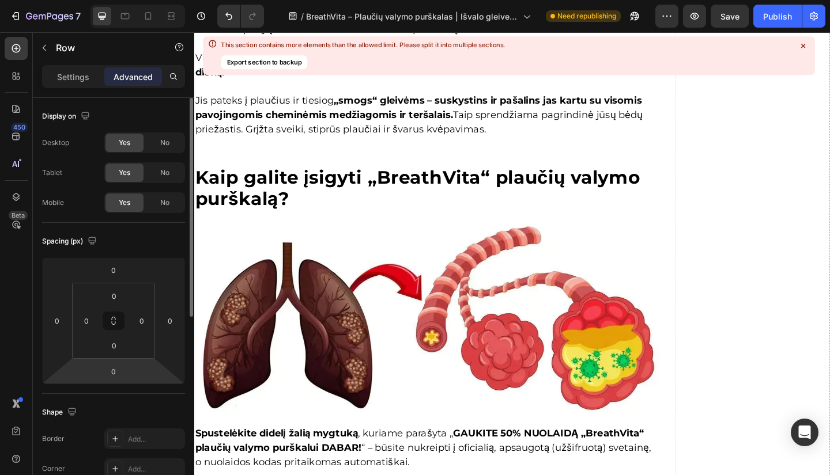
scroll to position [358, 0]
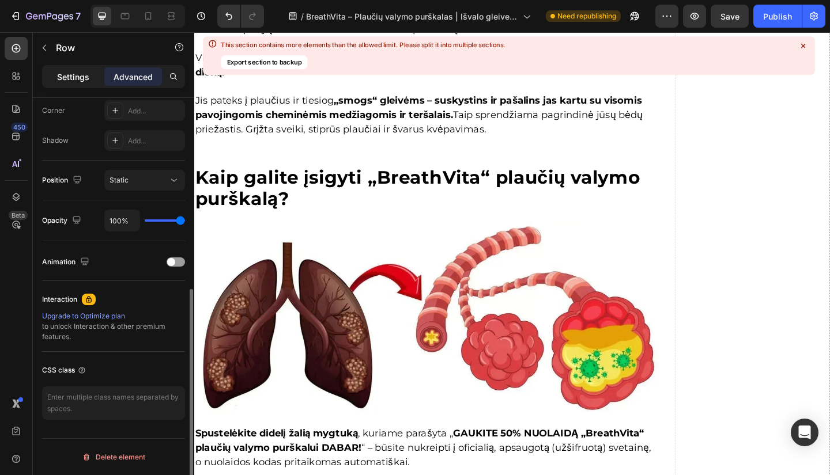
click at [79, 80] on p "Settings" at bounding box center [73, 77] width 32 height 12
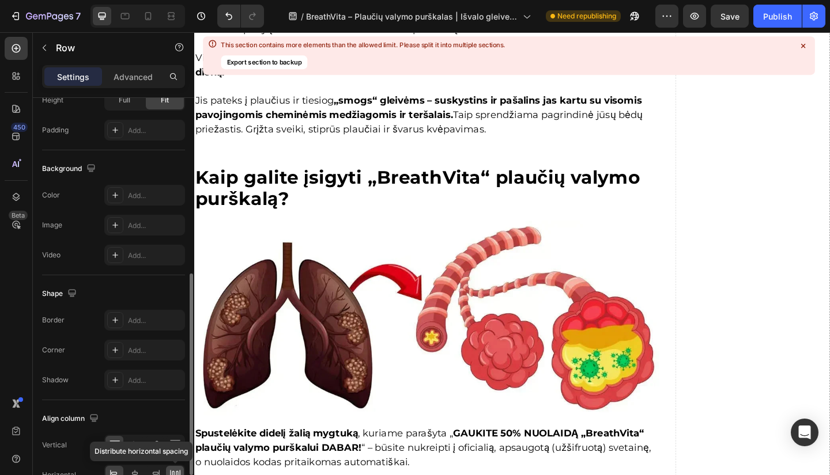
drag, startPoint x: 173, startPoint y: 471, endPoint x: 123, endPoint y: 425, distance: 68.1
click at [173, 471] on icon at bounding box center [175, 476] width 12 height 12
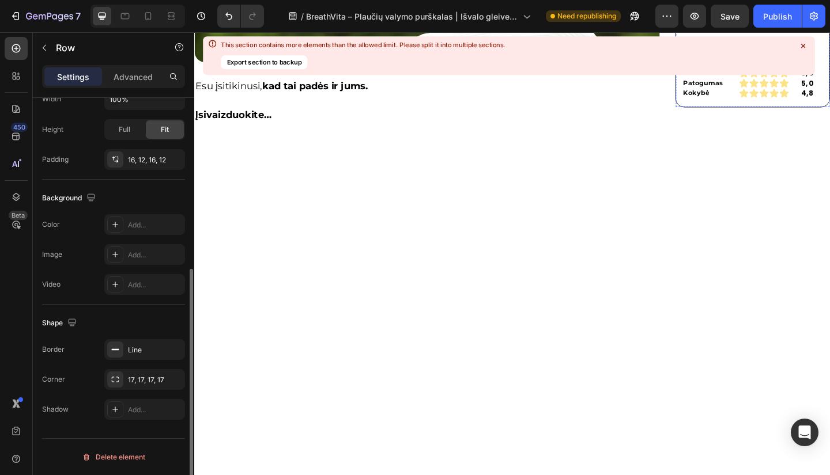
scroll to position [293, 0]
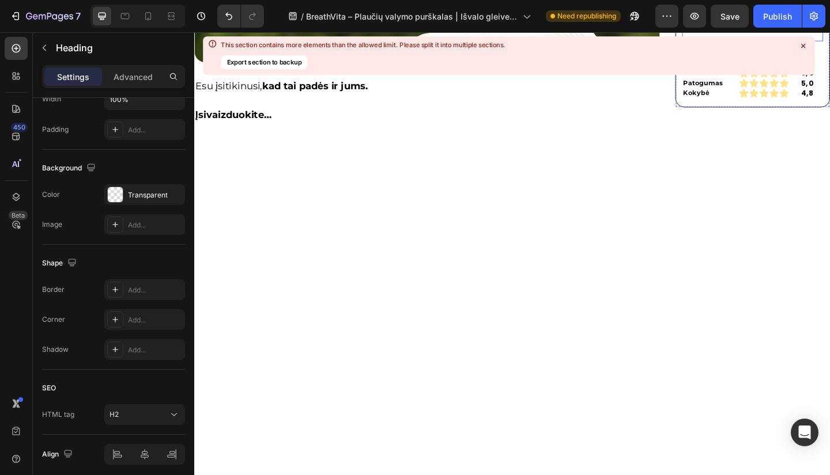
scroll to position [0, 0]
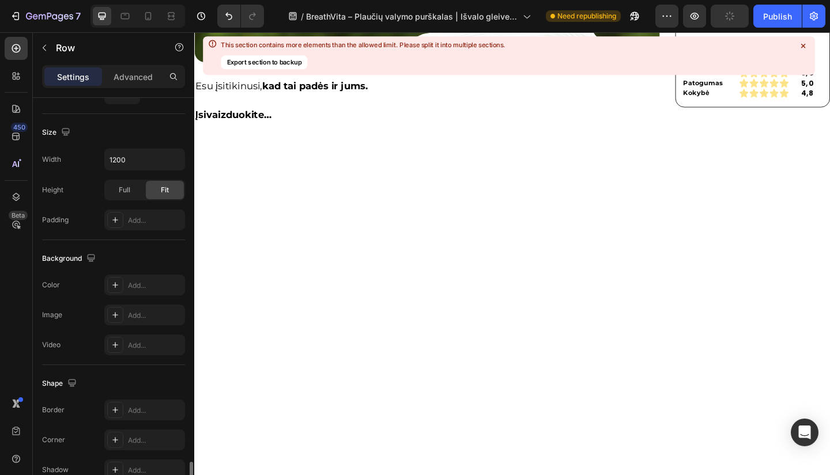
scroll to position [424, 0]
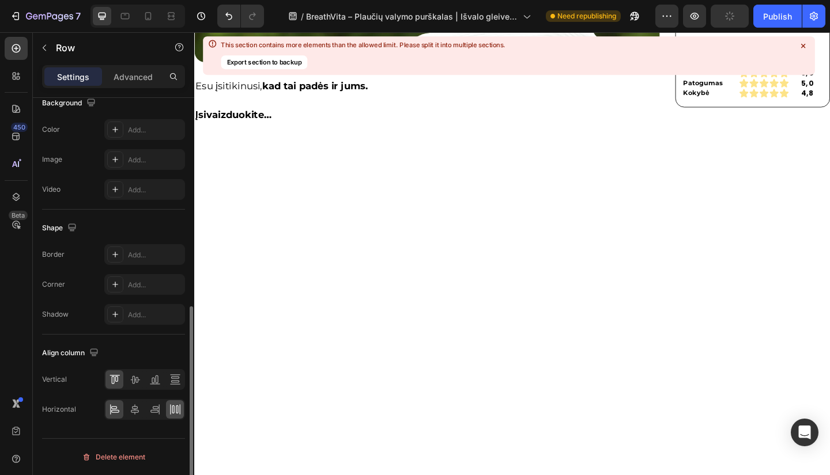
click at [175, 407] on icon at bounding box center [175, 410] width 12 height 12
drag, startPoint x: 180, startPoint y: 417, endPoint x: 190, endPoint y: 404, distance: 15.2
click at [181, 416] on div at bounding box center [175, 409] width 18 height 18
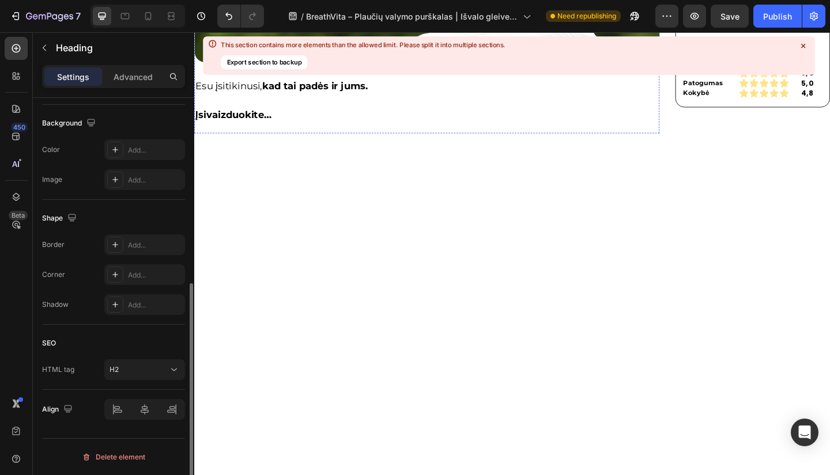
scroll to position [0, 0]
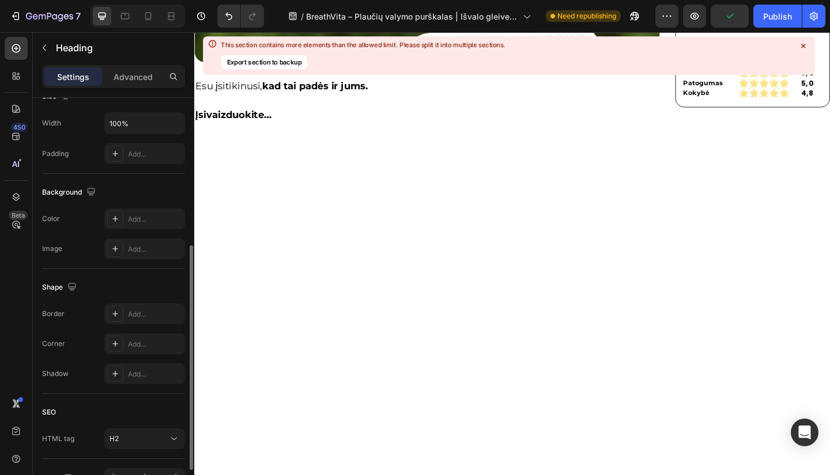
scroll to position [338, 0]
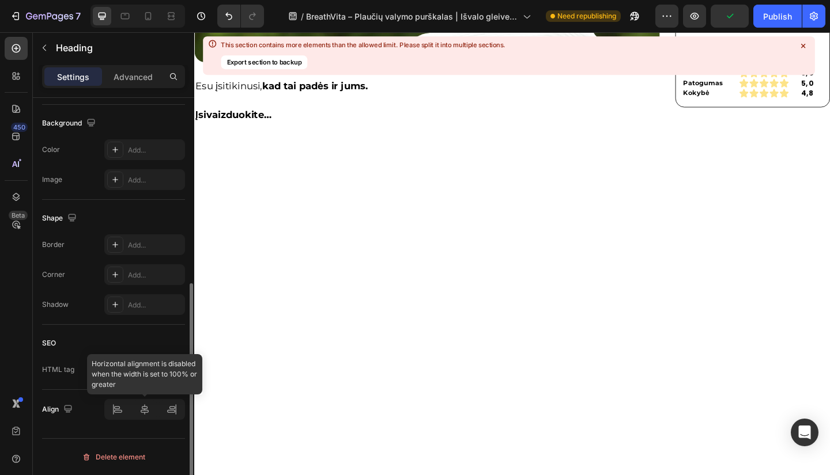
click at [171, 415] on div at bounding box center [144, 409] width 81 height 21
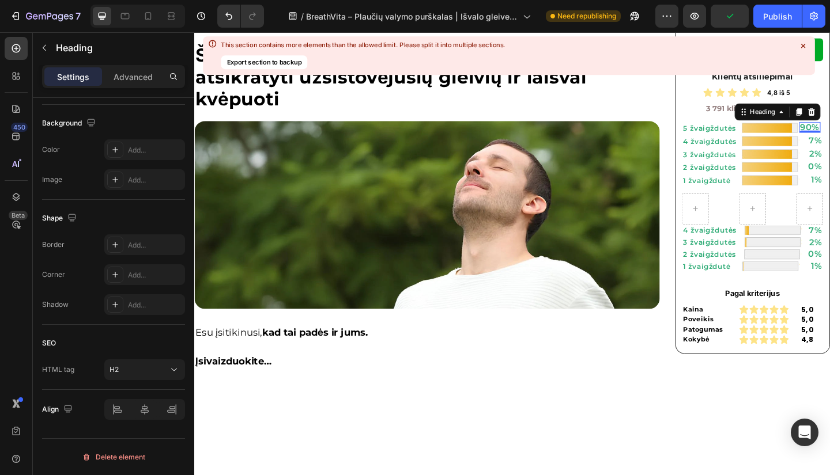
scroll to position [0, 0]
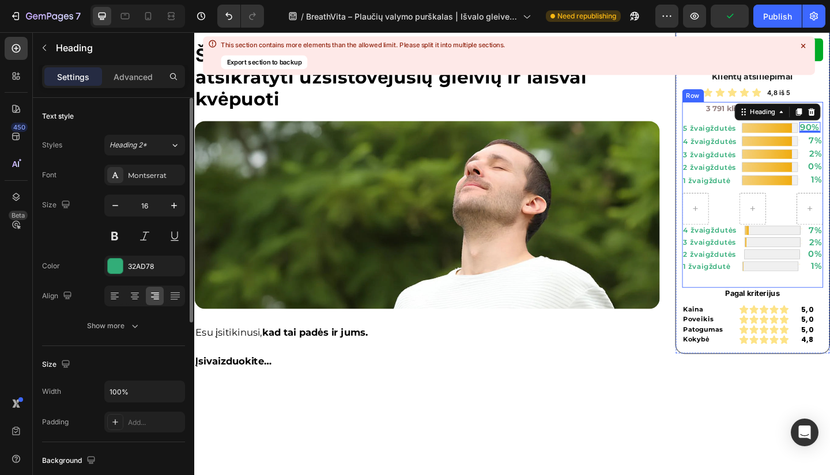
click at [776, 141] on p "5 žvaigždutės" at bounding box center [757, 136] width 62 height 9
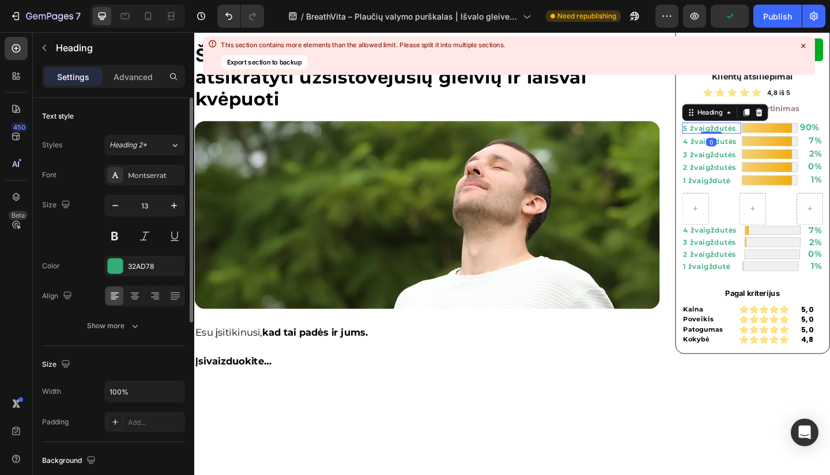
scroll to position [4262, 0]
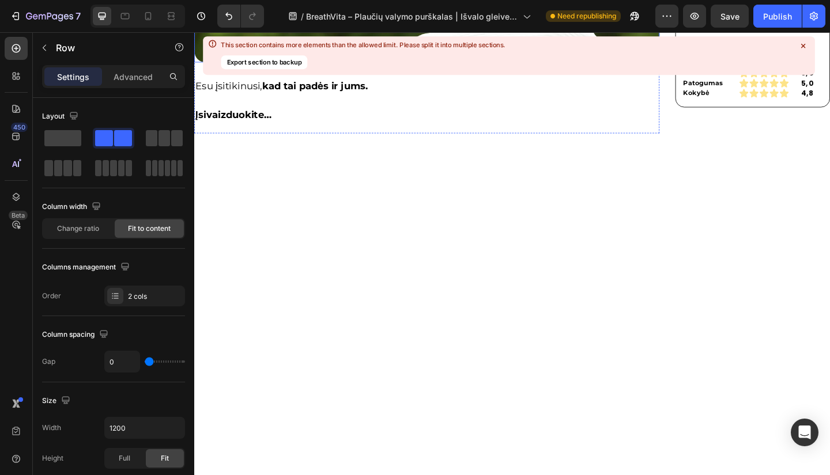
scroll to position [424, 0]
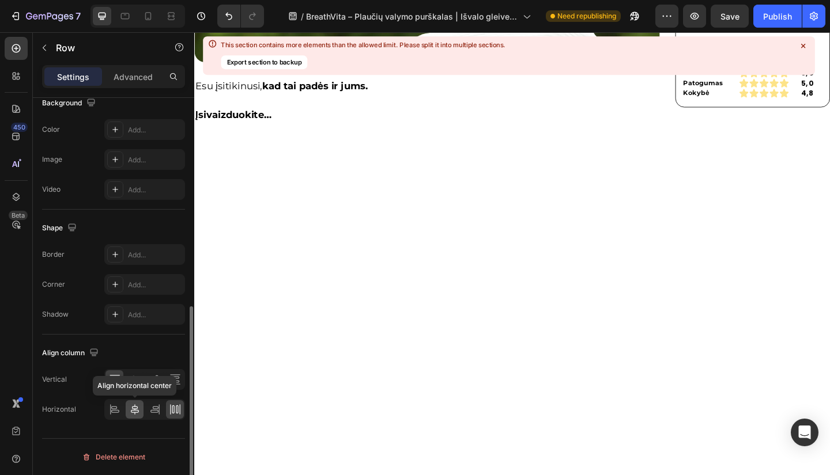
drag, startPoint x: 140, startPoint y: 415, endPoint x: 689, endPoint y: 311, distance: 558.7
click at [140, 415] on icon at bounding box center [135, 410] width 12 height 12
click at [109, 411] on icon at bounding box center [115, 410] width 12 height 12
click at [105, 410] on div at bounding box center [144, 409] width 81 height 21
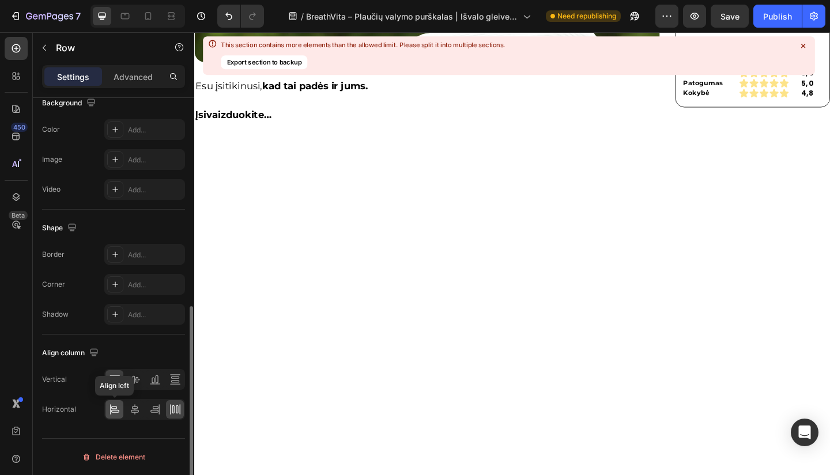
click at [113, 410] on icon at bounding box center [115, 410] width 12 height 12
click at [113, 408] on icon at bounding box center [115, 410] width 12 height 12
drag, startPoint x: 117, startPoint y: 410, endPoint x: 542, endPoint y: 264, distance: 448.9
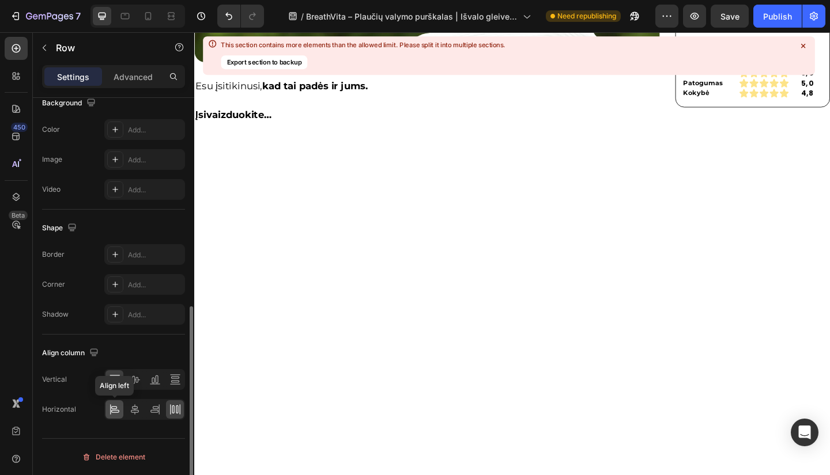
click at [117, 410] on icon at bounding box center [115, 410] width 12 height 12
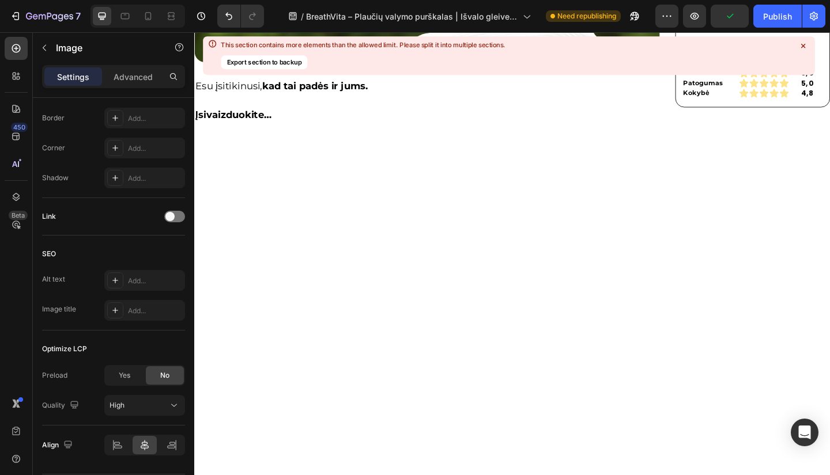
scroll to position [0, 0]
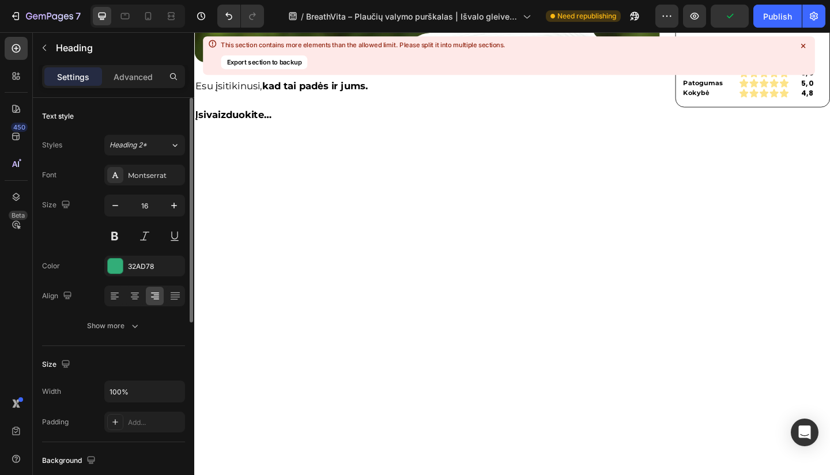
drag, startPoint x: 806, startPoint y: 352, endPoint x: 807, endPoint y: 346, distance: 5.8
drag, startPoint x: 807, startPoint y: 346, endPoint x: 774, endPoint y: 339, distance: 33.6
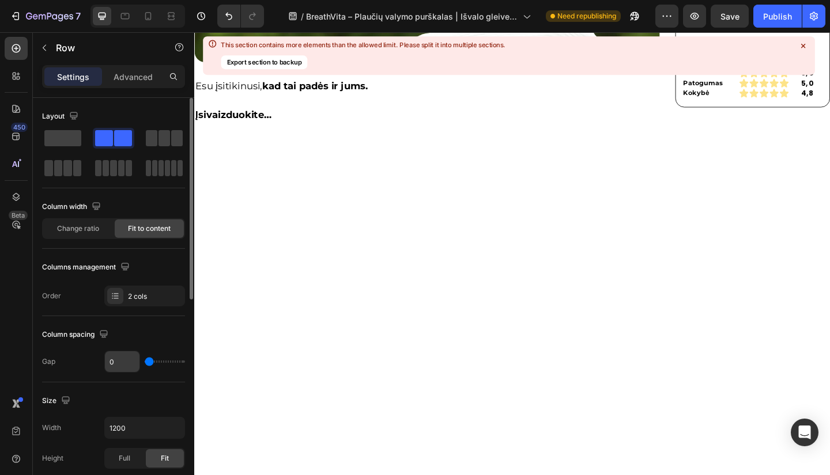
click at [116, 360] on input "0" at bounding box center [122, 361] width 35 height 21
type input "4"
click at [115, 359] on input "0" at bounding box center [122, 361] width 35 height 21
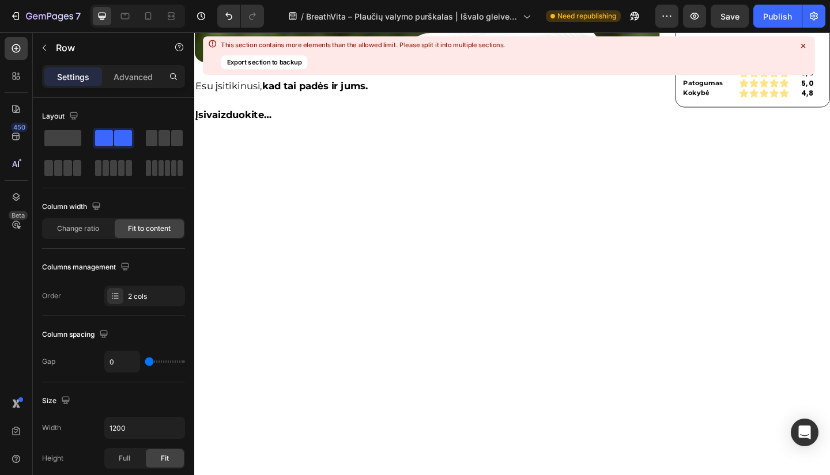
paste input "4"
type input "4"
click at [111, 362] on input "0" at bounding box center [122, 361] width 35 height 21
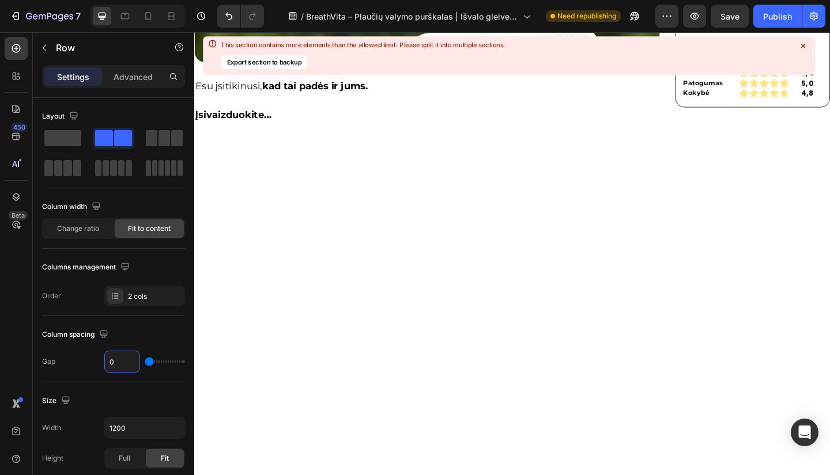
paste input "4"
type input "4"
click at [119, 366] on input "0" at bounding box center [122, 361] width 35 height 21
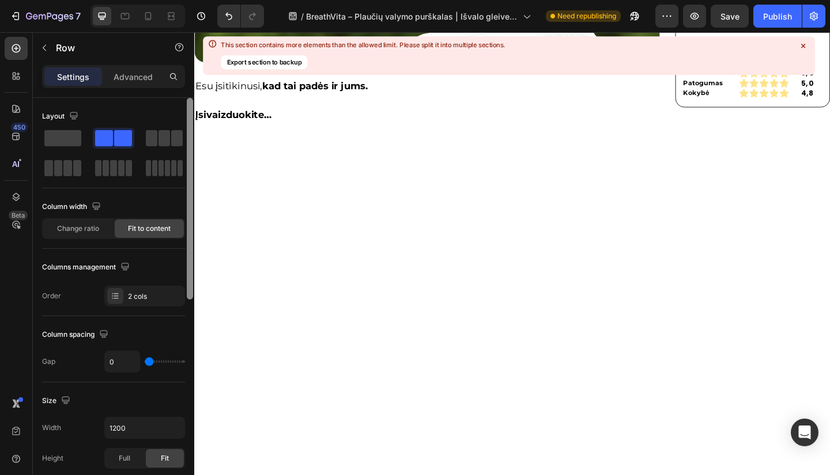
paste input "4"
type input "4"
drag, startPoint x: 863, startPoint y: 427, endPoint x: 259, endPoint y: 384, distance: 605.8
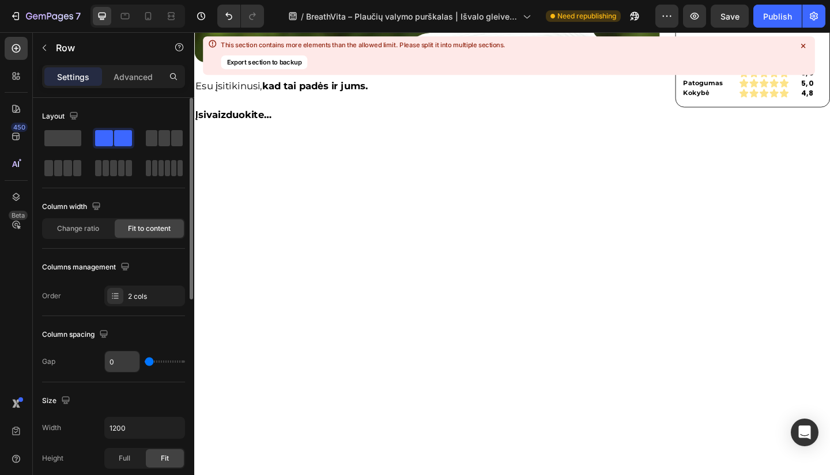
click at [121, 361] on input "0" at bounding box center [122, 361] width 35 height 21
paste input "4"
type input "4"
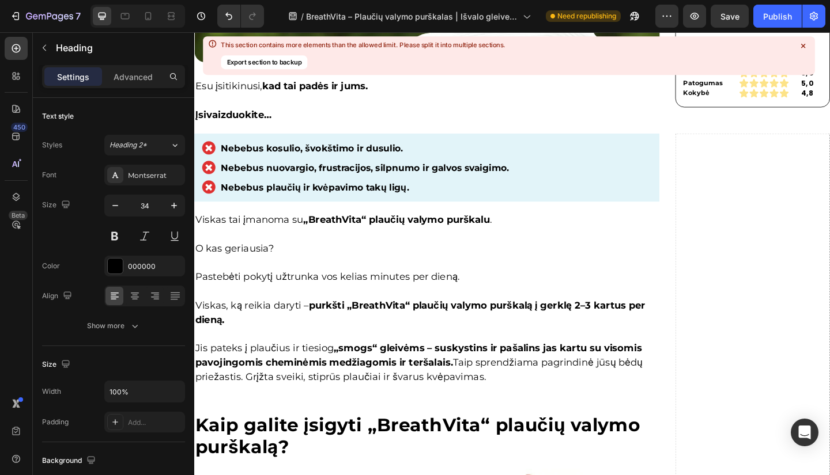
scroll to position [4531, 0]
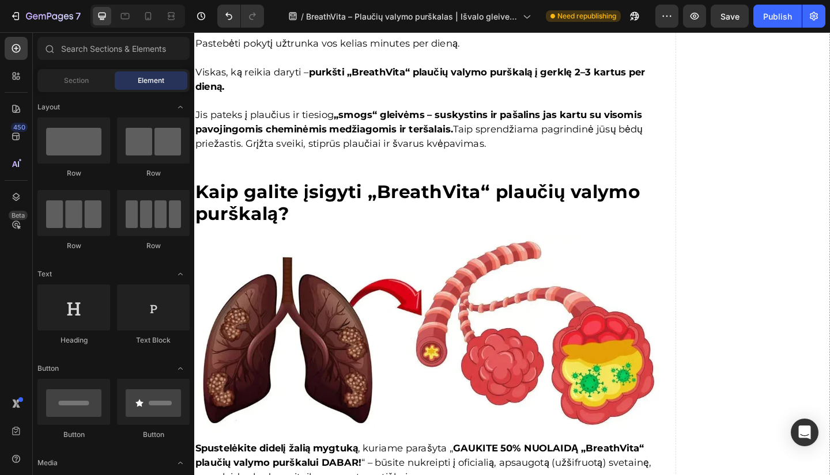
scroll to position [4262, 0]
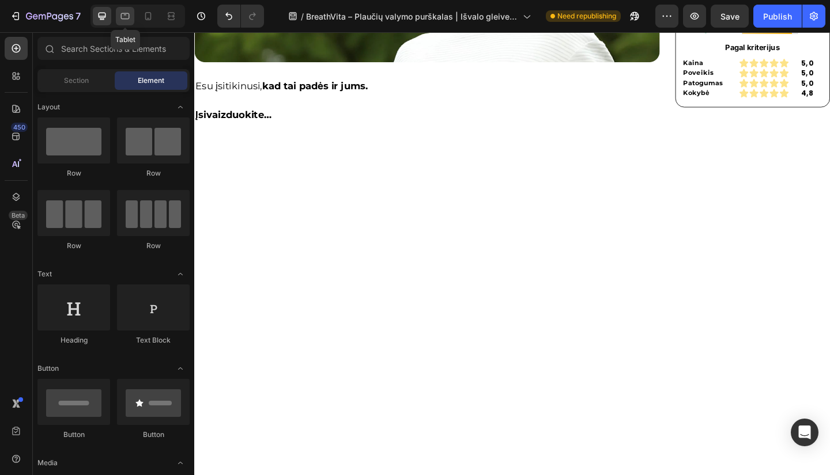
click at [126, 19] on icon at bounding box center [125, 16] width 9 height 6
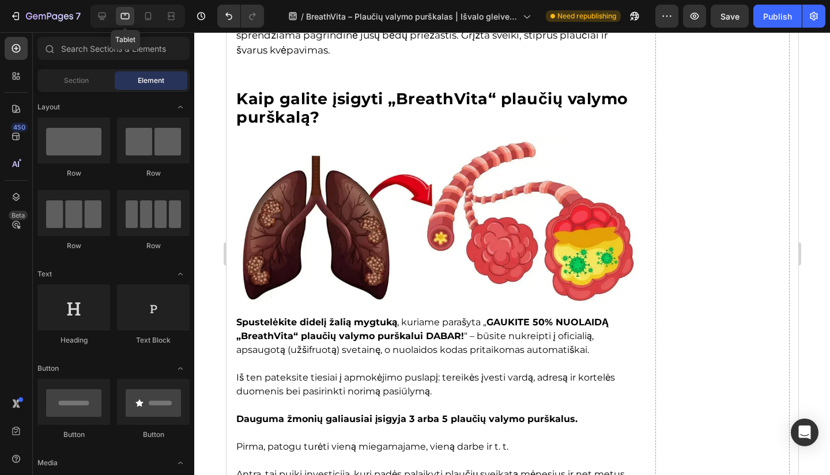
scroll to position [4199, 0]
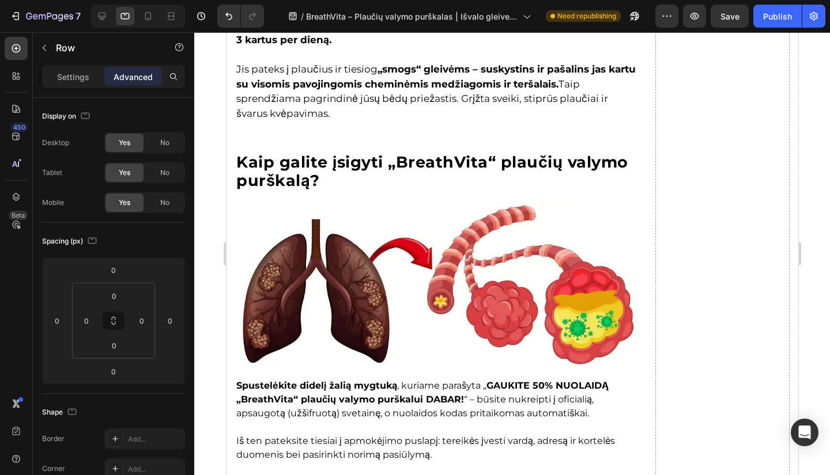
click at [75, 78] on p "Settings" at bounding box center [73, 77] width 32 height 12
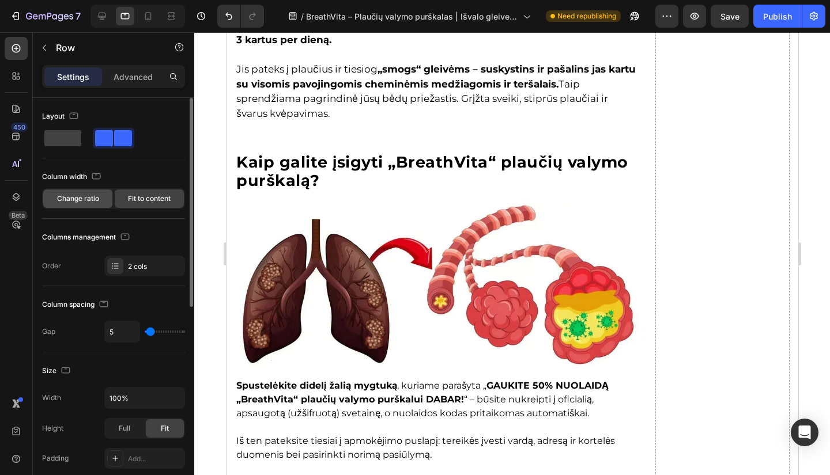
click at [77, 195] on span "Change ratio" at bounding box center [78, 199] width 42 height 10
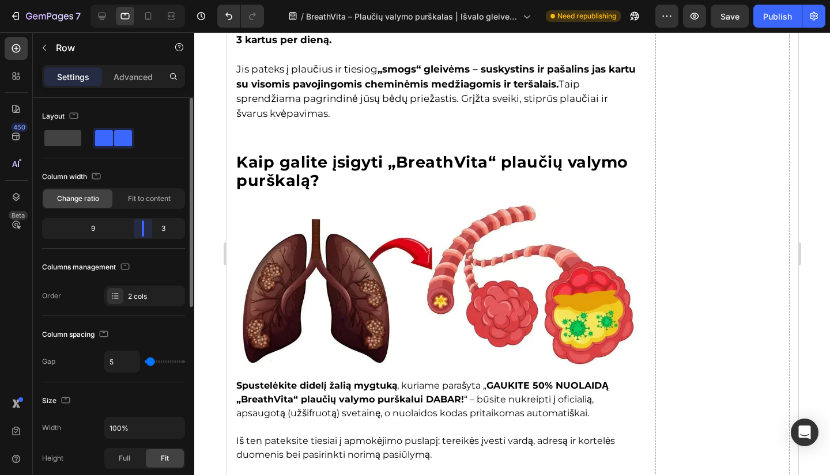
drag, startPoint x: 113, startPoint y: 230, endPoint x: 155, endPoint y: 232, distance: 42.1
click at [152, 0] on body "7 Version history / BreathVita – Plaučių valymo purškalas | Išvalo gleives ir l…" at bounding box center [415, 0] width 830 height 0
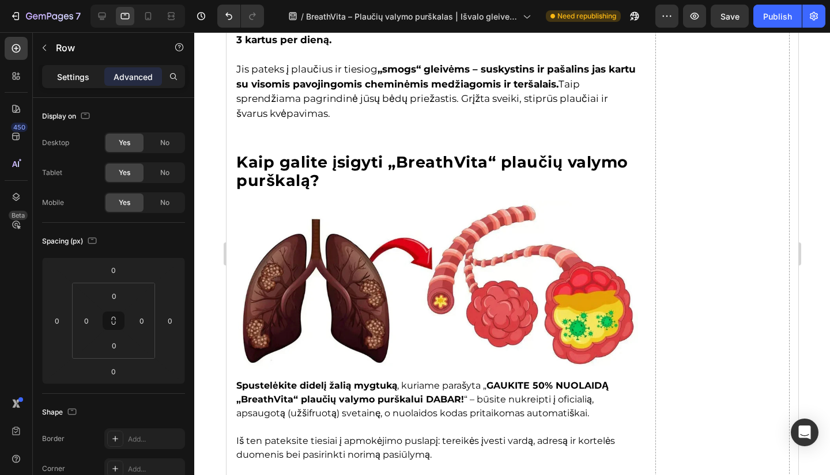
click at [77, 74] on p "Settings" at bounding box center [73, 77] width 32 height 12
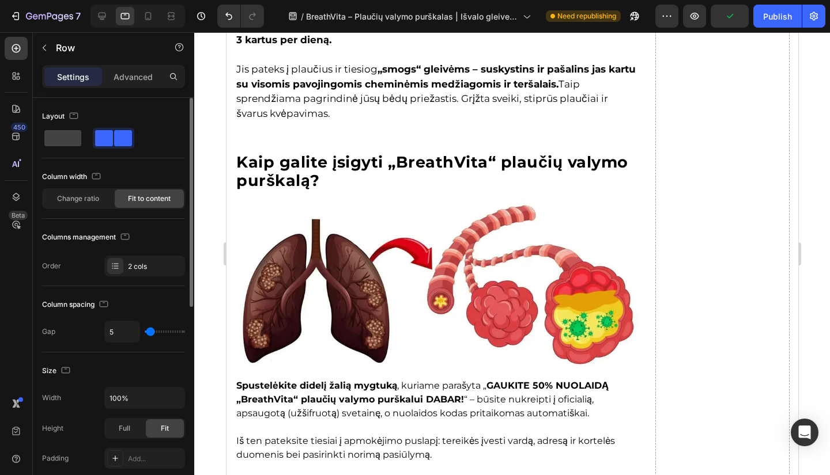
click at [91, 193] on div "Change ratio" at bounding box center [77, 199] width 69 height 18
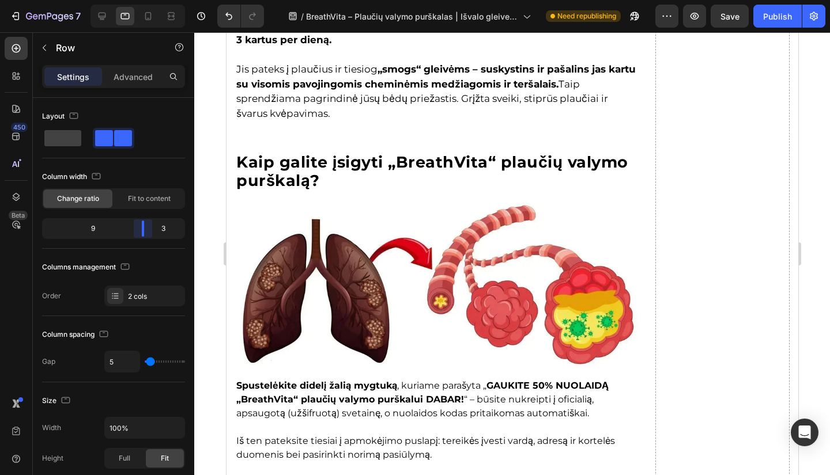
drag, startPoint x: 130, startPoint y: 233, endPoint x: 20, endPoint y: 162, distance: 130.9
click at [147, 0] on body "7 Version history / BreathVita – Plaučių valymo purškalas | Išvalo gleives ir l…" at bounding box center [415, 0] width 830 height 0
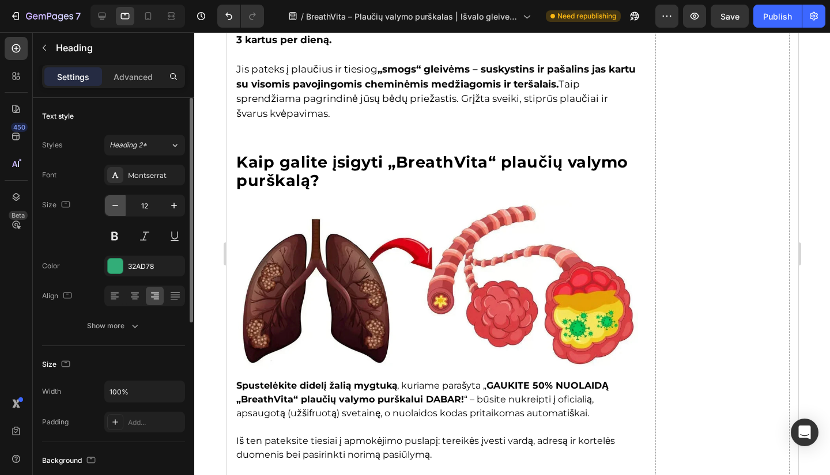
click at [109, 207] on icon "button" at bounding box center [115, 206] width 12 height 12
click at [173, 206] on icon "button" at bounding box center [174, 206] width 6 height 6
click at [120, 210] on icon "button" at bounding box center [115, 206] width 12 height 12
type input "11"
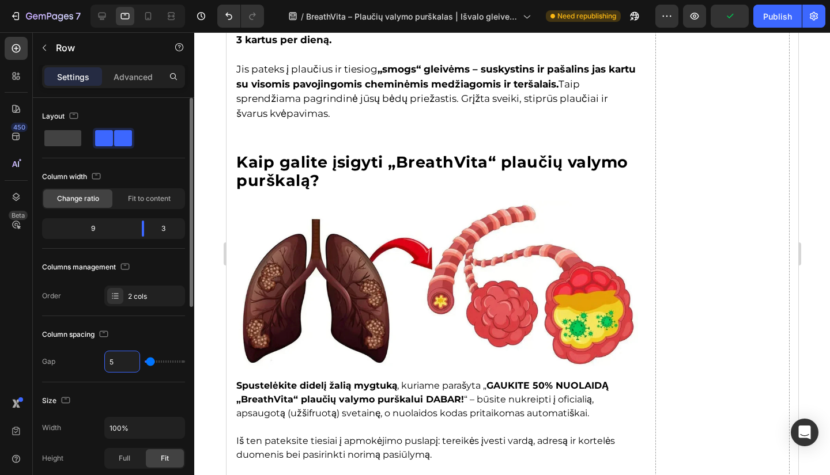
click at [124, 365] on input "5" at bounding box center [122, 361] width 35 height 21
type input "2"
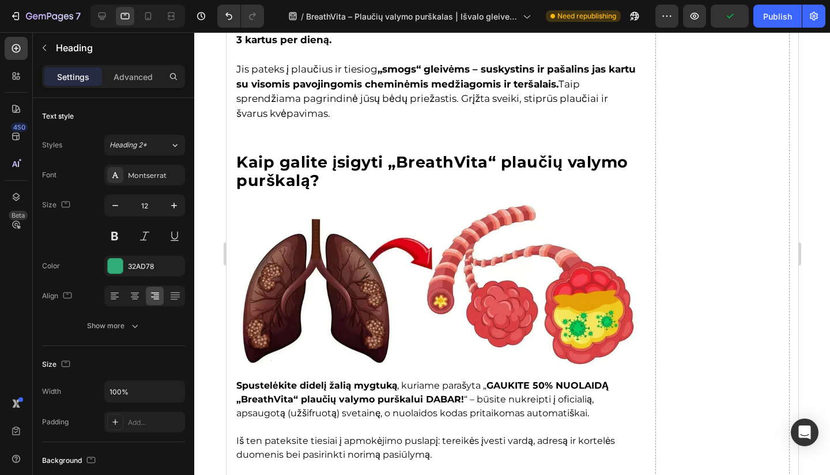
drag, startPoint x: 119, startPoint y: 201, endPoint x: 206, endPoint y: 185, distance: 87.9
click at [119, 201] on icon "button" at bounding box center [115, 206] width 12 height 12
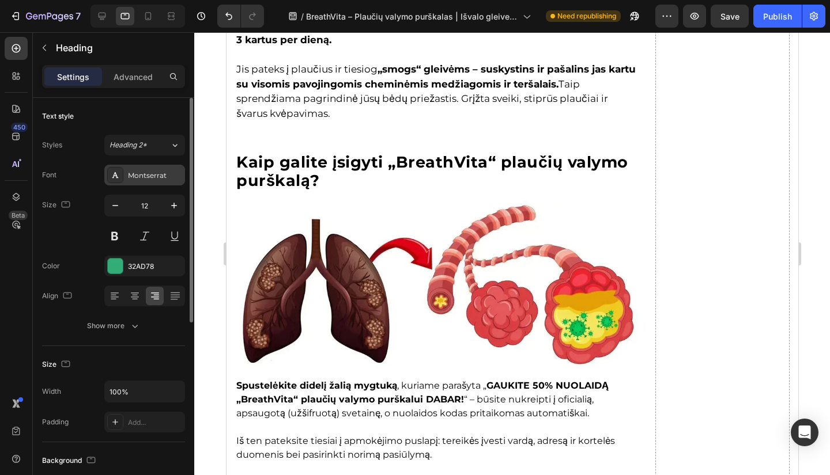
drag, startPoint x: 116, startPoint y: 202, endPoint x: 154, endPoint y: 180, distance: 44.2
click at [116, 202] on icon "button" at bounding box center [115, 206] width 12 height 12
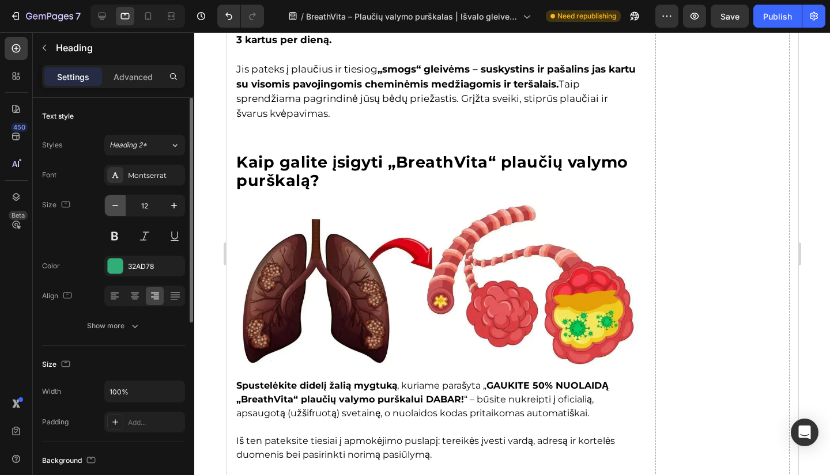
click at [119, 206] on icon "button" at bounding box center [115, 206] width 12 height 12
type input "11"
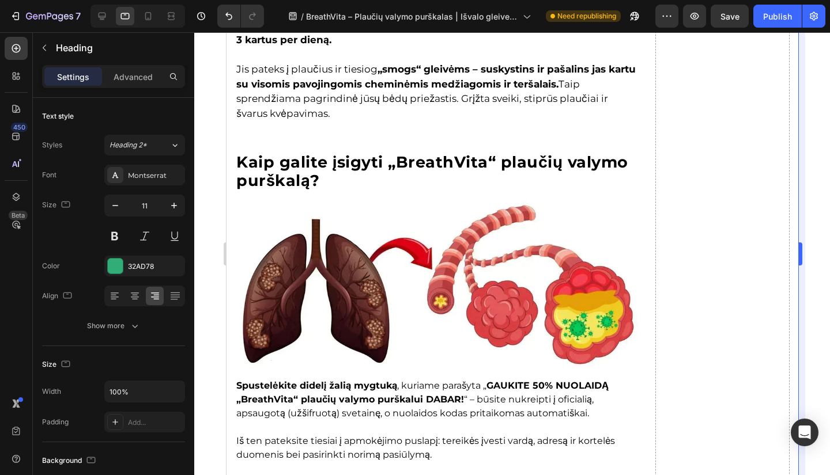
click at [807, 188] on div at bounding box center [511, 253] width 635 height 443
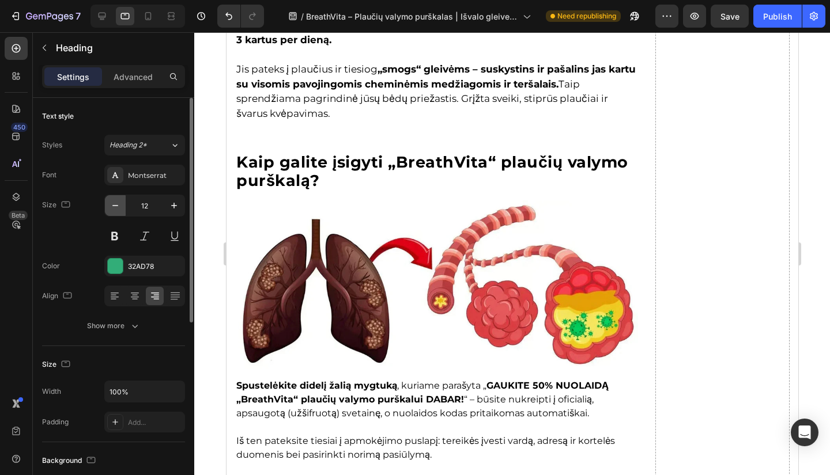
click at [114, 204] on icon "button" at bounding box center [115, 206] width 12 height 12
type input "11"
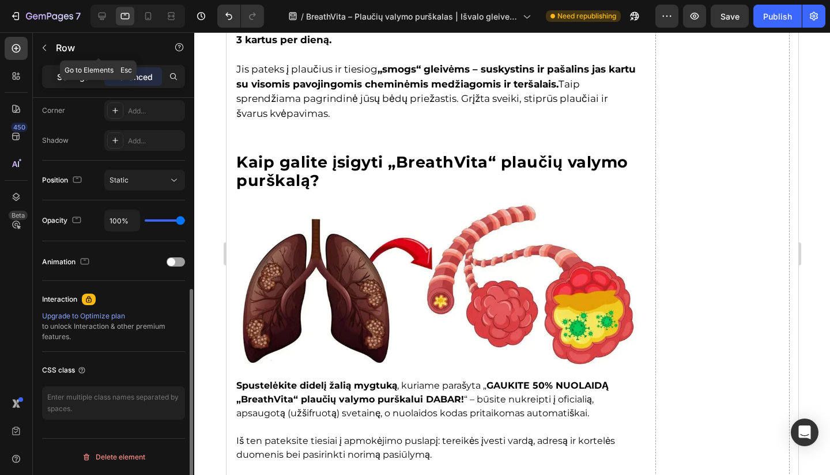
click at [82, 71] on p "Settings" at bounding box center [73, 77] width 32 height 12
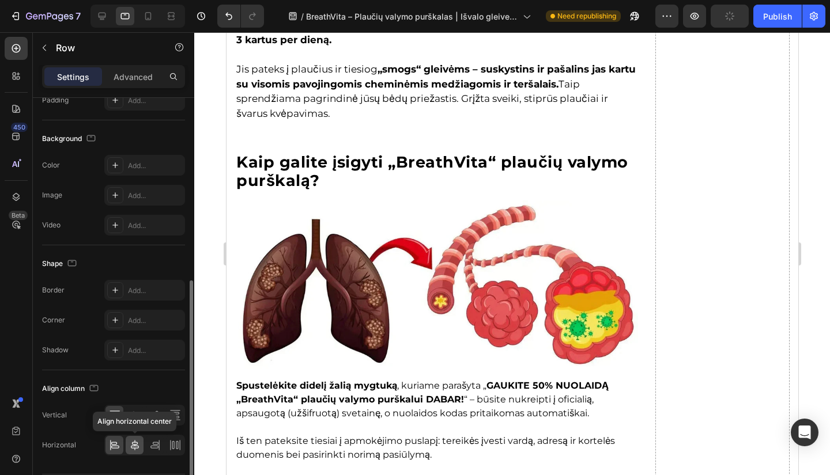
click at [131, 448] on icon at bounding box center [135, 446] width 12 height 12
click at [132, 419] on icon at bounding box center [135, 416] width 12 height 12
click at [116, 442] on icon at bounding box center [114, 443] width 6 height 3
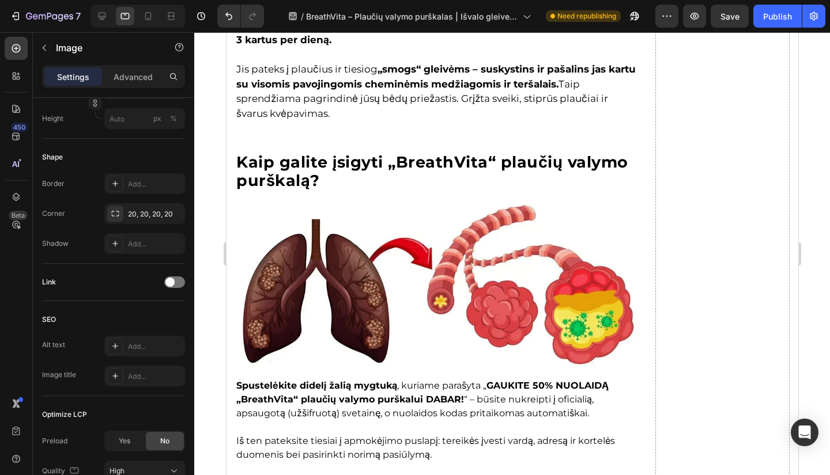
scroll to position [0, 0]
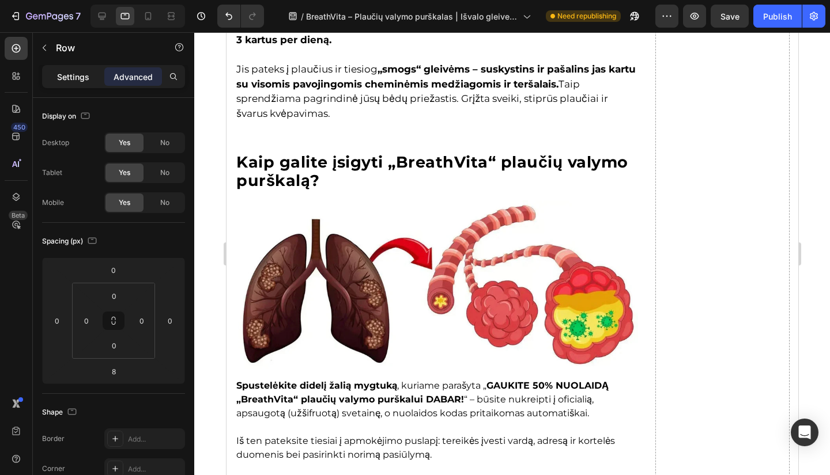
click at [54, 81] on div "Settings" at bounding box center [73, 76] width 58 height 18
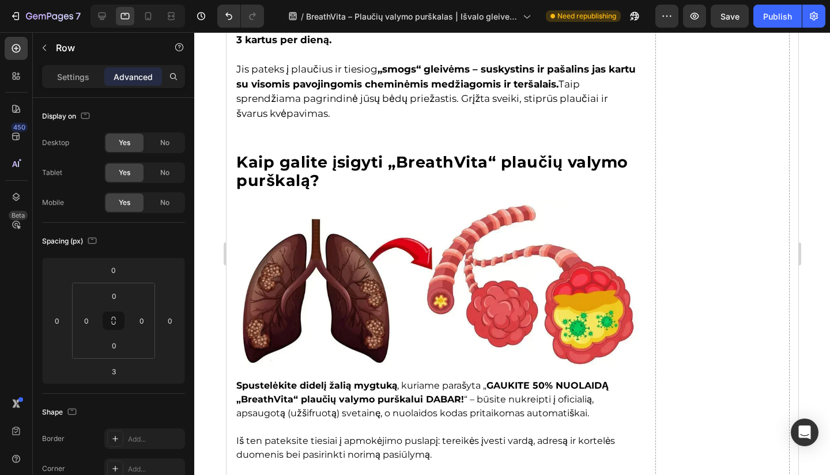
click at [67, 82] on p "Settings" at bounding box center [73, 77] width 32 height 12
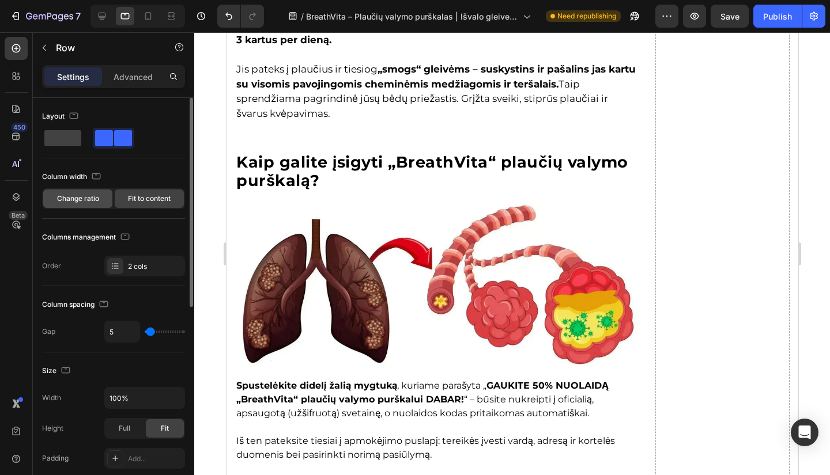
click at [95, 206] on div "Change ratio" at bounding box center [77, 199] width 69 height 18
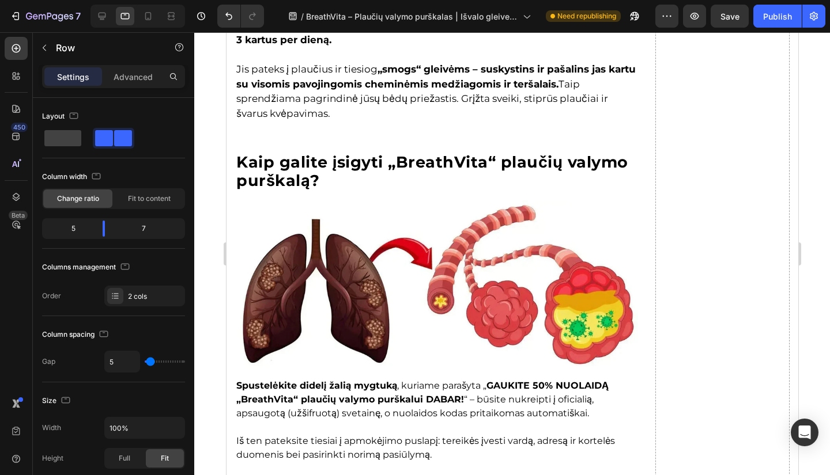
drag, startPoint x: 383, startPoint y: 190, endPoint x: 422, endPoint y: 168, distance: 45.1
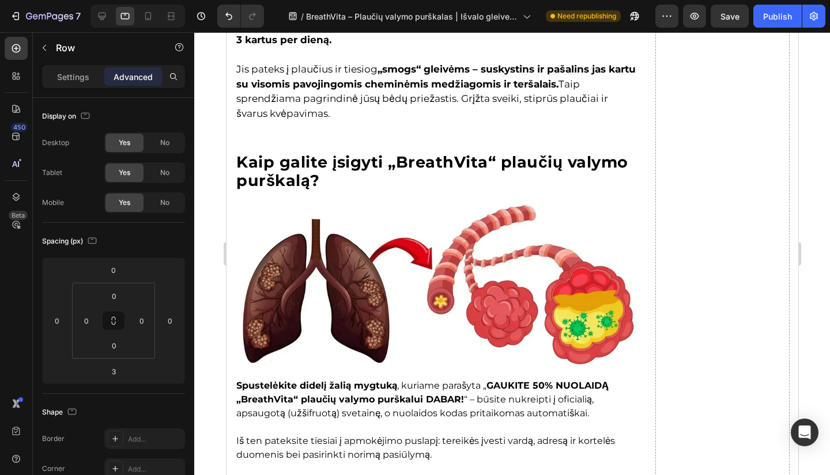
click at [74, 81] on p "Settings" at bounding box center [73, 77] width 32 height 12
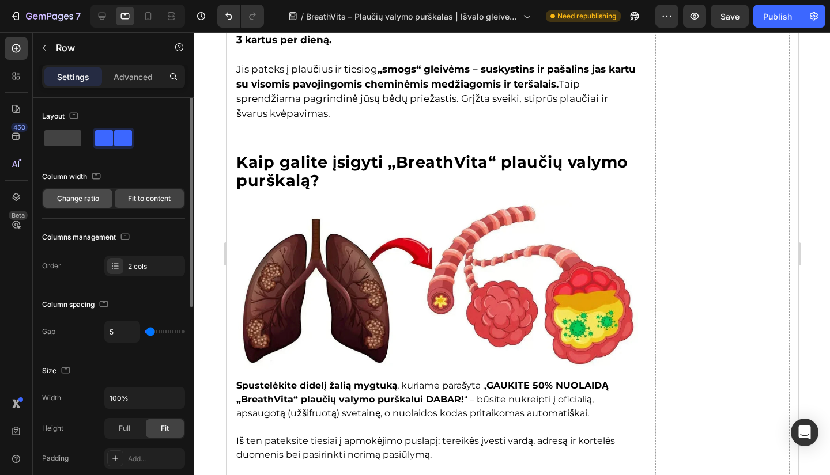
click at [80, 207] on div "Change ratio" at bounding box center [77, 199] width 69 height 18
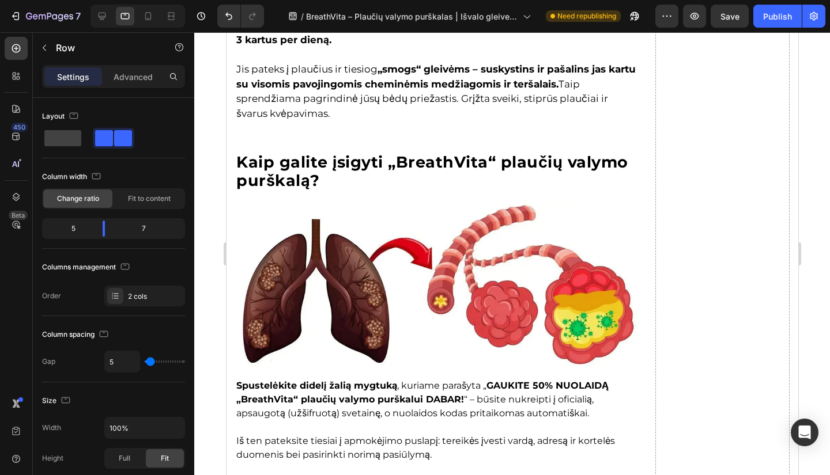
drag, startPoint x: 653, startPoint y: 120, endPoint x: 663, endPoint y: 110, distance: 14.3
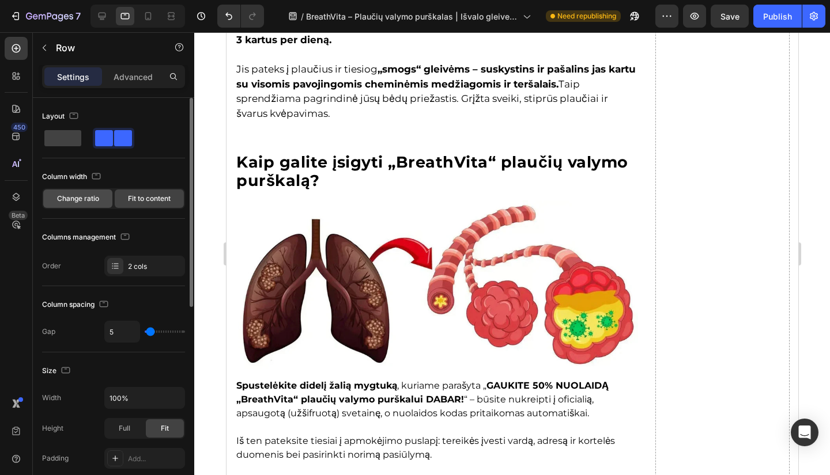
click at [96, 205] on div "Change ratio" at bounding box center [77, 199] width 69 height 18
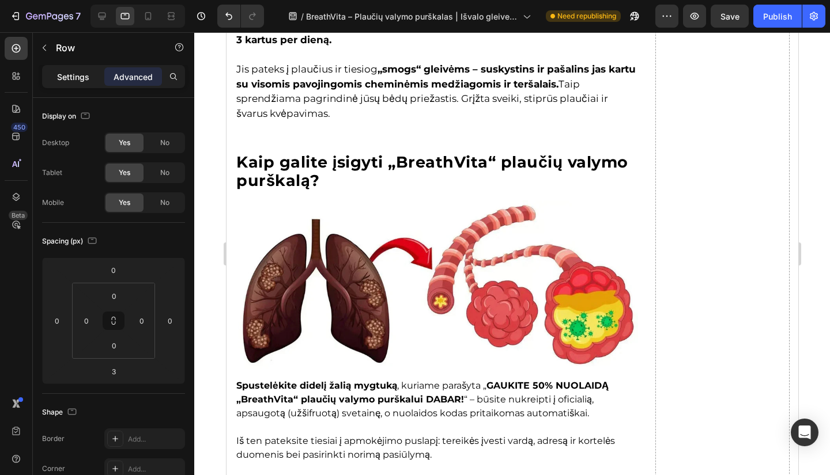
click at [76, 80] on p "Settings" at bounding box center [73, 77] width 32 height 12
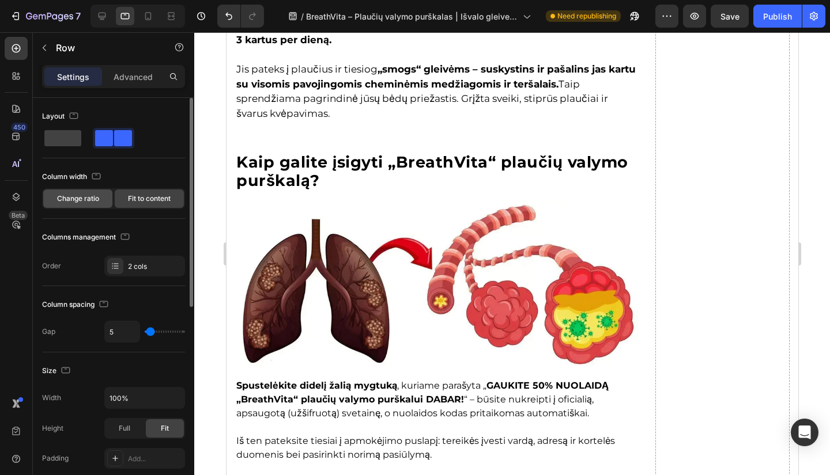
click at [96, 204] on div "Change ratio" at bounding box center [77, 199] width 69 height 18
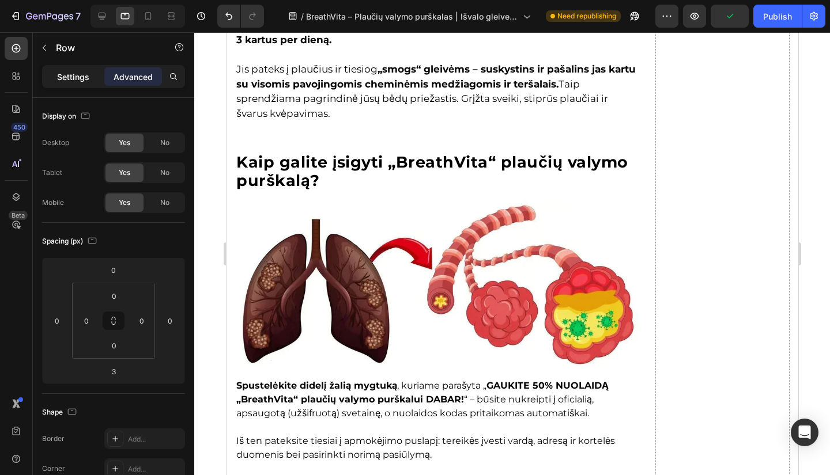
click at [60, 78] on p "Settings" at bounding box center [73, 77] width 32 height 12
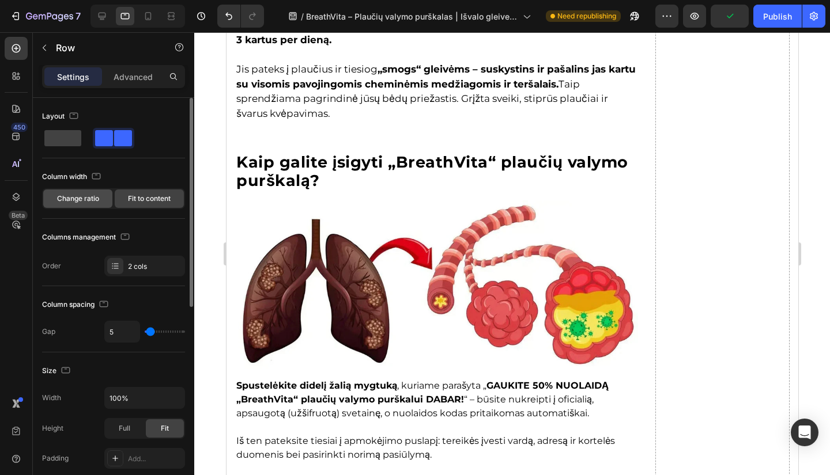
click at [96, 199] on span "Change ratio" at bounding box center [78, 199] width 42 height 10
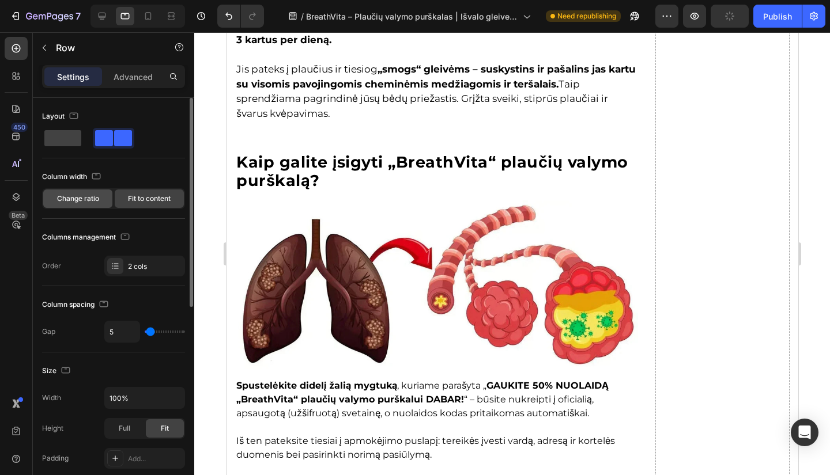
drag, startPoint x: 74, startPoint y: 200, endPoint x: 286, endPoint y: 138, distance: 220.4
click at [74, 200] on span "Change ratio" at bounding box center [78, 199] width 42 height 10
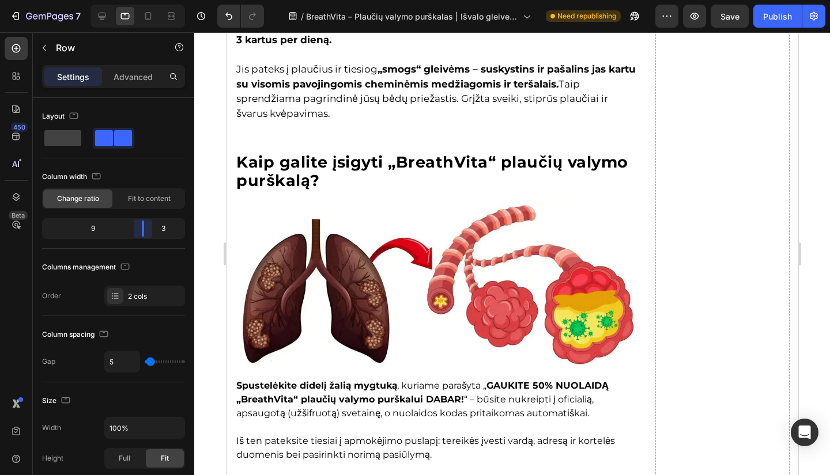
drag, startPoint x: 116, startPoint y: 228, endPoint x: 146, endPoint y: 230, distance: 30.0
click at [146, 0] on body "7 Version history / BreathVita – Plaučių valymo purškalas | Išvalo gleives ir l…" at bounding box center [415, 0] width 830 height 0
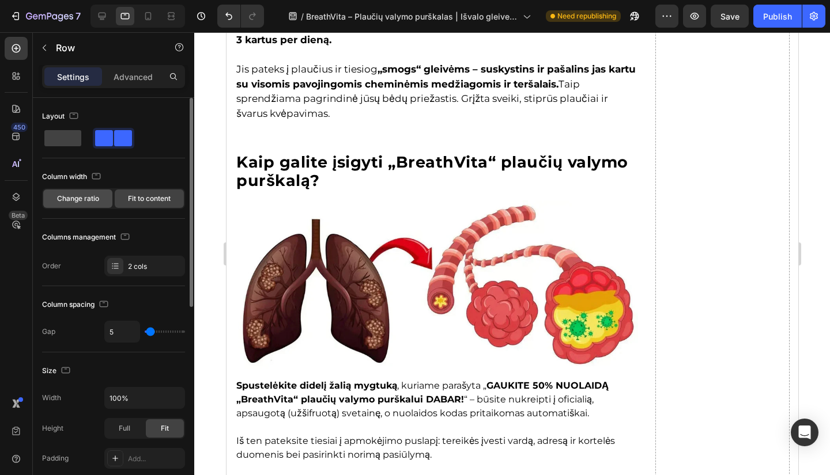
click at [88, 198] on span "Change ratio" at bounding box center [78, 199] width 42 height 10
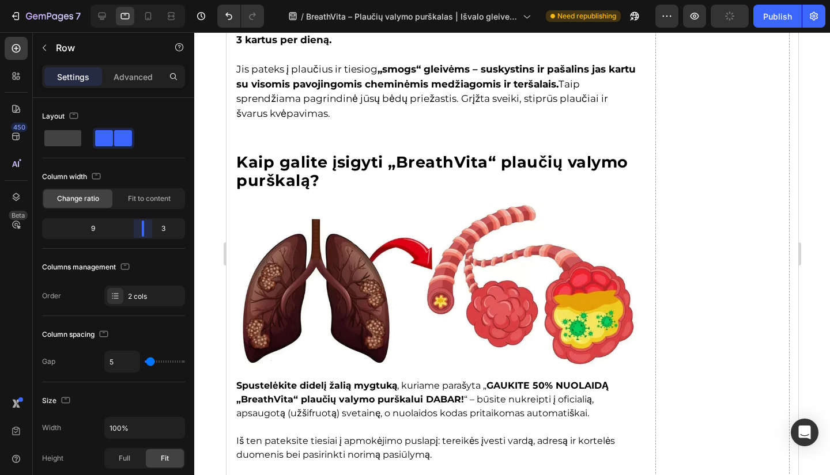
drag, startPoint x: 116, startPoint y: 236, endPoint x: 150, endPoint y: 238, distance: 33.5
click at [150, 0] on body "7 Version history / BreathVita – Plaučių valymo purškalas | Išvalo gleives ir l…" at bounding box center [415, 0] width 830 height 0
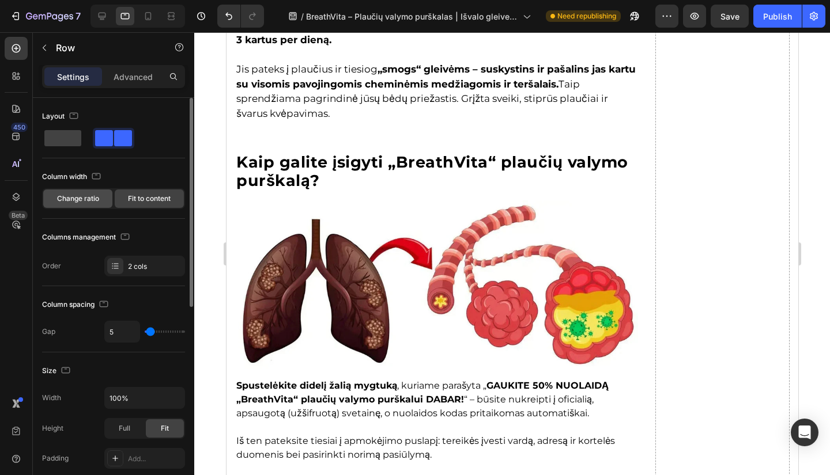
click at [87, 191] on div "Change ratio" at bounding box center [77, 199] width 69 height 18
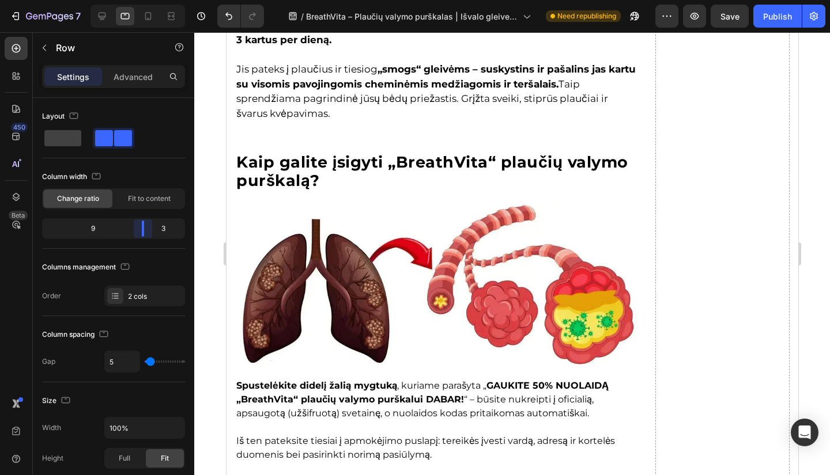
drag, startPoint x: 112, startPoint y: 233, endPoint x: 205, endPoint y: 228, distance: 92.9
click at [150, 0] on body "7 Version history / BreathVita – Plaučių valymo purškalas | Išvalo gleives ir l…" at bounding box center [415, 0] width 830 height 0
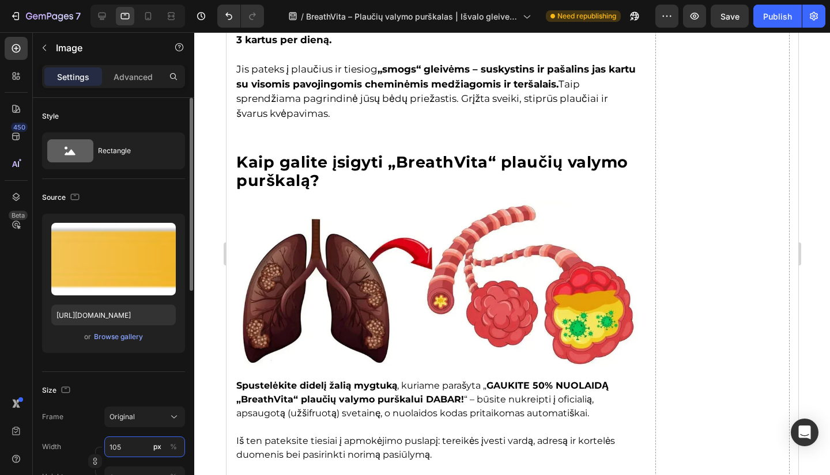
click at [138, 453] on input "105" at bounding box center [144, 447] width 81 height 21
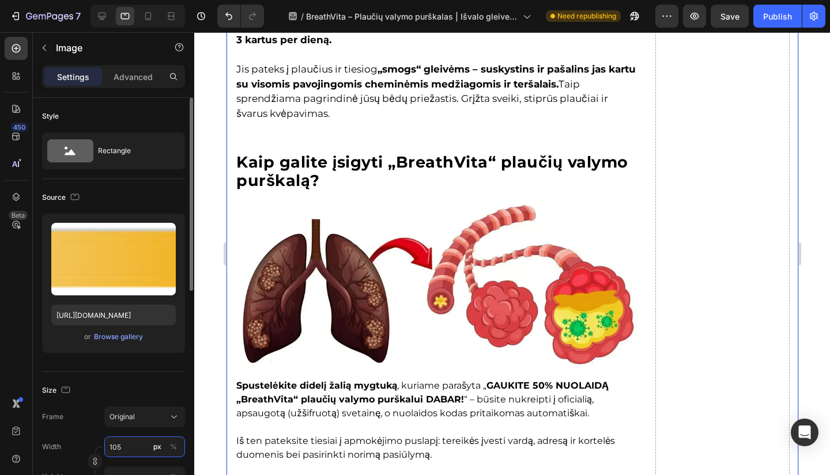
click at [128, 440] on input "105" at bounding box center [144, 447] width 81 height 21
type input "10"
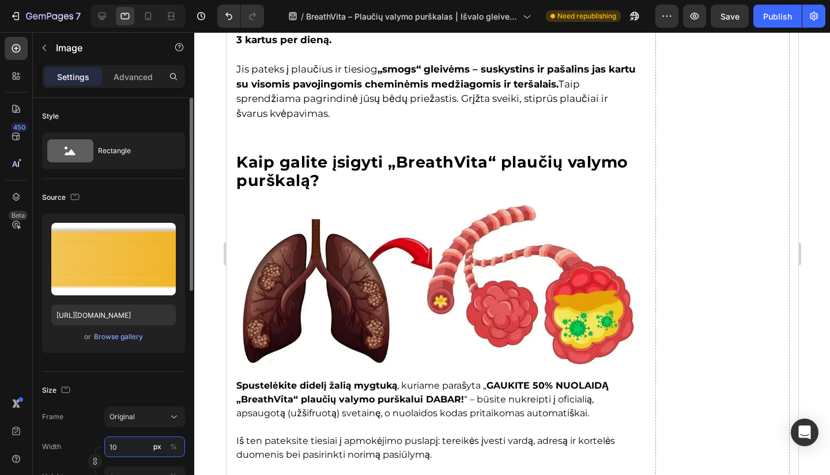
click at [134, 450] on input "10" at bounding box center [144, 447] width 81 height 21
type input "105"
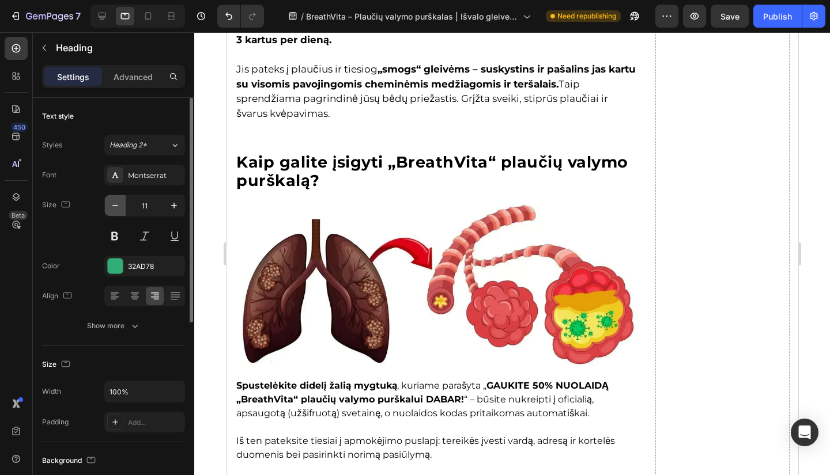
click at [122, 207] on button "button" at bounding box center [115, 205] width 21 height 21
type input "10"
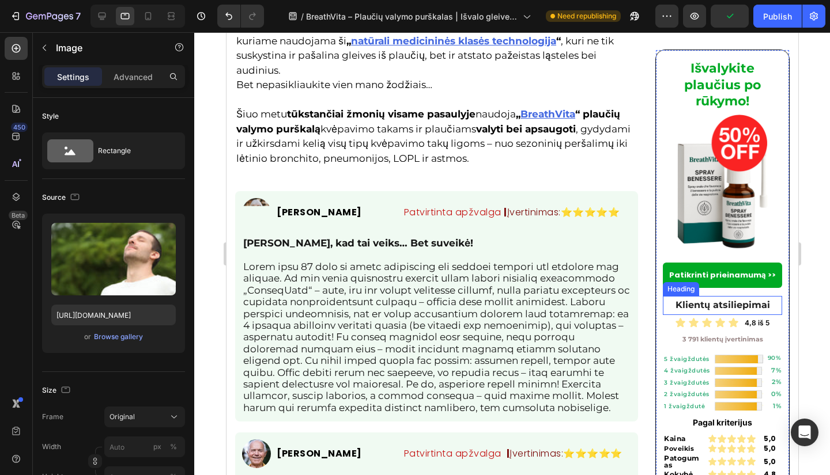
scroll to position [3930, 0]
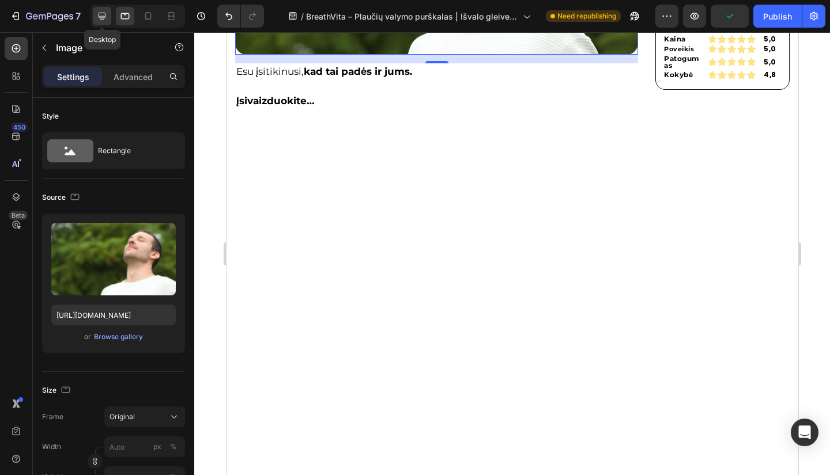
click at [101, 9] on div at bounding box center [102, 16] width 18 height 18
type input "https://cdn.shopify.com/s/files/1/0657/6783/3683/files/gempages_578032762192134…"
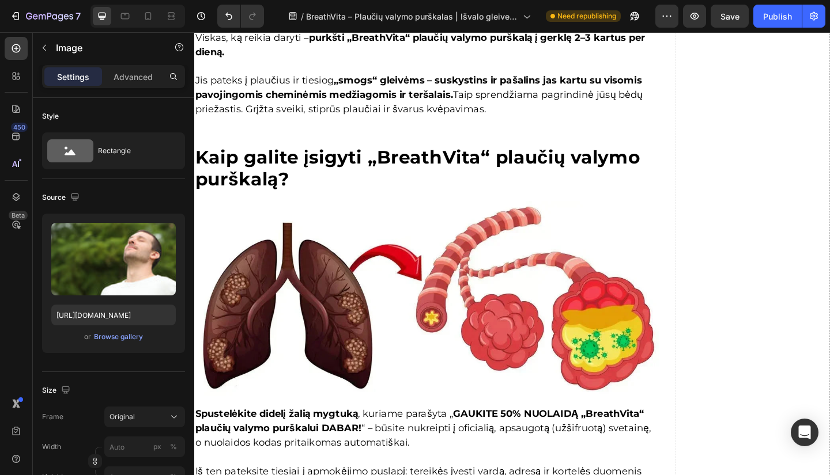
scroll to position [4556, 0]
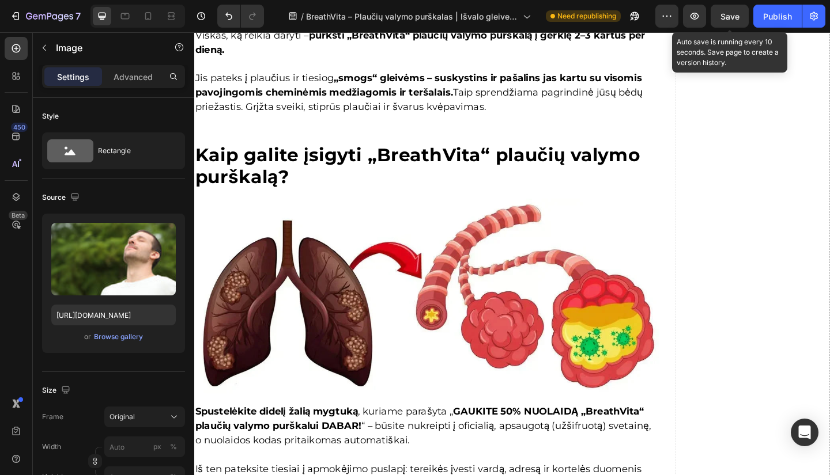
drag, startPoint x: 723, startPoint y: 13, endPoint x: 753, endPoint y: 16, distance: 30.0
click at [725, 13] on span "Save" at bounding box center [729, 17] width 19 height 10
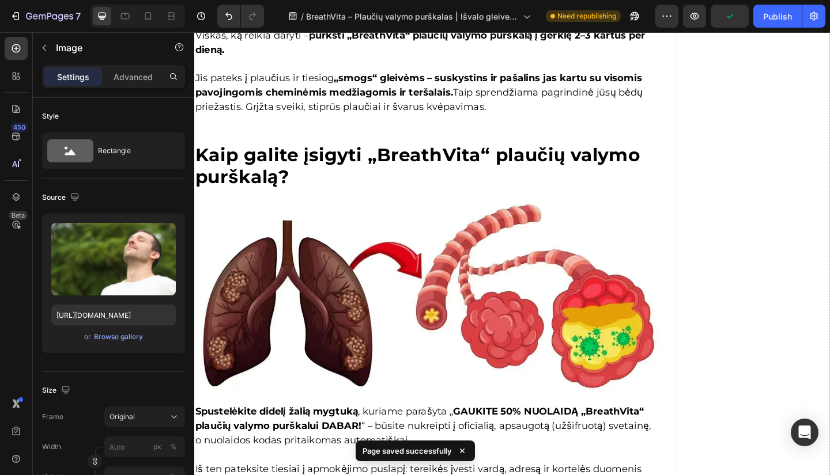
click at [758, 16] on button "Publish" at bounding box center [777, 16] width 48 height 23
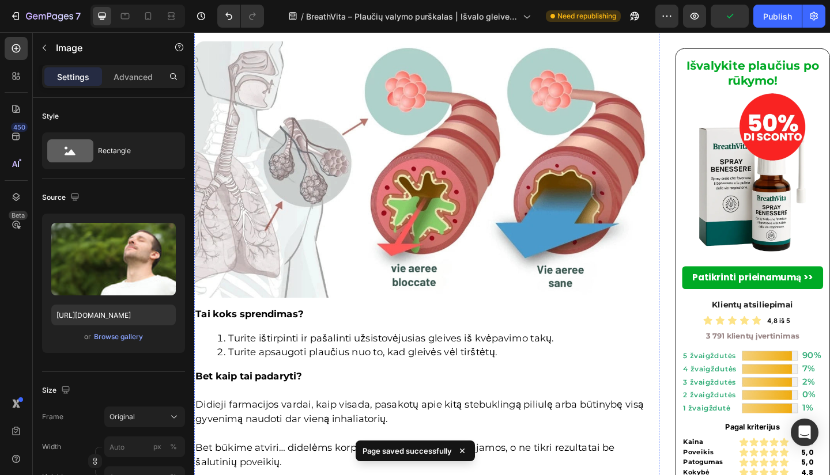
scroll to position [1330, 0]
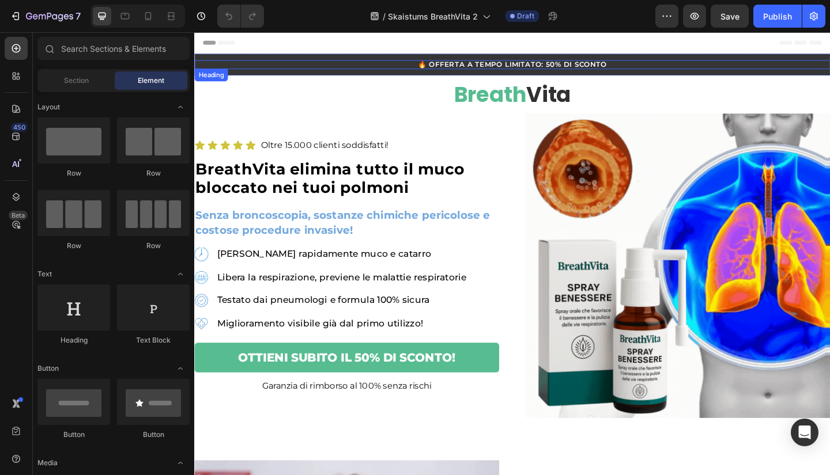
click at [491, 63] on h2 "🔥 OFFERTA A TEMPO LIMITATO: 50% DI SCONTO" at bounding box center [539, 68] width 691 height 10
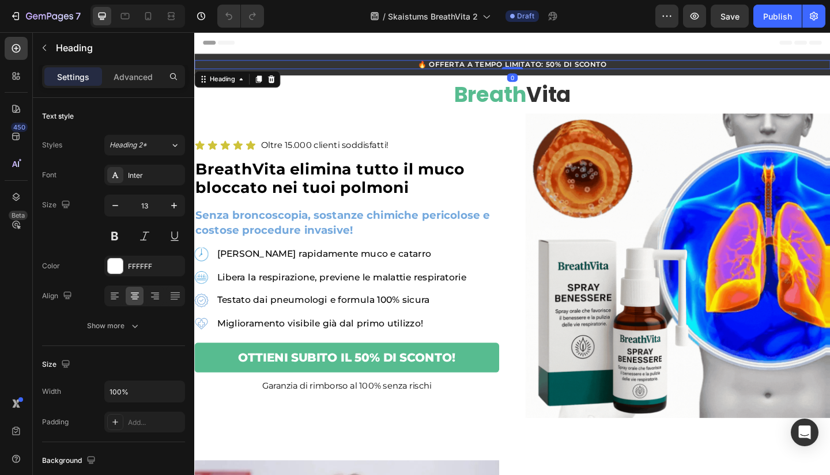
click at [490, 63] on h2 "🔥 OFFERTA A TEMPO LIMITATO: 50% DI SCONTO" at bounding box center [539, 68] width 691 height 10
click at [490, 64] on p "🔥 OFFERTA A TEMPO LIMITATO: 50% DI SCONTO" at bounding box center [539, 67] width 689 height 7
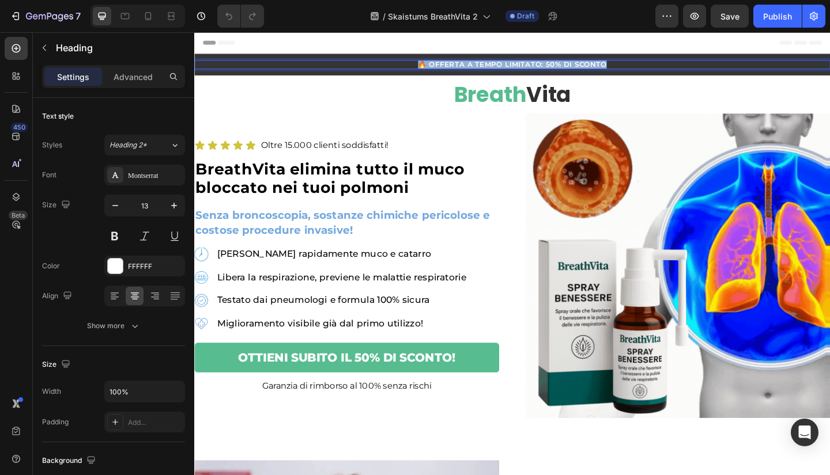
click at [490, 64] on p "🔥 OFFERTA A TEMPO LIMITATO: 50% DI SCONTO" at bounding box center [539, 67] width 689 height 7
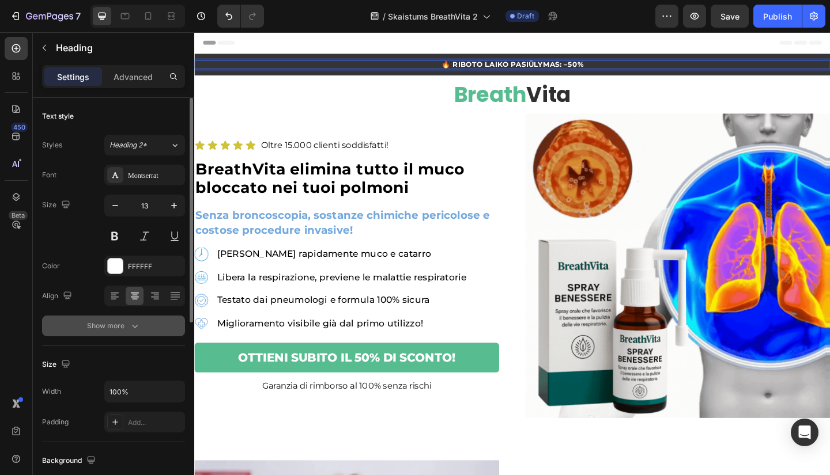
click at [125, 331] on div "Show more" at bounding box center [114, 326] width 54 height 12
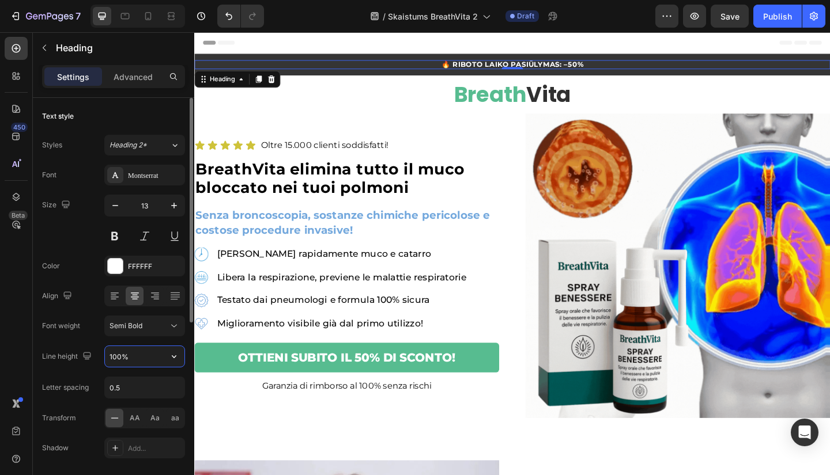
click at [111, 349] on input "100%" at bounding box center [145, 356] width 80 height 21
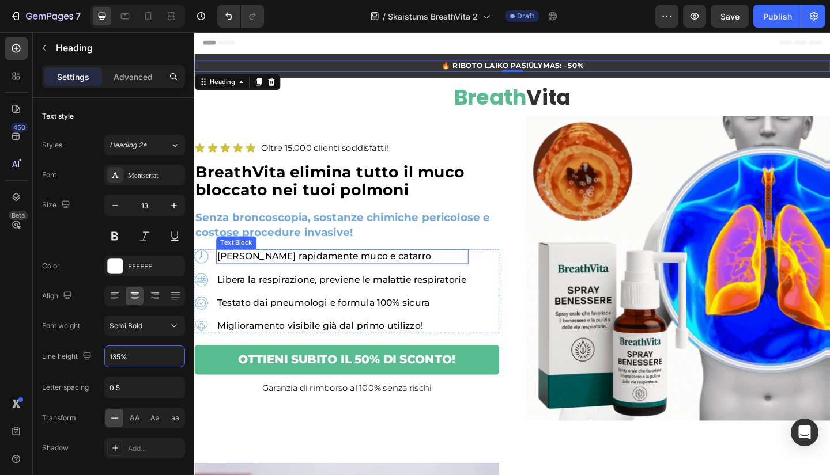
type input "135%"
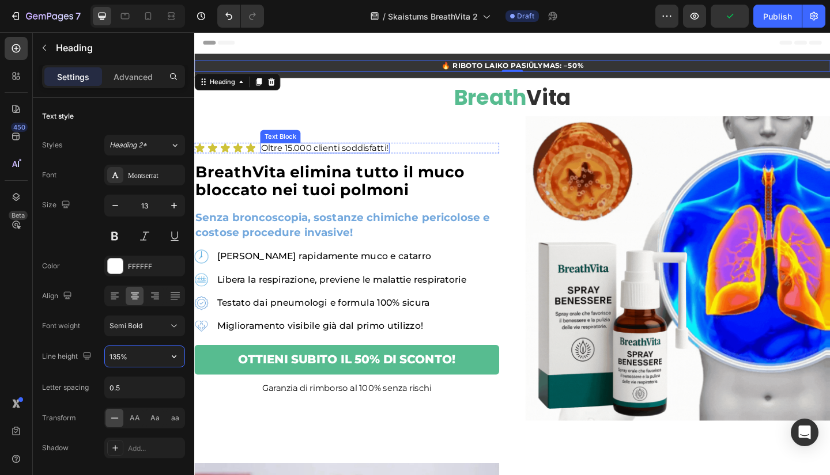
click at [345, 156] on p "Oltre 15.000 clienti soddisfatti!" at bounding box center [336, 158] width 138 height 9
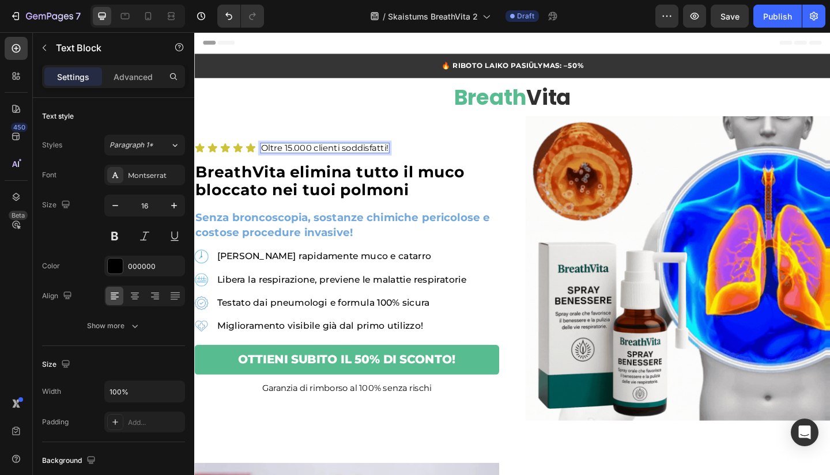
click at [346, 156] on p "Oltre 15.000 clienti soddisfatti!" at bounding box center [336, 158] width 138 height 9
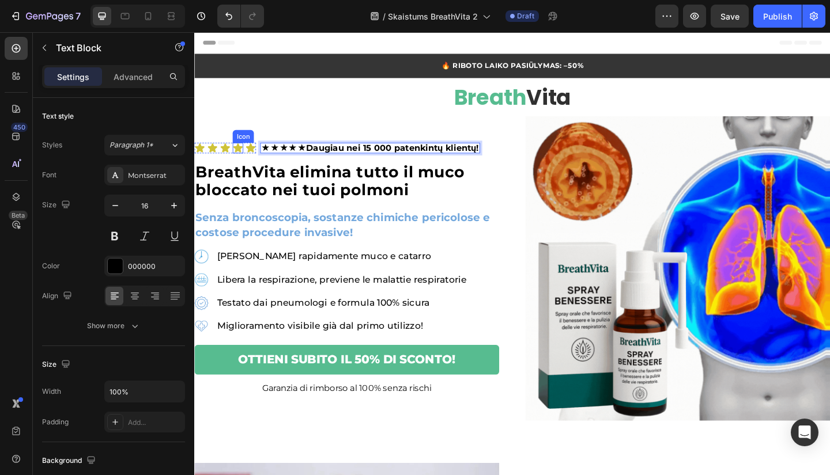
drag, startPoint x: 306, startPoint y: 158, endPoint x: 221, endPoint y: 156, distance: 85.3
click at [221, 156] on div "Icon Icon Icon Icon Icon Icon List ★★★★★ Daugiau nei 15 000 patenkintų klientų!…" at bounding box center [359, 159] width 331 height 12
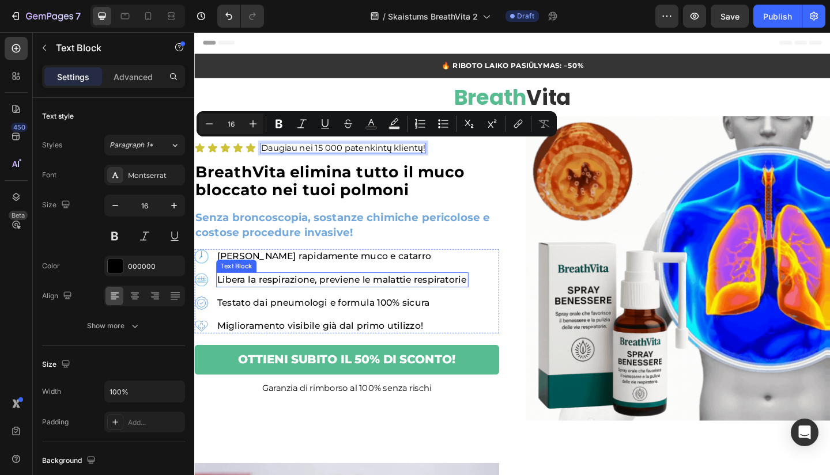
click at [418, 270] on p "[PERSON_NAME] rapidamente muco e catarro" at bounding box center [355, 277] width 272 height 14
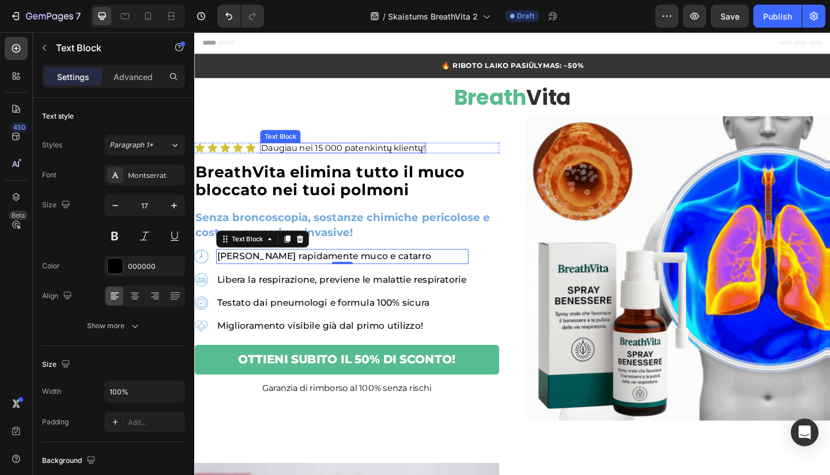
click at [410, 154] on p "Daugiau nei 15 000 patenkintų klientų!" at bounding box center [356, 158] width 178 height 9
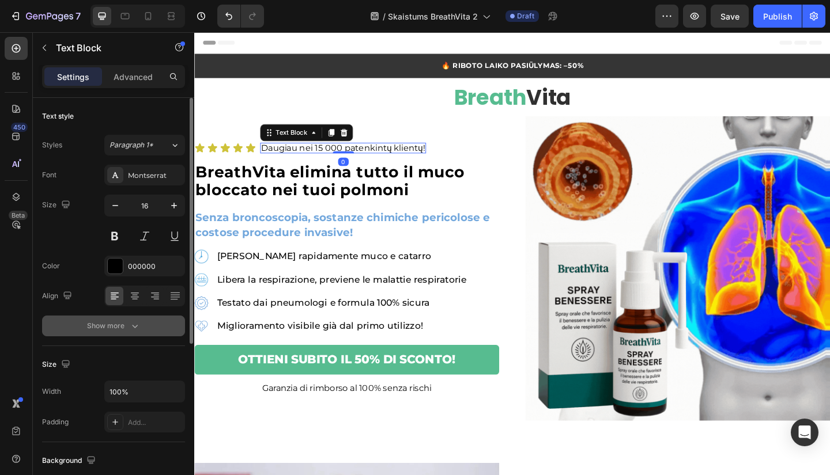
click at [116, 330] on div "Show more" at bounding box center [114, 326] width 54 height 12
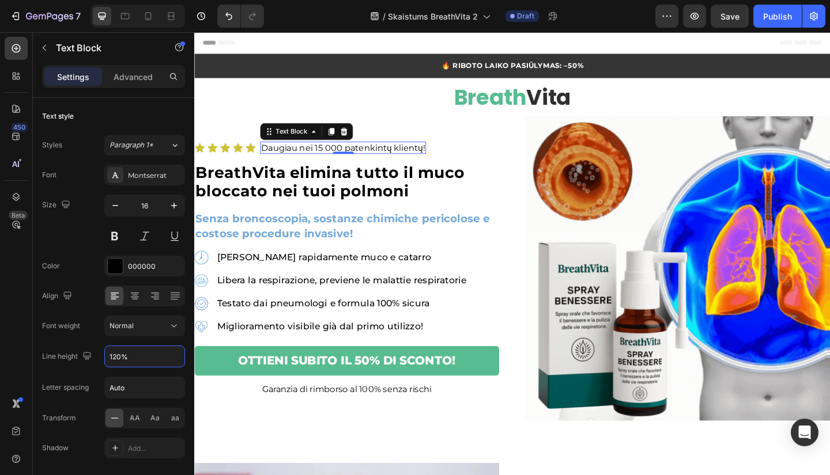
type input "120%"
click at [303, 190] on h2 "BreathVita elimina tutto il muco bloccato nei tuoi polmoni" at bounding box center [359, 195] width 331 height 43
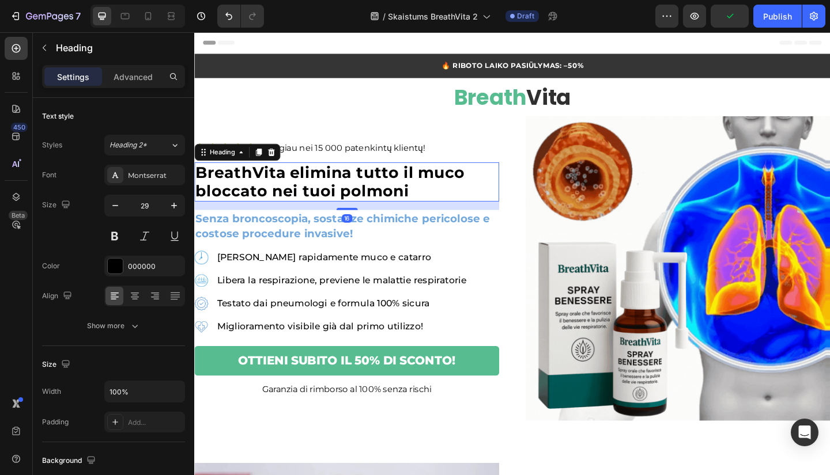
click at [303, 190] on h2 "BreathVita elimina tutto il muco bloccato nei tuoi polmoni" at bounding box center [359, 195] width 331 height 43
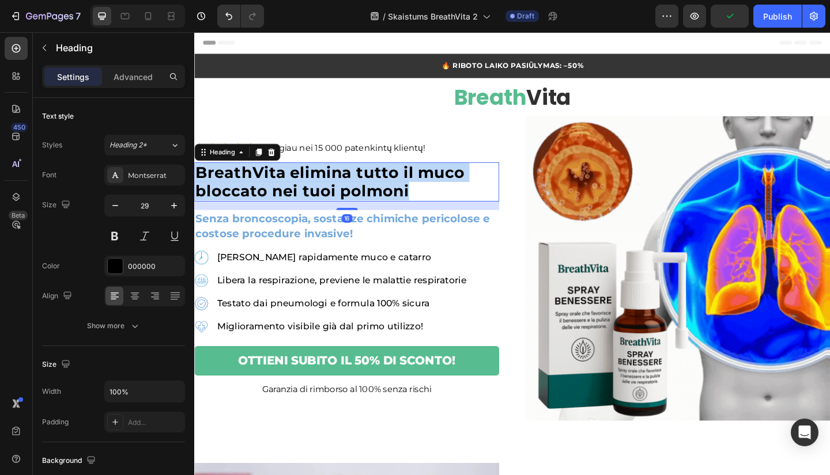
click at [303, 190] on p "BreathVita elimina tutto il muco bloccato nei tuoi polmoni" at bounding box center [359, 195] width 329 height 40
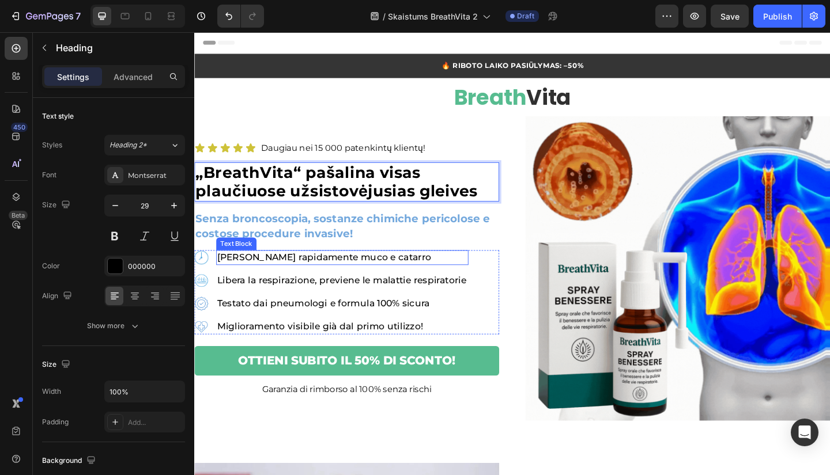
click at [338, 248] on strong "Senza broncoscopia, sostanze chimiche pericolose e costose procedure invasive!" at bounding box center [355, 243] width 320 height 30
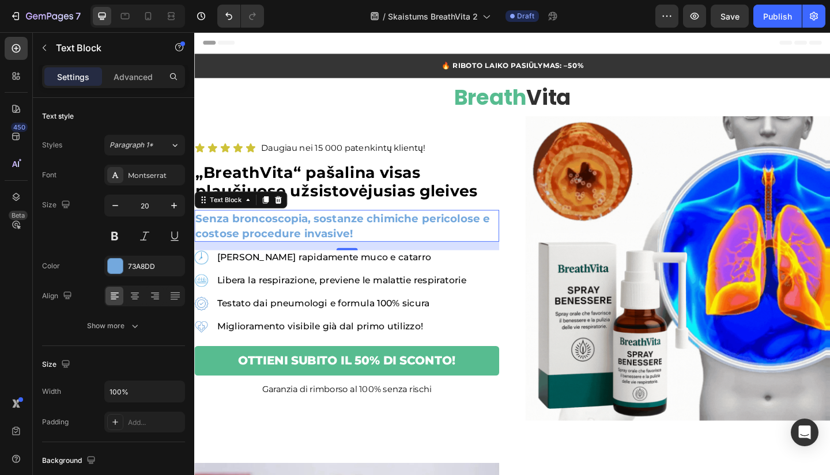
click at [338, 248] on strong "Senza broncoscopia, sostanze chimiche pericolose e costose procedure invasive!" at bounding box center [355, 243] width 320 height 30
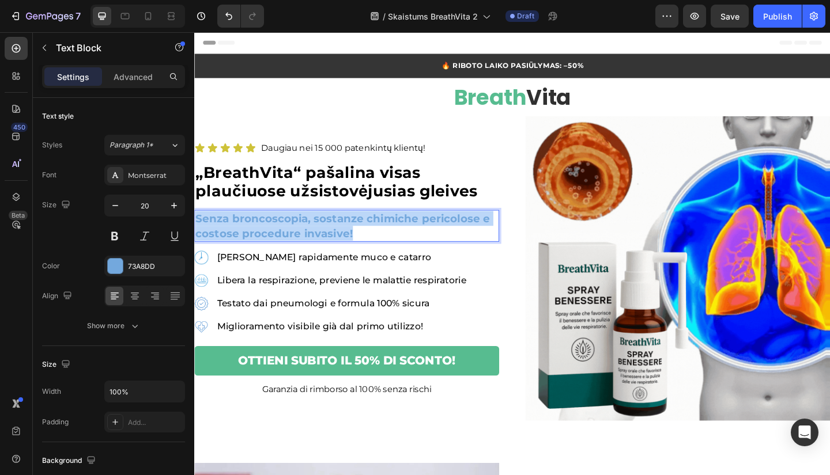
click at [338, 248] on strong "Senza broncoscopia, sostanze chimiche pericolose e costose procedure invasive!" at bounding box center [355, 243] width 320 height 30
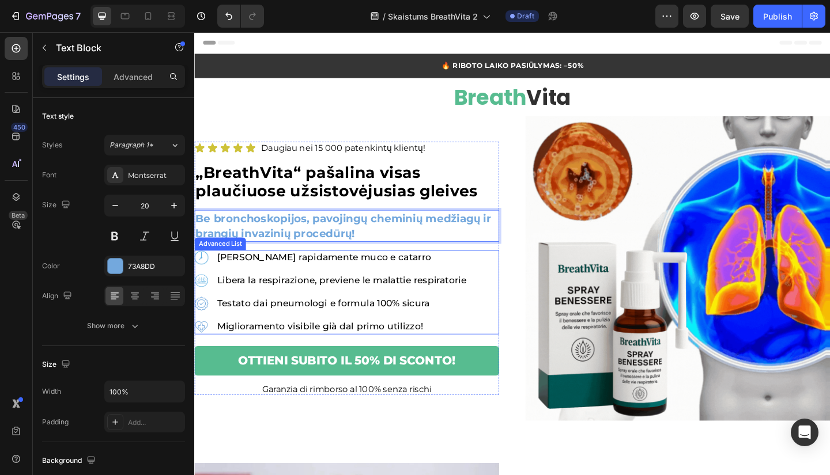
click at [354, 279] on div "[PERSON_NAME] rapidamente muco e catarro Text Block" at bounding box center [355, 278] width 274 height 16
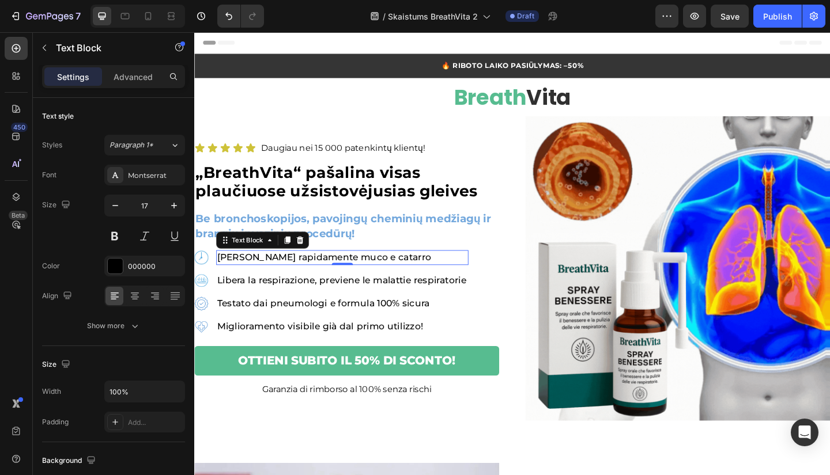
click at [354, 281] on div "0" at bounding box center [355, 285] width 12 height 9
click at [379, 282] on p "[PERSON_NAME] rapidamente muco e catarro" at bounding box center [355, 278] width 272 height 14
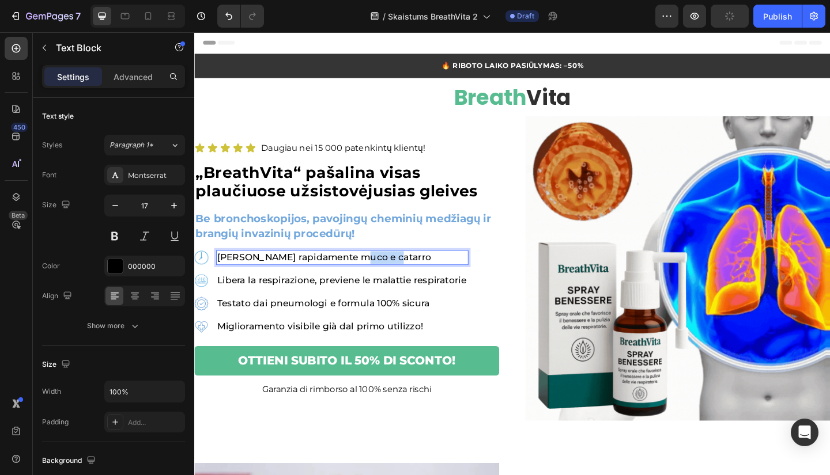
click at [379, 282] on p "[PERSON_NAME] rapidamente muco e catarro" at bounding box center [355, 278] width 272 height 14
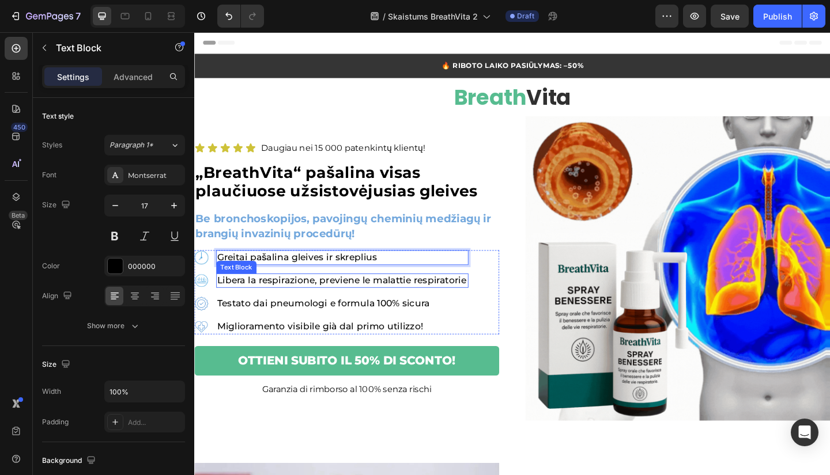
click at [252, 300] on p "Libera la respirazione, previene le malattie respiratorie" at bounding box center [355, 303] width 272 height 14
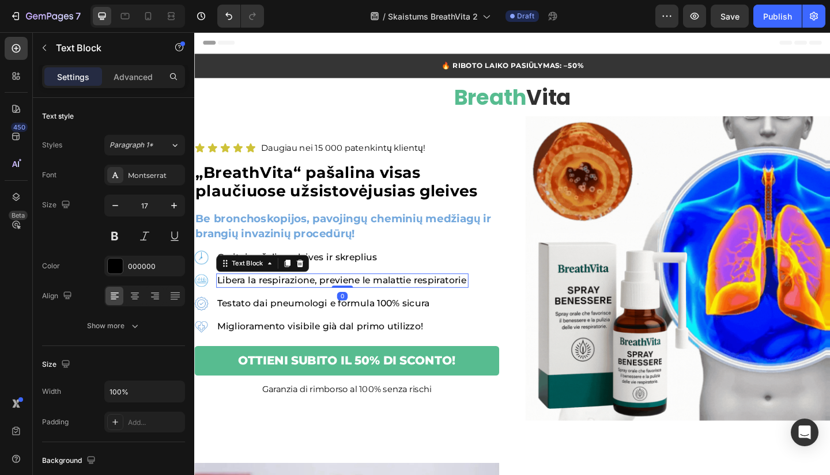
click at [252, 300] on p "Libera la respirazione, previene le malattie respiratorie" at bounding box center [355, 303] width 272 height 14
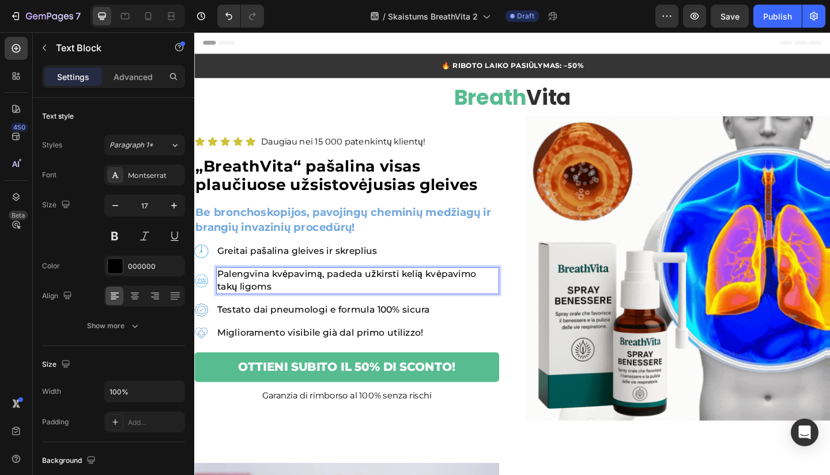
click at [247, 330] on p "Testato dai pneumologi e formula 100% sicura" at bounding box center [371, 335] width 305 height 14
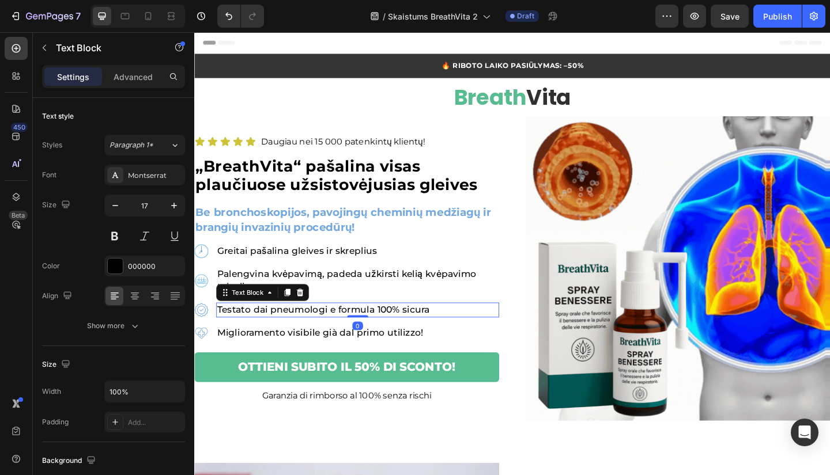
click at [247, 330] on p "Testato dai pneumologi e formula 100% sicura" at bounding box center [371, 335] width 305 height 14
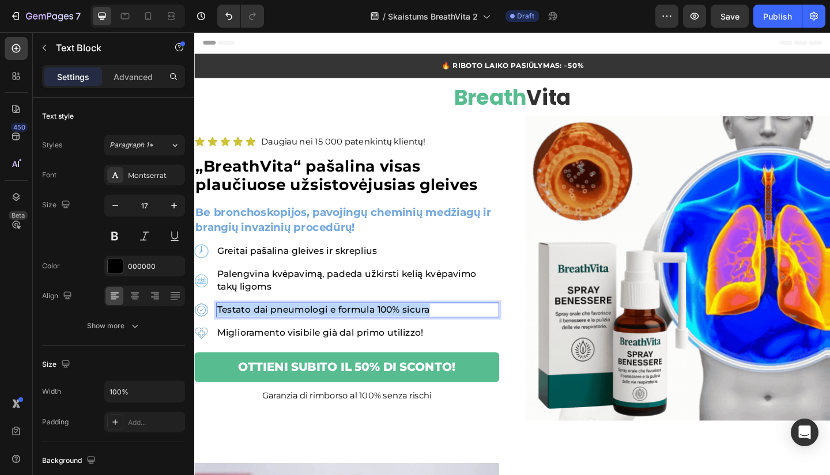
click at [247, 330] on p "Testato dai pneumologi e formula 100% sicura" at bounding box center [371, 335] width 305 height 14
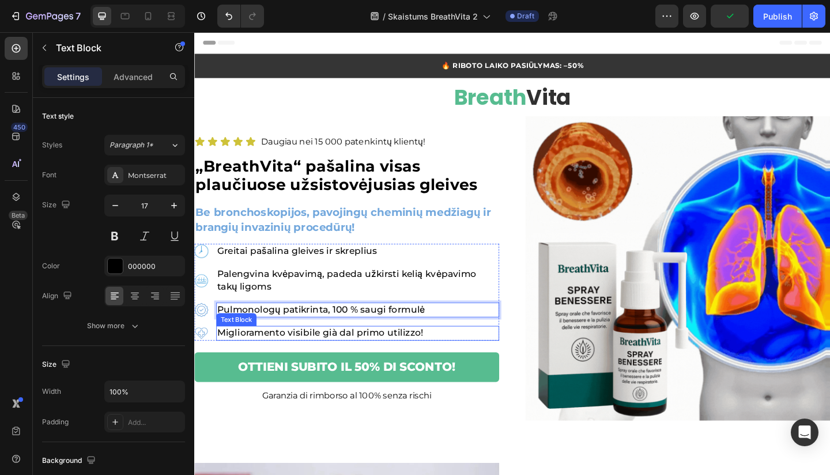
click at [232, 359] on p "Miglioramento visibile già dal primo utilizzo!" at bounding box center [371, 360] width 305 height 14
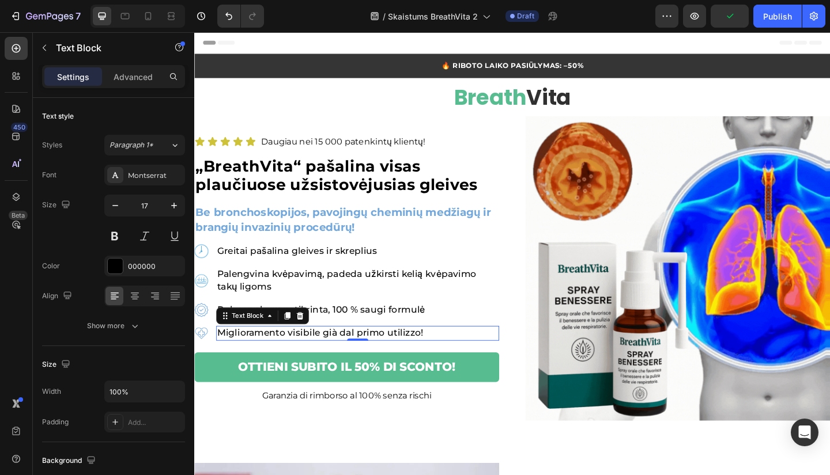
click at [232, 359] on p "Miglioramento visibile già dal primo utilizzo!" at bounding box center [371, 360] width 305 height 14
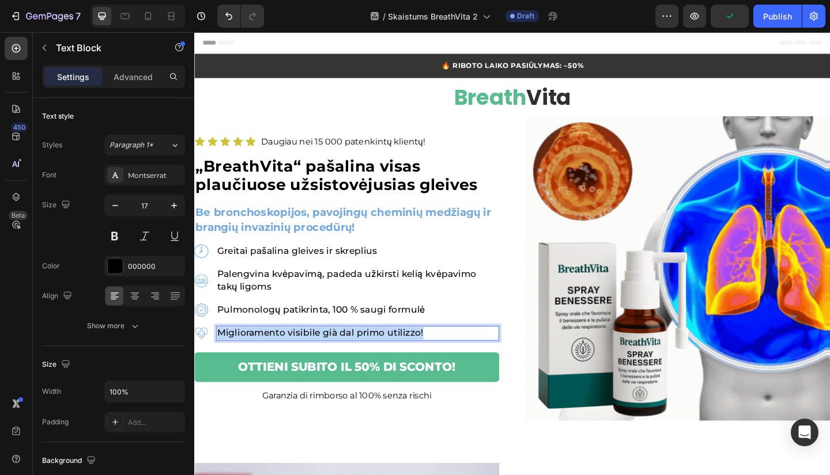
click at [232, 359] on p "Miglioramento visibile già dal primo utilizzo!" at bounding box center [371, 360] width 305 height 14
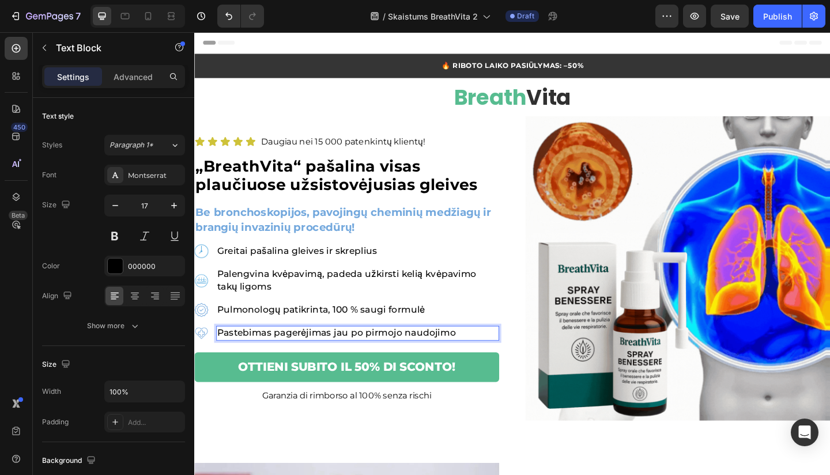
click at [577, 355] on img at bounding box center [719, 289] width 331 height 331
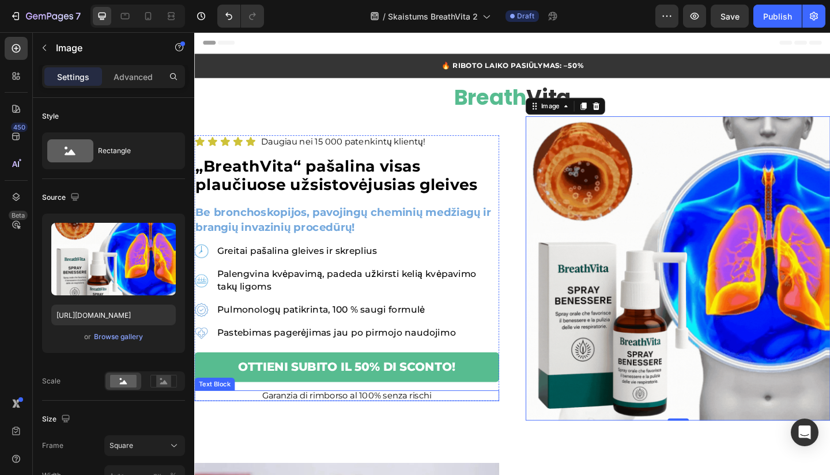
click at [308, 423] on p "Garanzia di rimborso al 100% senza rischi" at bounding box center [359, 427] width 329 height 9
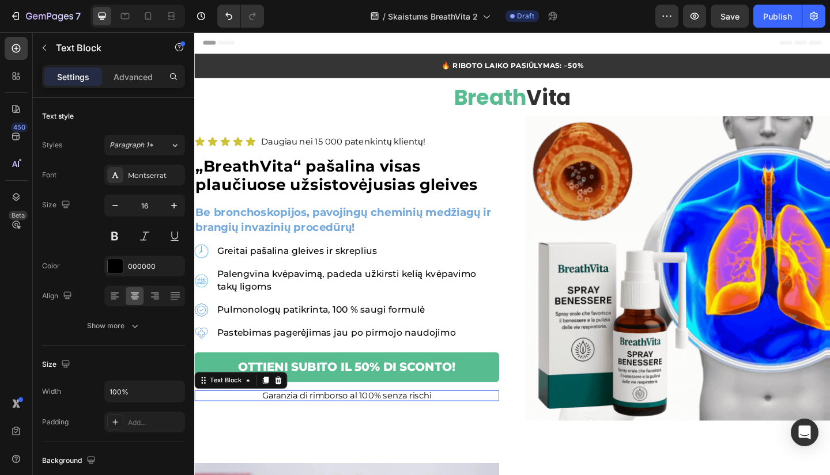
click at [308, 423] on p "Garanzia di rimborso al 100% senza rischi" at bounding box center [359, 427] width 329 height 9
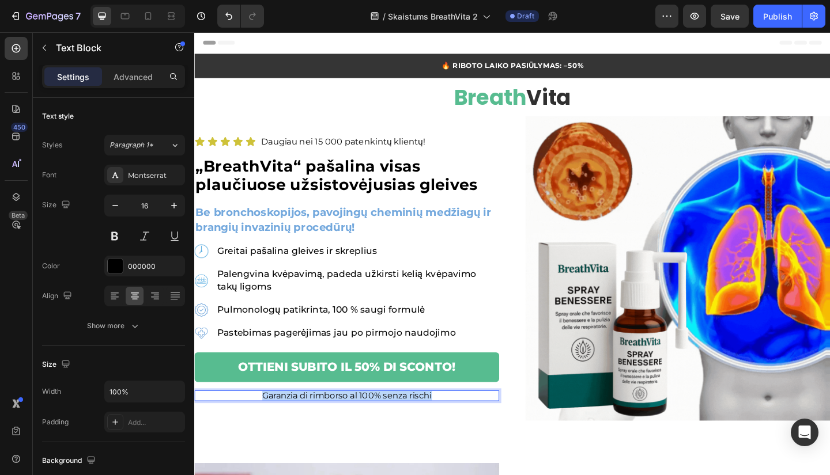
click at [308, 423] on p "Garanzia di rimborso al 100% senza rischi" at bounding box center [359, 427] width 329 height 9
